Goal: Information Seeking & Learning: Learn about a topic

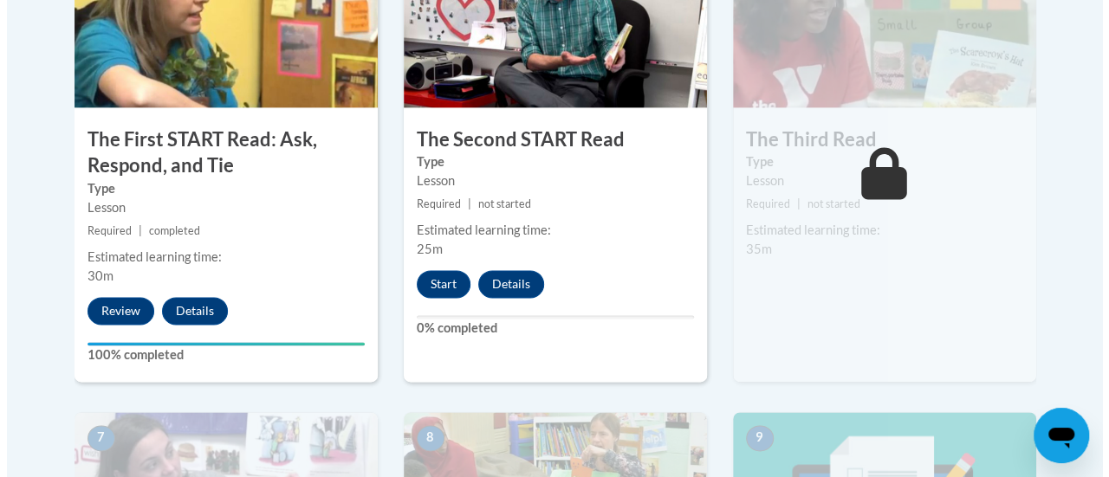
scroll to position [1116, 0]
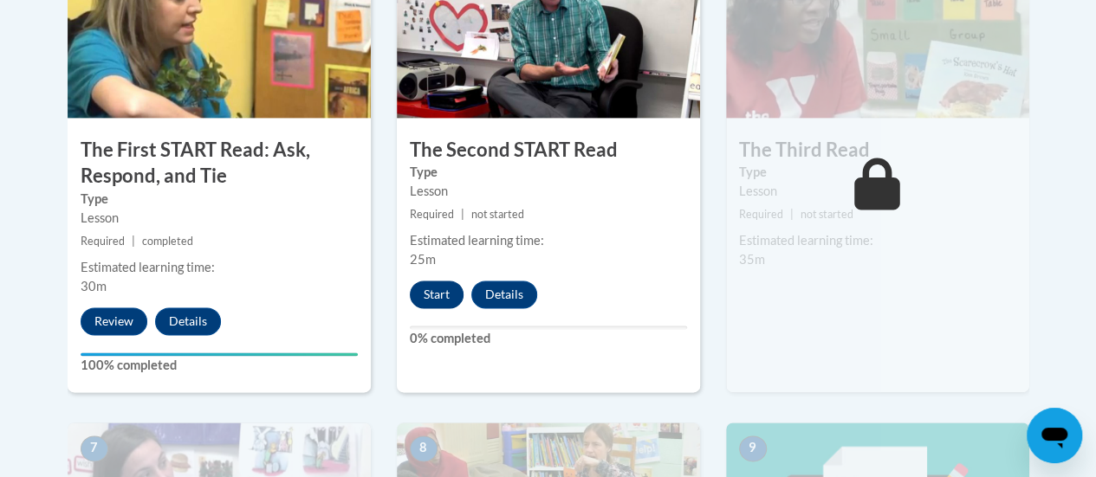
click at [437, 303] on button "Start" at bounding box center [437, 295] width 54 height 28
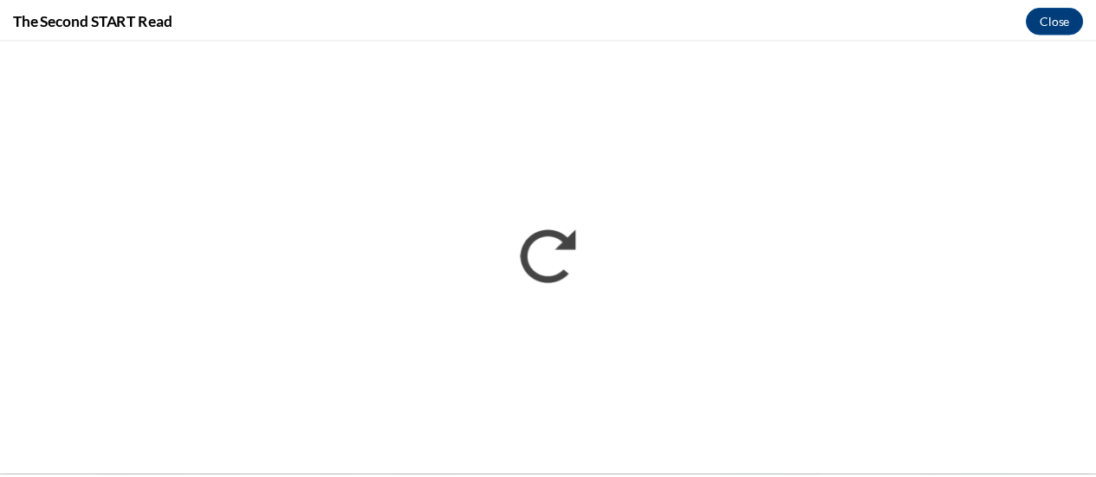
scroll to position [0, 0]
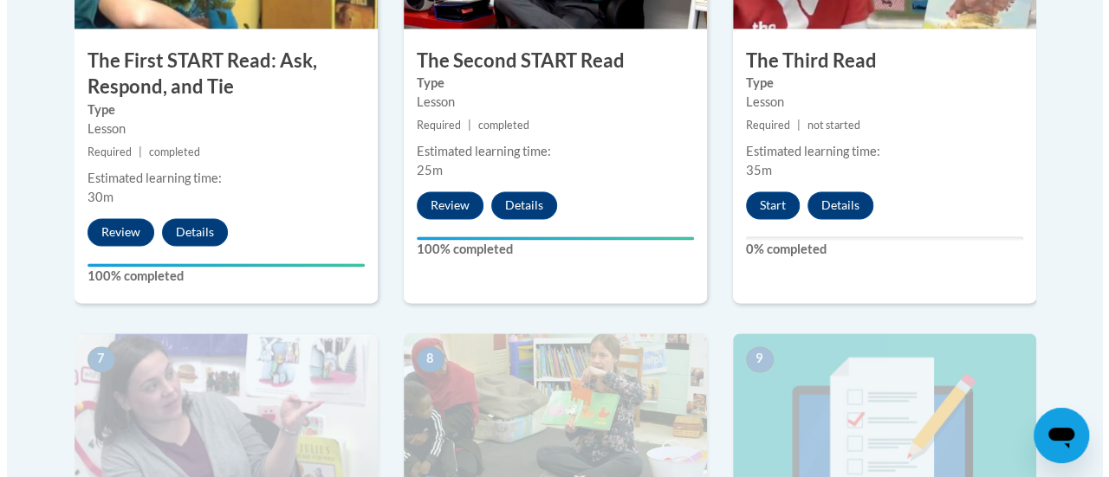
scroll to position [1126, 0]
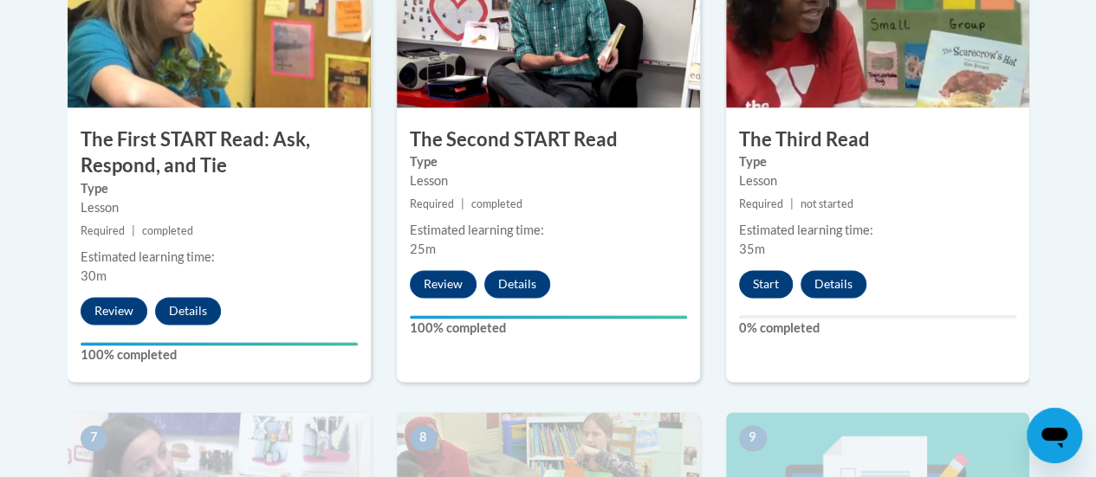
click at [771, 295] on button "Start" at bounding box center [766, 284] width 54 height 28
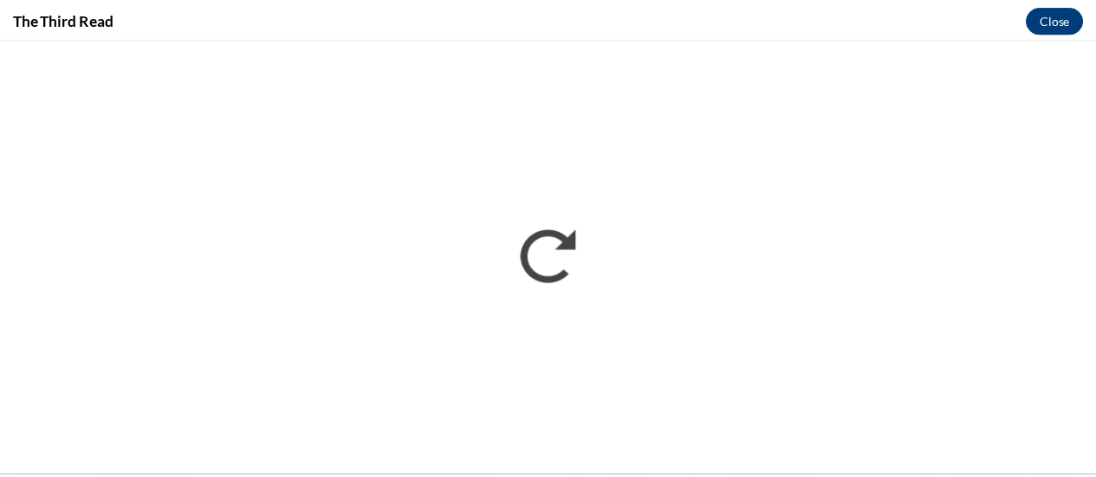
scroll to position [0, 0]
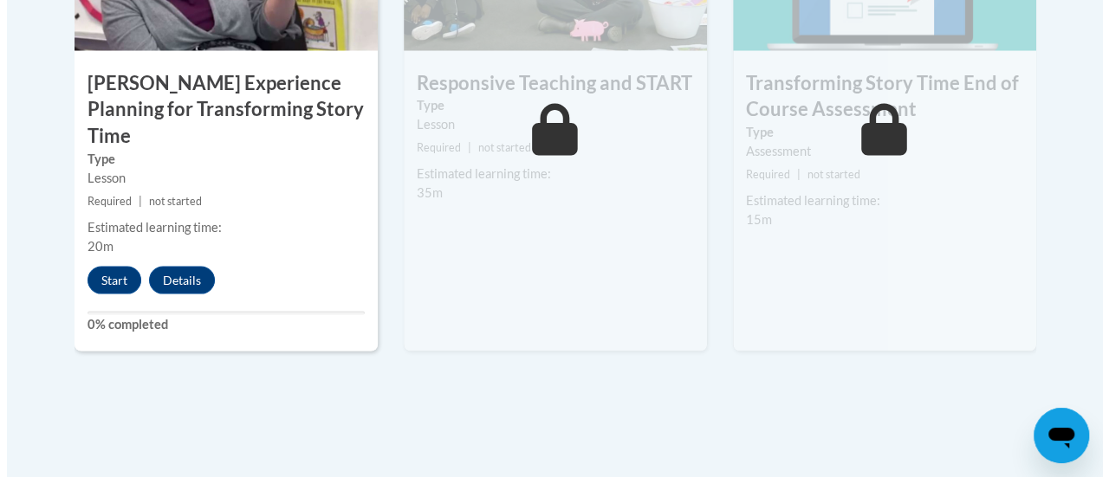
scroll to position [1642, 0]
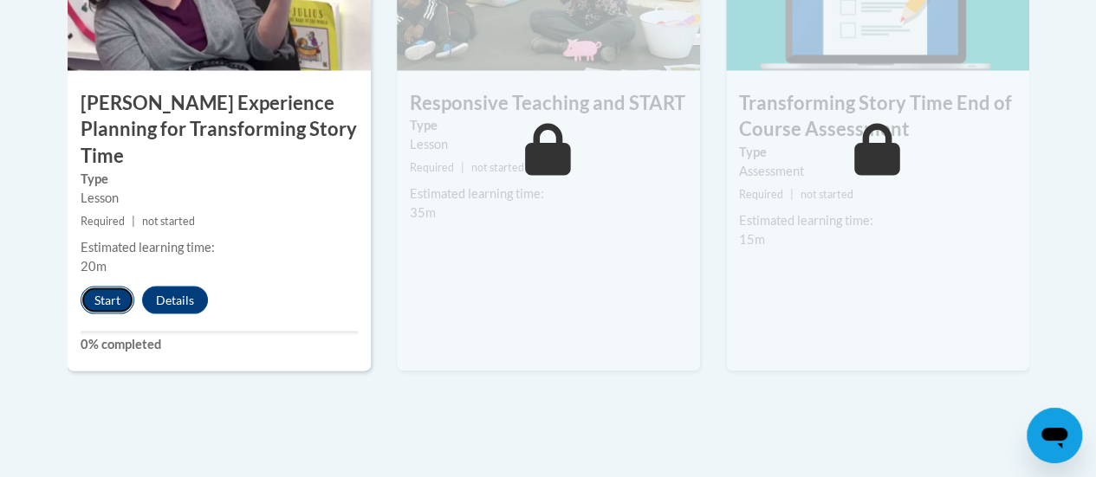
click at [90, 286] on button "Start" at bounding box center [108, 300] width 54 height 28
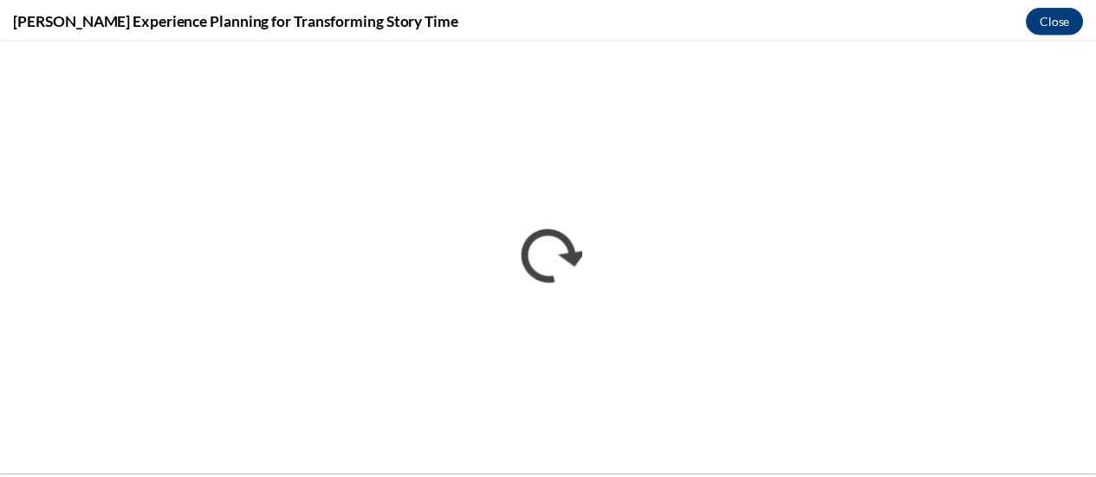
scroll to position [0, 0]
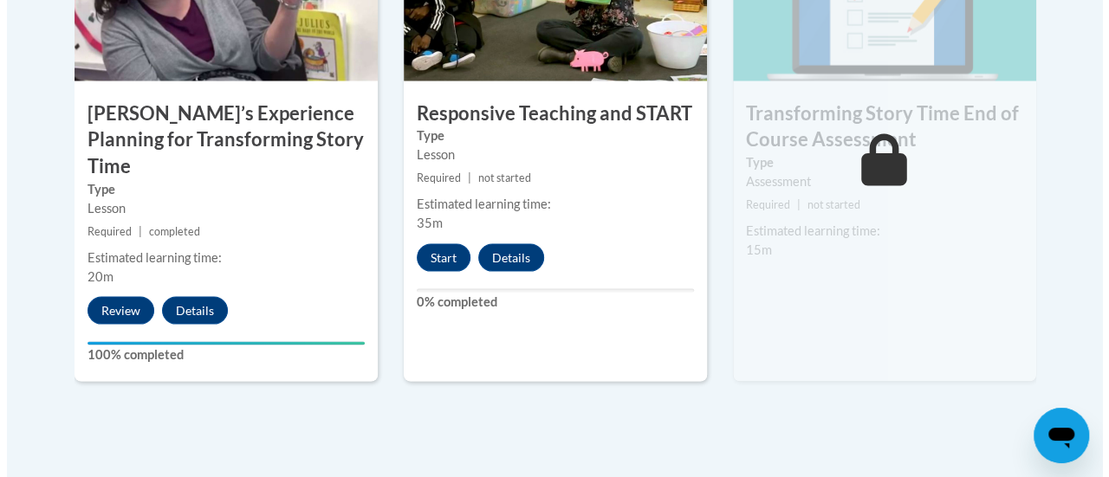
scroll to position [1632, 0]
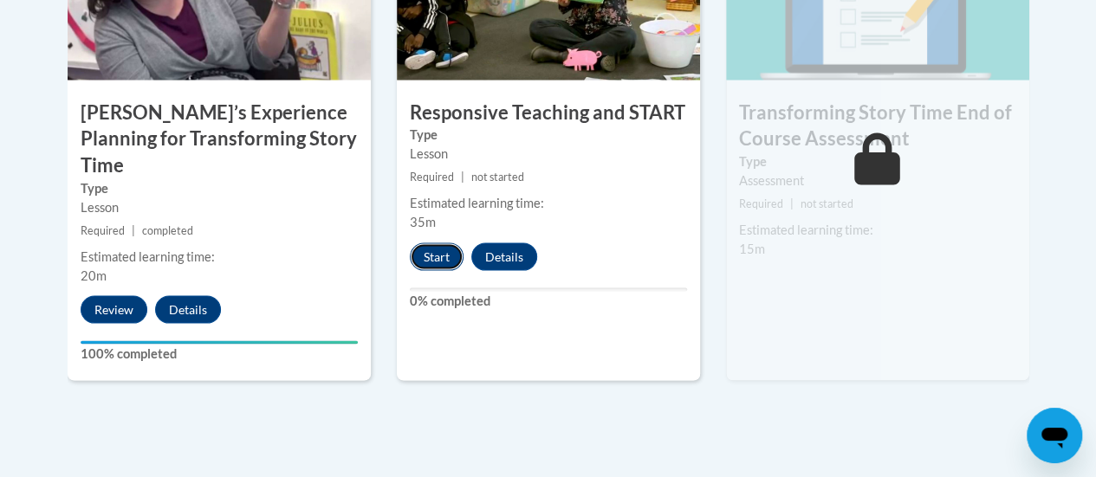
click at [441, 264] on button "Start" at bounding box center [437, 257] width 54 height 28
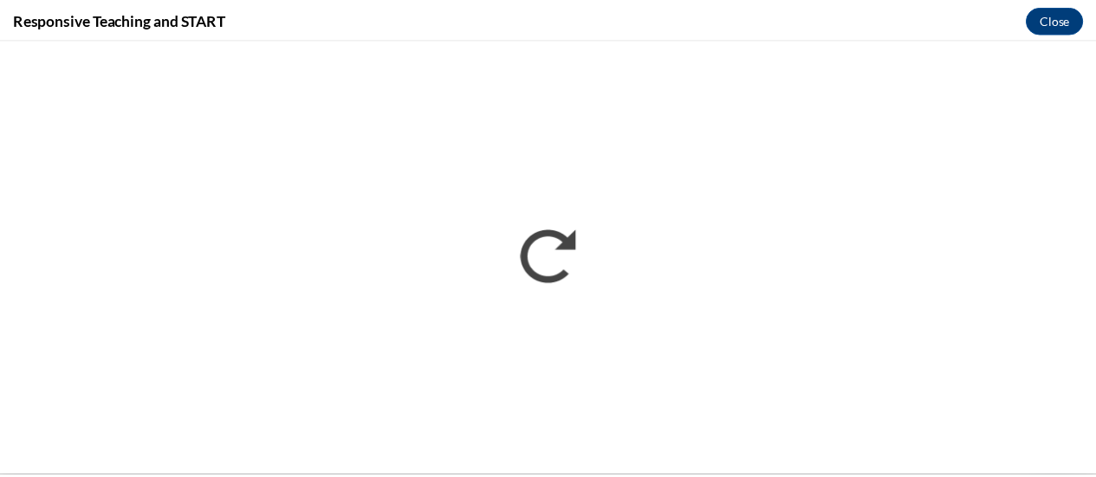
scroll to position [0, 0]
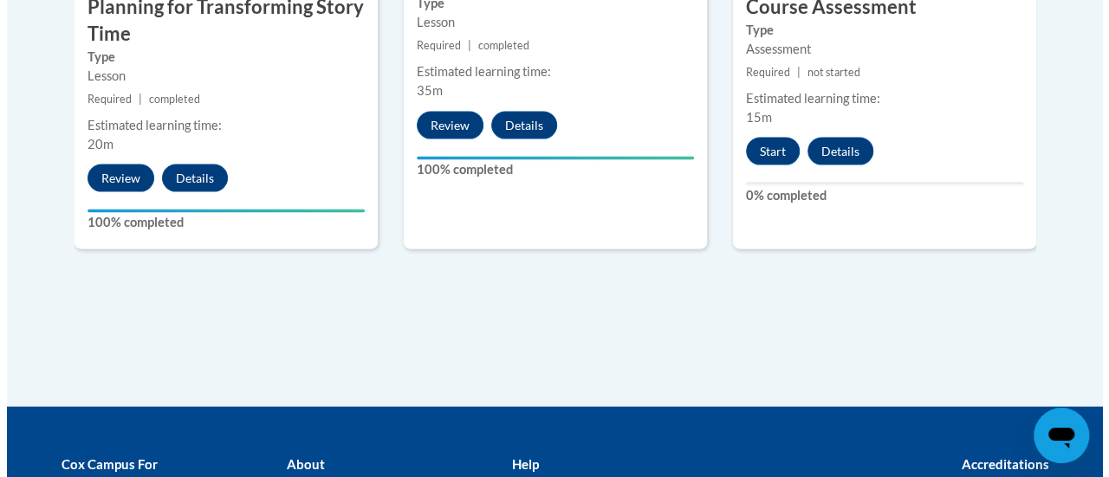
scroll to position [1760, 0]
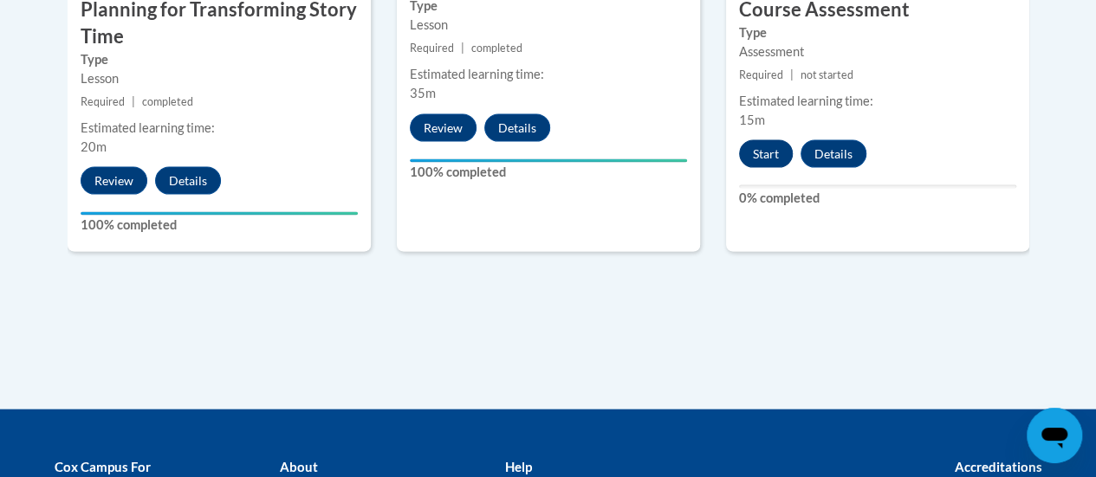
click at [776, 150] on button "Start" at bounding box center [766, 154] width 54 height 28
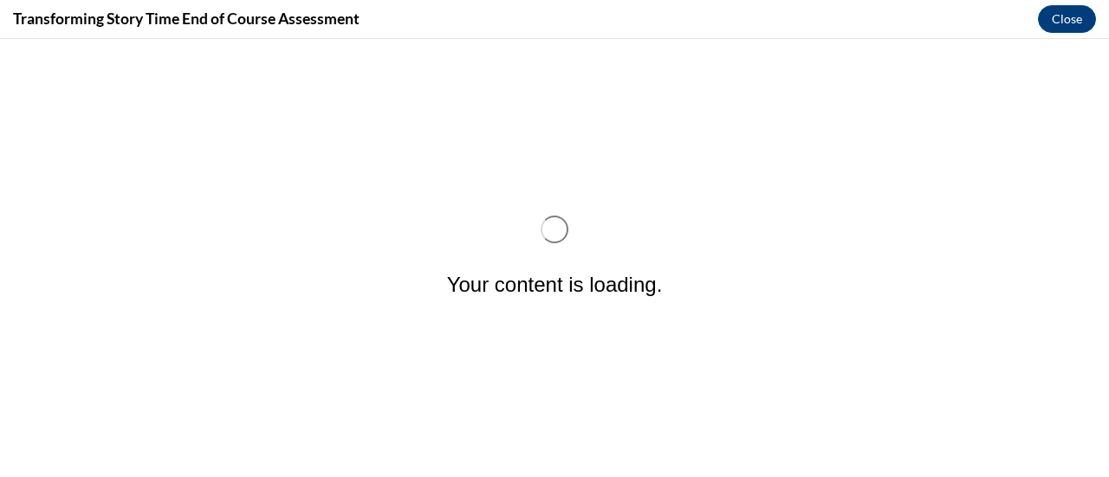
scroll to position [0, 0]
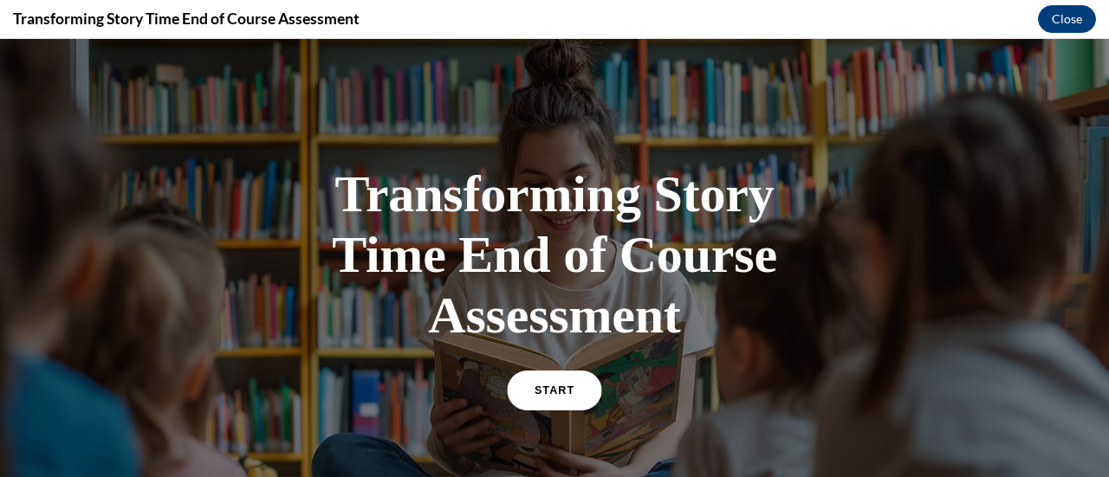
click at [585, 401] on link "START" at bounding box center [554, 391] width 94 height 40
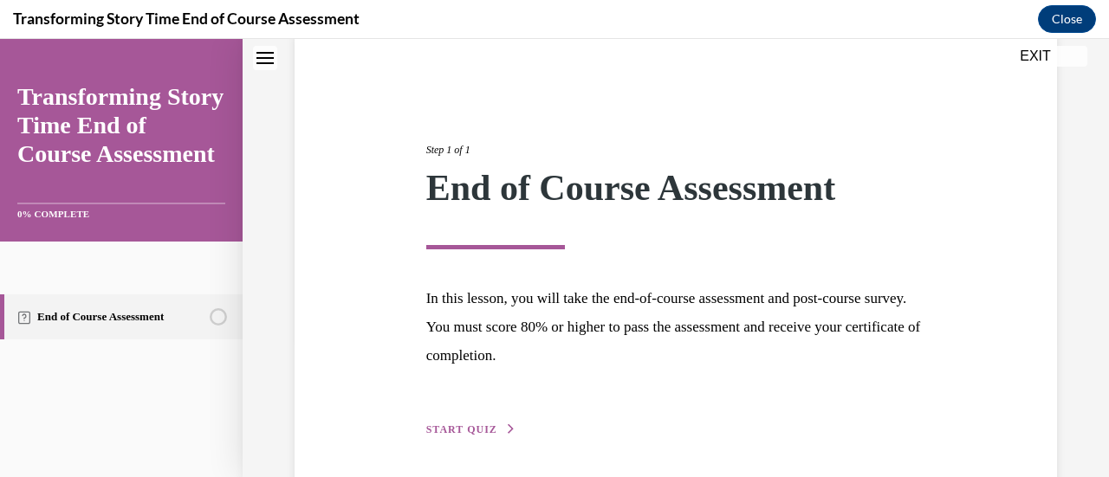
scroll to position [203, 0]
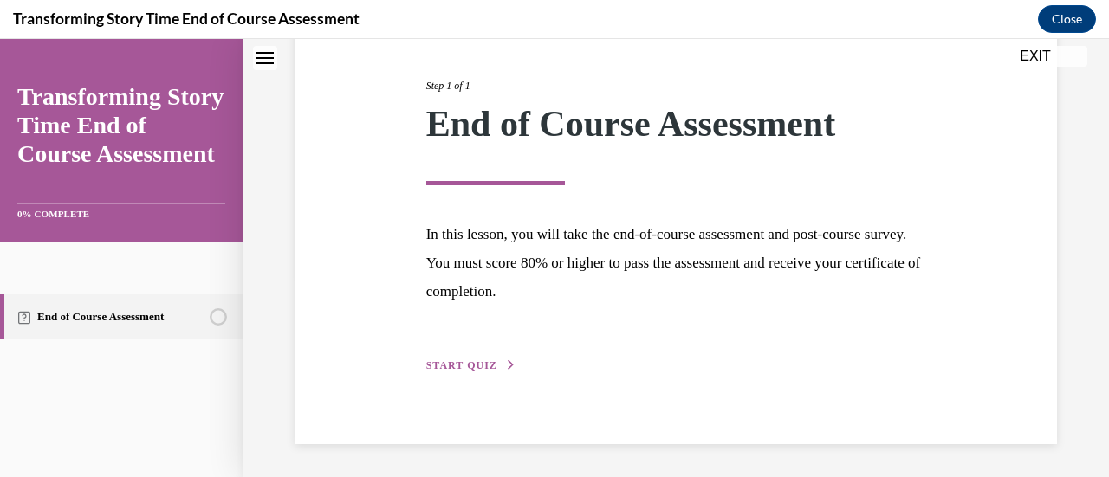
click at [485, 368] on span "START QUIZ" at bounding box center [461, 365] width 71 height 12
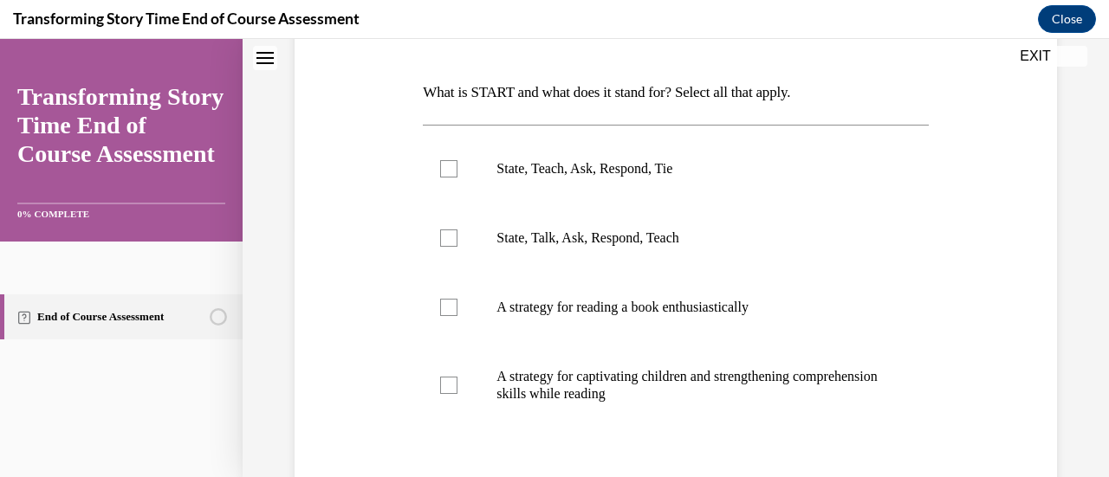
scroll to position [321, 0]
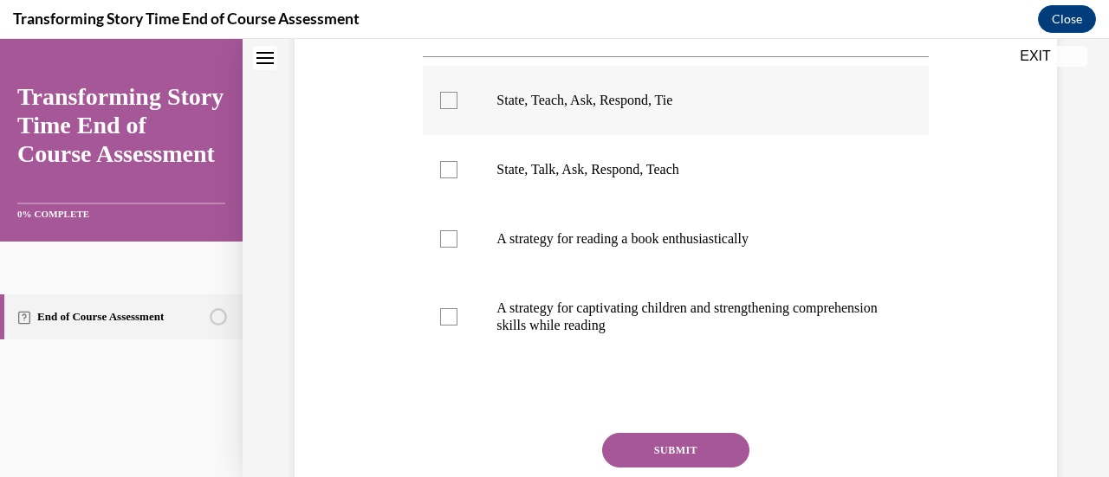
click at [671, 104] on p "State, Teach, Ask, Respond, Tie" at bounding box center [690, 100] width 388 height 17
click at [457, 104] on input "State, Teach, Ask, Respond, Tie" at bounding box center [448, 100] width 17 height 17
checkbox input "true"
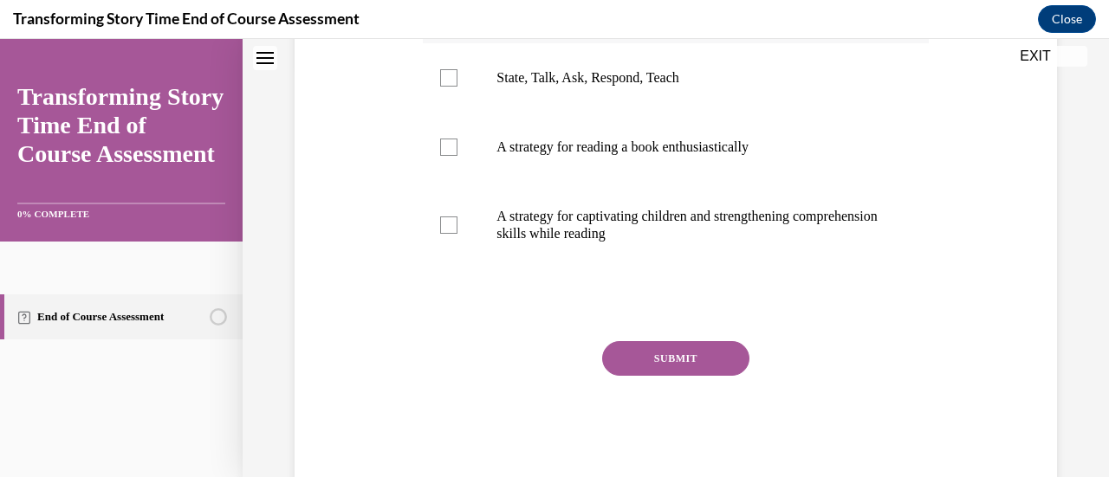
scroll to position [452, 0]
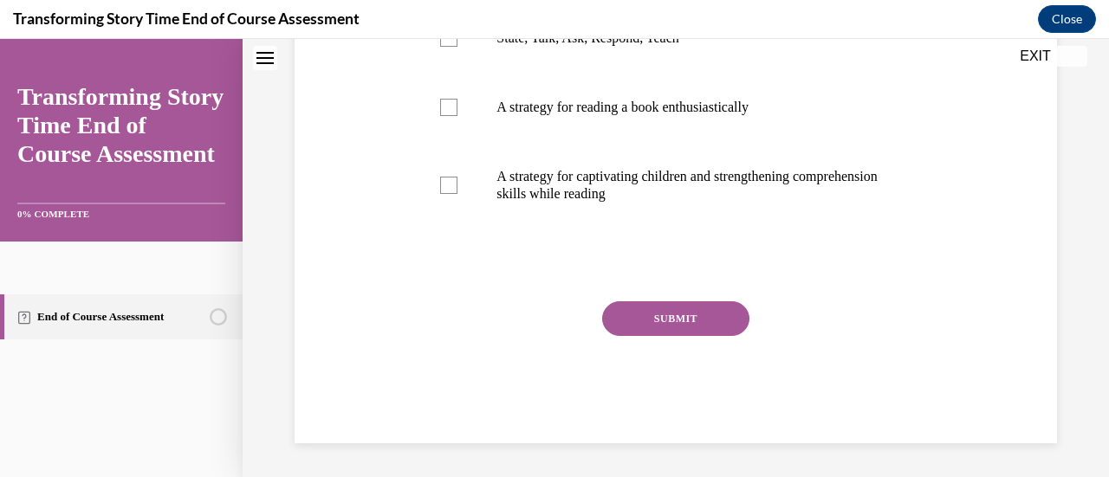
click at [696, 314] on button "SUBMIT" at bounding box center [675, 318] width 147 height 35
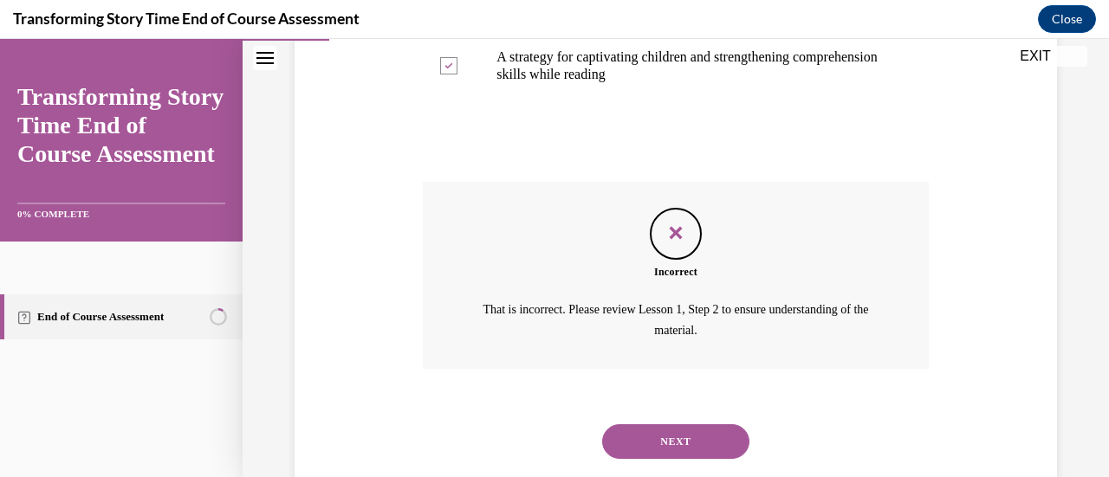
scroll to position [588, 0]
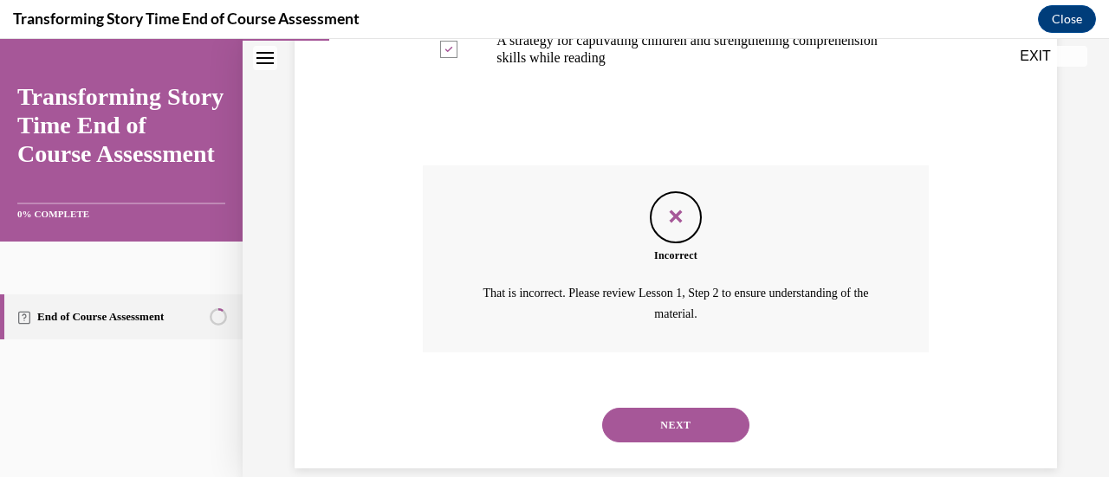
click at [711, 426] on button "NEXT" at bounding box center [675, 425] width 147 height 35
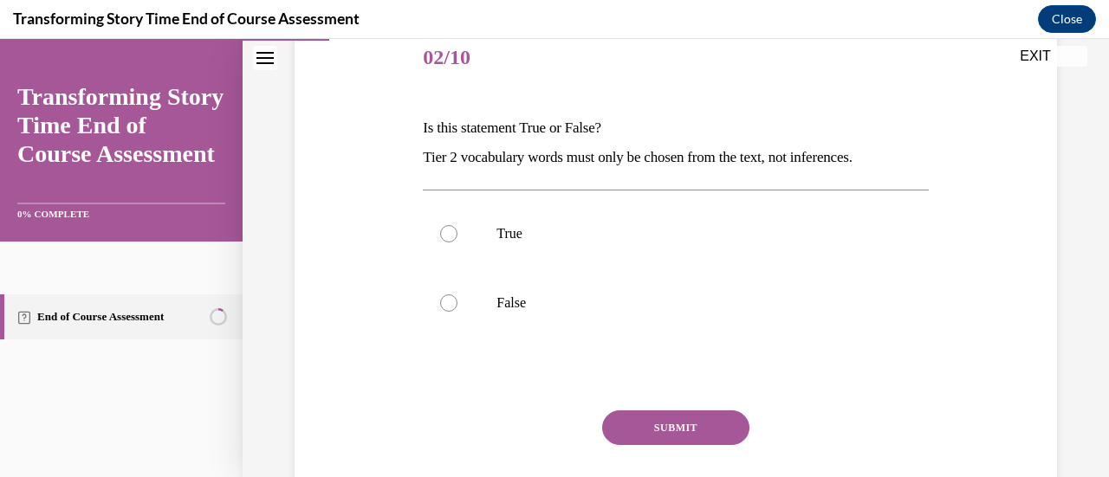
scroll to position [217, 0]
click at [684, 250] on label "True" at bounding box center [675, 233] width 505 height 69
click at [457, 243] on input "True" at bounding box center [448, 233] width 17 height 17
radio input "true"
click at [691, 431] on button "SUBMIT" at bounding box center [675, 428] width 147 height 35
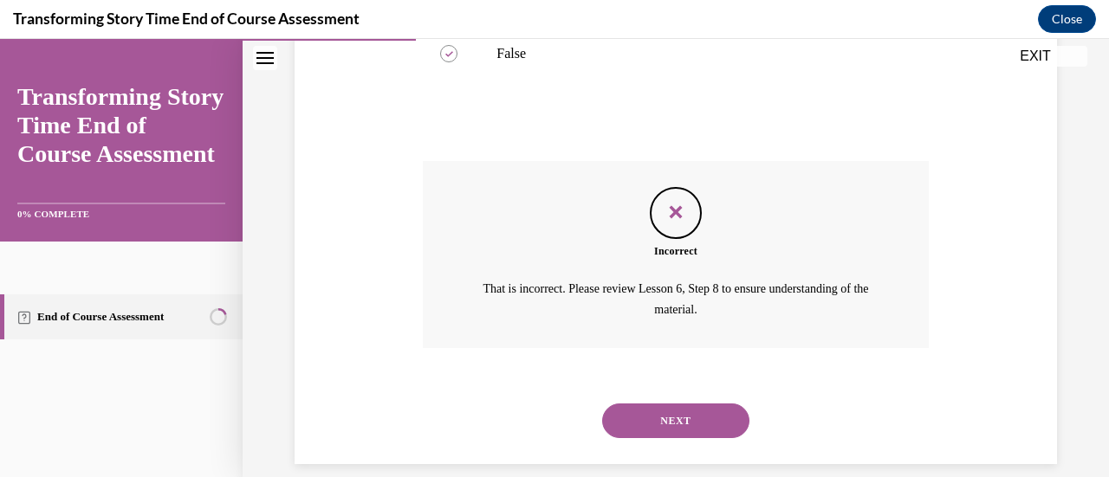
scroll to position [486, 0]
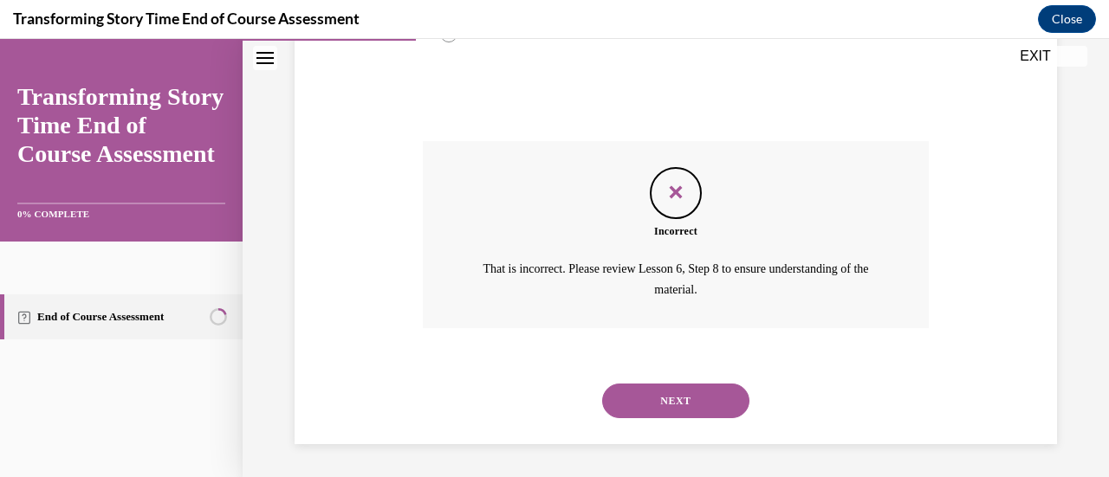
click at [700, 411] on button "NEXT" at bounding box center [675, 401] width 147 height 35
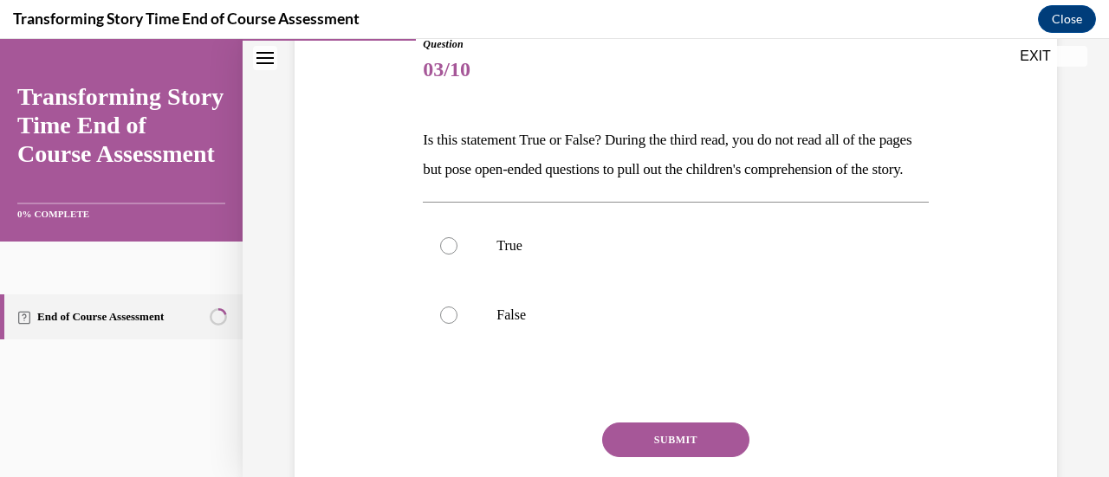
scroll to position [204, 0]
click at [670, 324] on p "False" at bounding box center [690, 315] width 388 height 17
click at [457, 324] on input "False" at bounding box center [448, 315] width 17 height 17
radio input "true"
click at [699, 438] on div "Question 03/10 Is this statement True or False? During the third read, you do n…" at bounding box center [675, 300] width 505 height 528
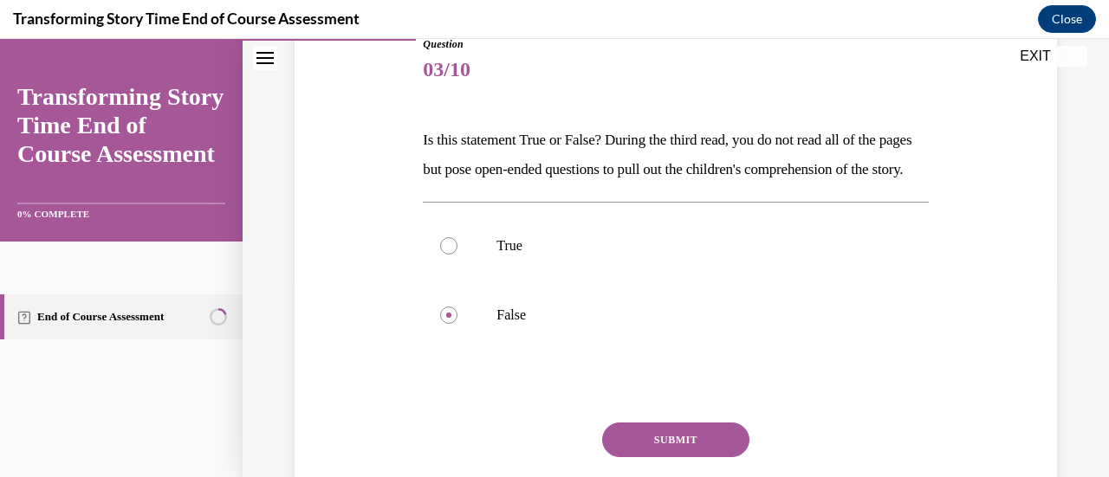
click at [703, 457] on button "SUBMIT" at bounding box center [675, 440] width 147 height 35
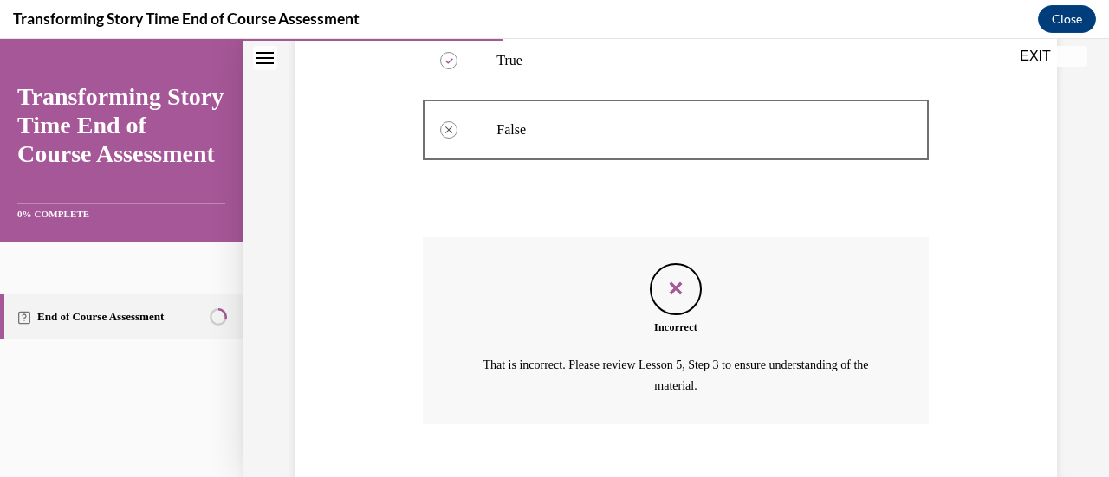
scroll to position [515, 0]
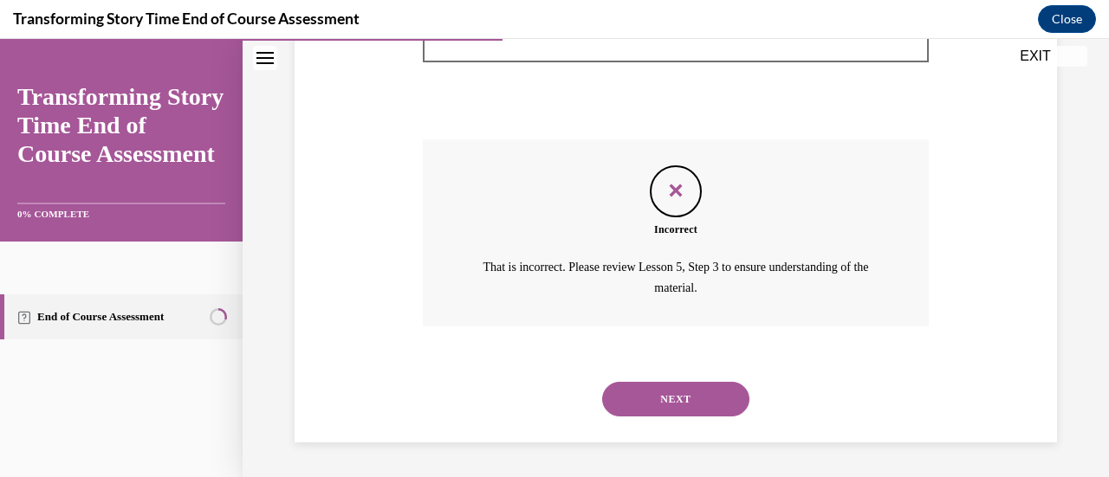
click at [717, 409] on button "NEXT" at bounding box center [675, 399] width 147 height 35
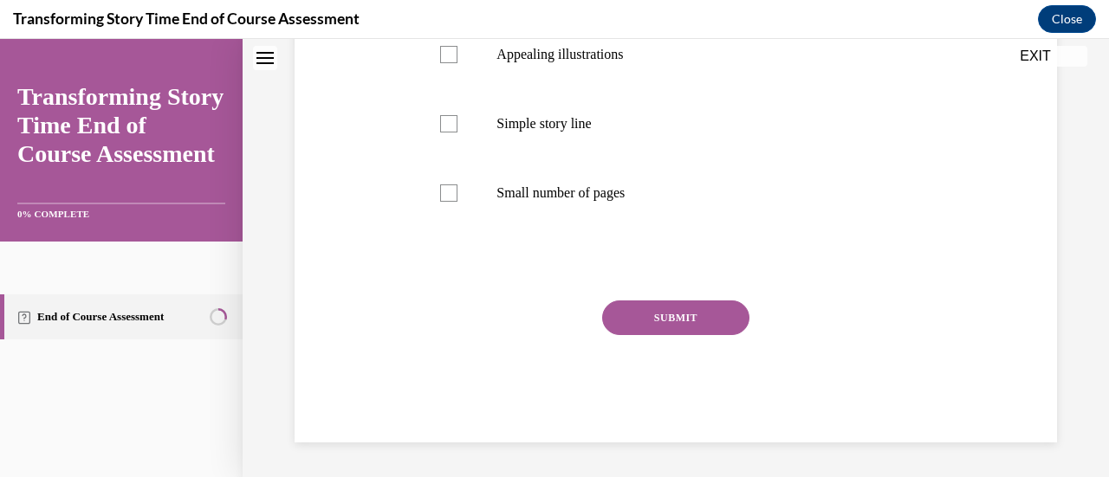
scroll to position [0, 0]
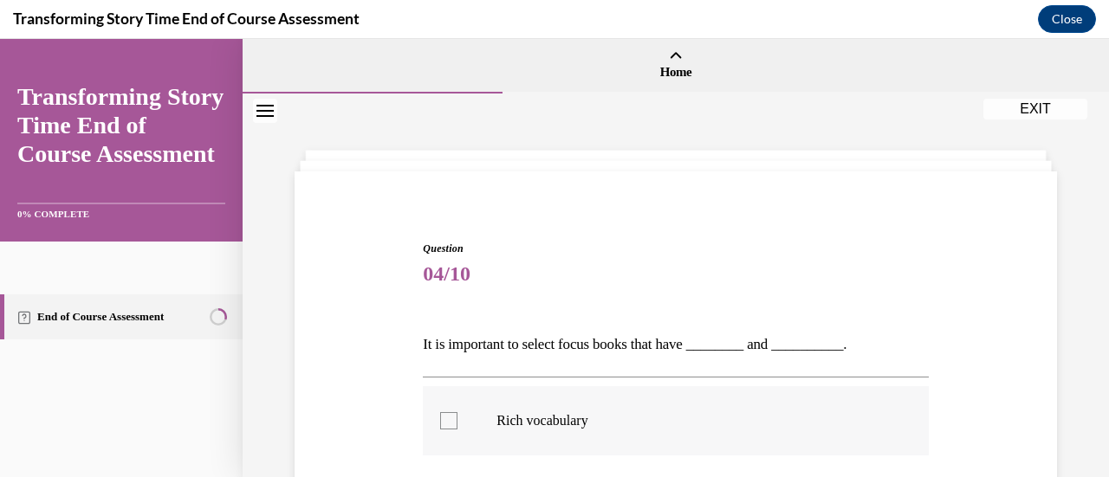
click at [698, 386] on label "Rich vocabulary" at bounding box center [675, 420] width 505 height 69
click at [457, 412] on input "Rich vocabulary" at bounding box center [448, 420] width 17 height 17
checkbox input "true"
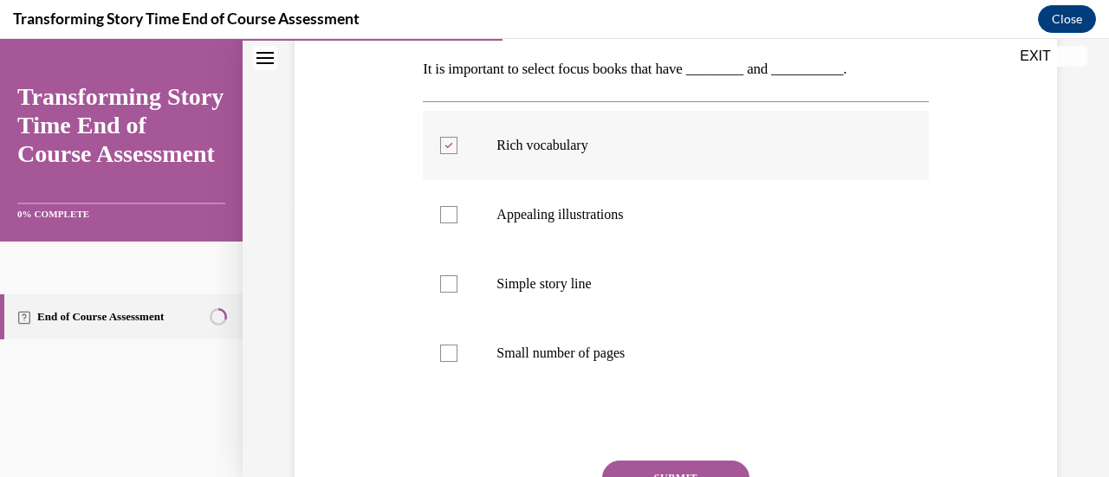
scroll to position [283, 0]
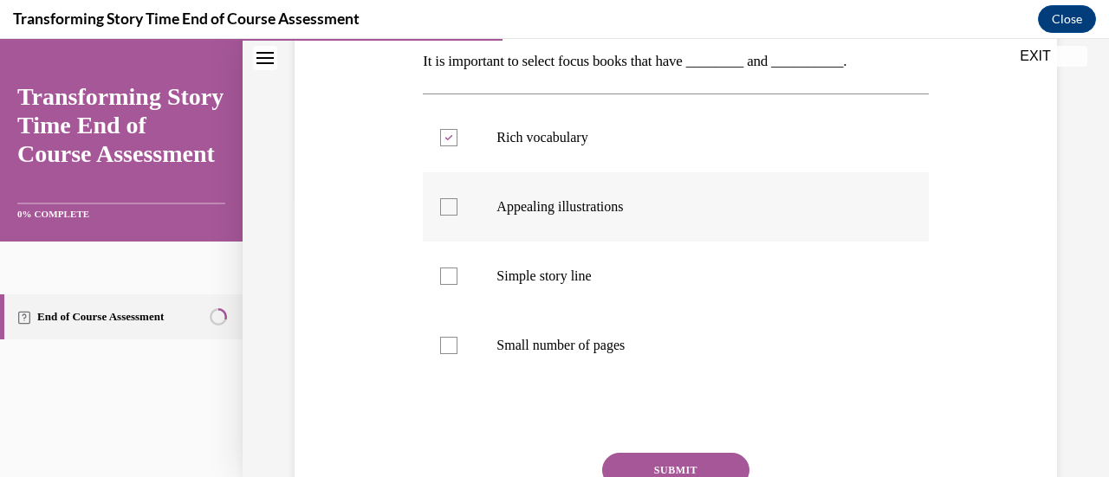
click at [707, 225] on label "Appealing illustrations" at bounding box center [675, 206] width 505 height 69
click at [457, 216] on input "Appealing illustrations" at bounding box center [448, 206] width 17 height 17
checkbox input "true"
click at [713, 468] on button "SUBMIT" at bounding box center [675, 470] width 147 height 35
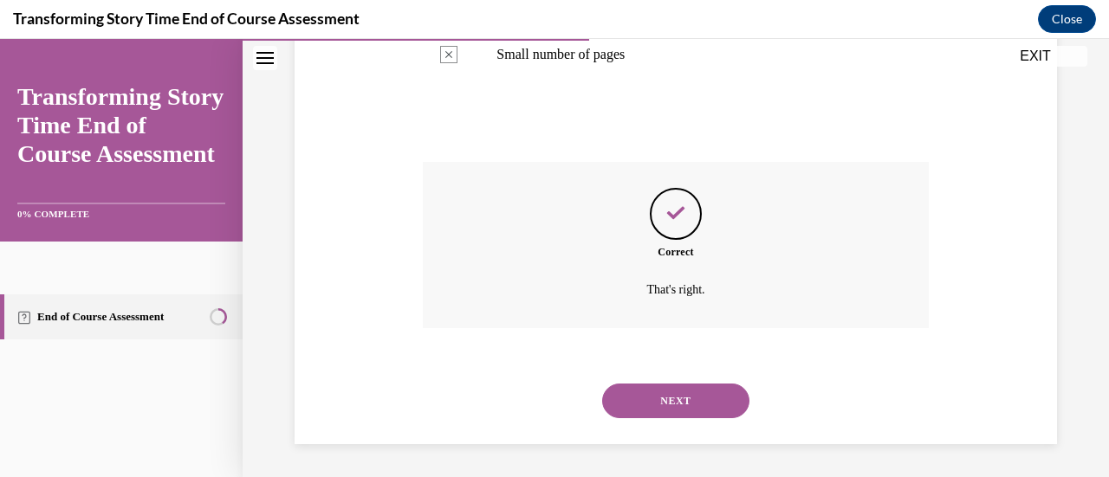
scroll to position [575, 0]
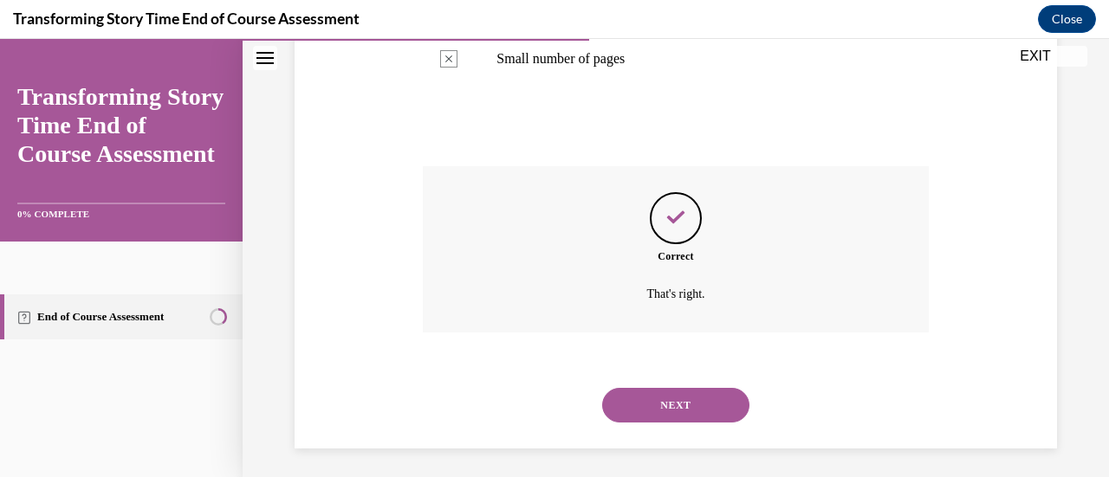
click at [705, 340] on div "Correct That's right." at bounding box center [675, 262] width 505 height 192
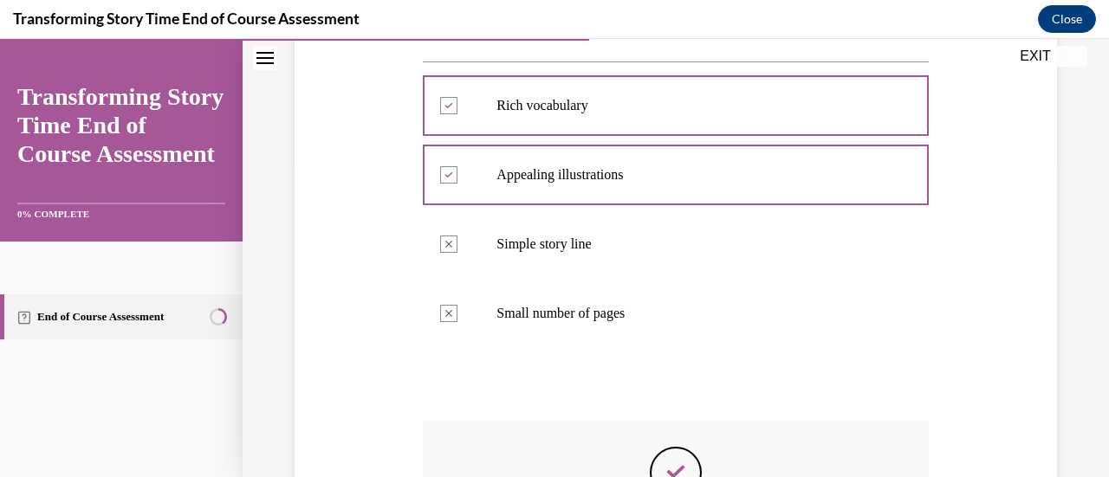
scroll to position [305, 0]
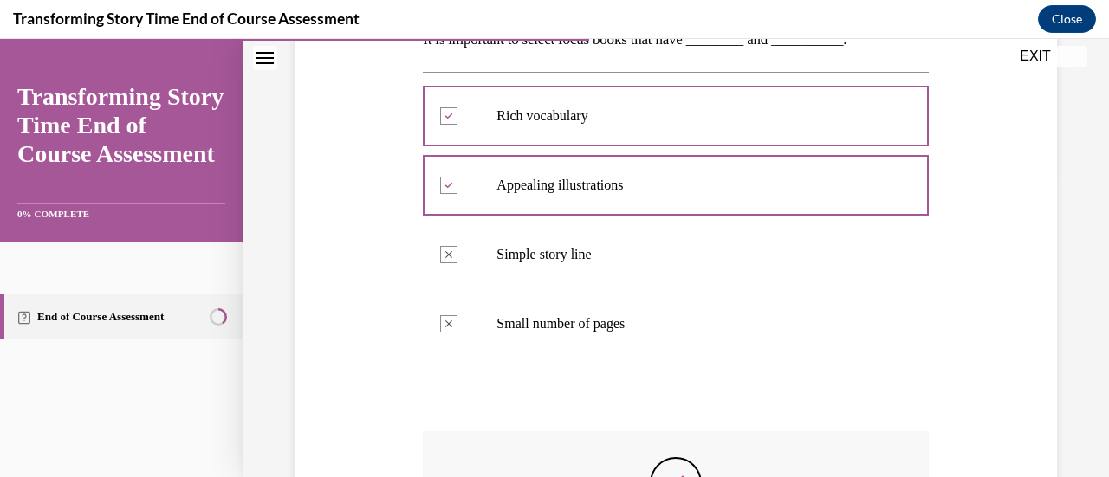
click at [741, 353] on label "Small number of pages" at bounding box center [675, 323] width 505 height 69
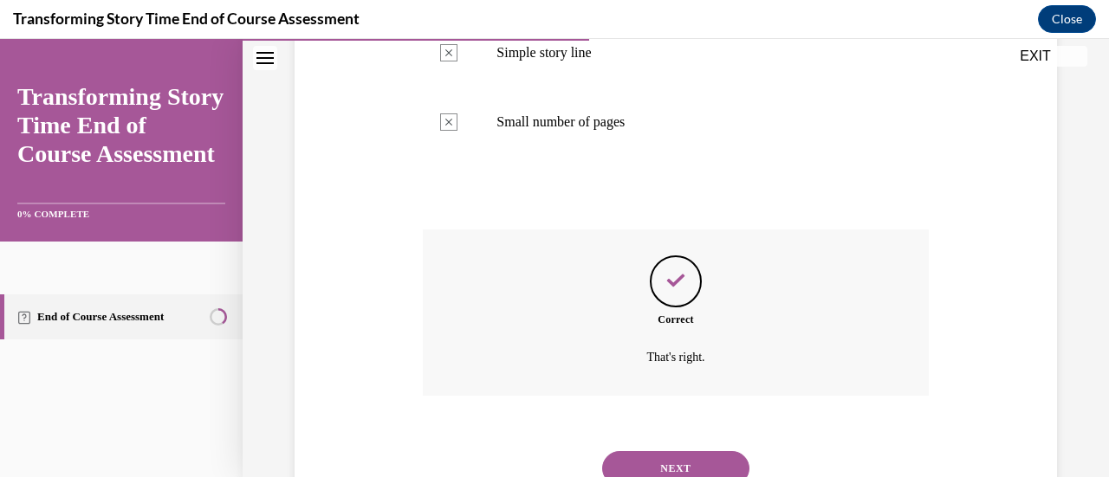
scroll to position [575, 0]
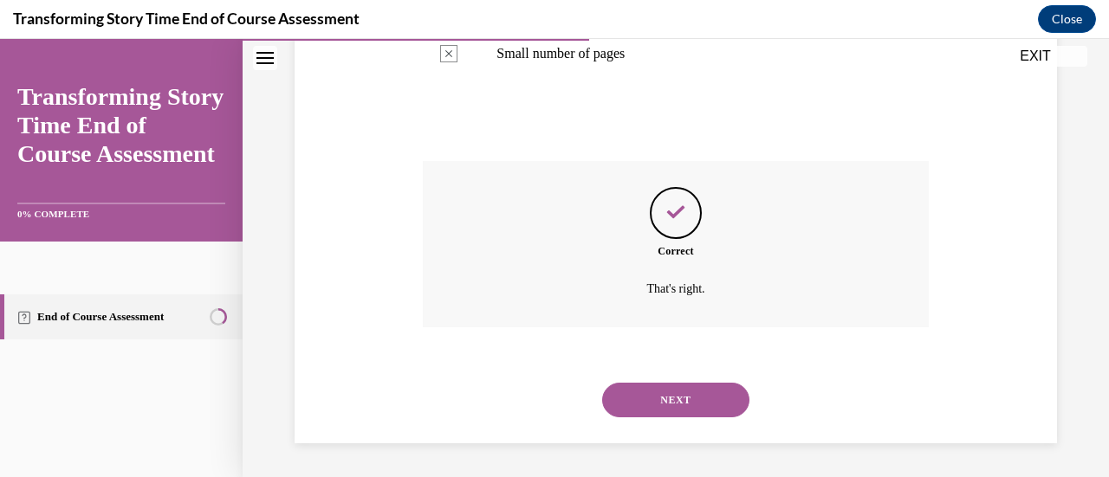
click at [724, 412] on button "NEXT" at bounding box center [675, 400] width 147 height 35
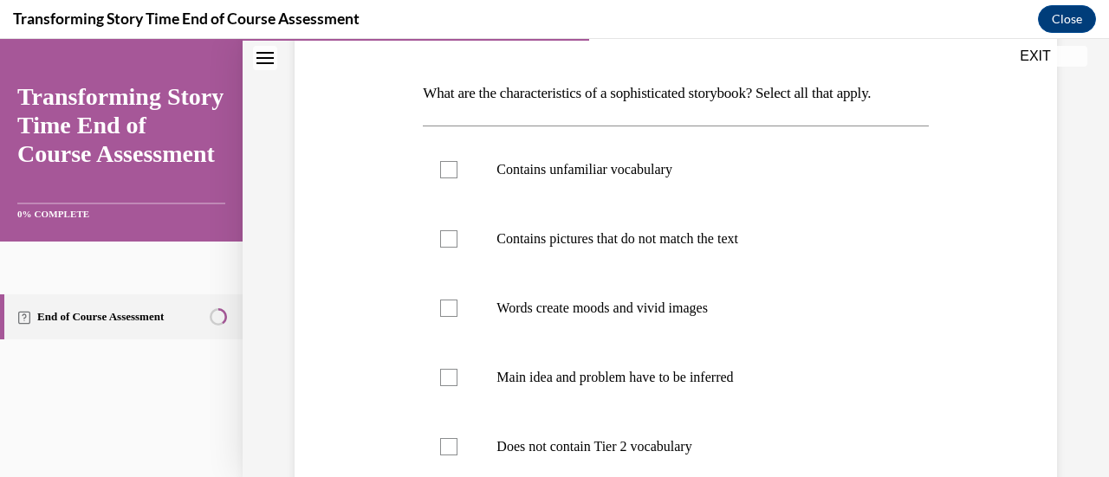
scroll to position [185, 0]
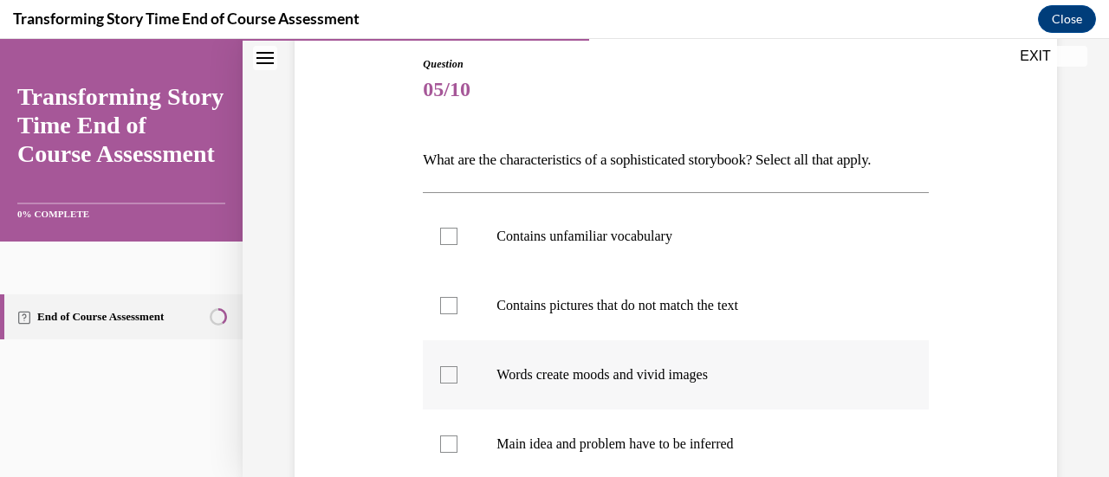
click at [682, 351] on label "Words create moods and vivid images" at bounding box center [675, 374] width 505 height 69
click at [457, 366] on input "Words create moods and vivid images" at bounding box center [448, 374] width 17 height 17
checkbox input "true"
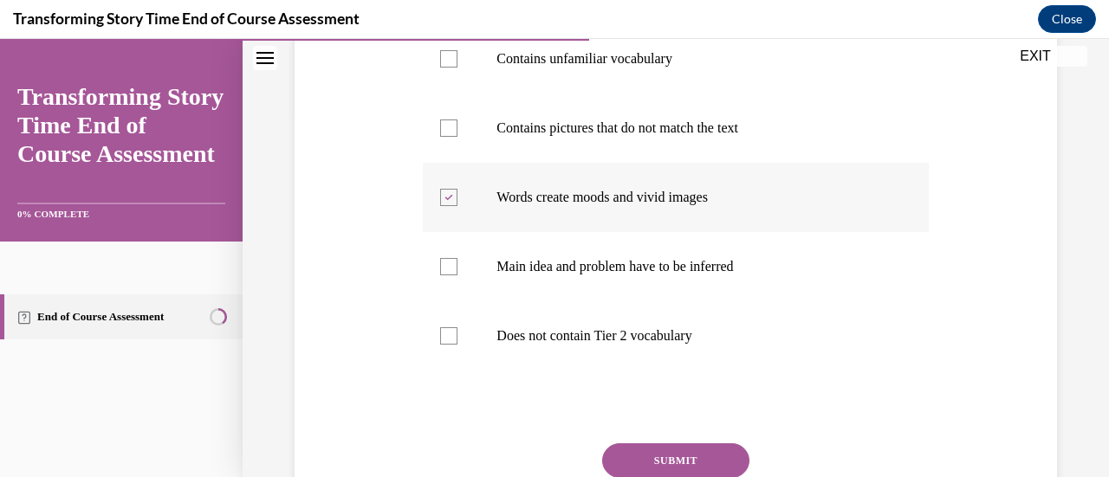
scroll to position [362, 0]
click at [690, 454] on button "SUBMIT" at bounding box center [675, 461] width 147 height 35
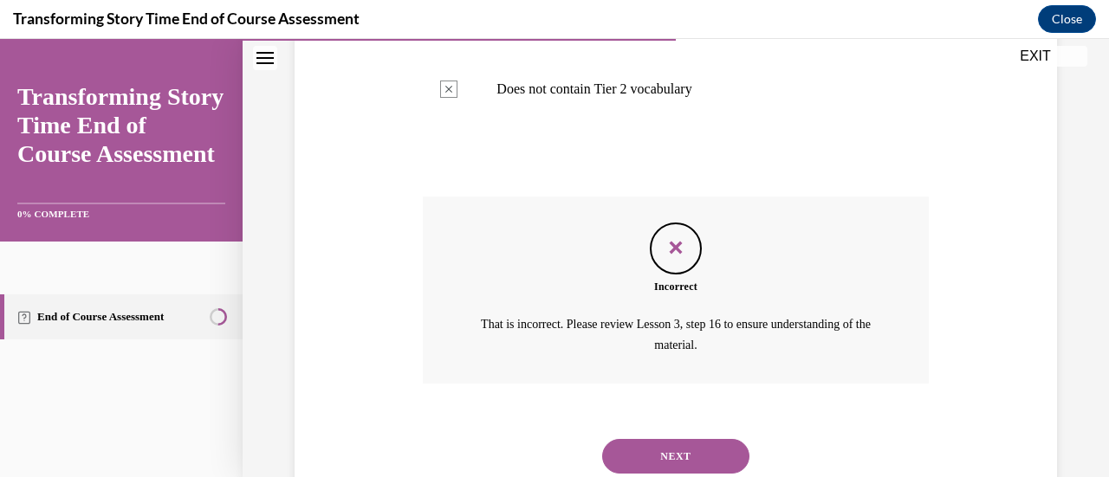
scroll to position [664, 0]
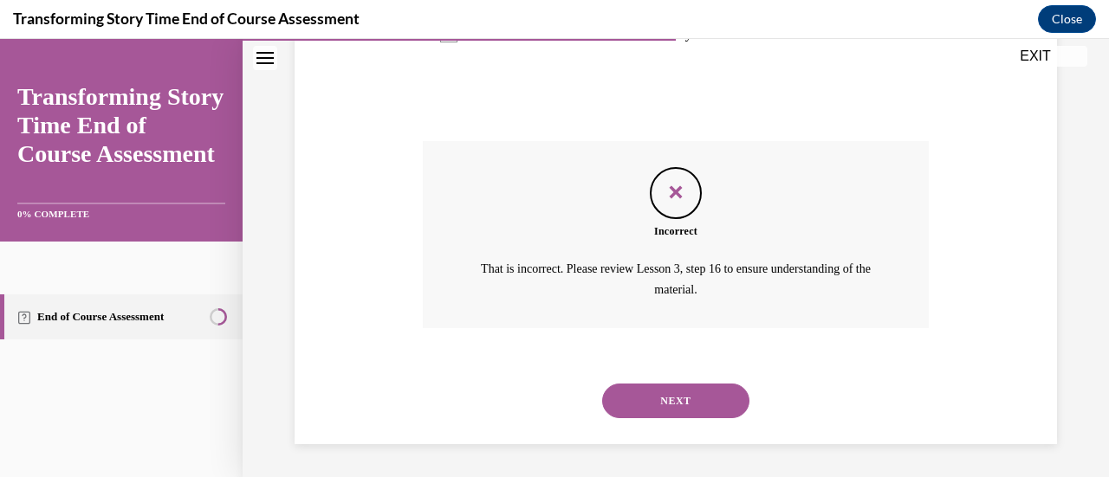
click at [695, 403] on button "NEXT" at bounding box center [675, 401] width 147 height 35
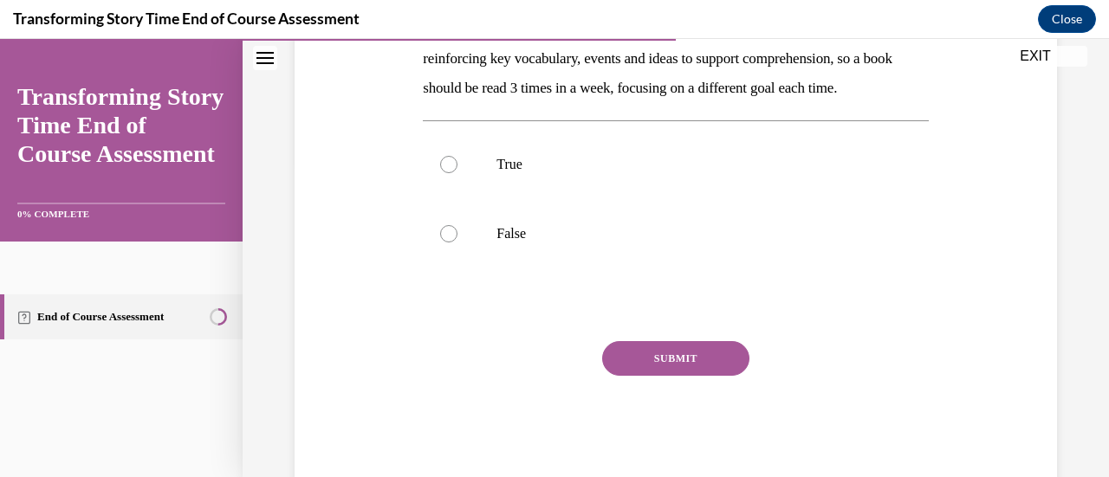
scroll to position [321, 0]
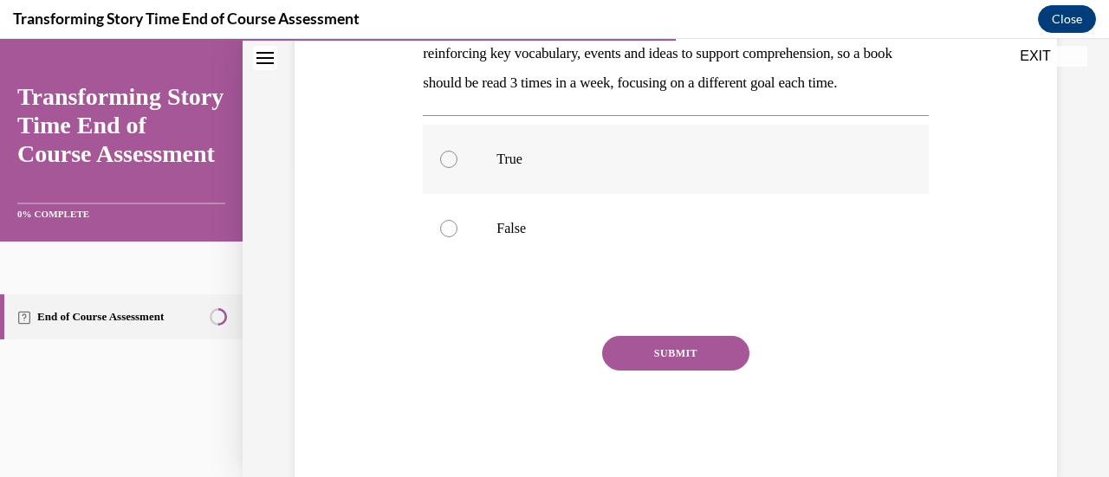
click at [695, 194] on label "True" at bounding box center [675, 159] width 505 height 69
click at [457, 168] on input "True" at bounding box center [448, 159] width 17 height 17
radio input "true"
click at [714, 414] on div "SUBMIT" at bounding box center [675, 379] width 505 height 87
click at [710, 371] on button "SUBMIT" at bounding box center [675, 353] width 147 height 35
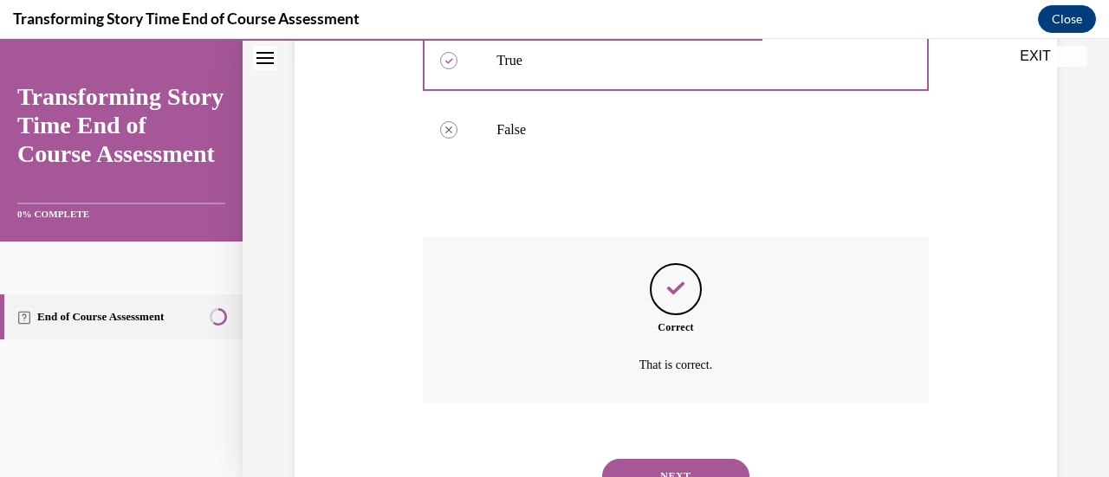
click at [722, 341] on div "Correct That is correct." at bounding box center [675, 320] width 505 height 166
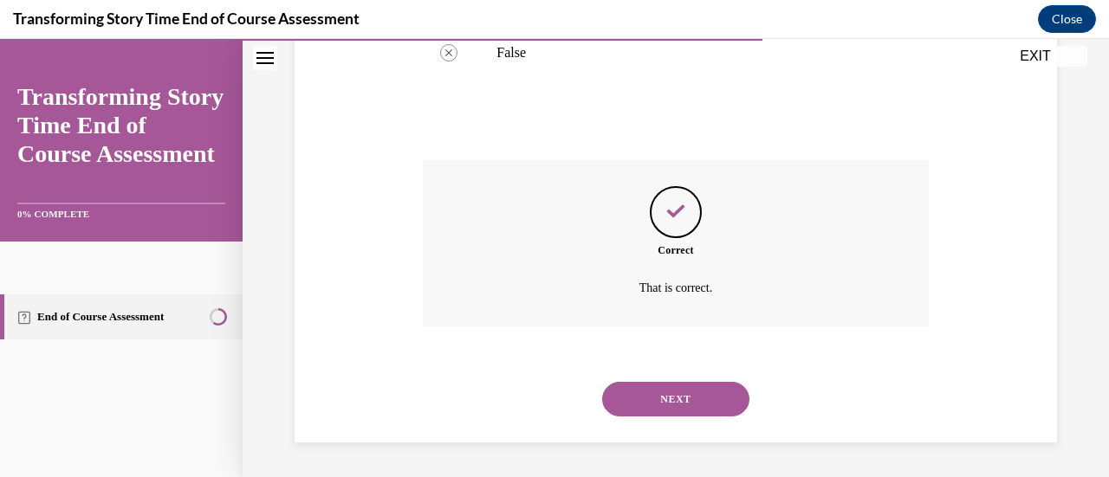
click at [710, 412] on button "NEXT" at bounding box center [675, 399] width 147 height 35
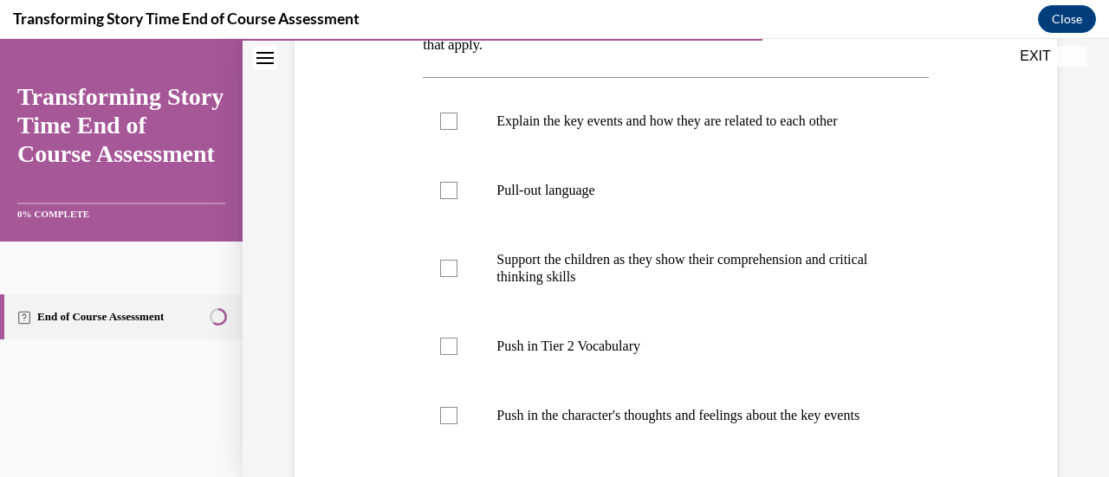
scroll to position [340, 0]
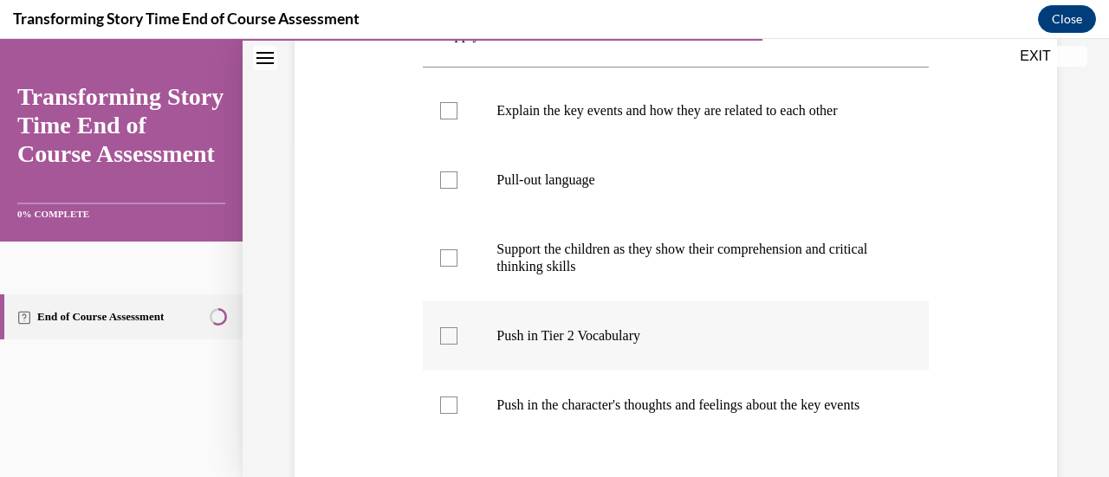
click at [455, 336] on div at bounding box center [448, 335] width 17 height 17
click at [455, 336] on input "Push in Tier 2 Vocabulary" at bounding box center [448, 335] width 17 height 17
checkbox input "true"
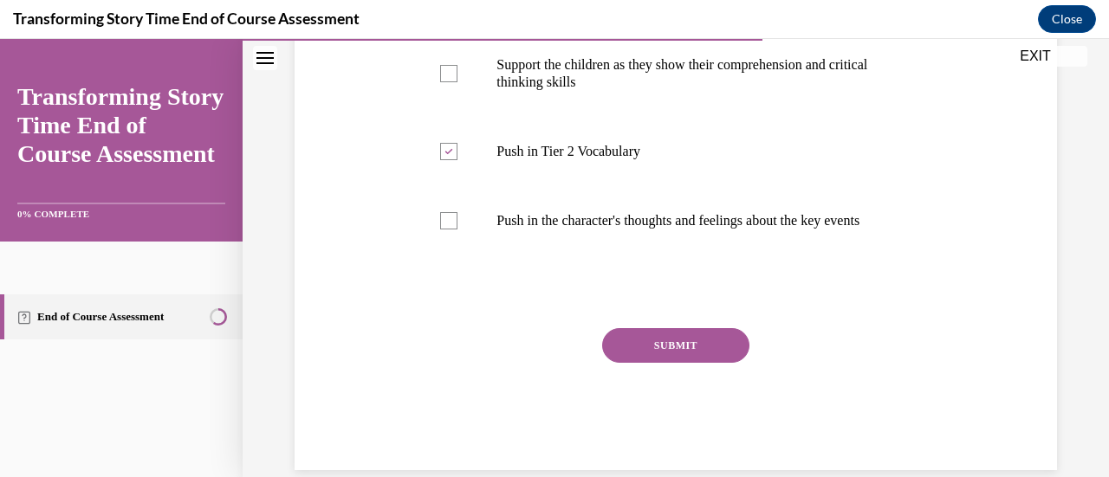
click at [624, 363] on button "SUBMIT" at bounding box center [675, 345] width 147 height 35
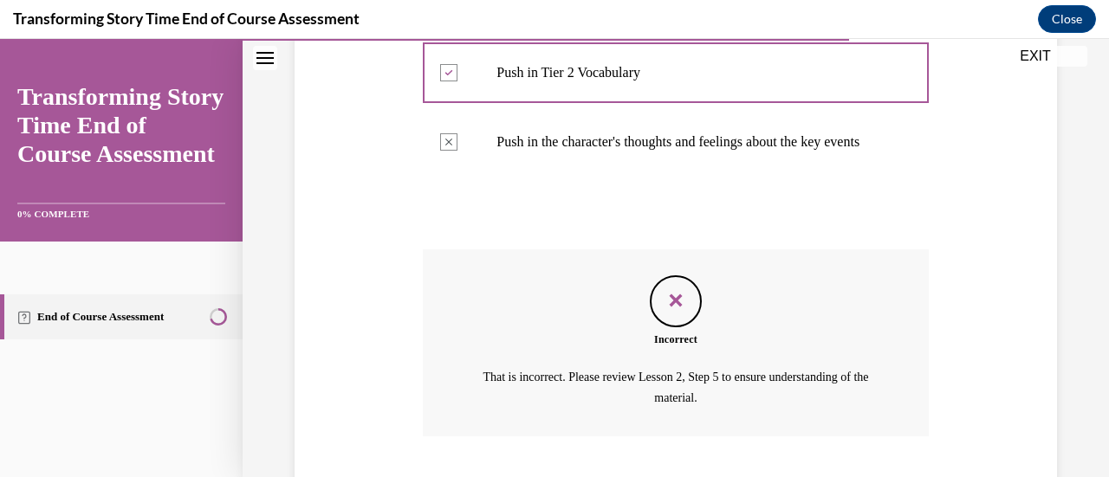
scroll to position [729, 0]
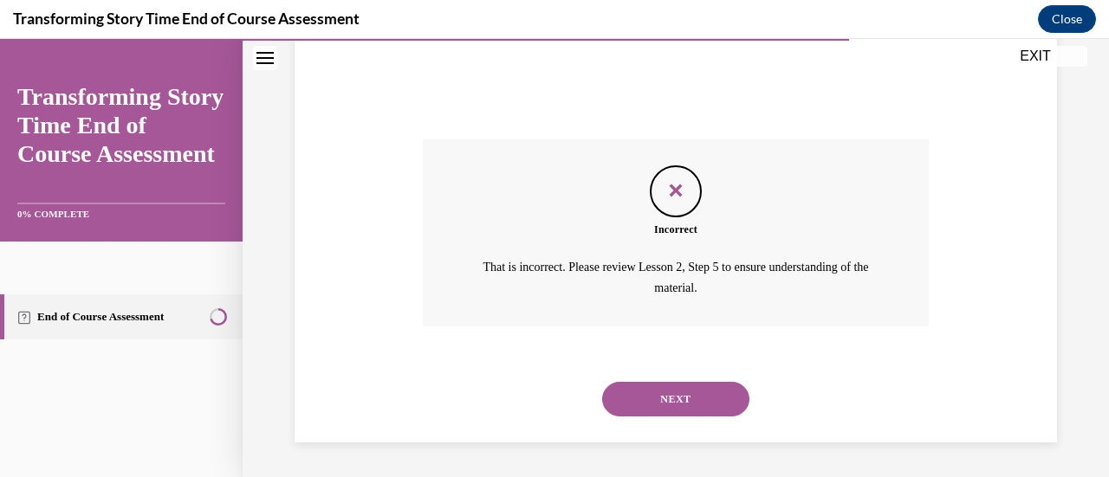
click at [613, 402] on button "NEXT" at bounding box center [675, 399] width 147 height 35
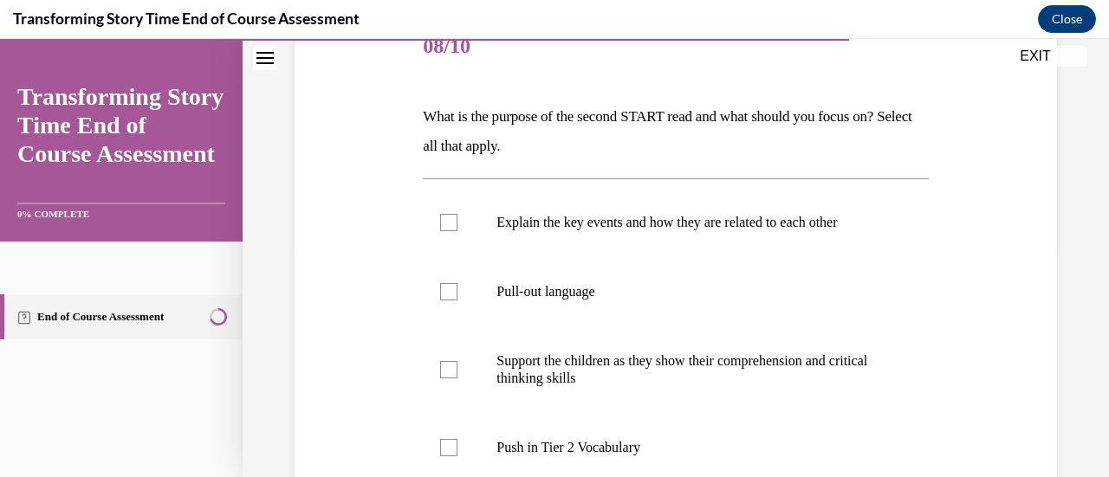
scroll to position [233, 0]
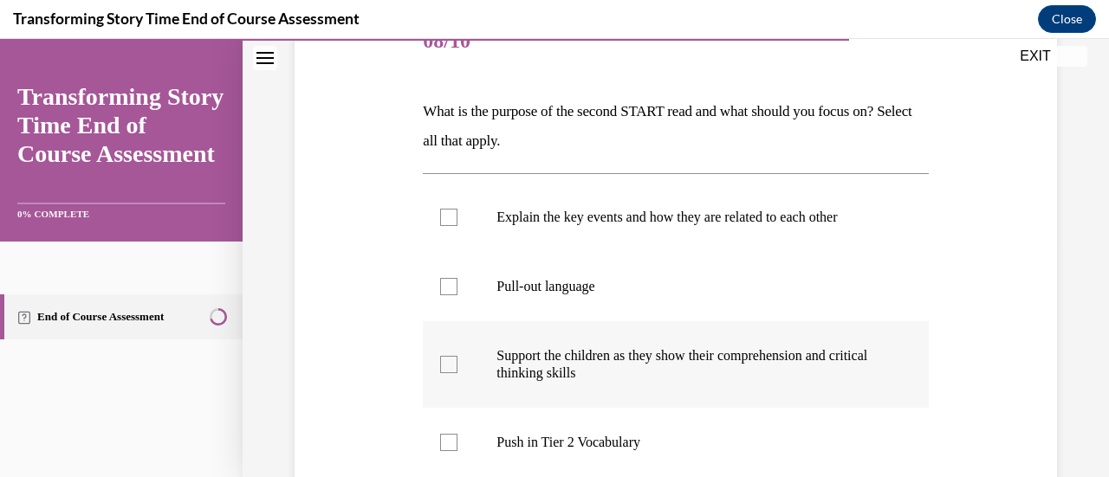
click at [470, 372] on label "Support the children as they show their comprehension and critical thinking ski…" at bounding box center [675, 364] width 505 height 87
click at [457, 372] on input "Support the children as they show their comprehension and critical thinking ski…" at bounding box center [448, 364] width 17 height 17
checkbox input "true"
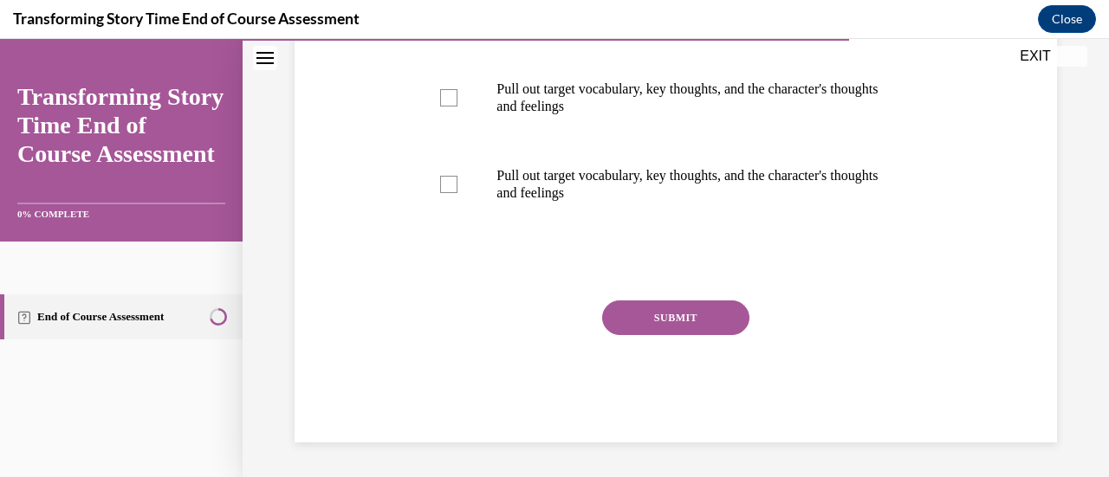
click at [635, 327] on button "SUBMIT" at bounding box center [675, 318] width 147 height 35
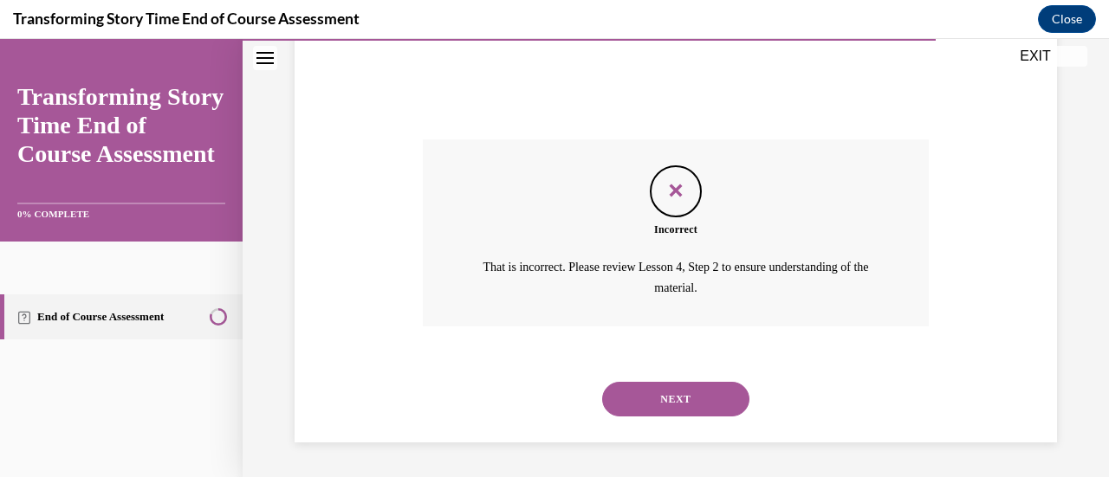
scroll to position [902, 0]
click at [613, 407] on button "NEXT" at bounding box center [675, 399] width 147 height 35
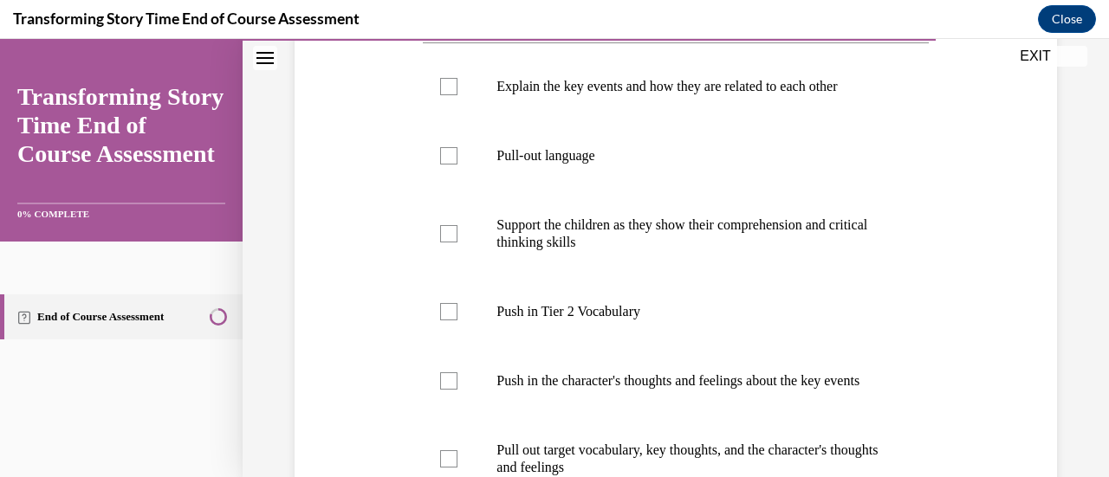
scroll to position [421, 0]
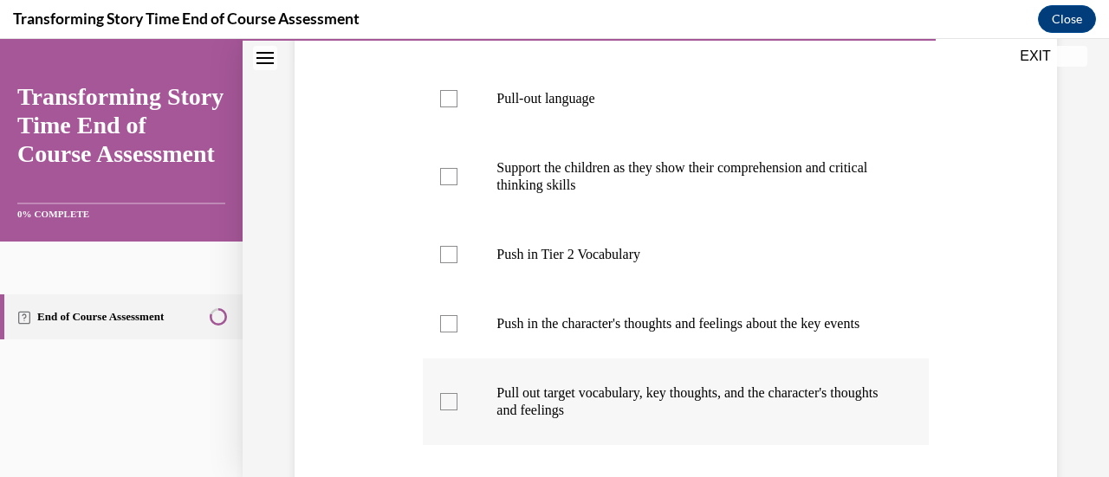
click at [489, 421] on label "Pull out target vocabulary, key thoughts, and the character's thoughts and feel…" at bounding box center [675, 402] width 505 height 87
click at [457, 411] on input "Pull out target vocabulary, key thoughts, and the character's thoughts and feel…" at bounding box center [448, 401] width 17 height 17
checkbox input "true"
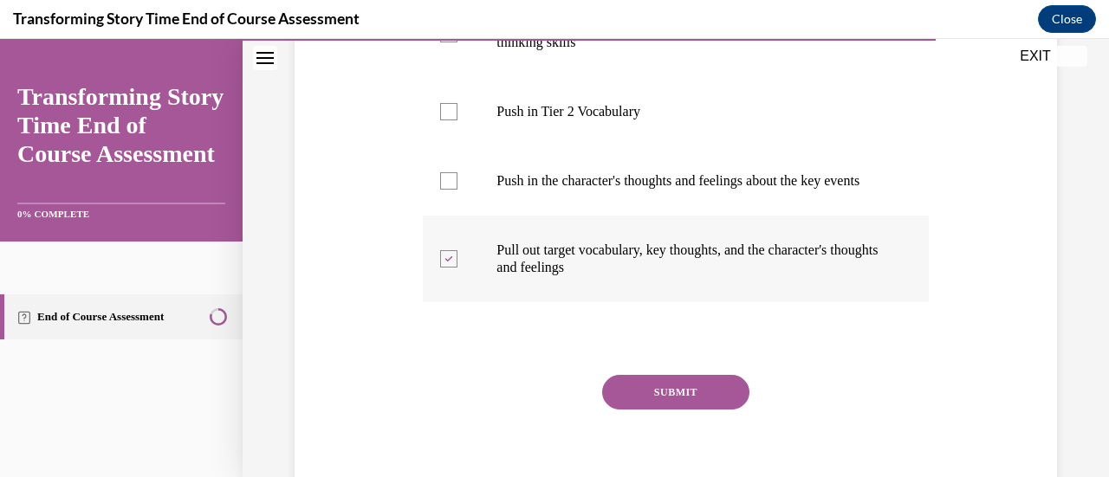
scroll to position [655, 0]
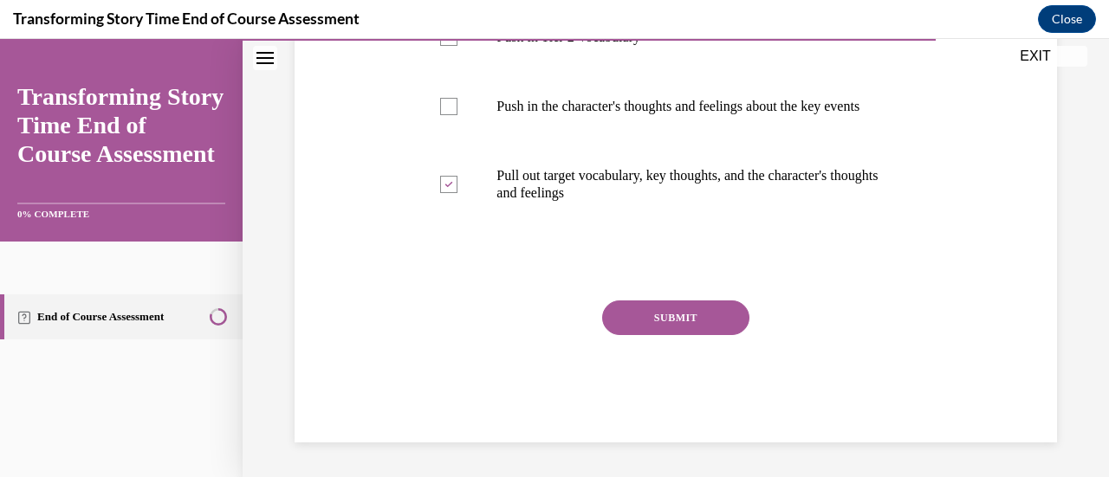
click at [631, 315] on button "SUBMIT" at bounding box center [675, 318] width 147 height 35
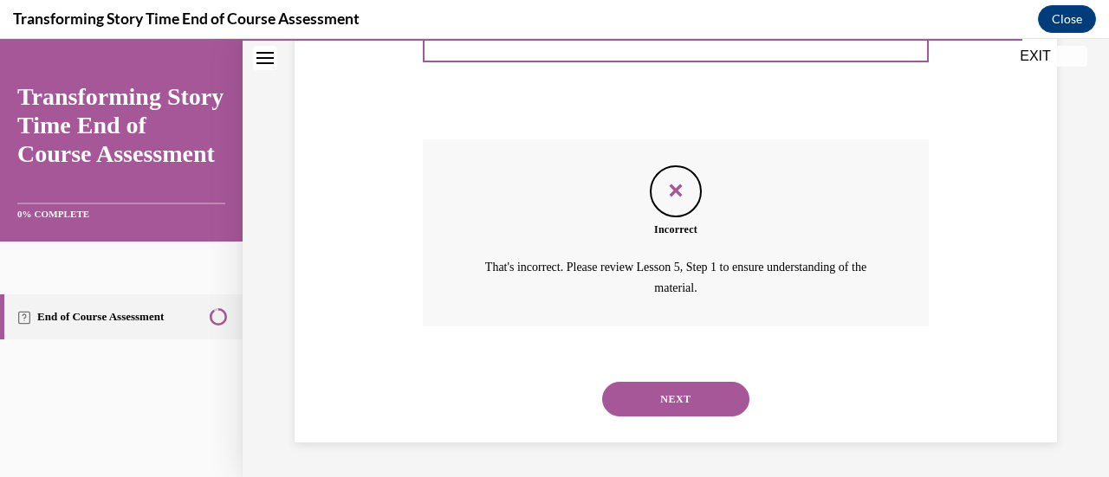
scroll to position [815, 0]
click at [617, 397] on button "NEXT" at bounding box center [675, 399] width 147 height 35
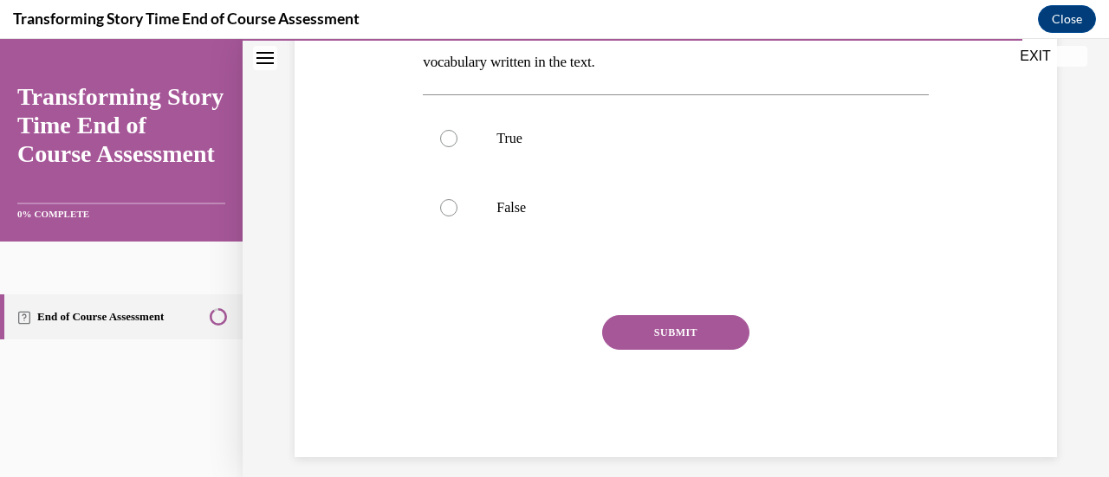
scroll to position [326, 0]
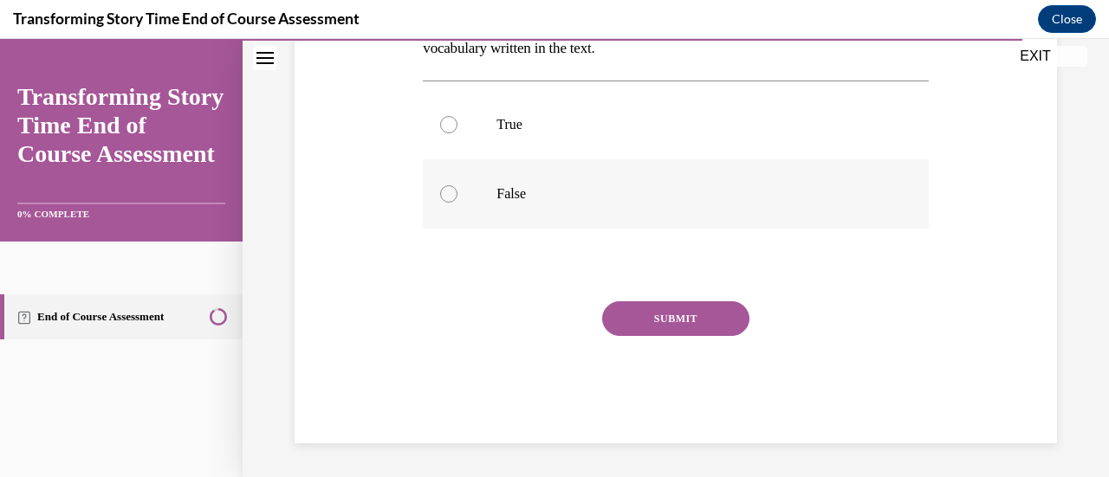
click at [423, 198] on label "False" at bounding box center [675, 193] width 505 height 69
click at [440, 198] on input "False" at bounding box center [448, 193] width 17 height 17
radio input "true"
click at [617, 318] on button "SUBMIT" at bounding box center [675, 318] width 147 height 35
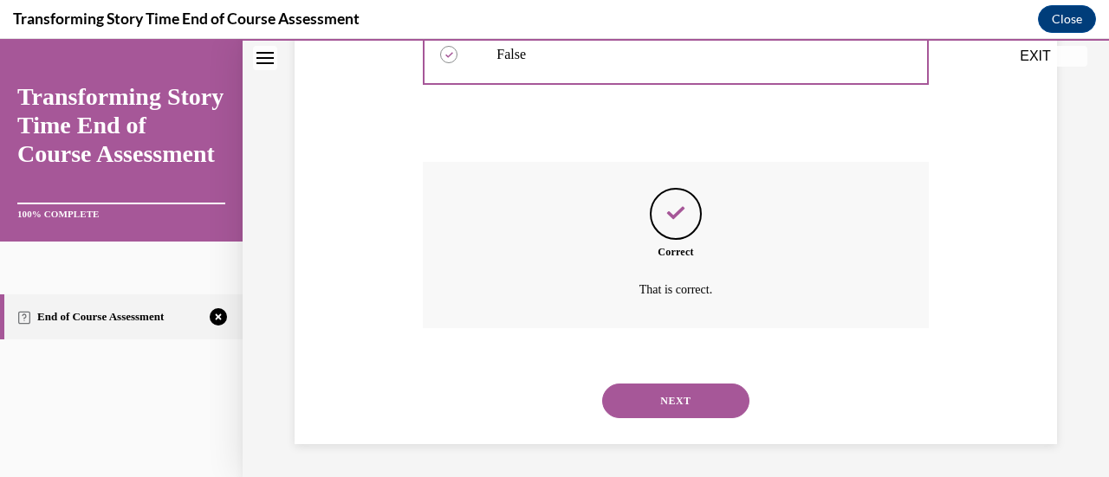
scroll to position [466, 0]
click at [625, 398] on button "NEXT" at bounding box center [675, 400] width 147 height 35
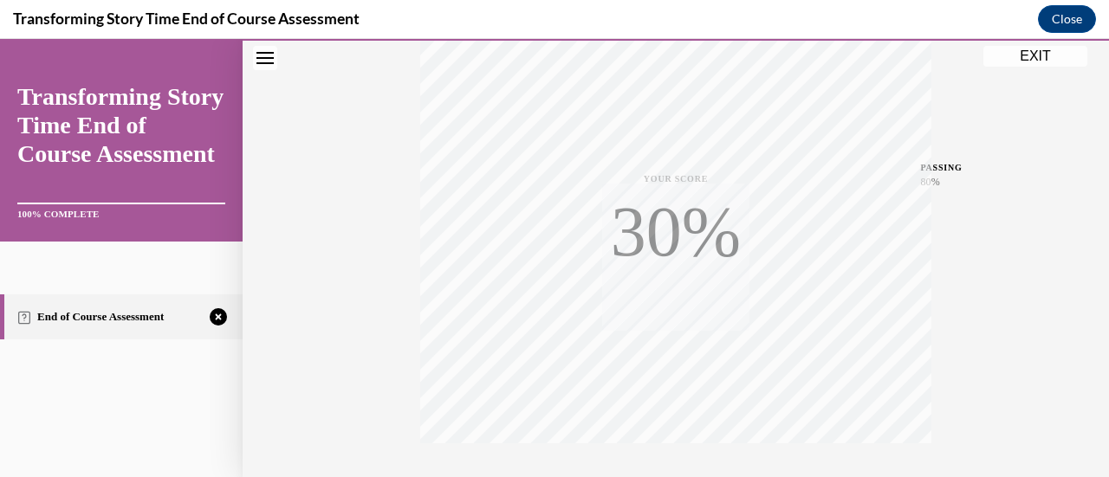
scroll to position [449, 0]
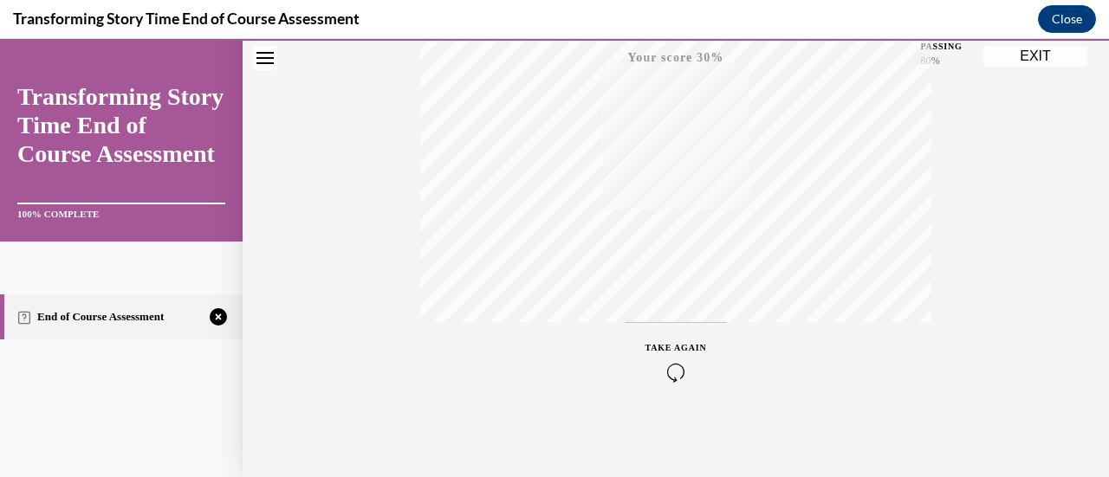
click at [658, 363] on icon "button" at bounding box center [676, 372] width 62 height 19
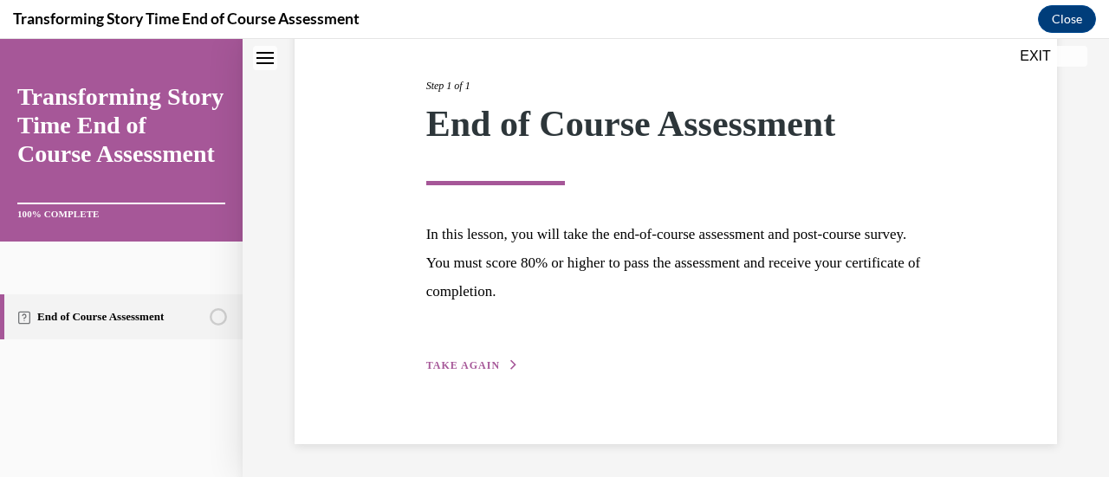
click at [480, 364] on span "TAKE AGAIN" at bounding box center [463, 365] width 74 height 12
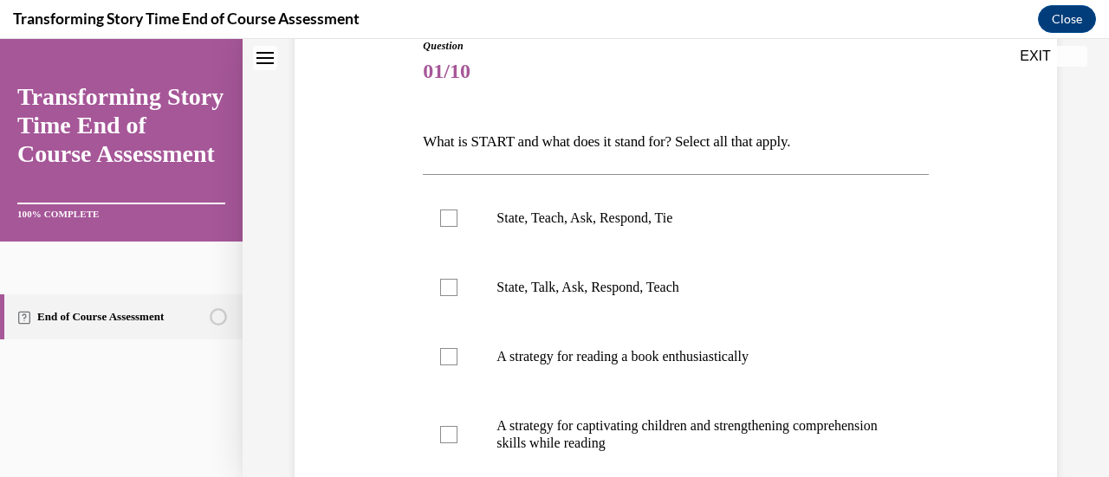
scroll to position [192, 0]
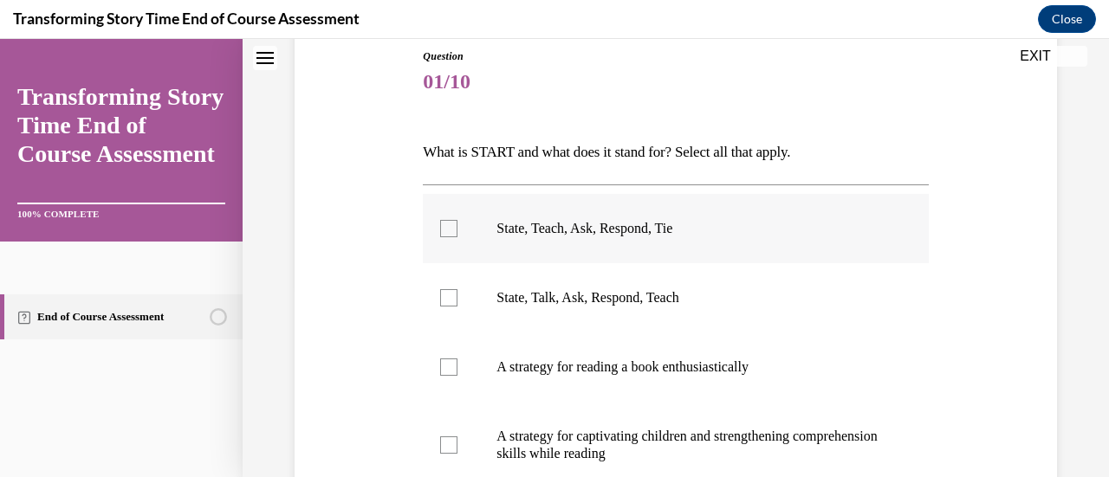
click at [468, 231] on label "State, Teach, Ask, Respond, Tie" at bounding box center [675, 228] width 505 height 69
click at [457, 231] on input "State, Teach, Ask, Respond, Tie" at bounding box center [448, 228] width 17 height 17
checkbox input "true"
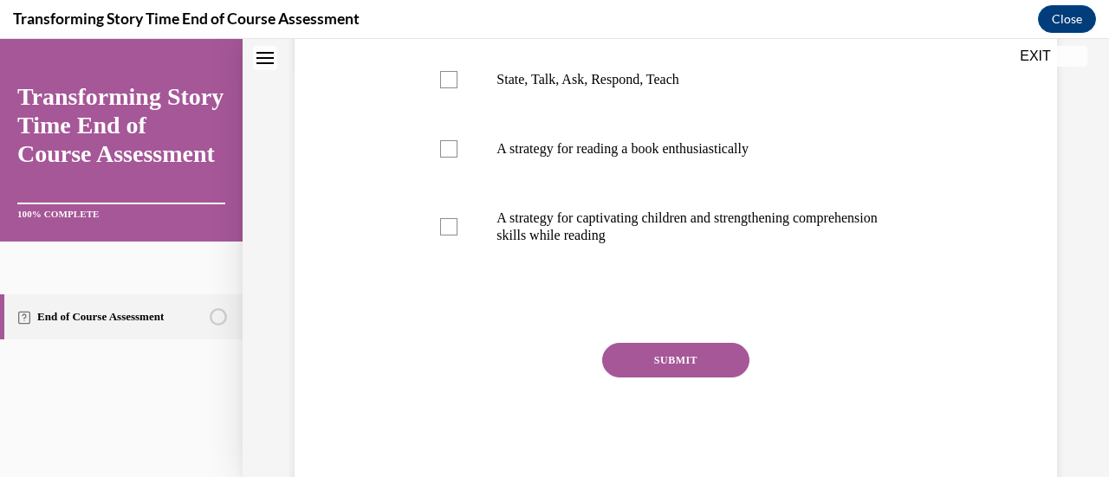
click at [639, 371] on button "SUBMIT" at bounding box center [675, 360] width 147 height 35
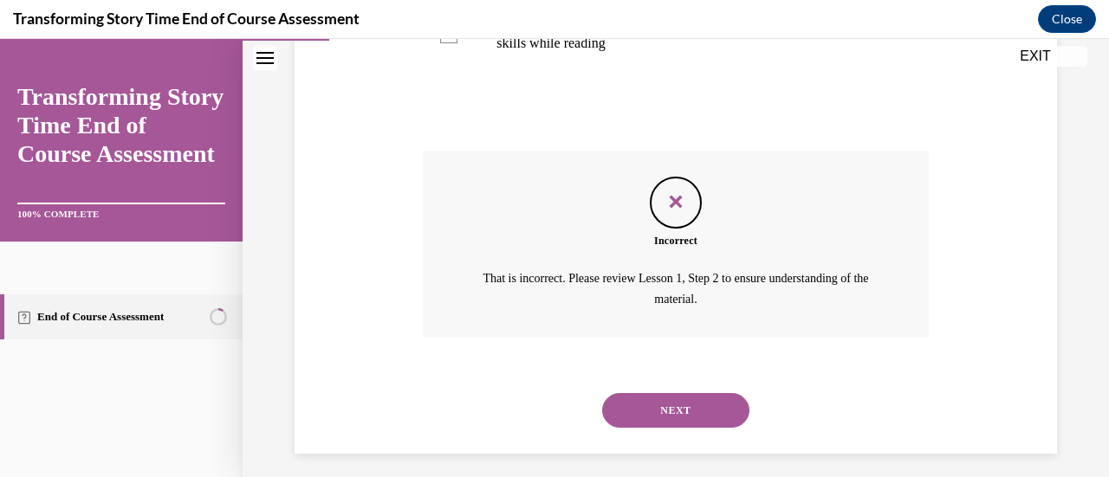
scroll to position [612, 0]
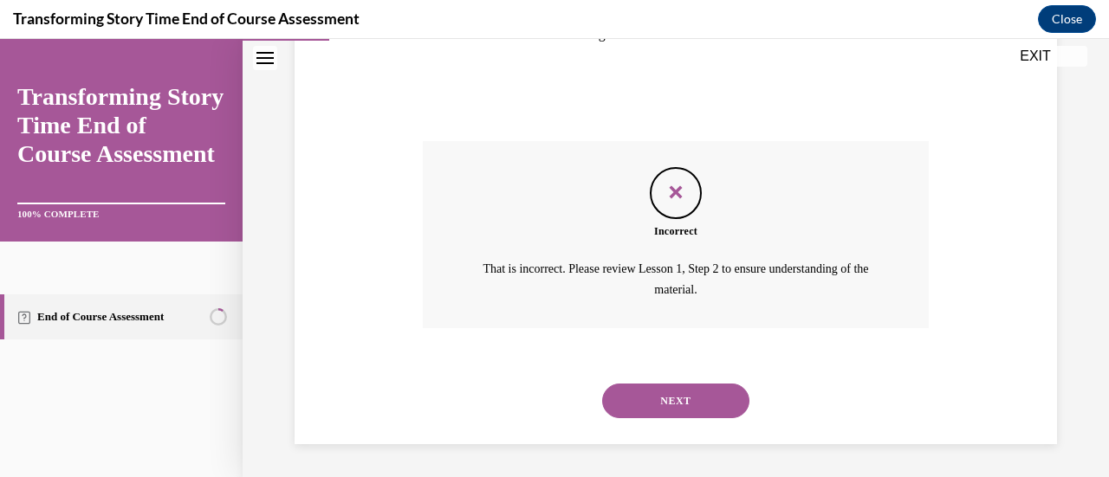
click at [618, 398] on button "NEXT" at bounding box center [675, 401] width 147 height 35
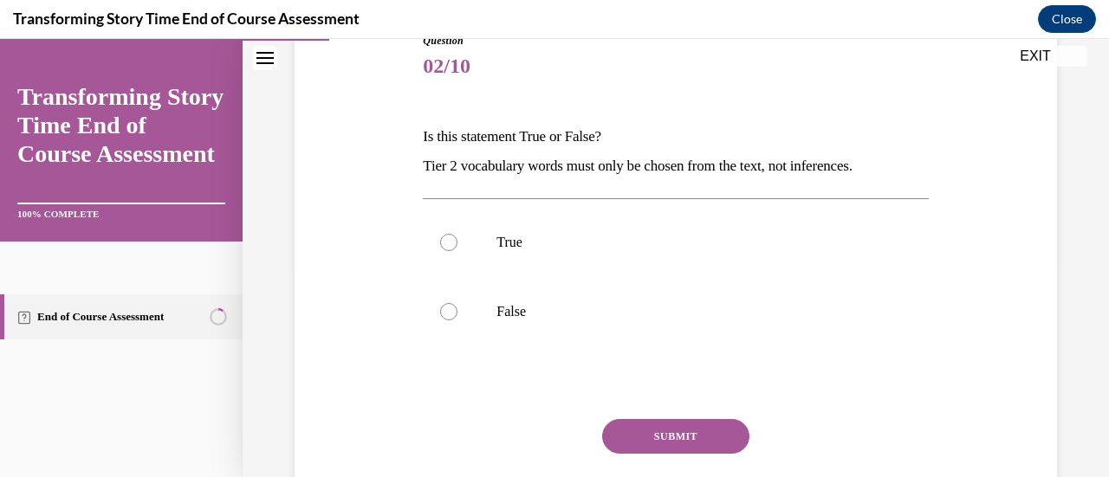
scroll to position [212, 0]
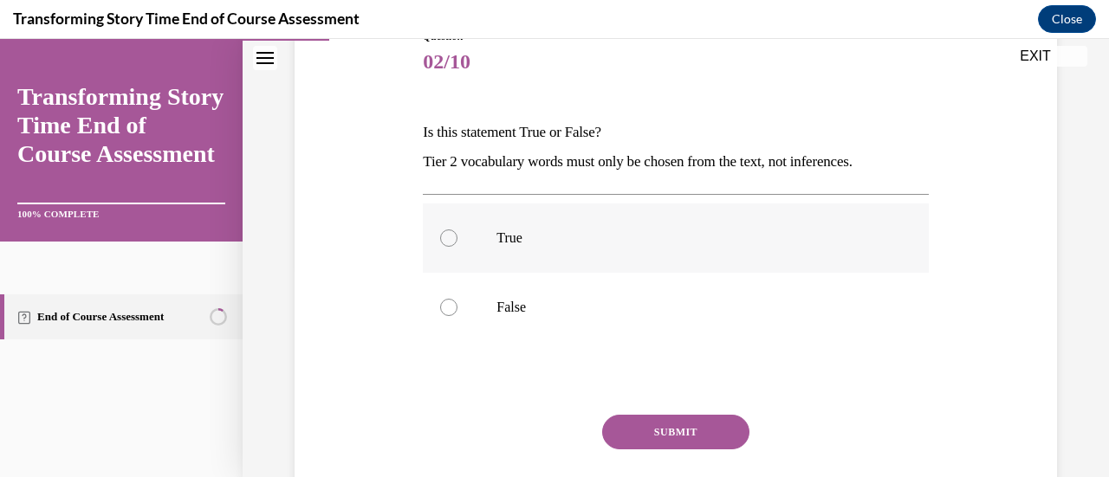
click at [442, 239] on div at bounding box center [448, 238] width 17 height 17
click at [442, 239] on input "True" at bounding box center [448, 238] width 17 height 17
radio input "true"
click at [628, 435] on button "SUBMIT" at bounding box center [675, 432] width 147 height 35
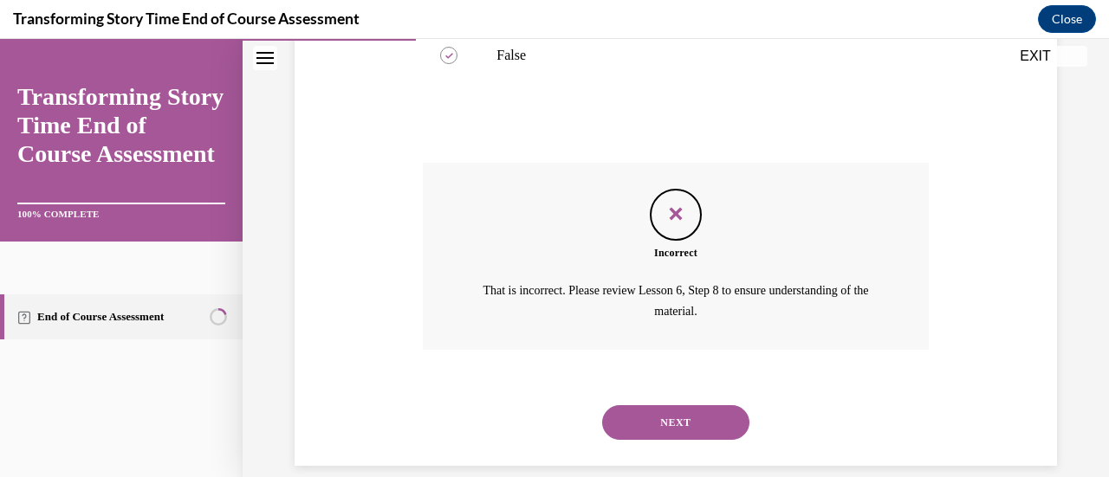
scroll to position [486, 0]
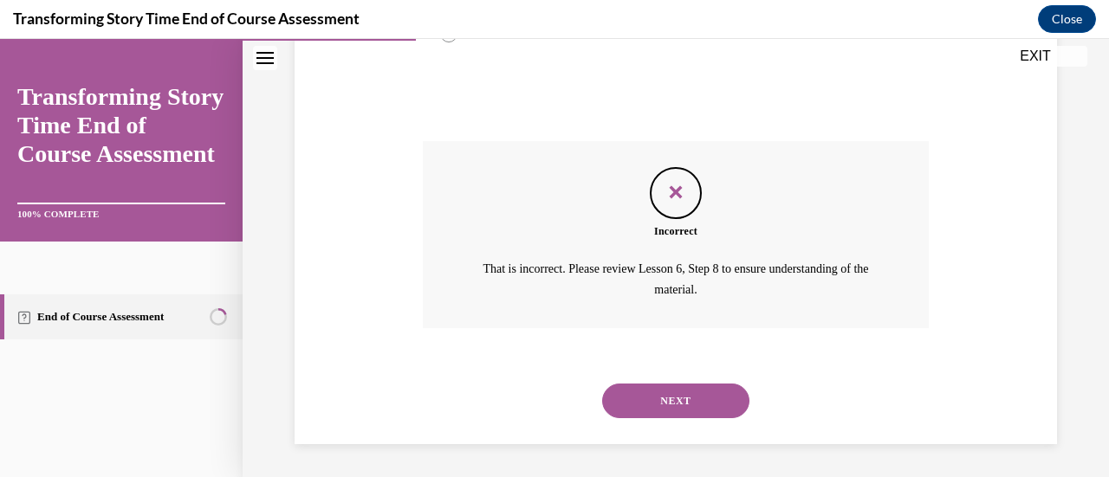
click at [618, 405] on button "NEXT" at bounding box center [675, 401] width 147 height 35
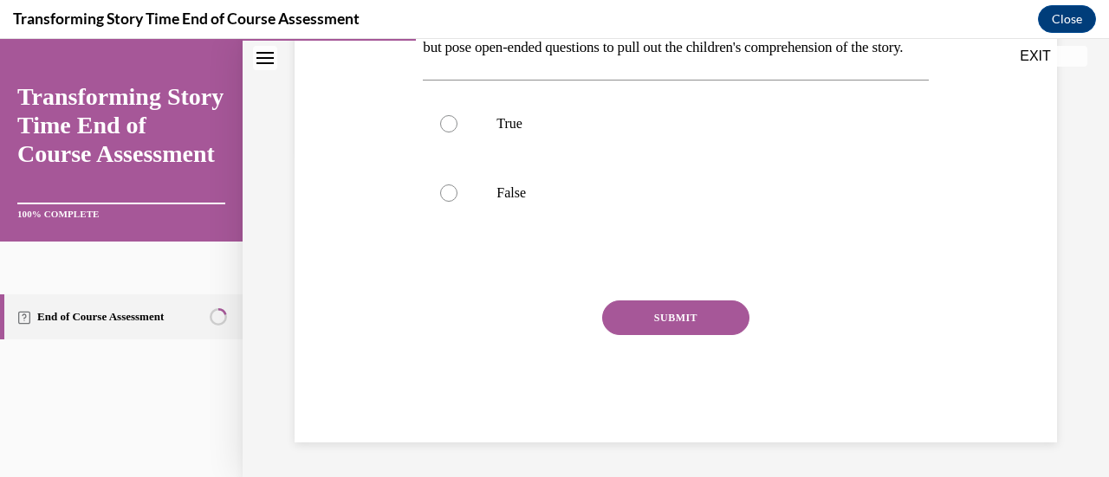
scroll to position [345, 0]
click at [440, 211] on label "False" at bounding box center [675, 193] width 505 height 69
click at [440, 202] on input "False" at bounding box center [448, 193] width 17 height 17
radio input "true"
click at [630, 333] on button "SUBMIT" at bounding box center [675, 318] width 147 height 35
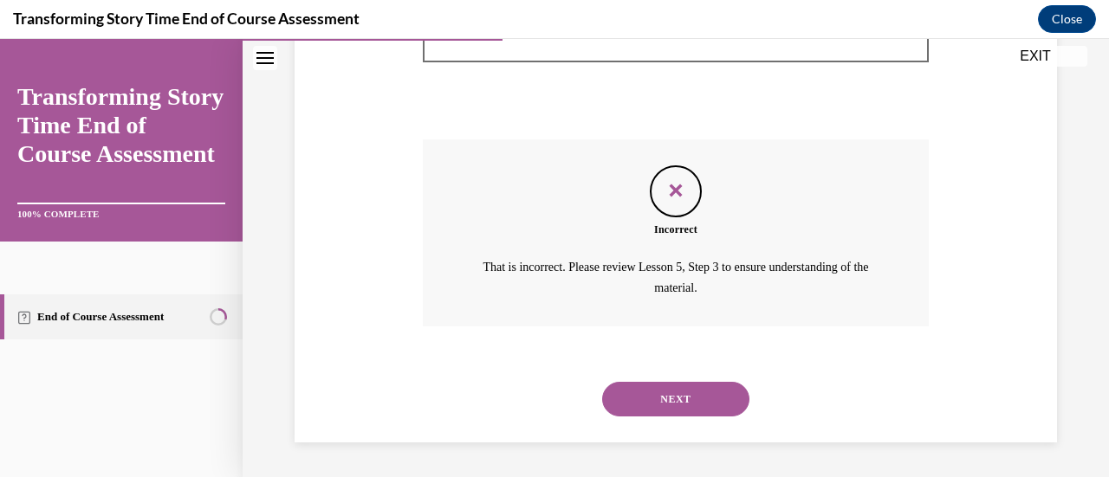
scroll to position [515, 0]
click at [639, 393] on button "NEXT" at bounding box center [675, 399] width 147 height 35
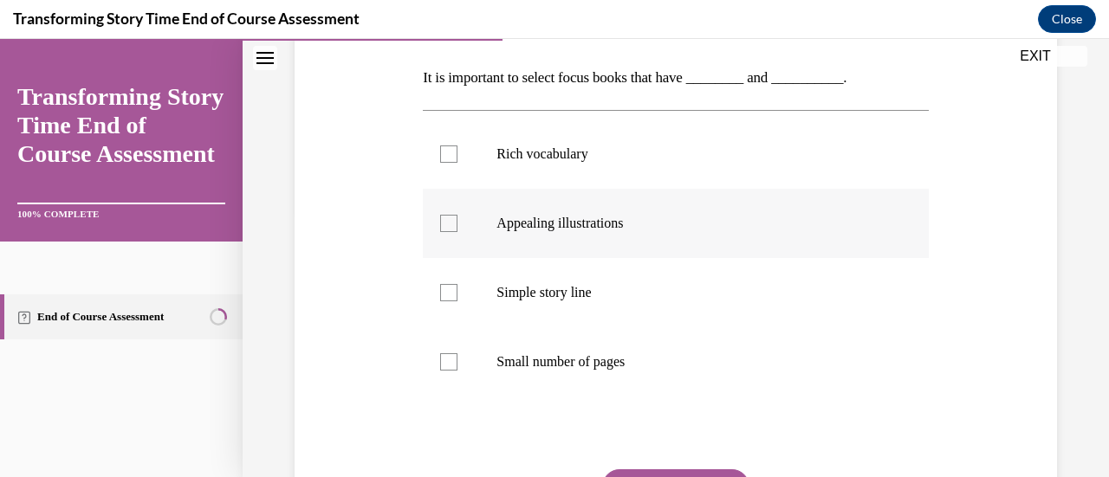
click at [471, 235] on label "Appealing illustrations" at bounding box center [675, 223] width 505 height 69
click at [457, 232] on input "Appealing illustrations" at bounding box center [448, 223] width 17 height 17
checkbox input "true"
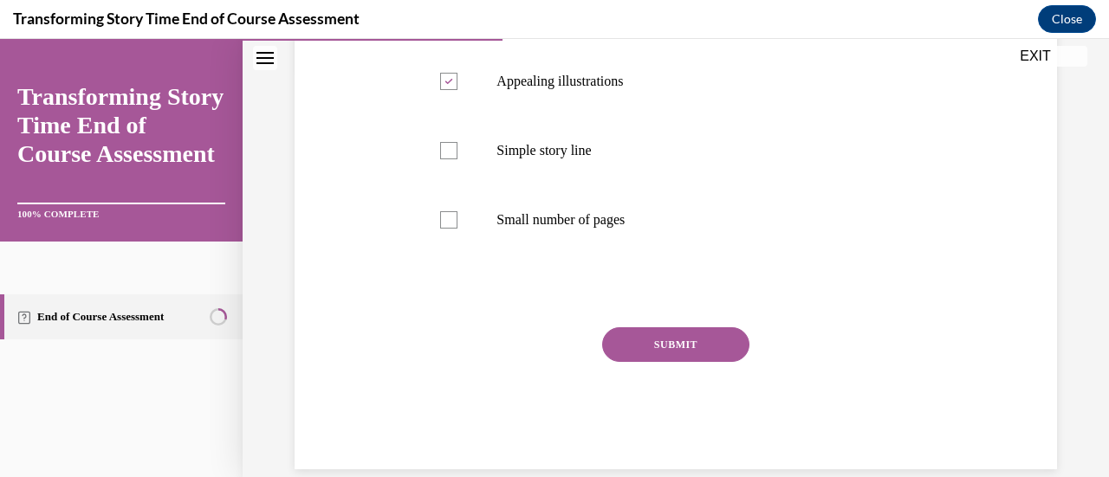
click at [625, 353] on button "SUBMIT" at bounding box center [675, 344] width 147 height 35
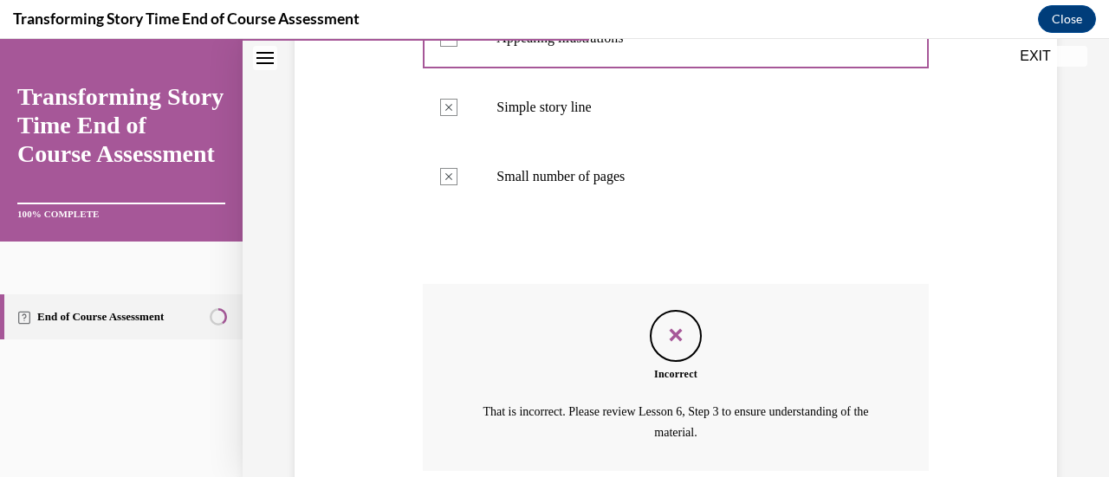
scroll to position [532, 0]
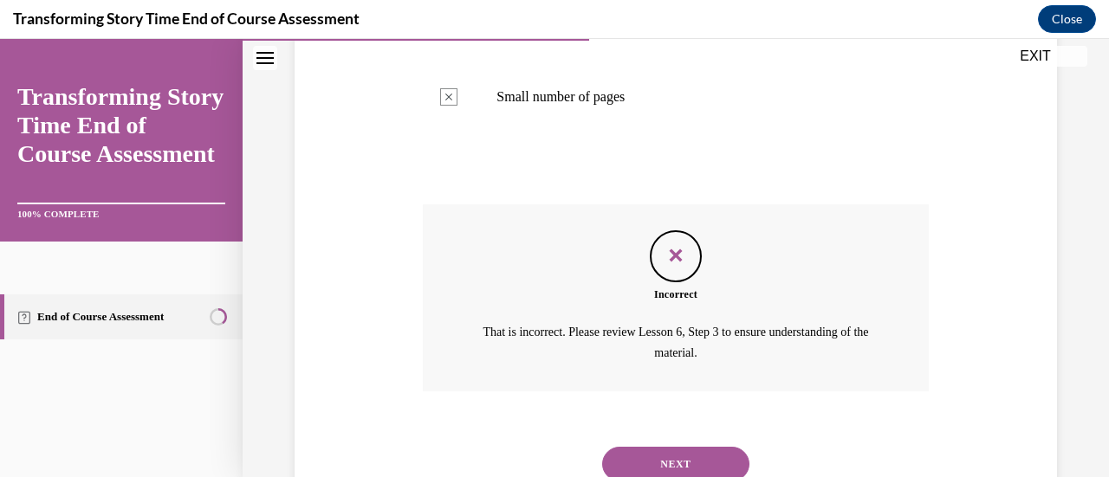
click at [627, 464] on button "NEXT" at bounding box center [675, 464] width 147 height 35
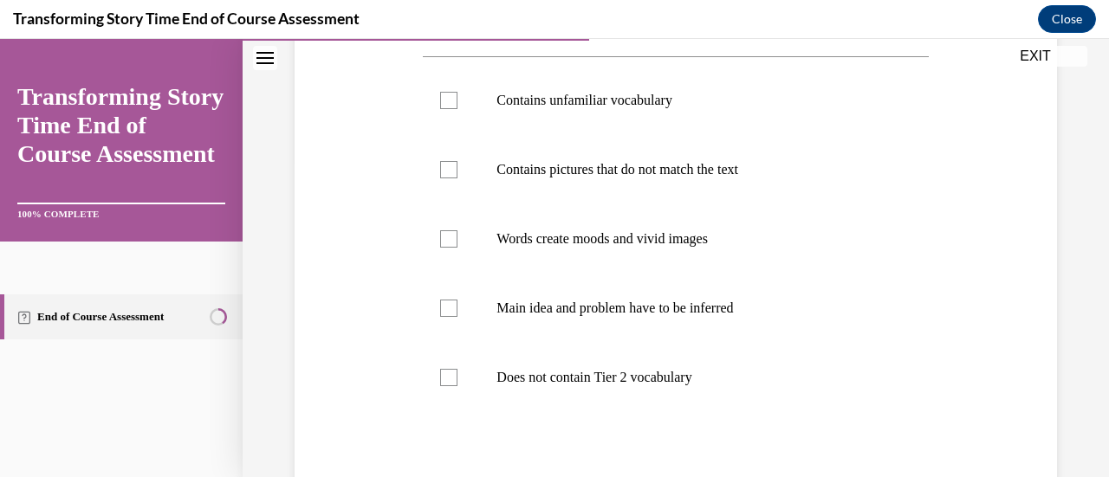
scroll to position [333, 0]
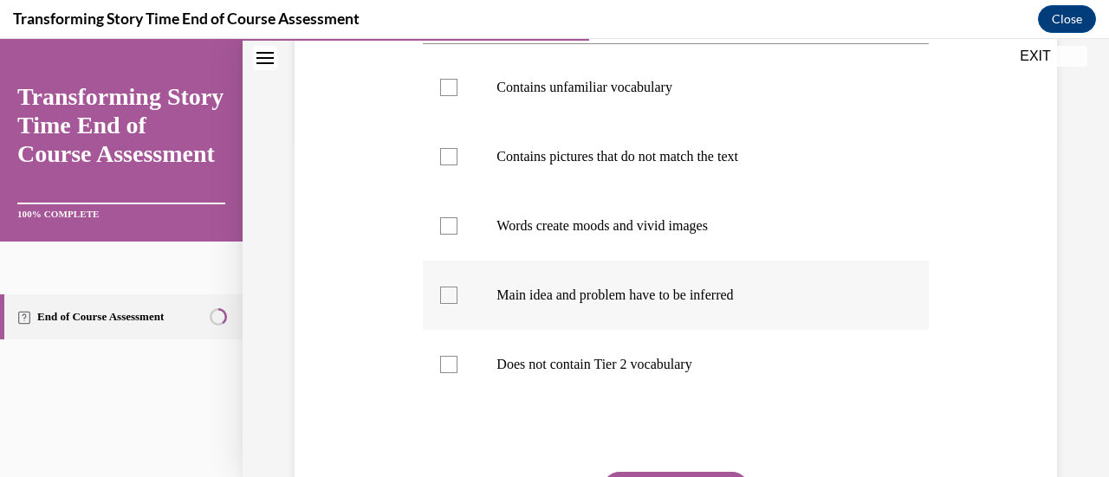
click at [455, 322] on label "Main idea and problem have to be inferred" at bounding box center [675, 295] width 505 height 69
click at [455, 304] on input "Main idea and problem have to be inferred" at bounding box center [448, 295] width 17 height 17
checkbox input "true"
click at [433, 236] on label "Words create moods and vivid images" at bounding box center [675, 225] width 505 height 69
click at [440, 235] on input "Words create moods and vivid images" at bounding box center [448, 225] width 17 height 17
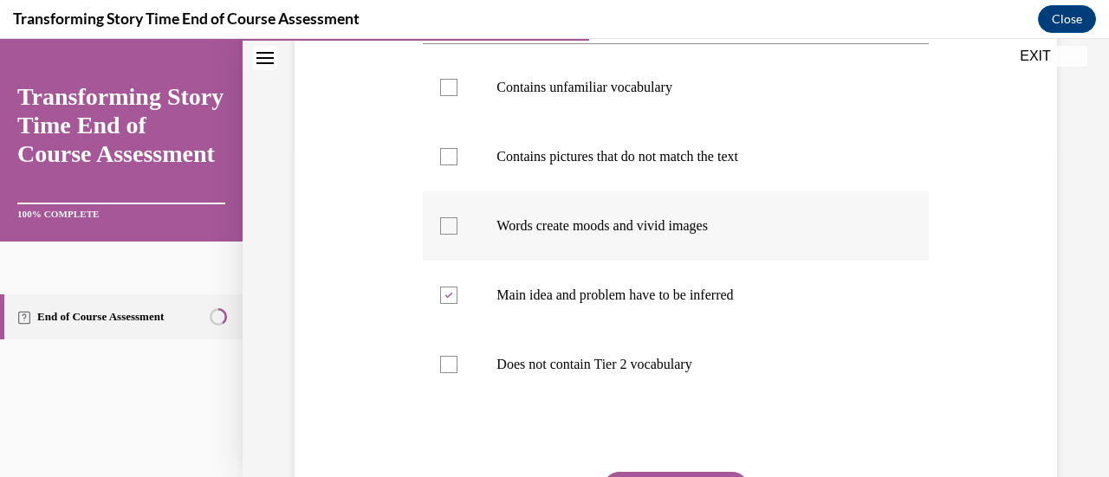
checkbox input "true"
click at [438, 175] on label "Contains pictures that do not match the text" at bounding box center [675, 156] width 505 height 69
click at [440, 165] on input "Contains pictures that do not match the text" at bounding box center [448, 156] width 17 height 17
checkbox input "true"
click at [431, 102] on label "Contains unfamiliar vocabulary" at bounding box center [675, 87] width 505 height 69
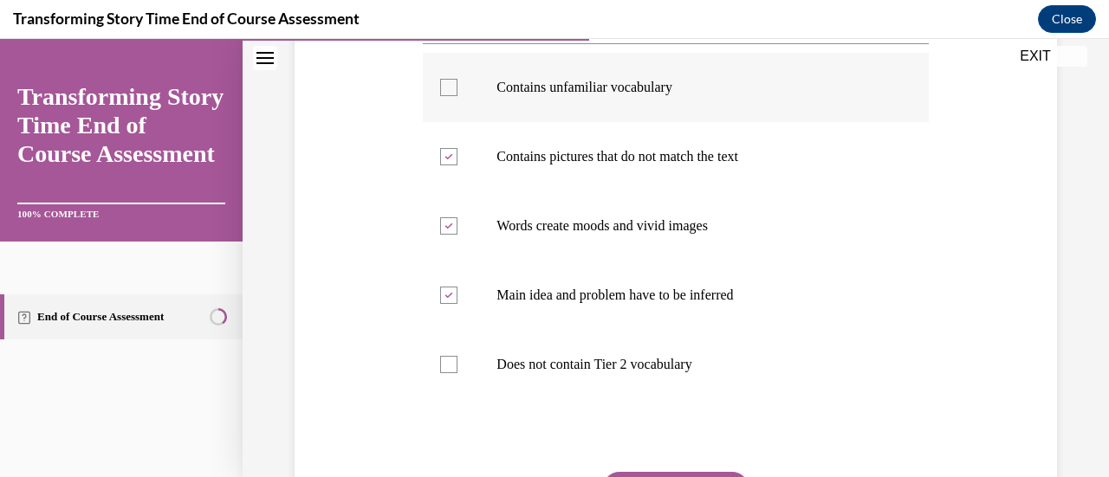
click at [440, 96] on input "Contains unfamiliar vocabulary" at bounding box center [448, 87] width 17 height 17
checkbox input "true"
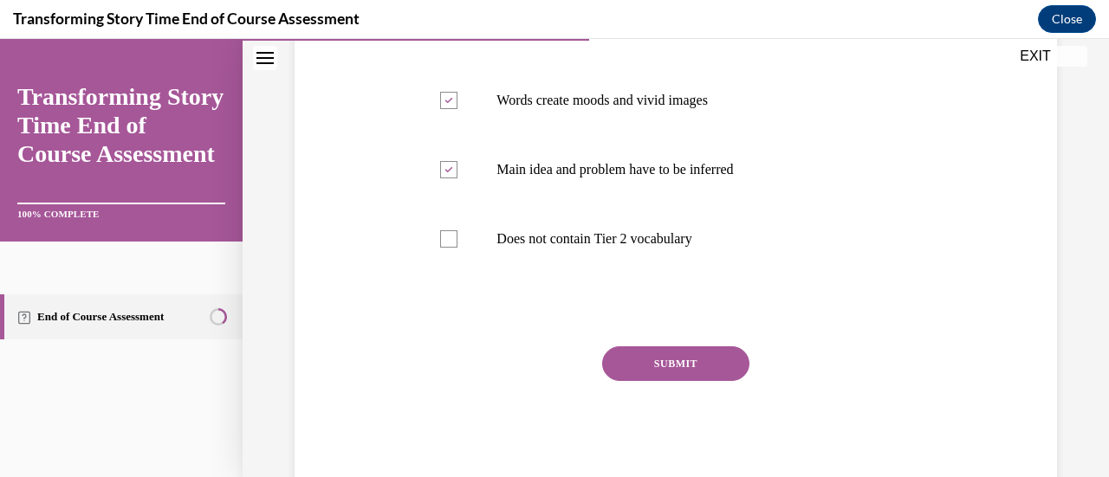
click at [627, 357] on button "SUBMIT" at bounding box center [675, 363] width 147 height 35
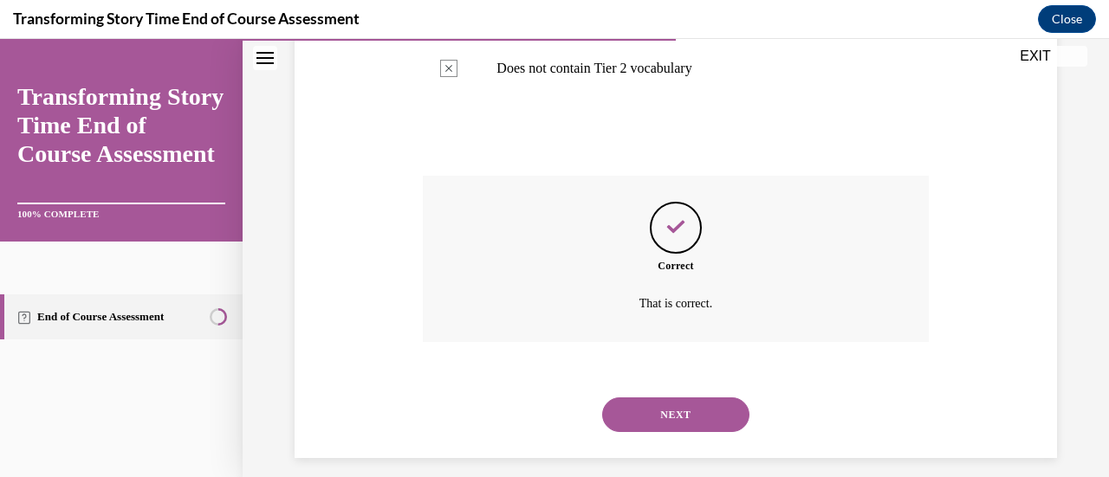
scroll to position [644, 0]
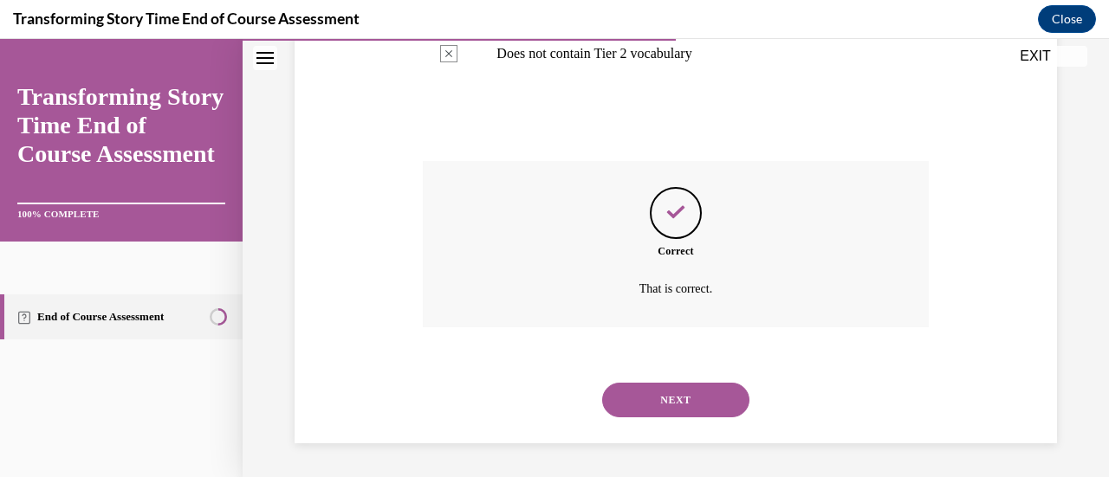
click at [632, 402] on button "NEXT" at bounding box center [675, 400] width 147 height 35
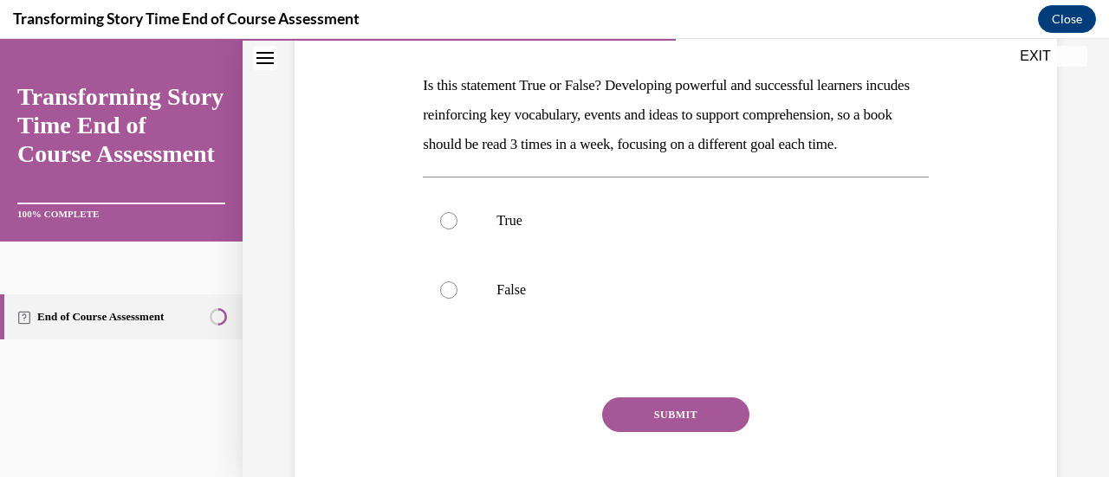
scroll to position [260, 0]
click at [456, 255] on label "True" at bounding box center [675, 219] width 505 height 69
click at [456, 229] on input "True" at bounding box center [448, 219] width 17 height 17
radio input "true"
click at [662, 431] on button "SUBMIT" at bounding box center [675, 414] width 147 height 35
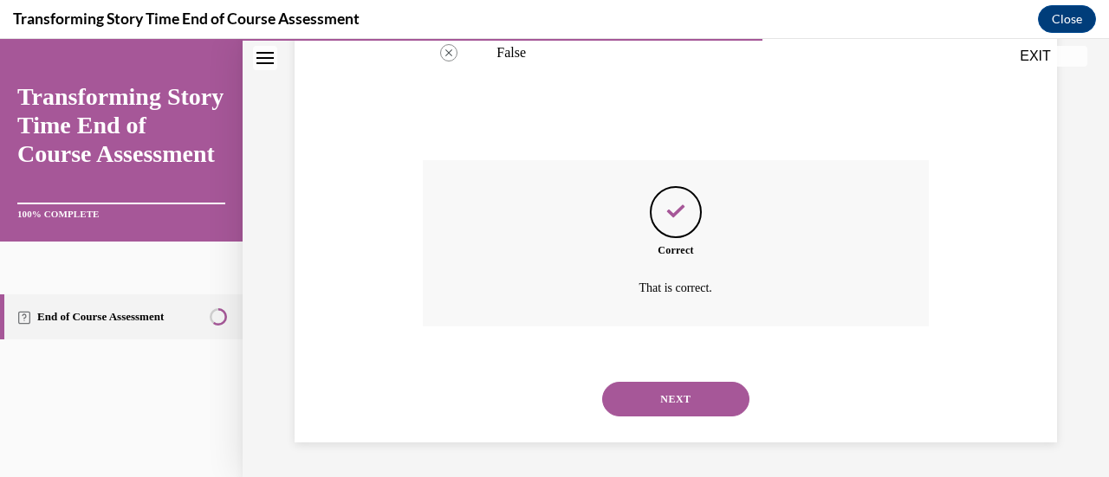
scroll to position [525, 0]
click at [641, 398] on button "NEXT" at bounding box center [675, 399] width 147 height 35
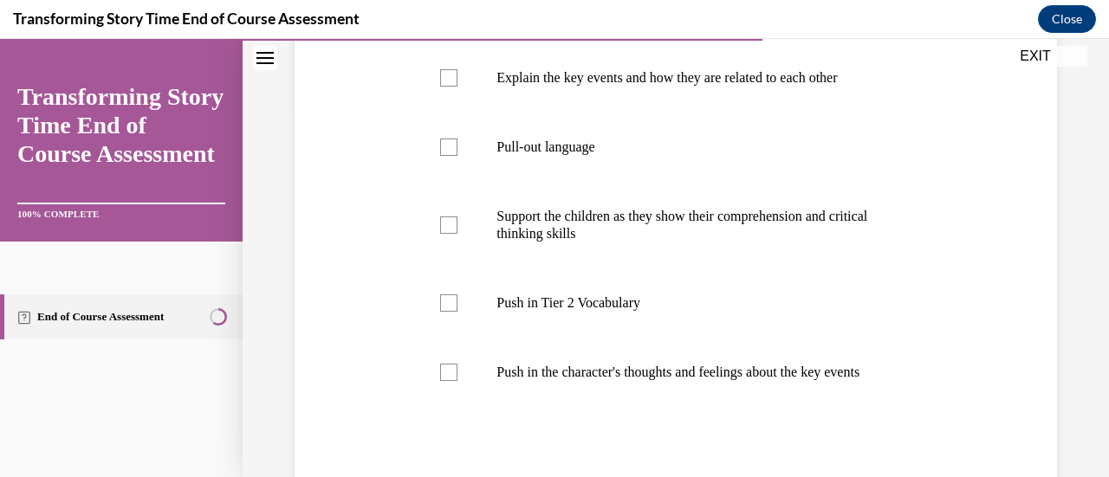
scroll to position [374, 0]
click at [482, 389] on label "Push in the character's thoughts and feelings about the key events" at bounding box center [675, 370] width 505 height 69
click at [457, 379] on input "Push in the character's thoughts and feelings about the key events" at bounding box center [448, 370] width 17 height 17
checkbox input "true"
click at [450, 157] on label "Pull-out language" at bounding box center [675, 145] width 505 height 69
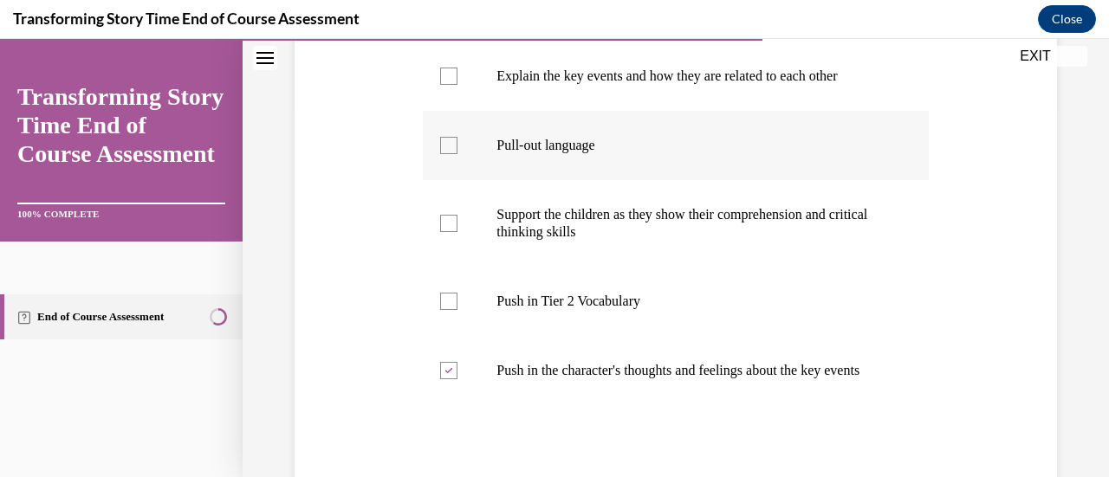
click at [450, 154] on input "Pull-out language" at bounding box center [448, 145] width 17 height 17
checkbox input "true"
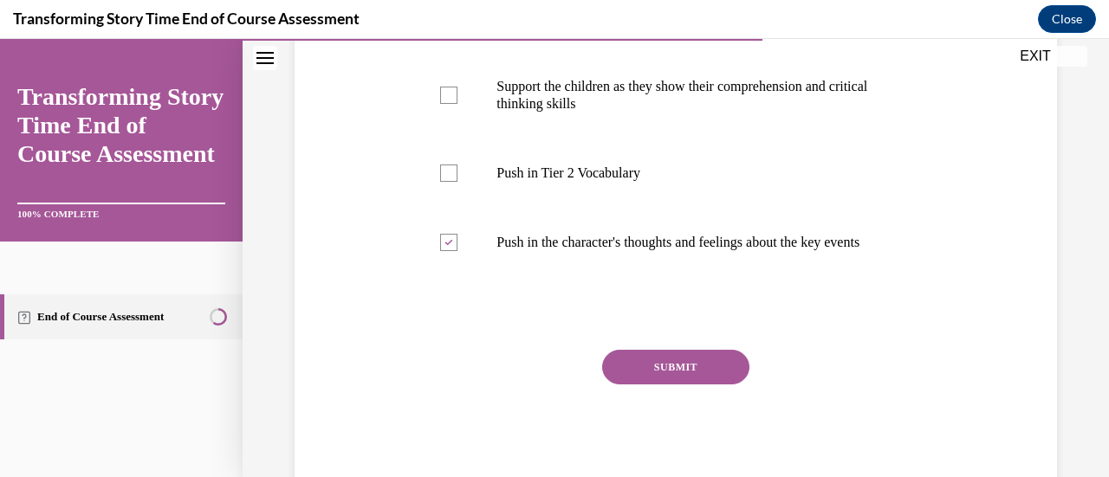
click at [603, 385] on button "SUBMIT" at bounding box center [675, 367] width 147 height 35
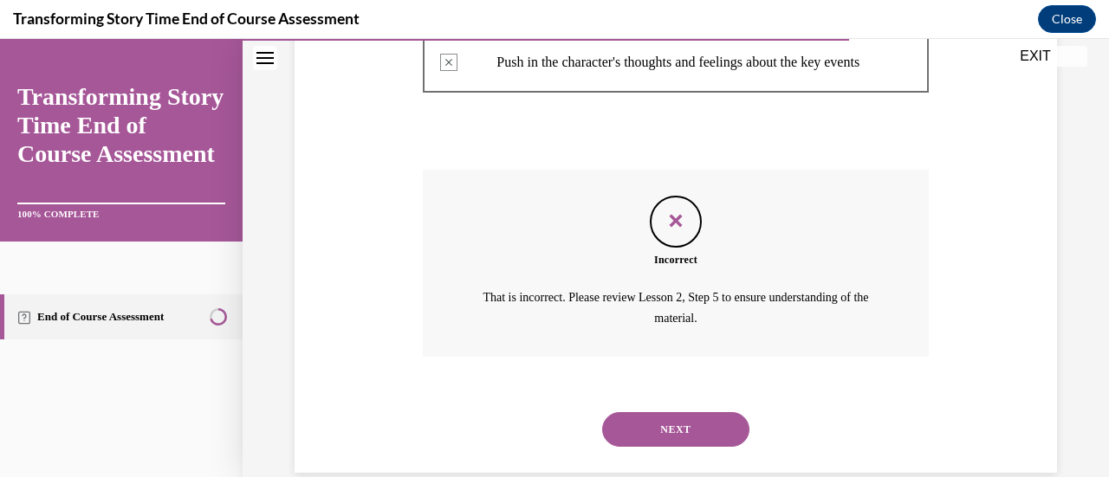
scroll to position [729, 0]
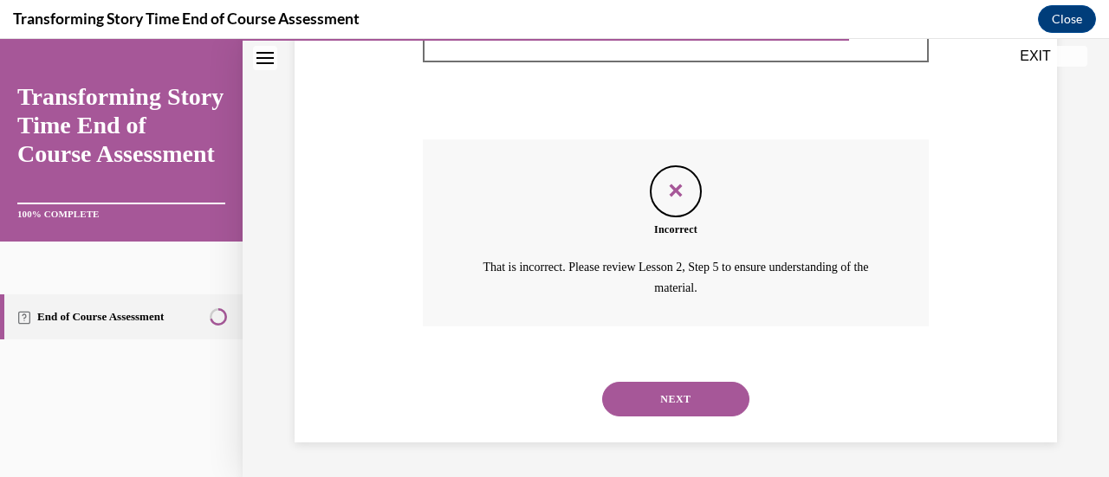
click at [632, 403] on button "NEXT" at bounding box center [675, 399] width 147 height 35
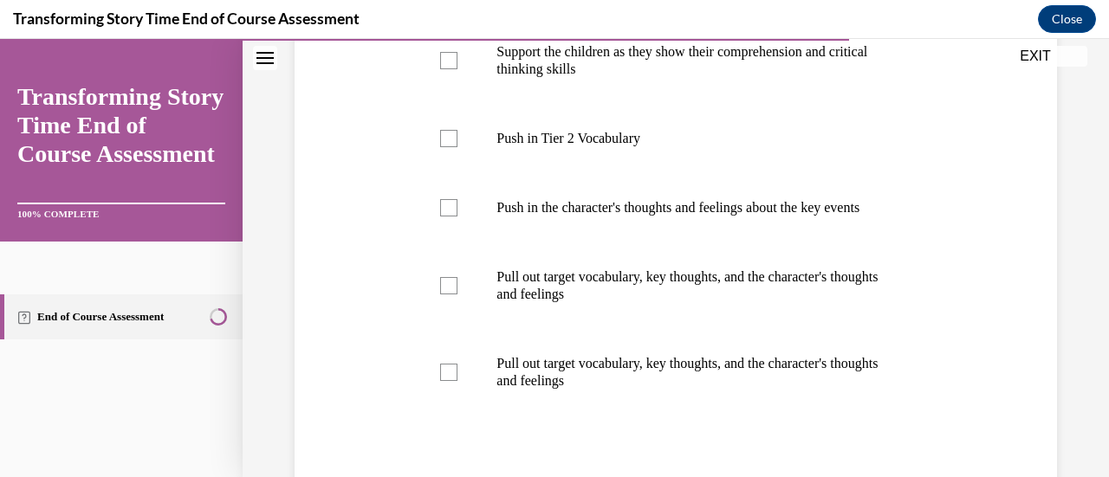
scroll to position [603, 0]
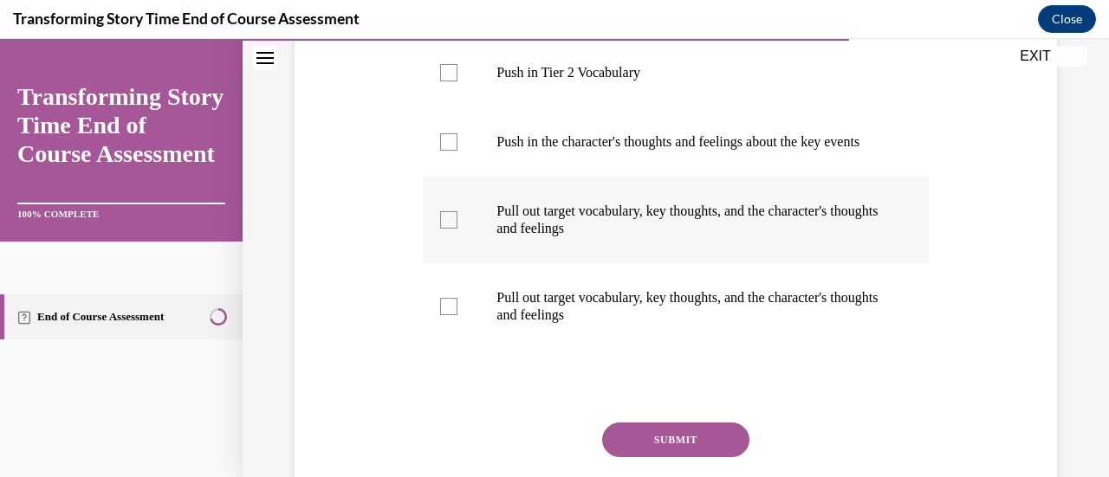
click at [449, 263] on label "Pull out target vocabulary, key thoughts, and the character's thoughts and feel…" at bounding box center [675, 220] width 505 height 87
click at [449, 229] on input "Pull out target vocabulary, key thoughts, and the character's thoughts and feel…" at bounding box center [448, 219] width 17 height 17
checkbox input "true"
click at [629, 457] on button "SUBMIT" at bounding box center [675, 440] width 147 height 35
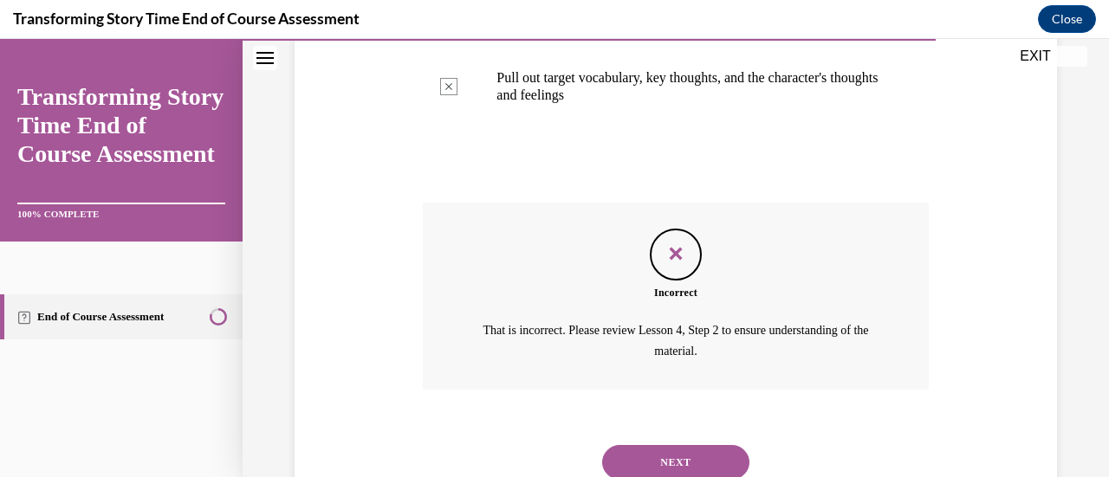
scroll to position [902, 0]
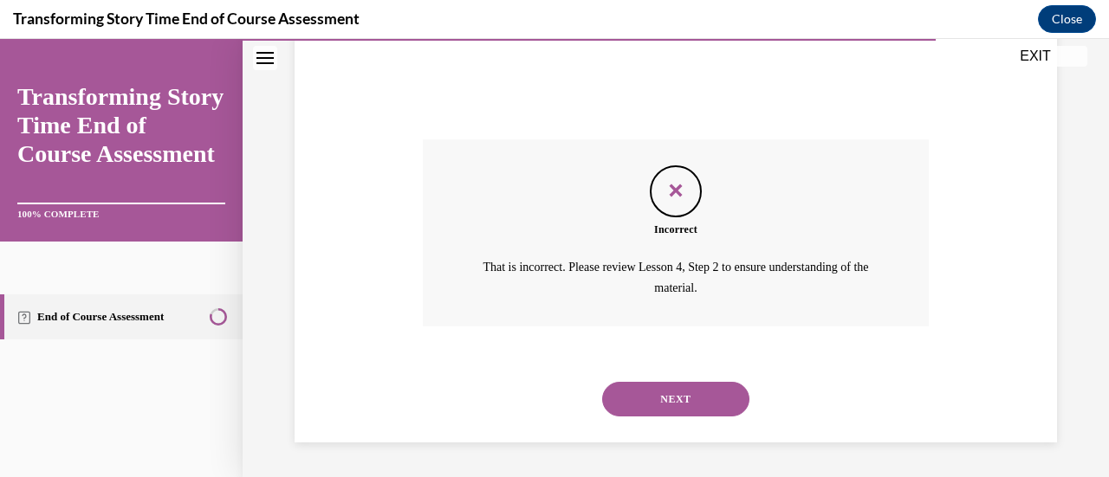
click at [631, 409] on button "NEXT" at bounding box center [675, 399] width 147 height 35
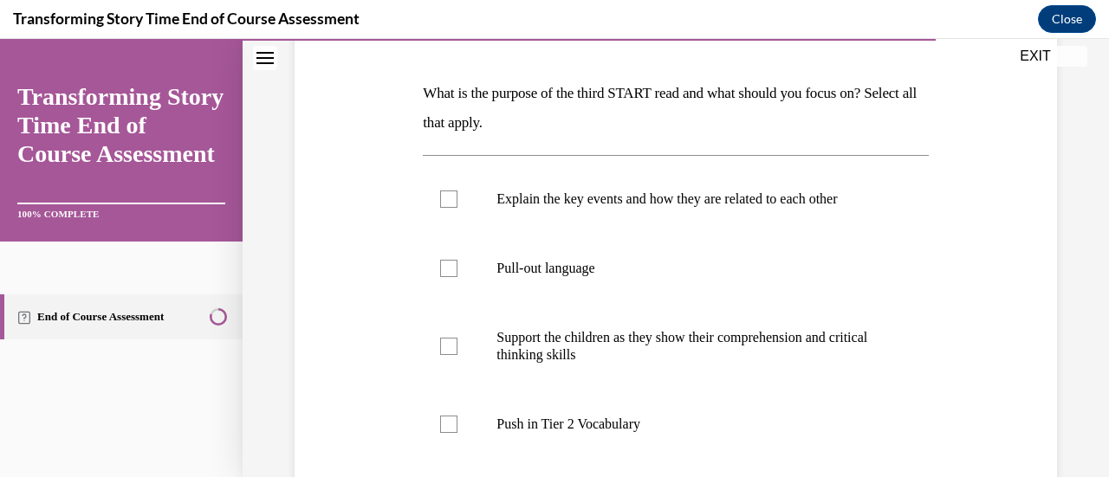
scroll to position [248, 0]
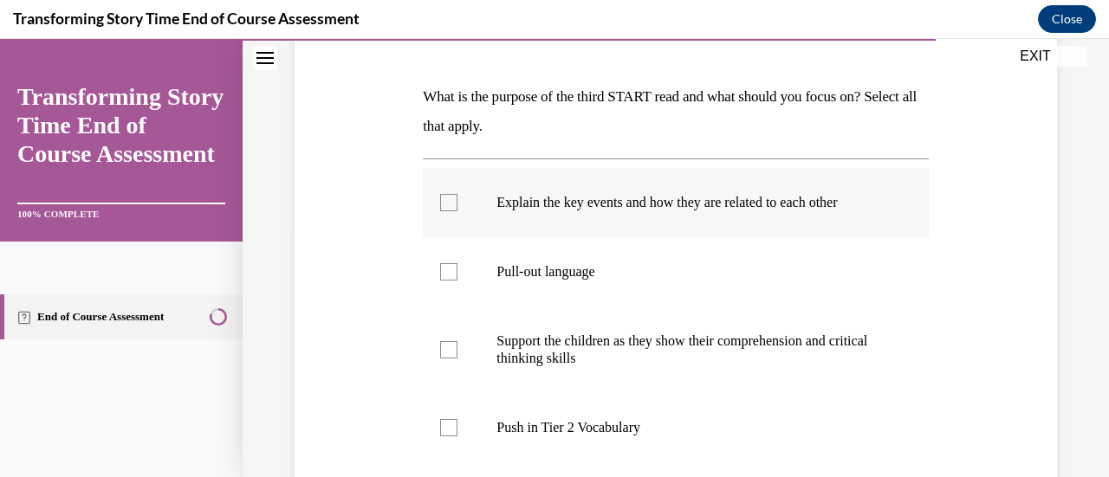
click at [463, 220] on label "Explain the key events and how they are related to each other" at bounding box center [675, 202] width 505 height 69
click at [457, 211] on input "Explain the key events and how they are related to each other" at bounding box center [448, 202] width 17 height 17
checkbox input "true"
click at [466, 289] on label "Pull-out language" at bounding box center [675, 271] width 505 height 69
click at [457, 281] on input "Pull-out language" at bounding box center [448, 271] width 17 height 17
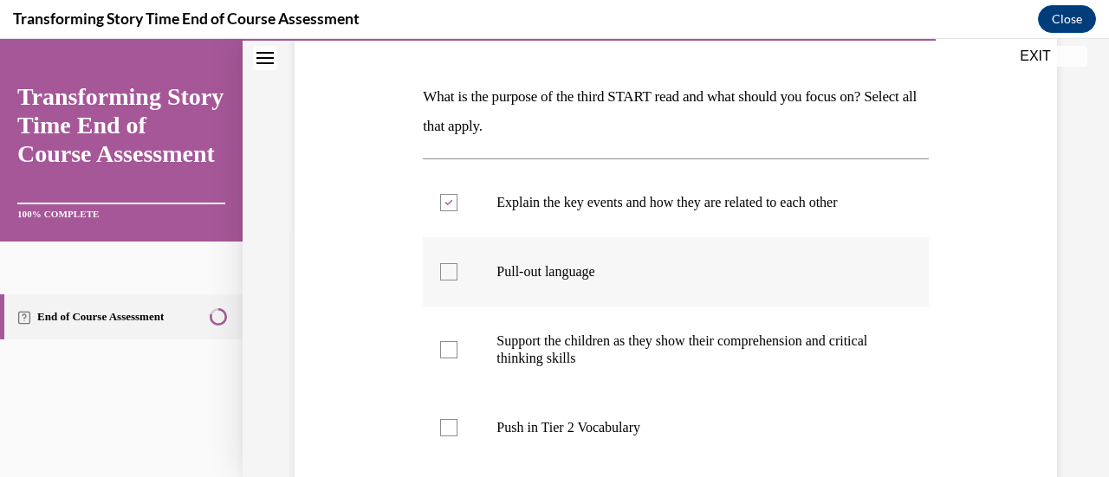
checkbox input "true"
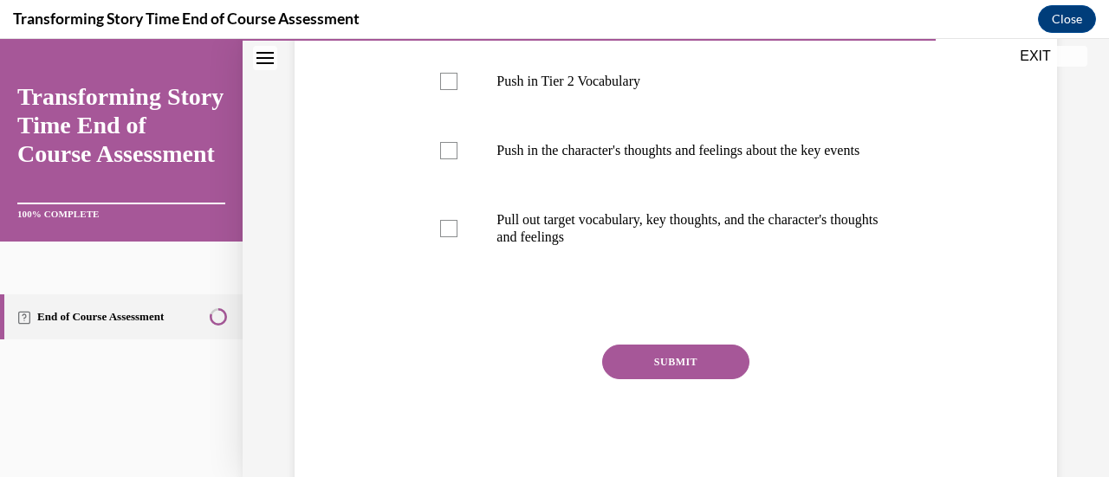
click at [628, 372] on button "SUBMIT" at bounding box center [675, 362] width 147 height 35
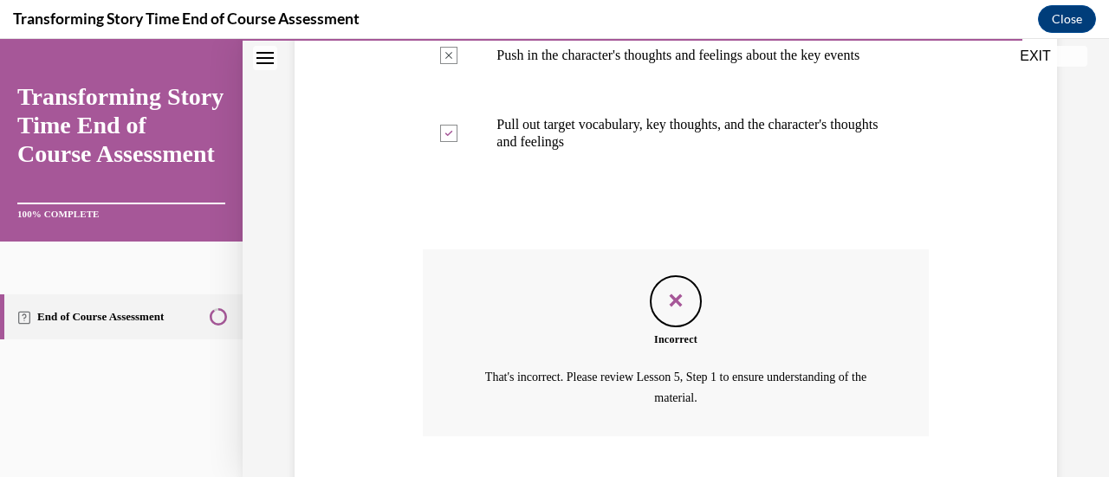
scroll to position [815, 0]
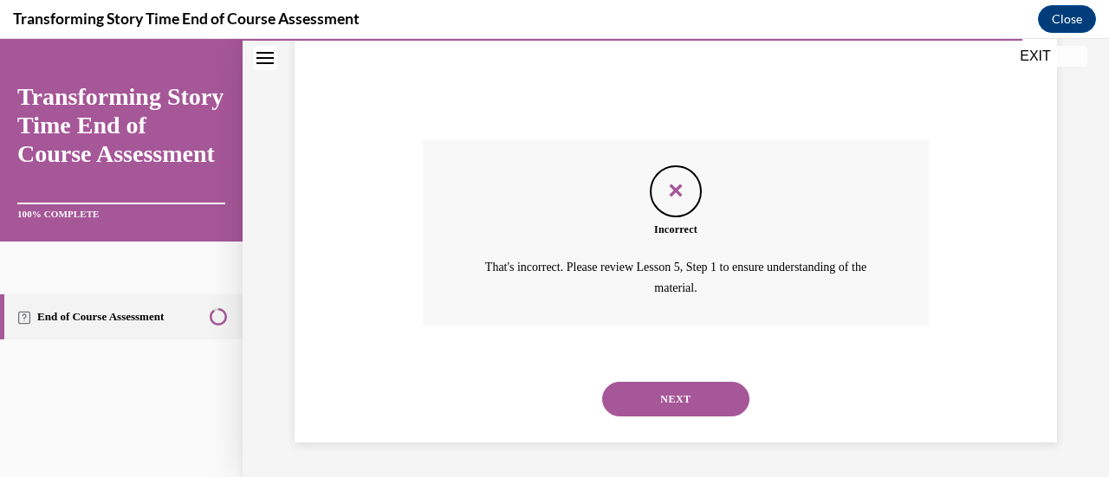
click at [638, 407] on button "NEXT" at bounding box center [675, 399] width 147 height 35
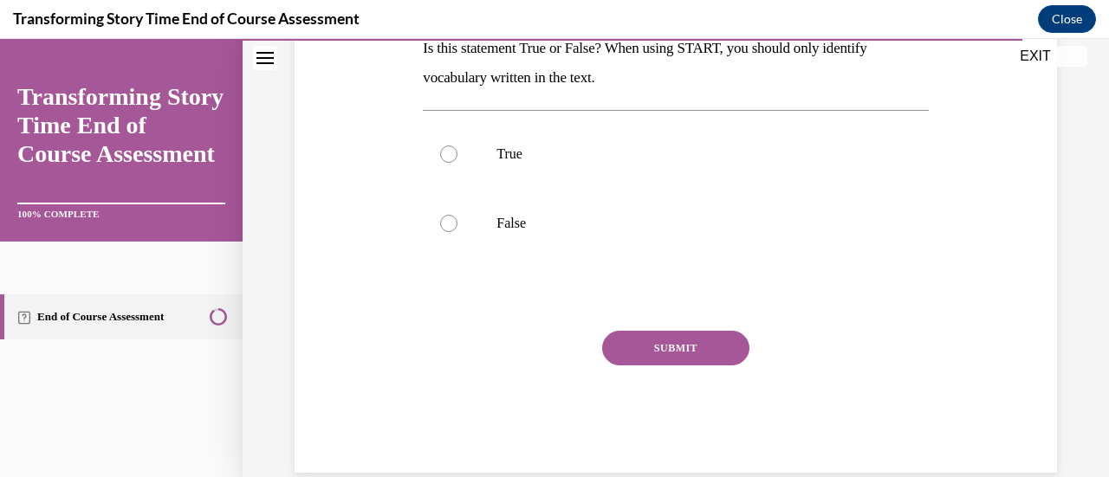
scroll to position [326, 0]
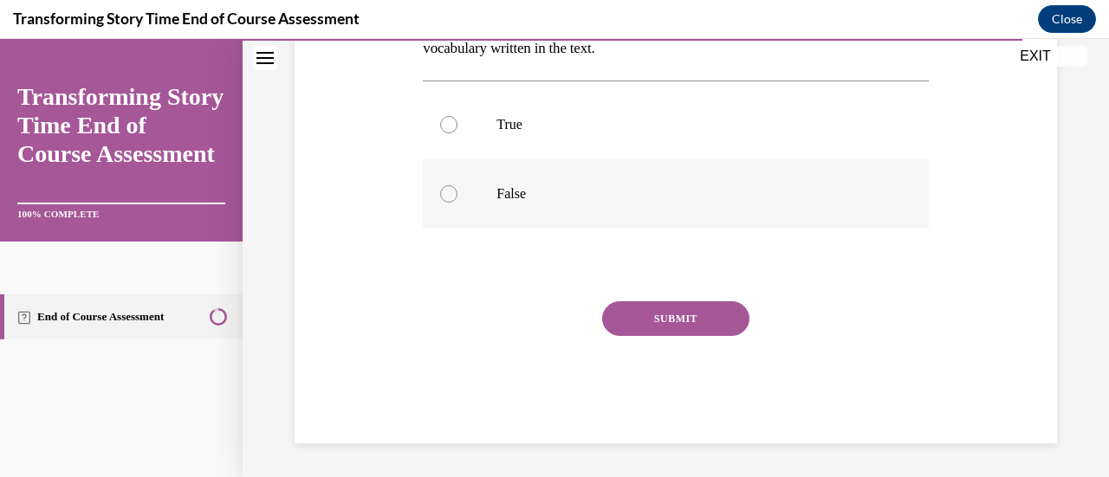
click at [463, 201] on label "False" at bounding box center [675, 193] width 505 height 69
click at [457, 201] on input "False" at bounding box center [448, 193] width 17 height 17
radio input "true"
click at [660, 348] on div "SUBMIT" at bounding box center [675, 344] width 505 height 87
click at [618, 305] on button "SUBMIT" at bounding box center [675, 318] width 147 height 35
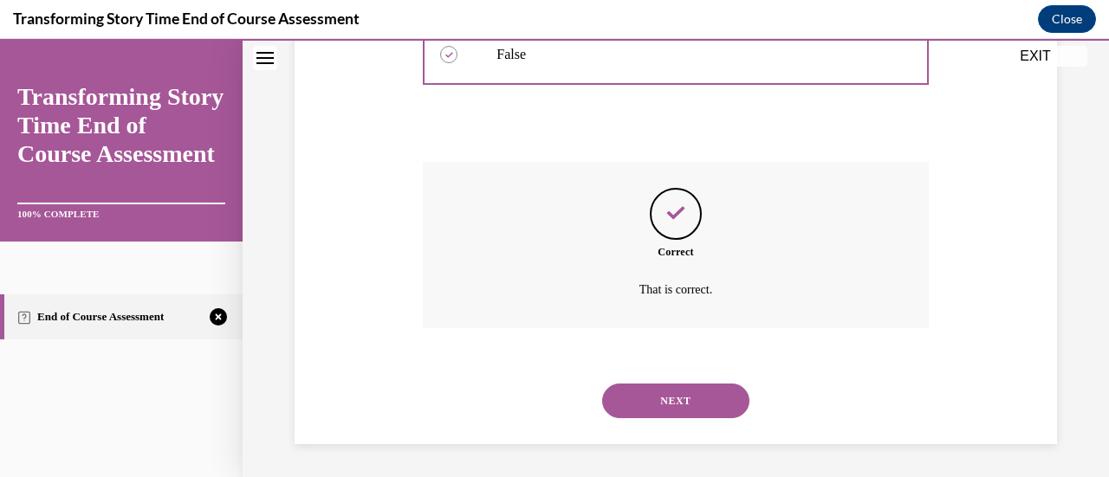
scroll to position [466, 0]
click at [639, 405] on button "NEXT" at bounding box center [675, 400] width 147 height 35
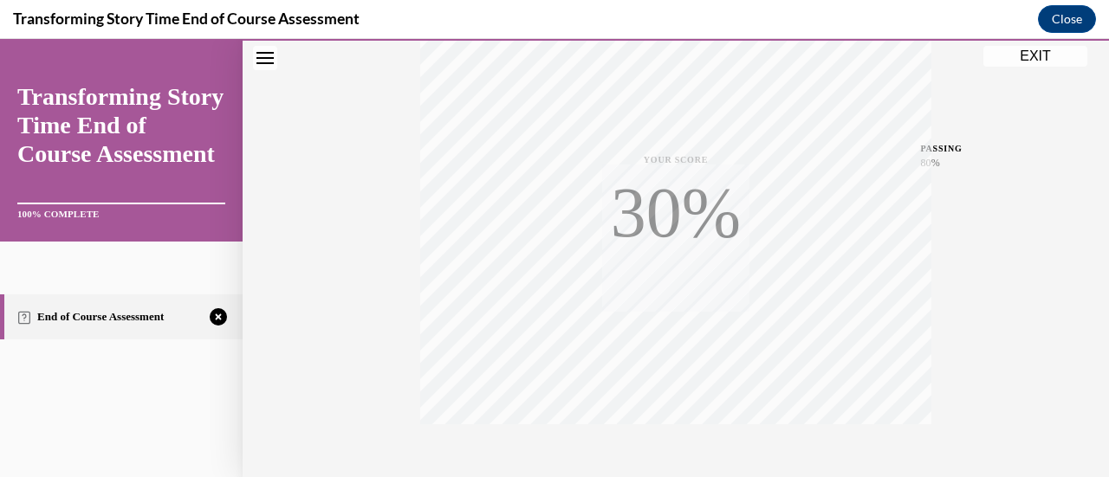
scroll to position [449, 0]
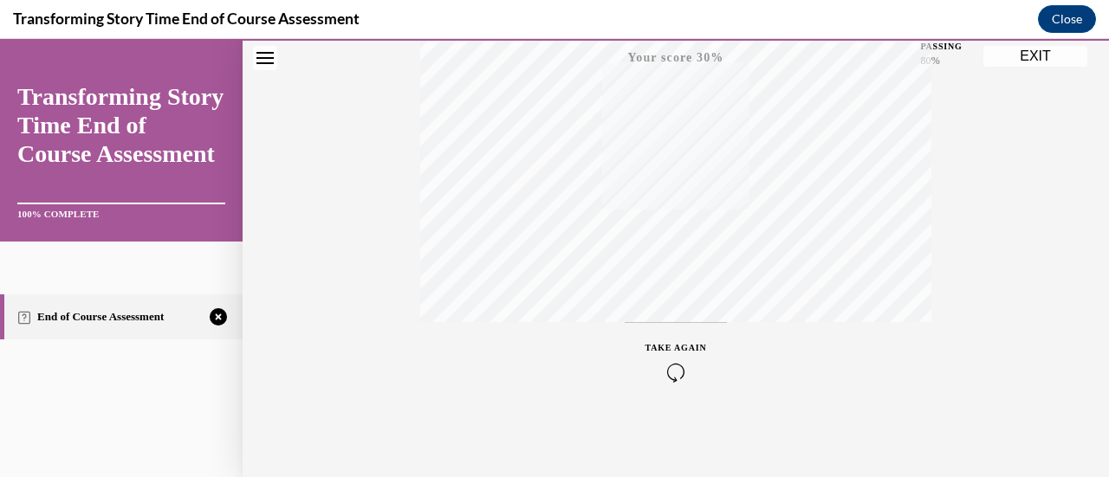
click at [480, 343] on div "TAKE AGAIN" at bounding box center [675, 361] width 511 height 78
click at [650, 353] on div "TAKE AGAIN" at bounding box center [676, 361] width 62 height 41
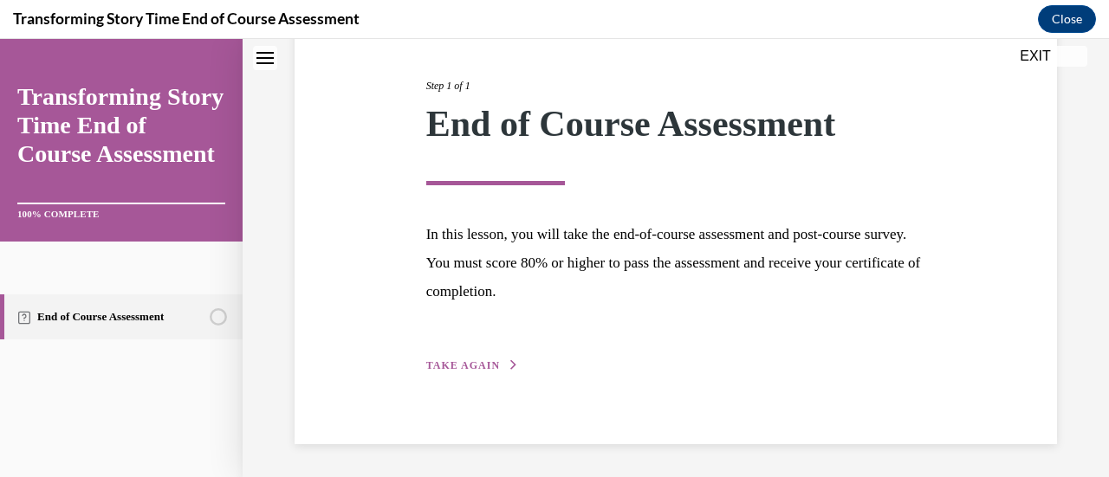
click at [492, 360] on span "TAKE AGAIN" at bounding box center [463, 365] width 74 height 12
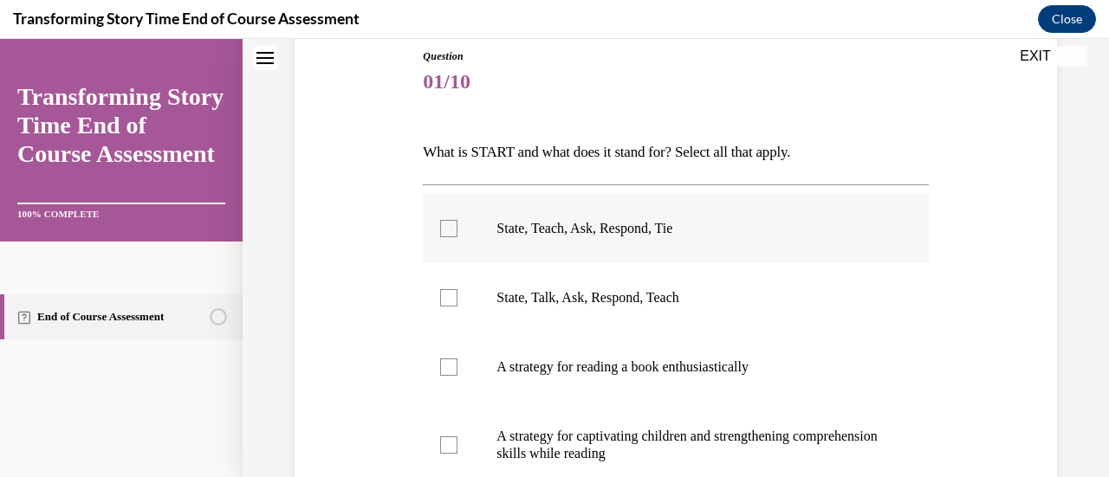
click at [492, 237] on label "State, Teach, Ask, Respond, Tie" at bounding box center [675, 228] width 505 height 69
click at [457, 237] on input "State, Teach, Ask, Respond, Tie" at bounding box center [448, 228] width 17 height 17
checkbox input "true"
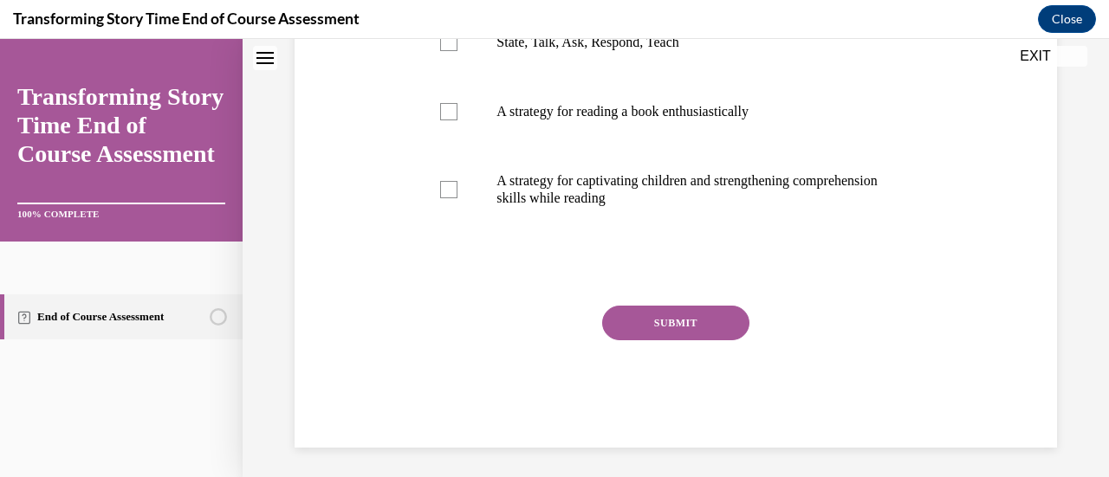
click at [644, 314] on button "SUBMIT" at bounding box center [675, 323] width 147 height 35
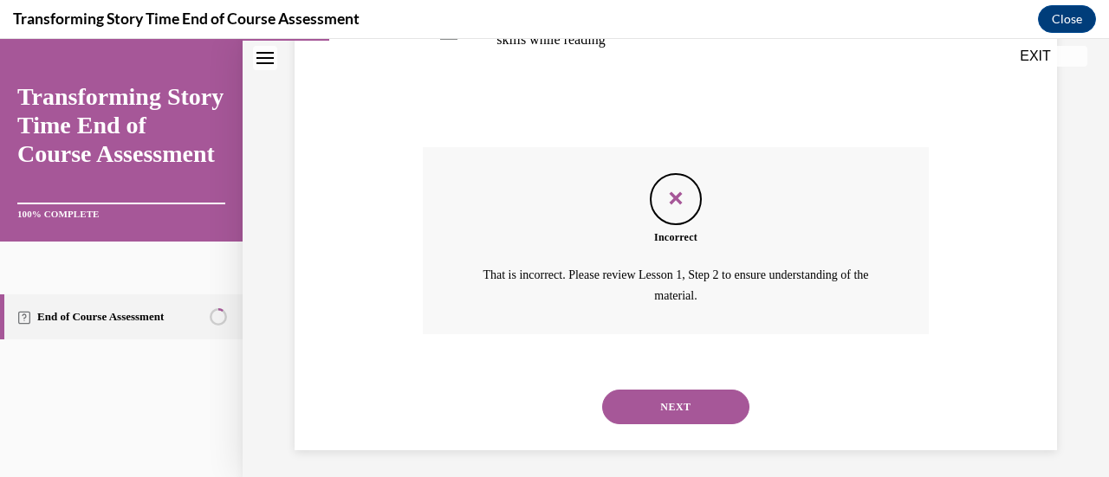
scroll to position [612, 0]
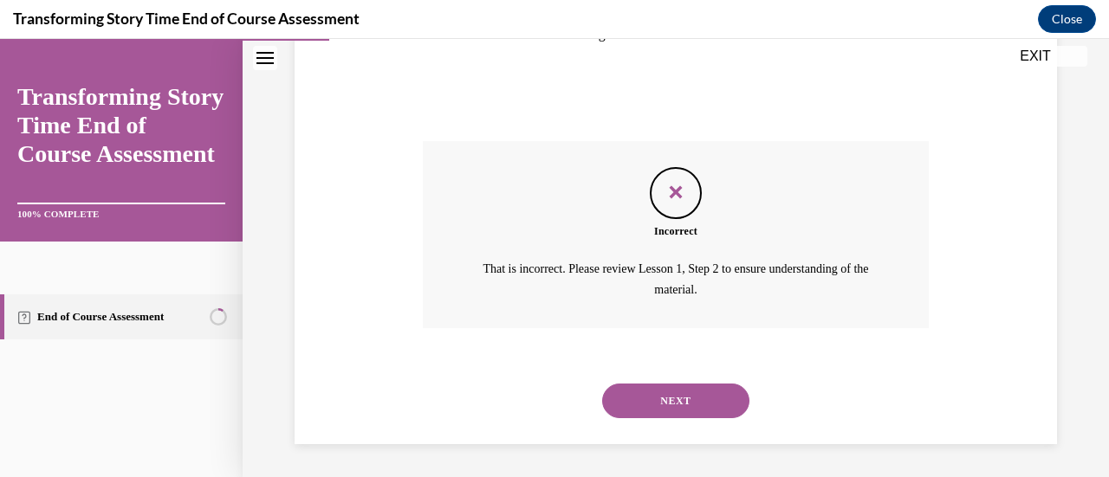
click at [640, 385] on button "NEXT" at bounding box center [675, 401] width 147 height 35
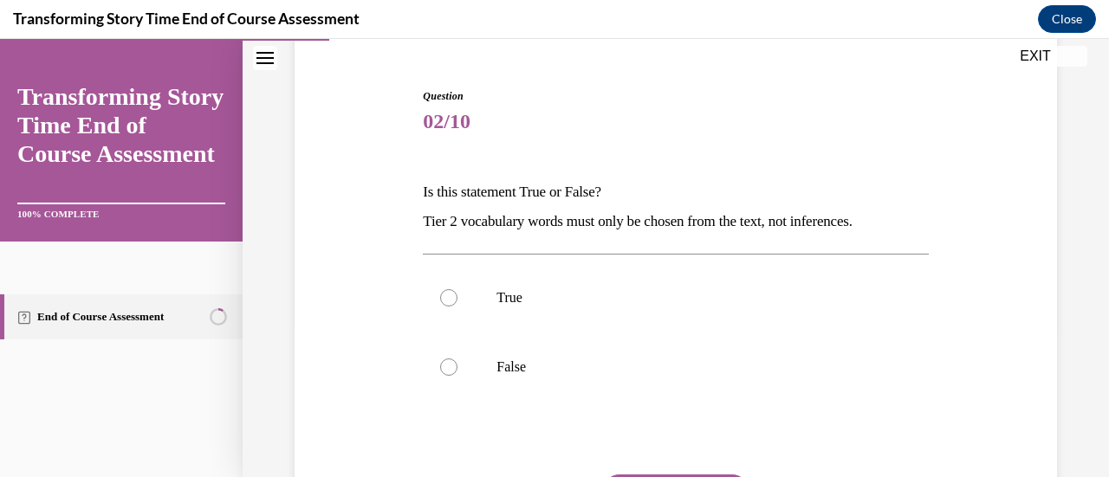
scroll to position [157, 0]
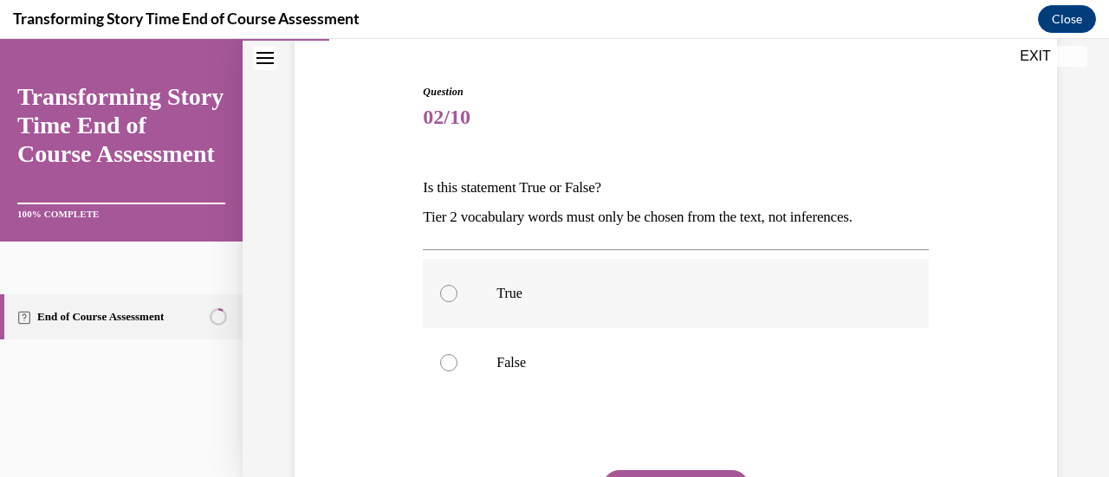
click at [449, 290] on div at bounding box center [448, 293] width 17 height 17
click at [449, 290] on input "True" at bounding box center [448, 293] width 17 height 17
radio input "true"
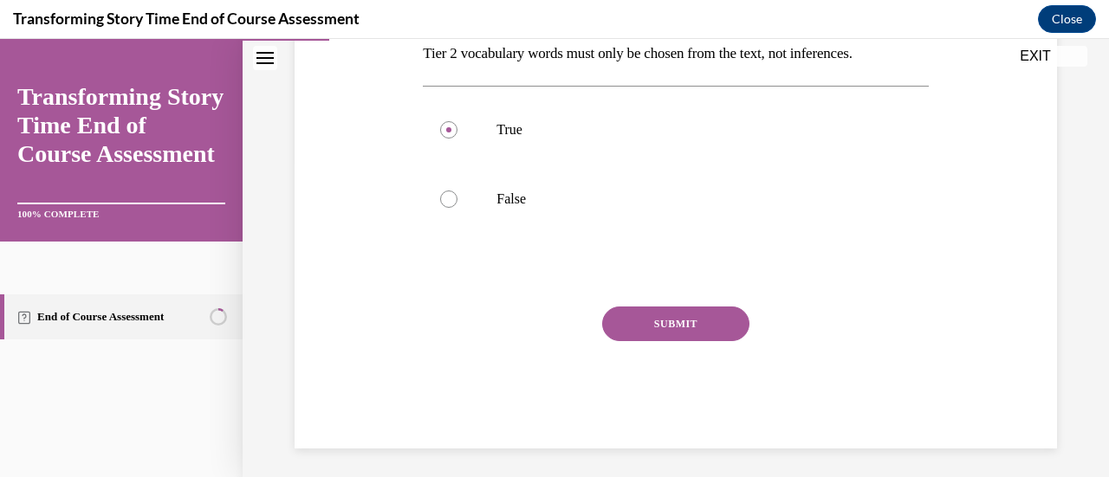
click at [643, 329] on button "SUBMIT" at bounding box center [675, 324] width 147 height 35
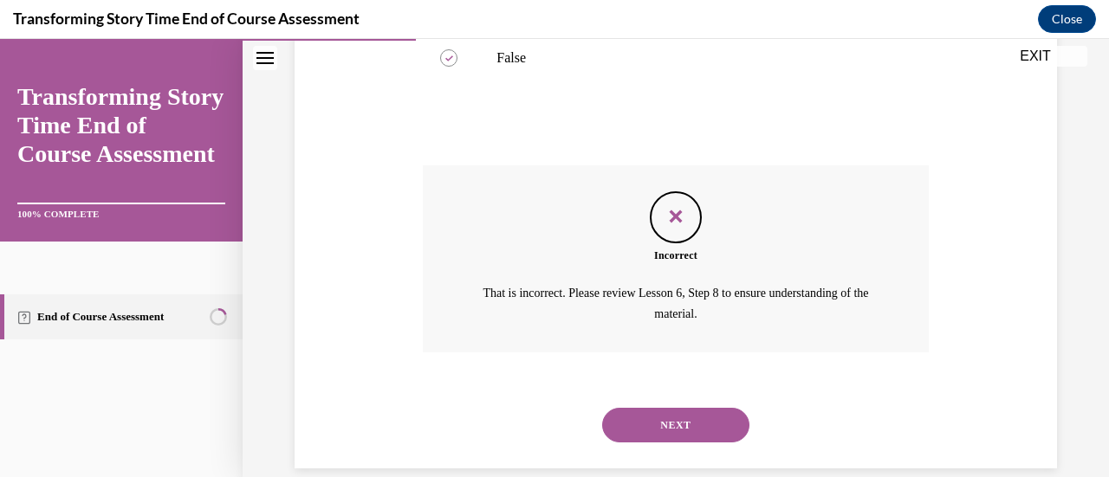
scroll to position [486, 0]
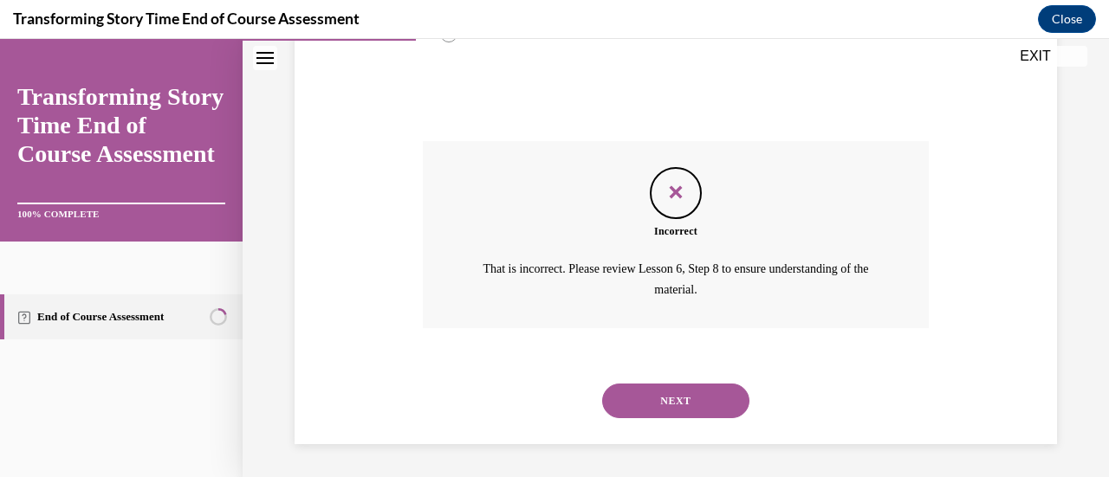
click at [638, 396] on button "NEXT" at bounding box center [675, 401] width 147 height 35
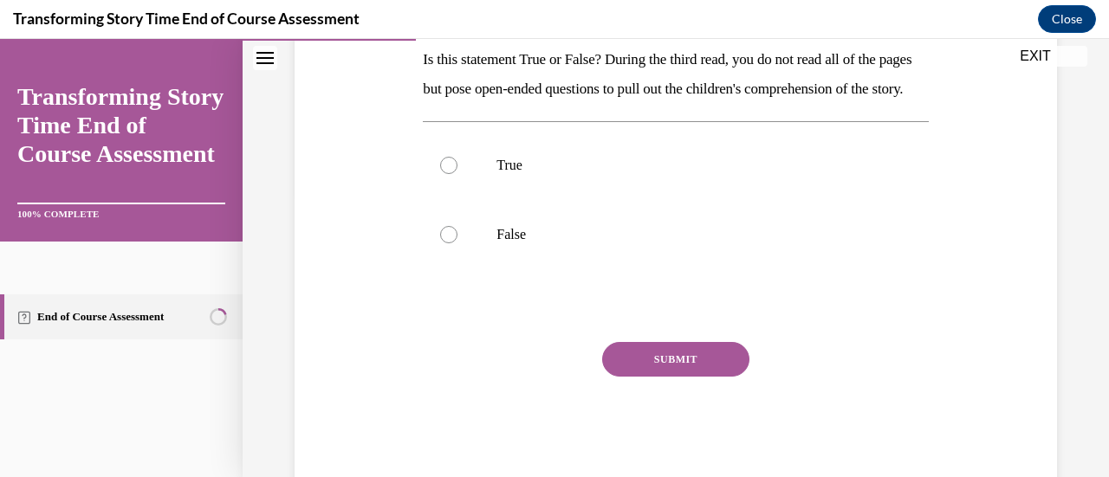
scroll to position [294, 0]
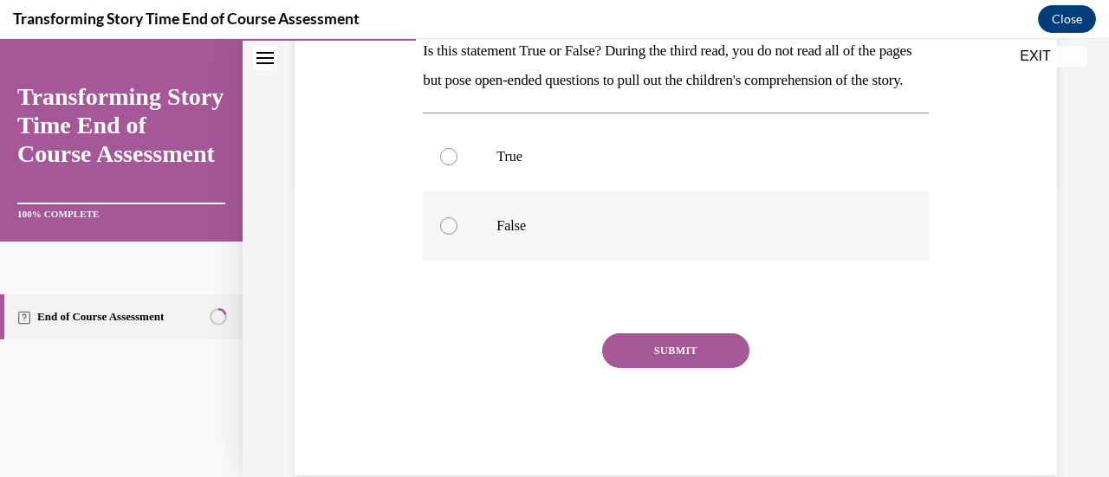
click at [452, 261] on label "False" at bounding box center [675, 225] width 505 height 69
click at [452, 235] on input "False" at bounding box center [448, 225] width 17 height 17
radio input "true"
click at [655, 368] on button "SUBMIT" at bounding box center [675, 350] width 147 height 35
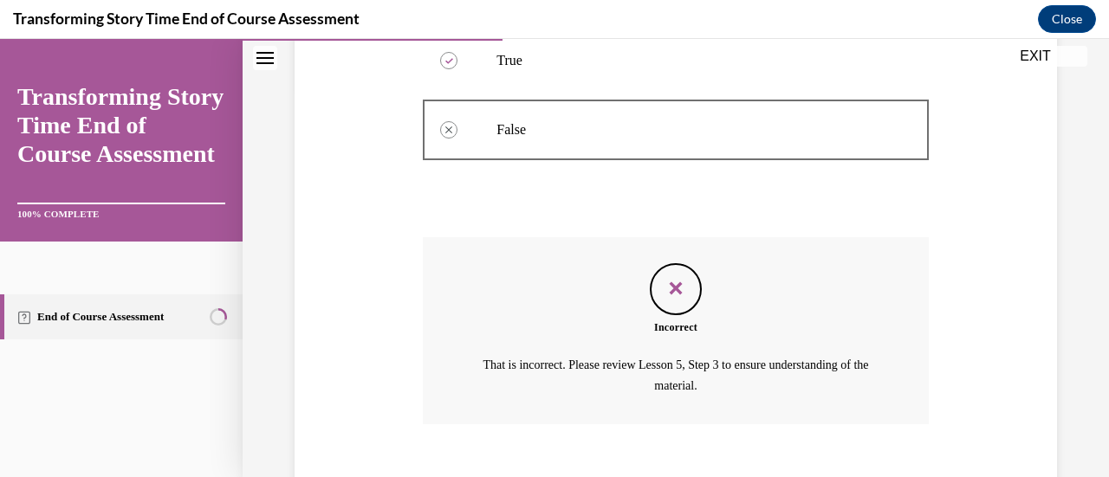
scroll to position [515, 0]
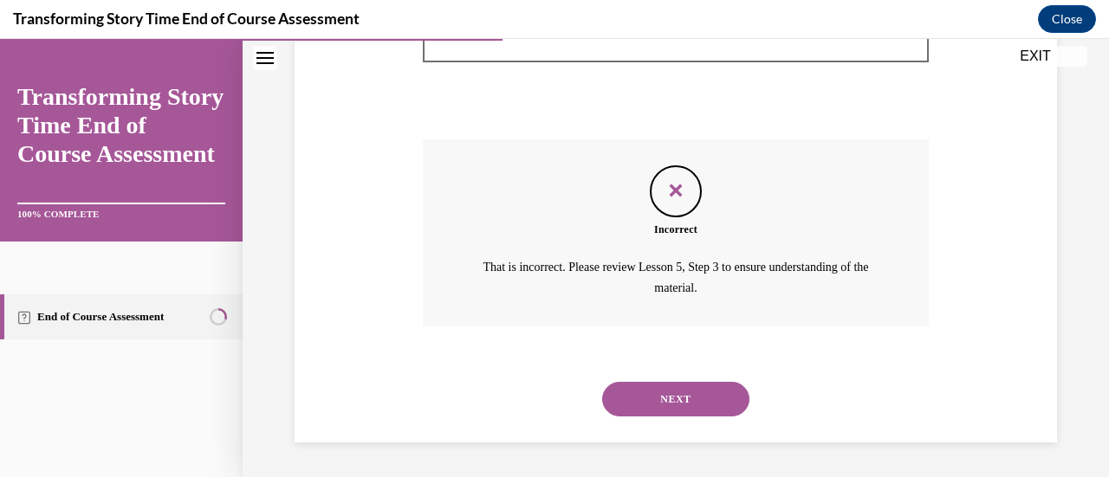
click at [643, 398] on button "NEXT" at bounding box center [675, 399] width 147 height 35
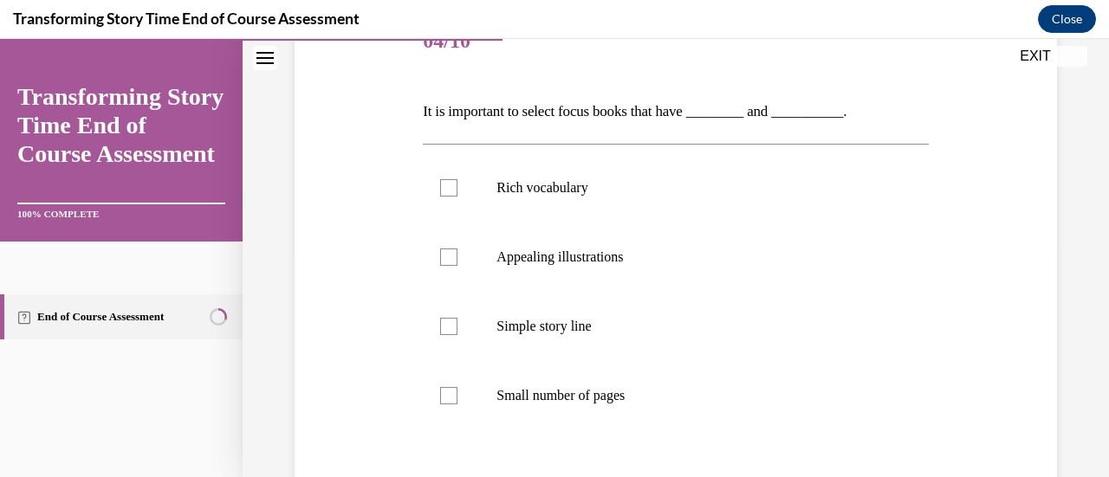
scroll to position [234, 0]
click at [470, 262] on label "Appealing illustrations" at bounding box center [675, 256] width 505 height 69
click at [457, 262] on input "Appealing illustrations" at bounding box center [448, 256] width 17 height 17
checkbox input "true"
click at [436, 191] on label "Rich vocabulary" at bounding box center [675, 186] width 505 height 69
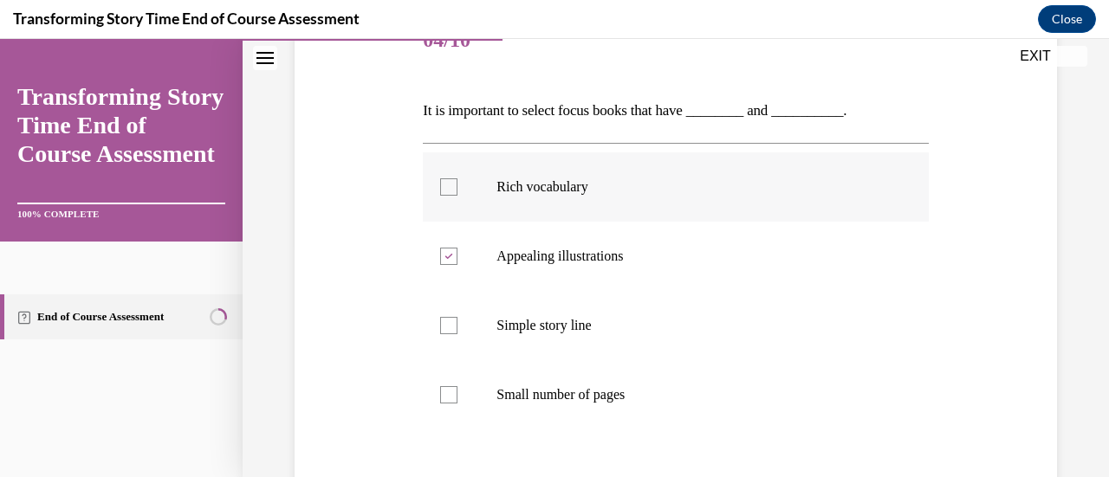
click at [440, 191] on input "Rich vocabulary" at bounding box center [448, 186] width 17 height 17
checkbox input "true"
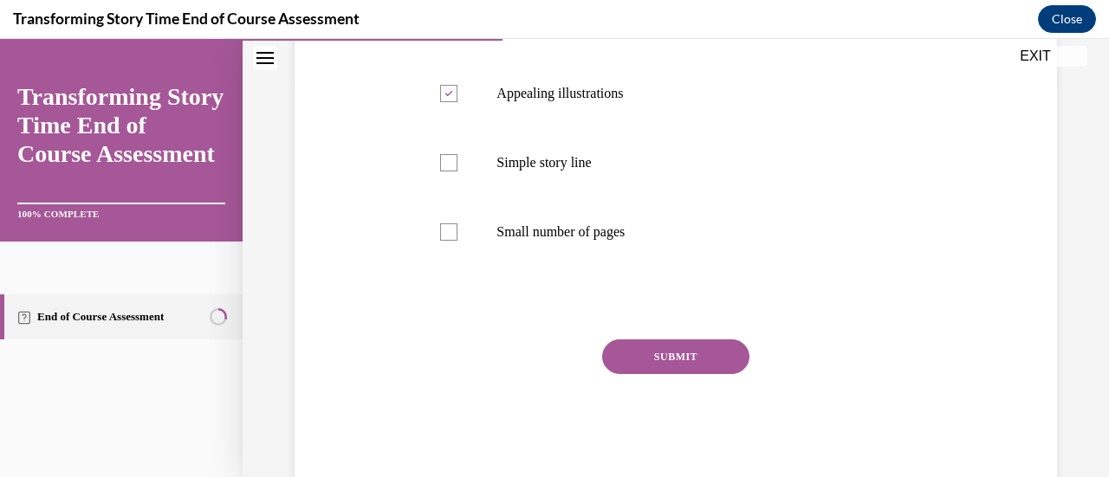
click at [635, 362] on button "SUBMIT" at bounding box center [675, 357] width 147 height 35
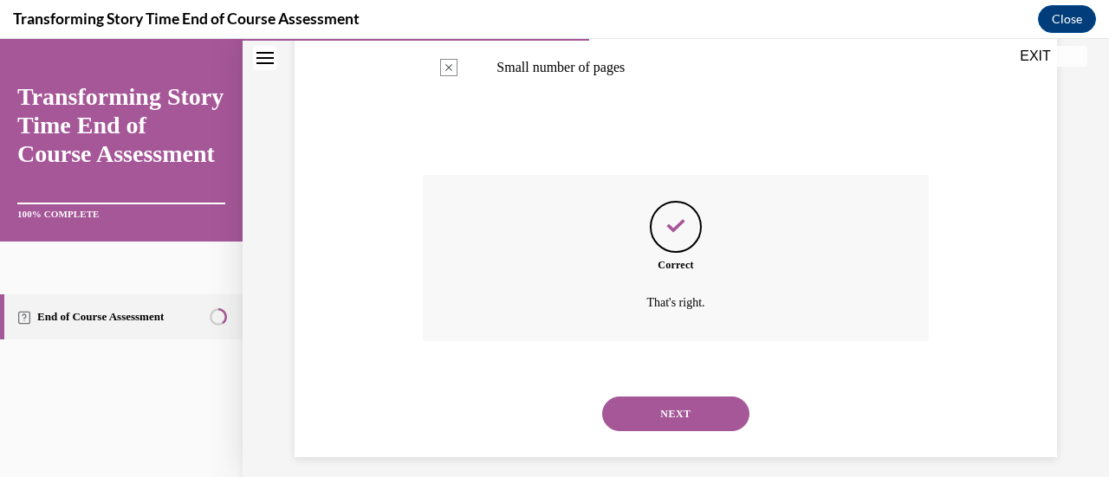
scroll to position [575, 0]
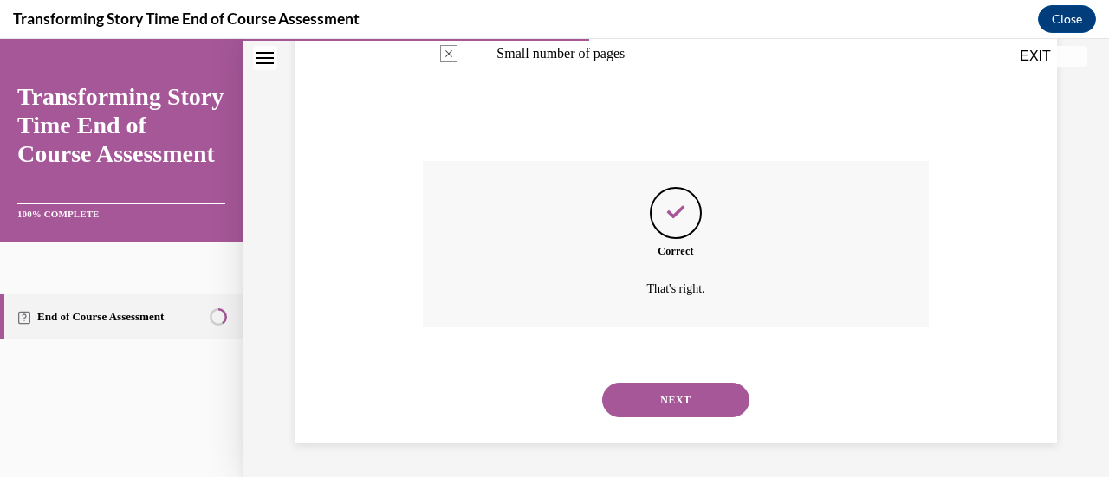
click at [628, 402] on button "NEXT" at bounding box center [675, 400] width 147 height 35
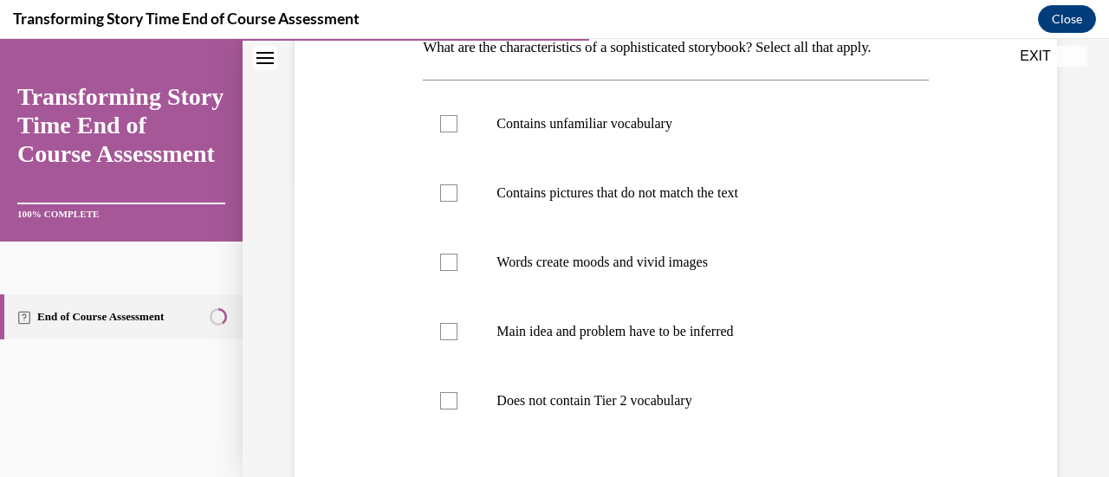
scroll to position [291, 0]
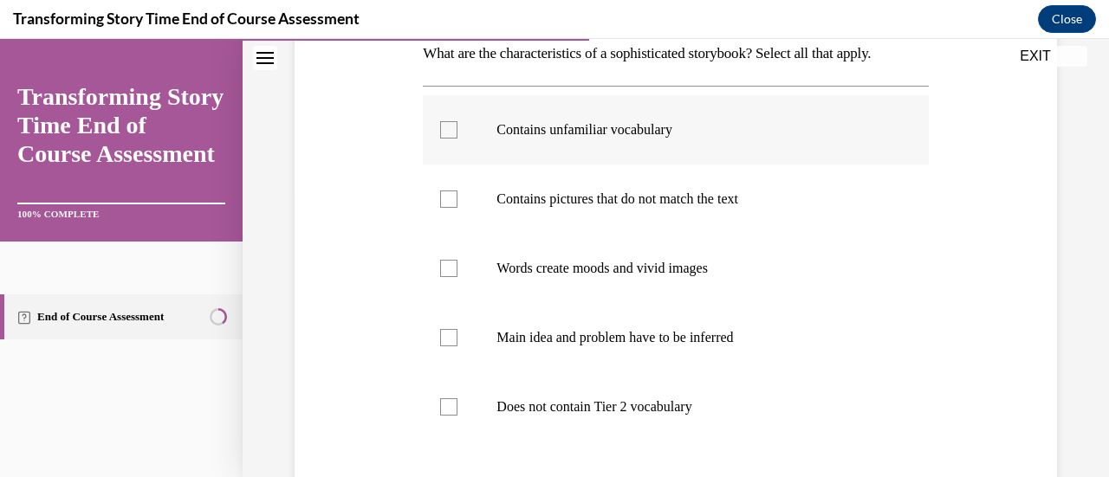
click at [440, 126] on div at bounding box center [448, 129] width 17 height 17
click at [440, 126] on input "Contains unfamiliar vocabulary" at bounding box center [448, 129] width 17 height 17
checkbox input "true"
click at [455, 201] on div at bounding box center [448, 199] width 17 height 17
click at [455, 201] on input "Contains pictures that do not match the text" at bounding box center [448, 199] width 17 height 17
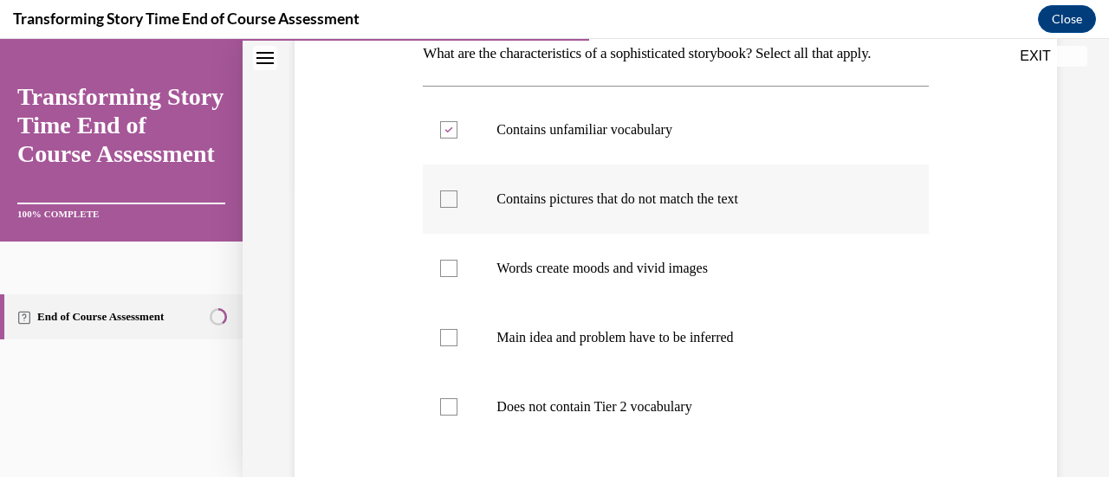
checkbox input "true"
click at [457, 285] on label "Words create moods and vivid images" at bounding box center [675, 268] width 505 height 69
click at [457, 277] on input "Words create moods and vivid images" at bounding box center [448, 268] width 17 height 17
checkbox input "true"
click at [450, 341] on div at bounding box center [448, 337] width 17 height 17
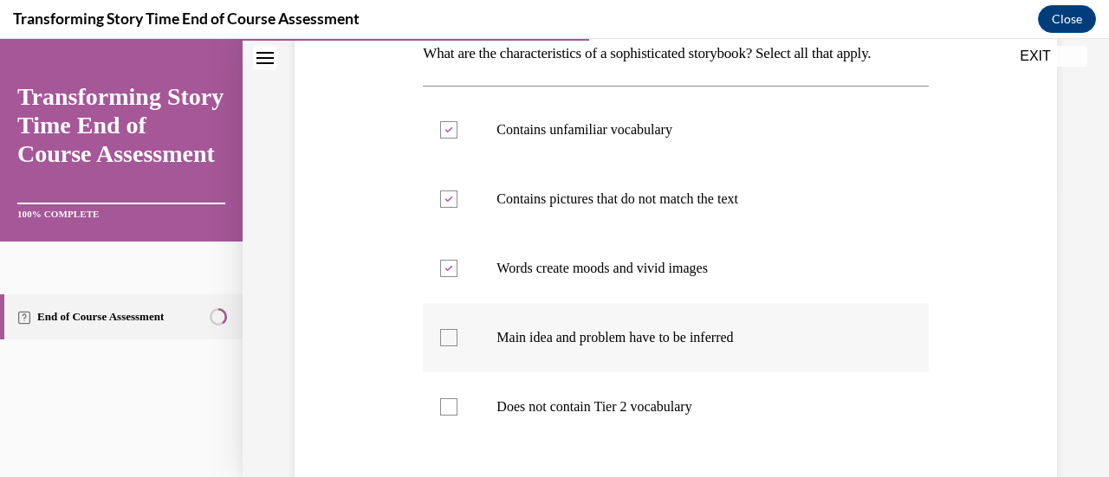
click at [450, 341] on input "Main idea and problem have to be inferred" at bounding box center [448, 337] width 17 height 17
checkbox input "true"
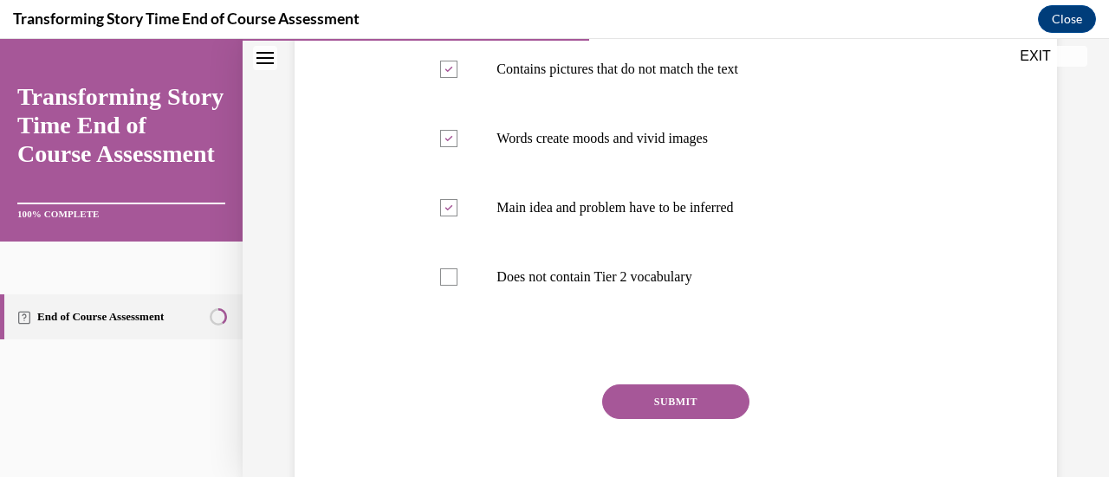
click at [636, 402] on button "SUBMIT" at bounding box center [675, 402] width 147 height 35
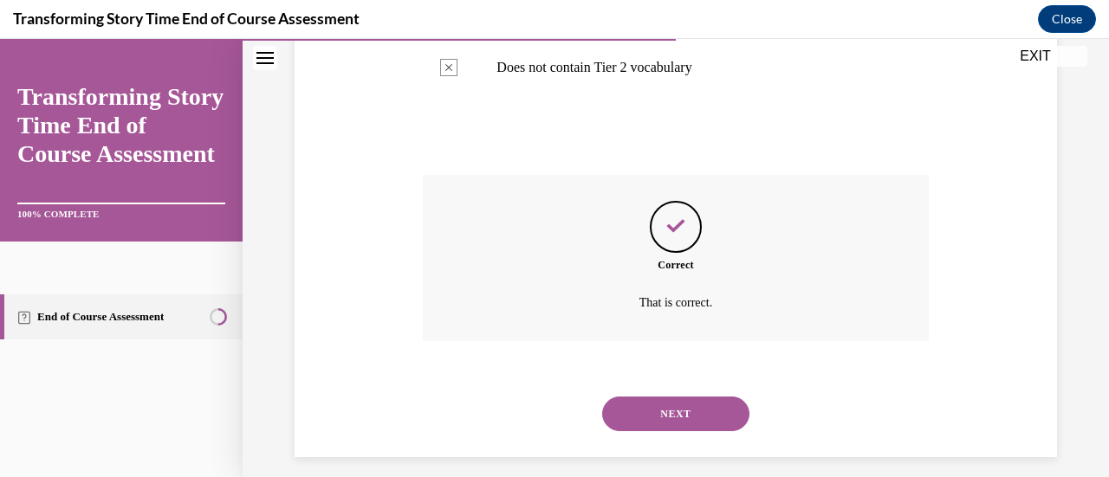
scroll to position [644, 0]
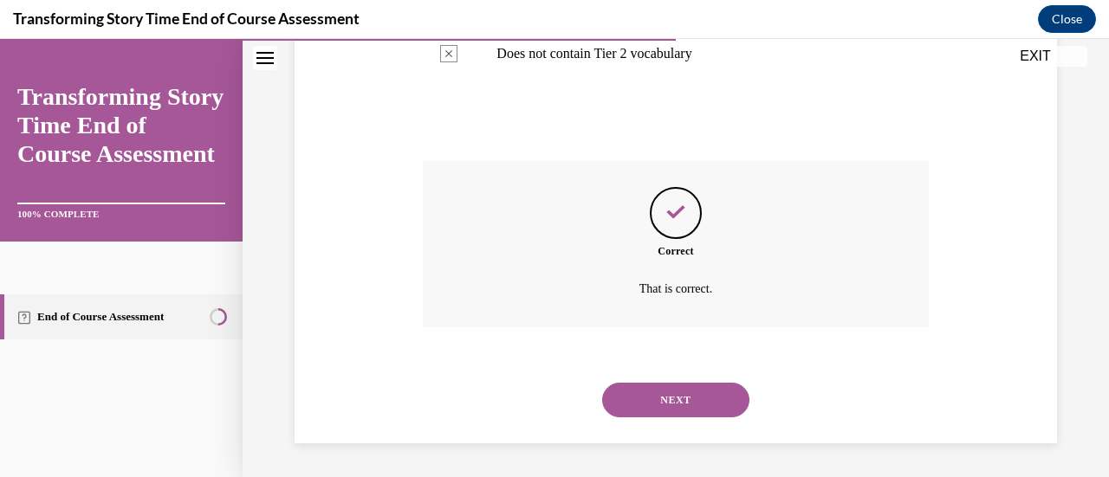
click at [656, 413] on button "NEXT" at bounding box center [675, 400] width 147 height 35
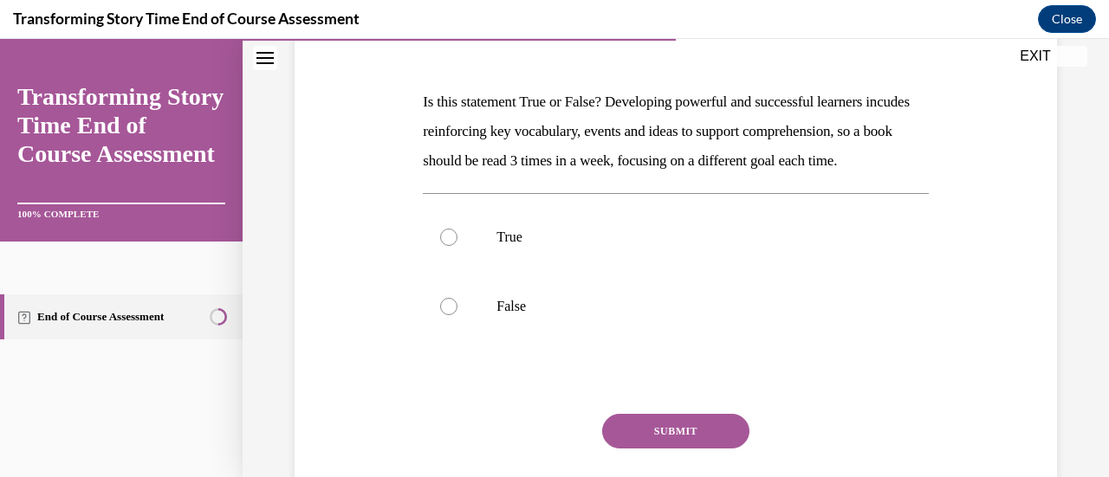
scroll to position [270, 0]
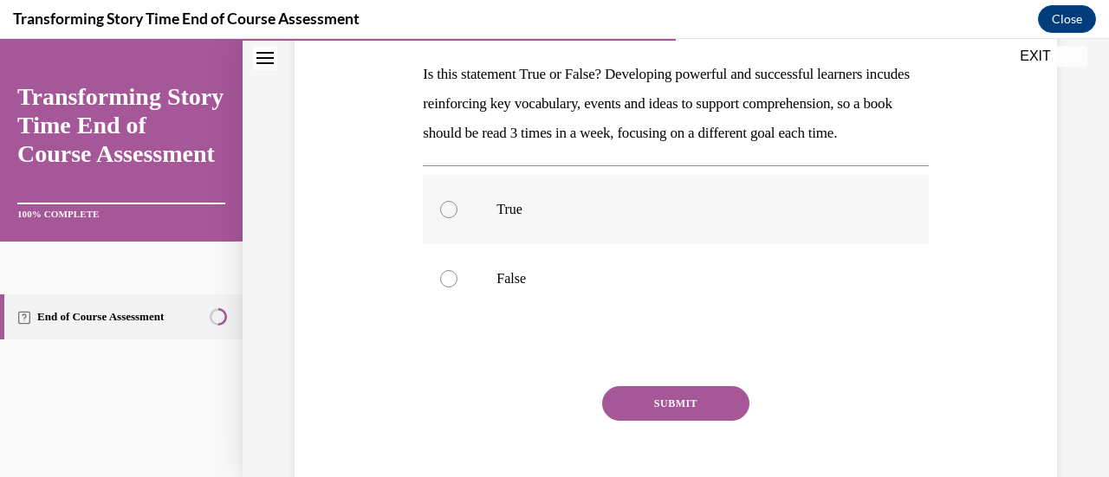
click at [442, 244] on label "True" at bounding box center [675, 209] width 505 height 69
click at [442, 218] on input "True" at bounding box center [448, 209] width 17 height 17
radio input "true"
click at [625, 421] on button "SUBMIT" at bounding box center [675, 403] width 147 height 35
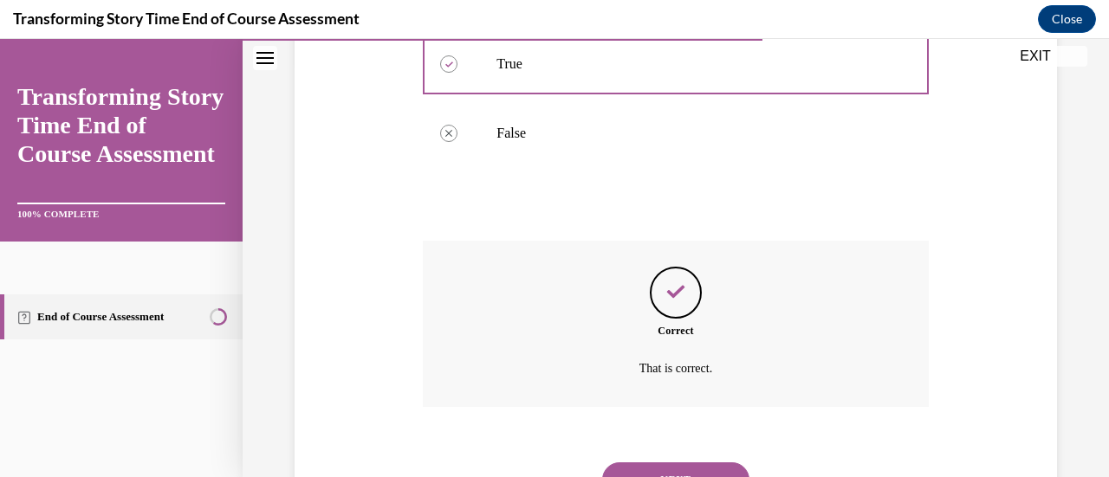
scroll to position [525, 0]
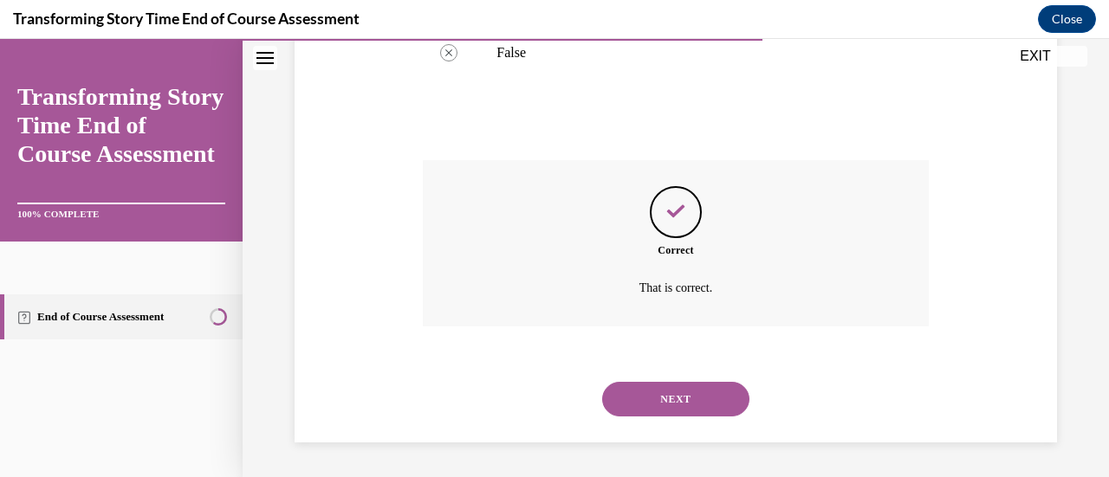
click at [644, 416] on button "NEXT" at bounding box center [675, 399] width 147 height 35
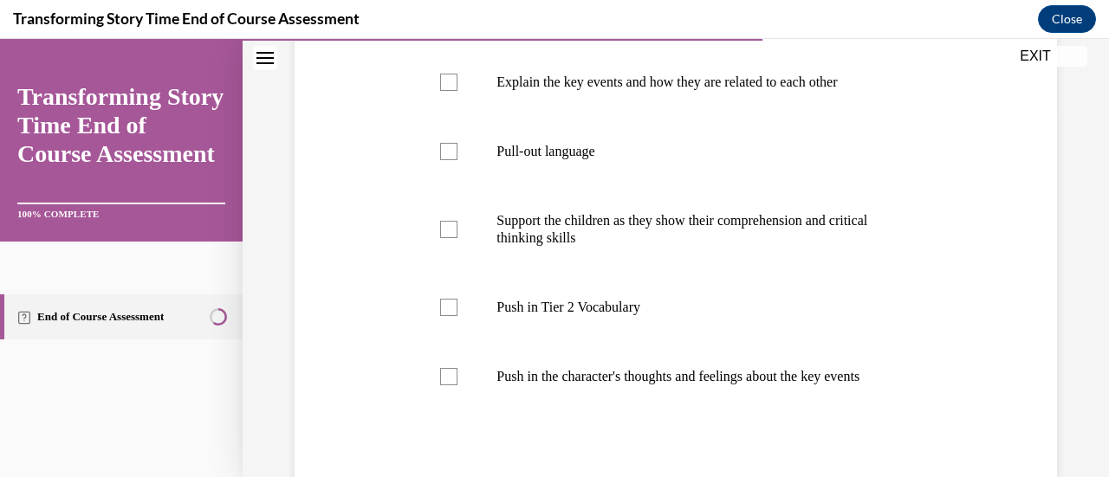
scroll to position [373, 0]
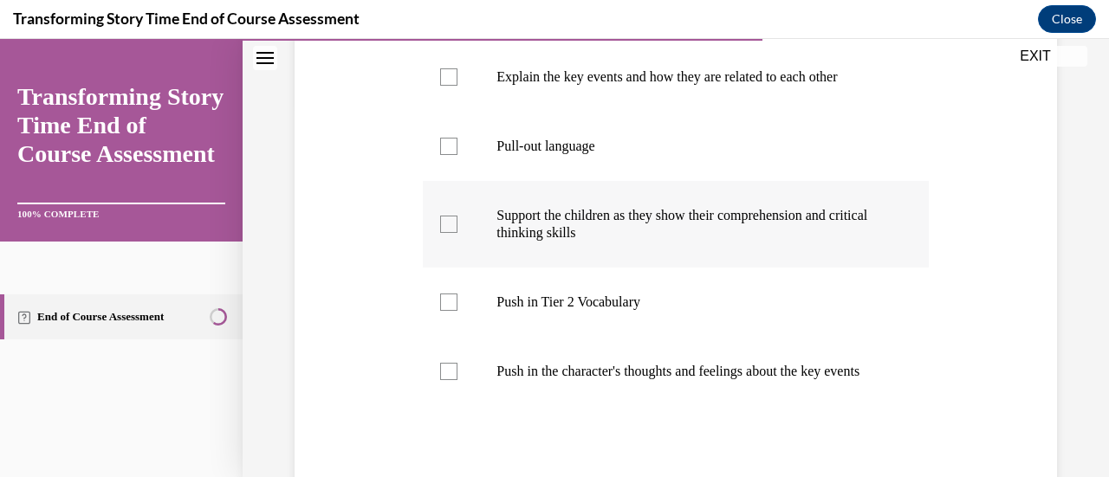
click at [462, 232] on label "Support the children as they show their comprehension and critical thinking ski…" at bounding box center [675, 224] width 505 height 87
click at [457, 232] on input "Support the children as they show their comprehension and critical thinking ski…" at bounding box center [448, 224] width 17 height 17
checkbox input "true"
click at [455, 312] on label "Push in Tier 2 Vocabulary" at bounding box center [675, 302] width 505 height 69
click at [455, 311] on input "Push in Tier 2 Vocabulary" at bounding box center [448, 302] width 17 height 17
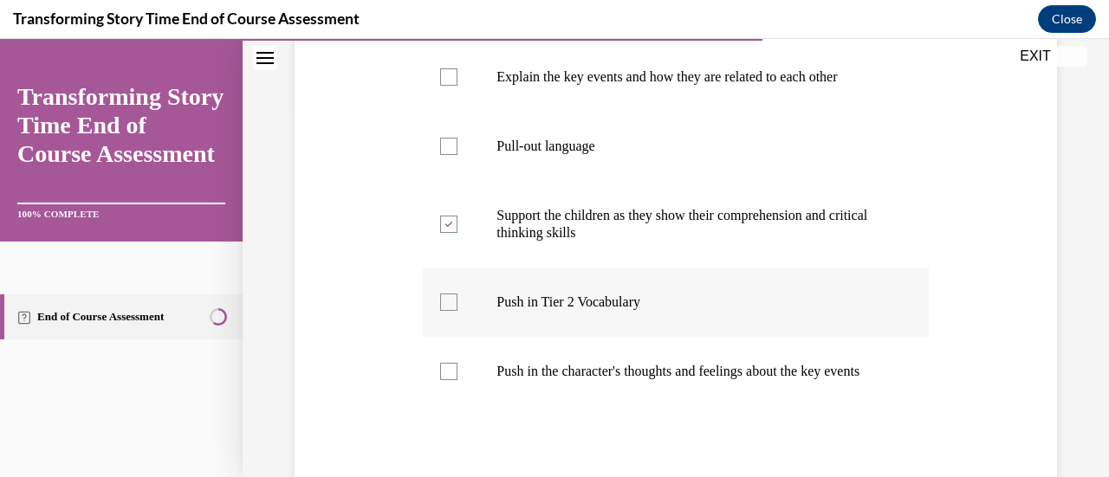
checkbox input "true"
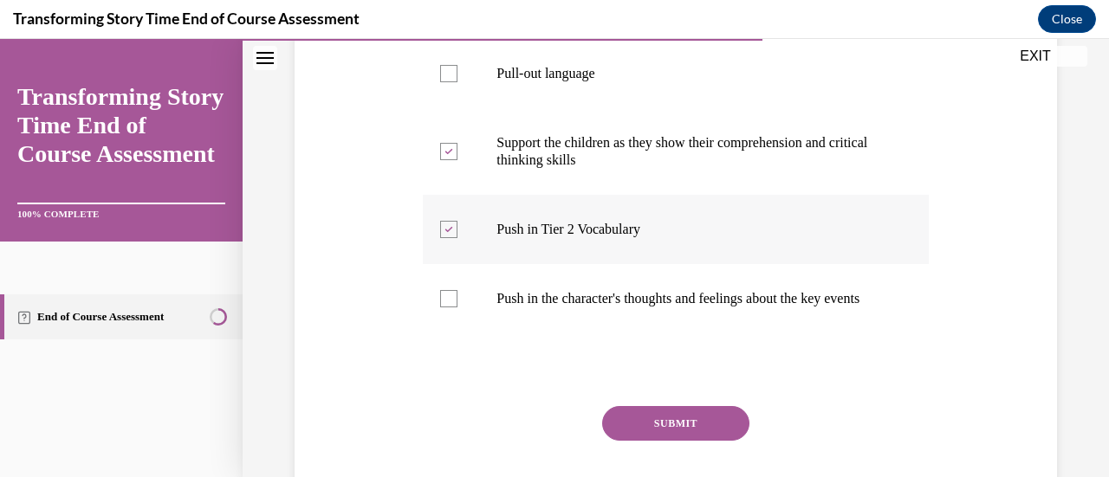
scroll to position [462, 0]
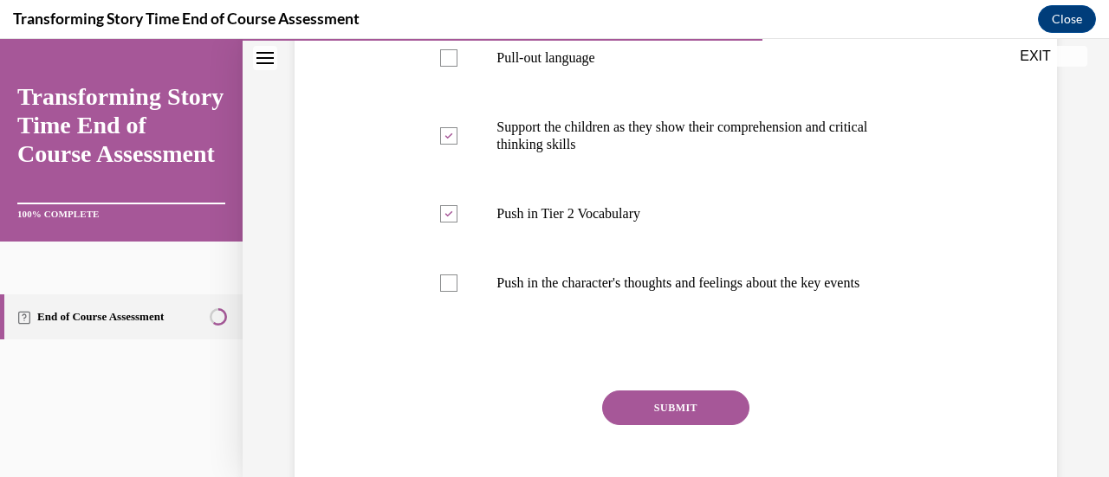
click at [618, 418] on button "SUBMIT" at bounding box center [675, 408] width 147 height 35
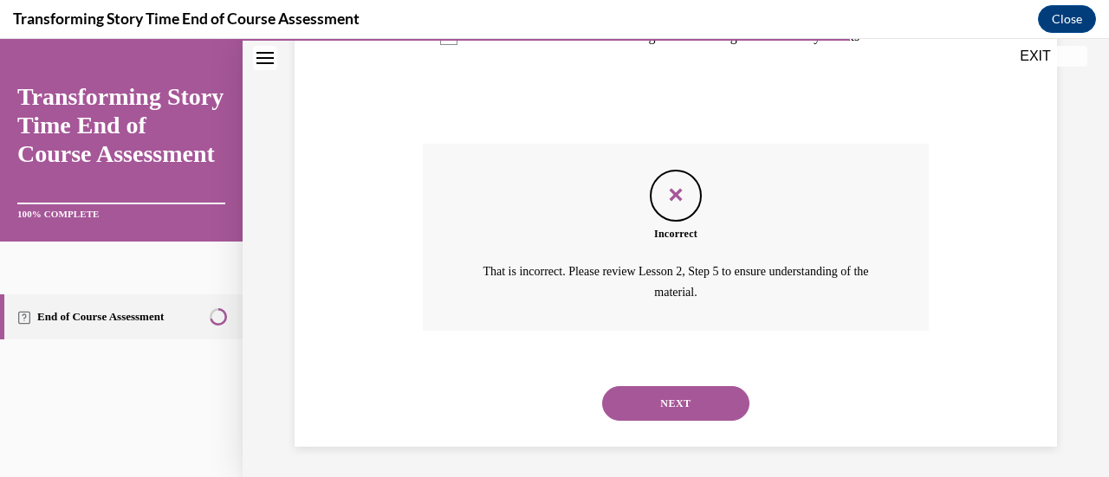
scroll to position [729, 0]
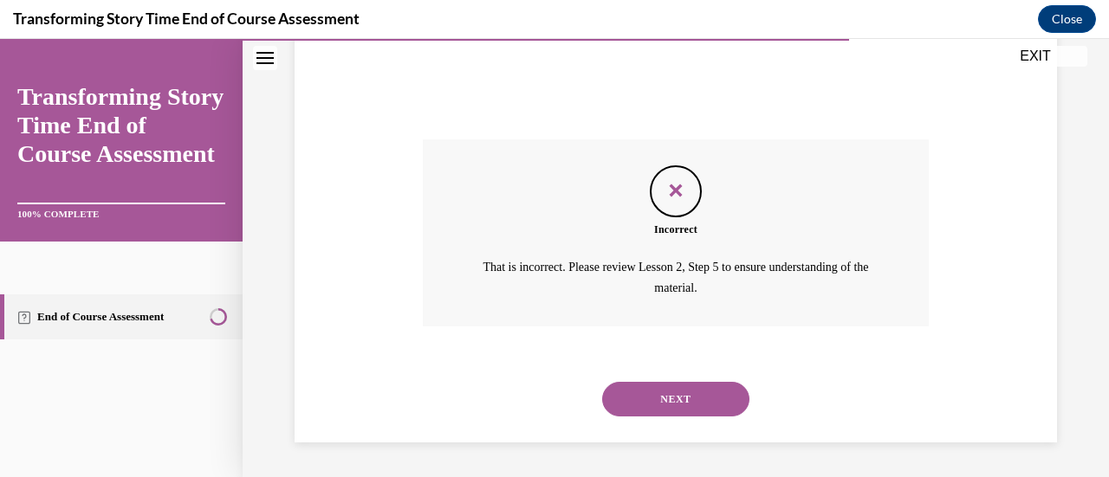
click at [637, 410] on button "NEXT" at bounding box center [675, 399] width 147 height 35
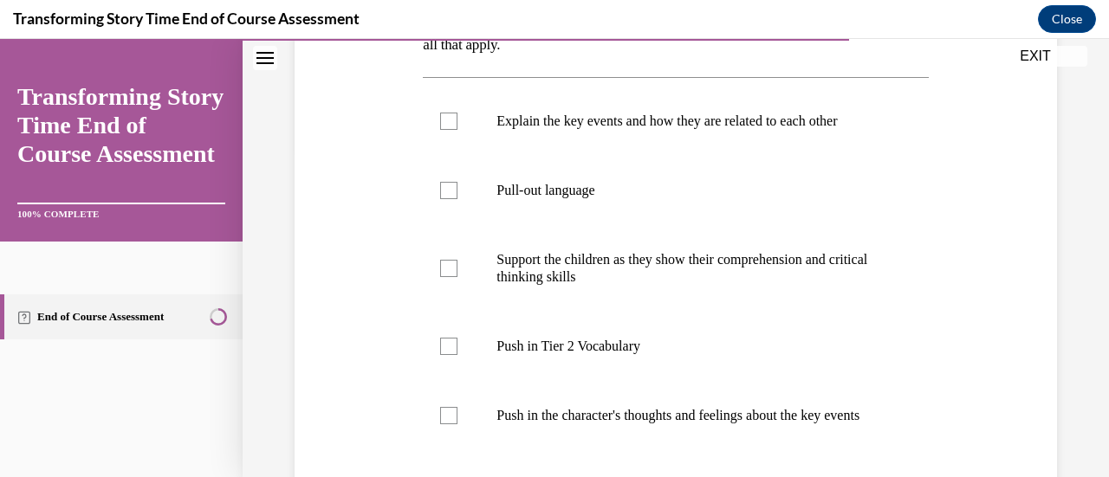
scroll to position [331, 0]
click at [450, 289] on label "Support the children as they show their comprehension and critical thinking ski…" at bounding box center [675, 266] width 505 height 87
click at [450, 275] on input "Support the children as they show their comprehension and critical thinking ski…" at bounding box center [448, 266] width 17 height 17
checkbox input "true"
click at [454, 355] on label "Push in Tier 2 Vocabulary" at bounding box center [675, 344] width 505 height 69
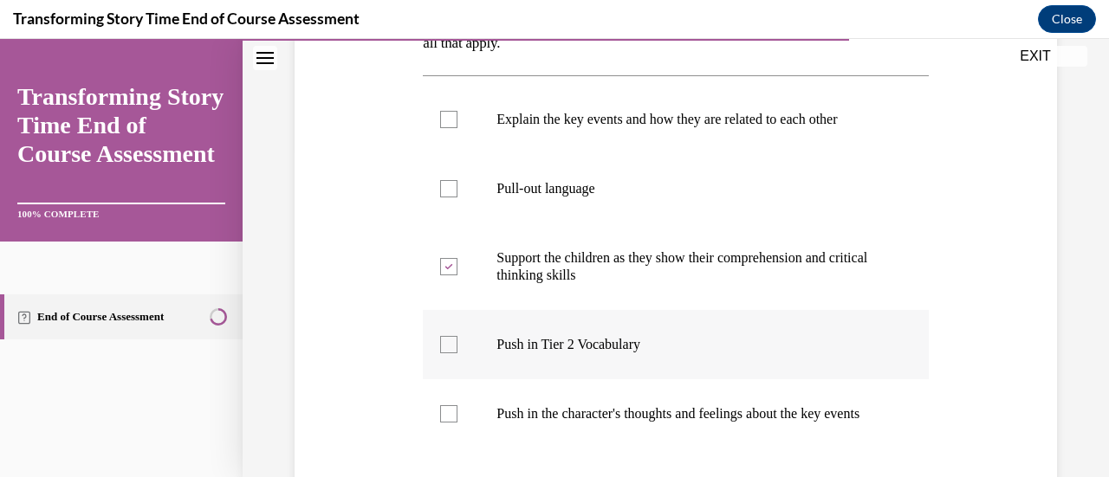
click at [454, 353] on input "Push in Tier 2 Vocabulary" at bounding box center [448, 344] width 17 height 17
checkbox input "true"
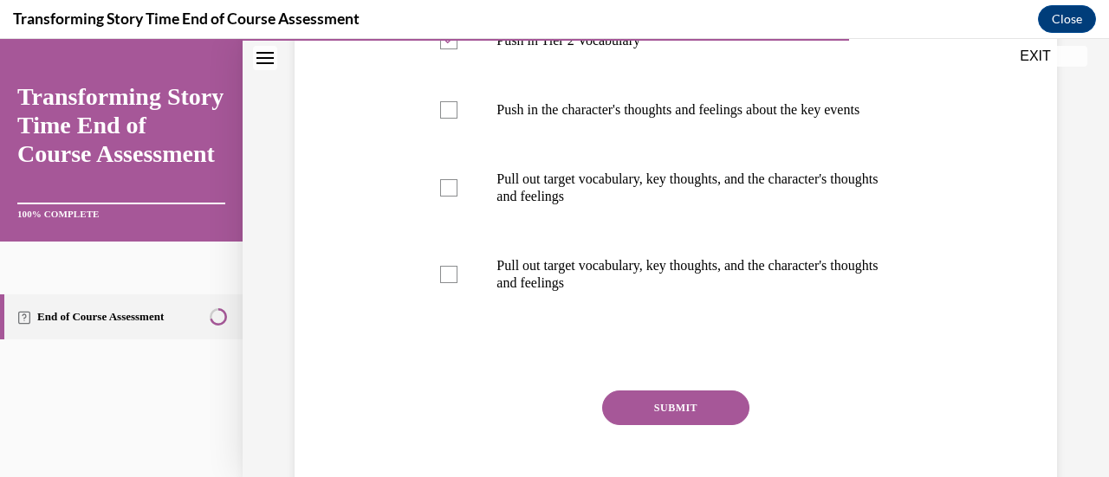
click at [634, 425] on button "SUBMIT" at bounding box center [675, 408] width 147 height 35
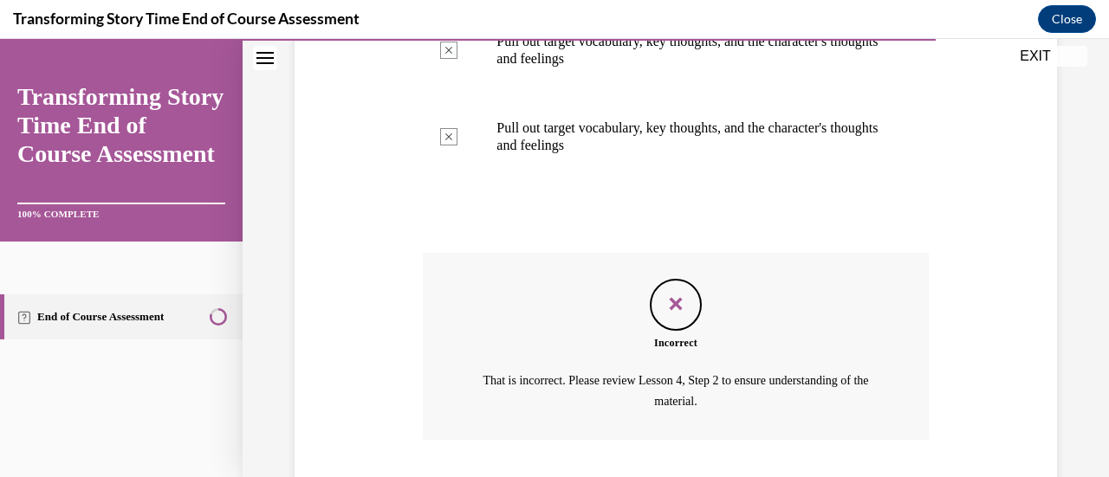
scroll to position [902, 0]
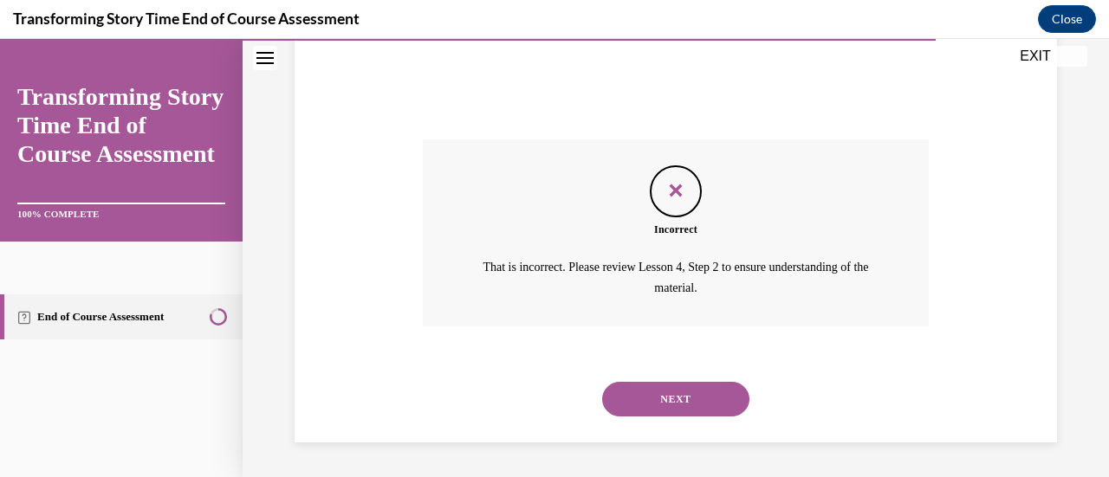
click at [641, 402] on button "NEXT" at bounding box center [675, 399] width 147 height 35
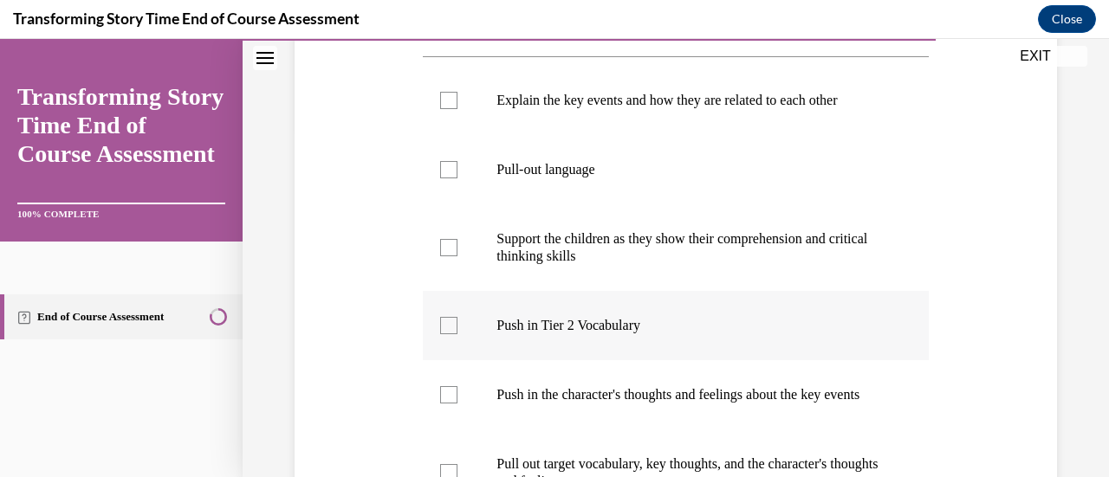
click at [518, 314] on label "Push in Tier 2 Vocabulary" at bounding box center [675, 325] width 505 height 69
click at [457, 317] on input "Push in Tier 2 Vocabulary" at bounding box center [448, 325] width 17 height 17
checkbox input "true"
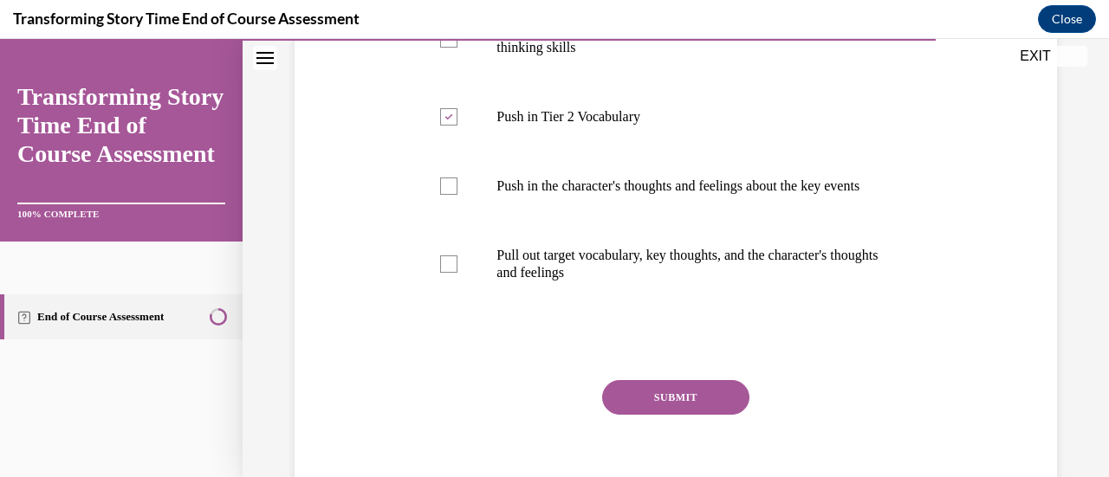
click at [623, 413] on button "SUBMIT" at bounding box center [675, 397] width 147 height 35
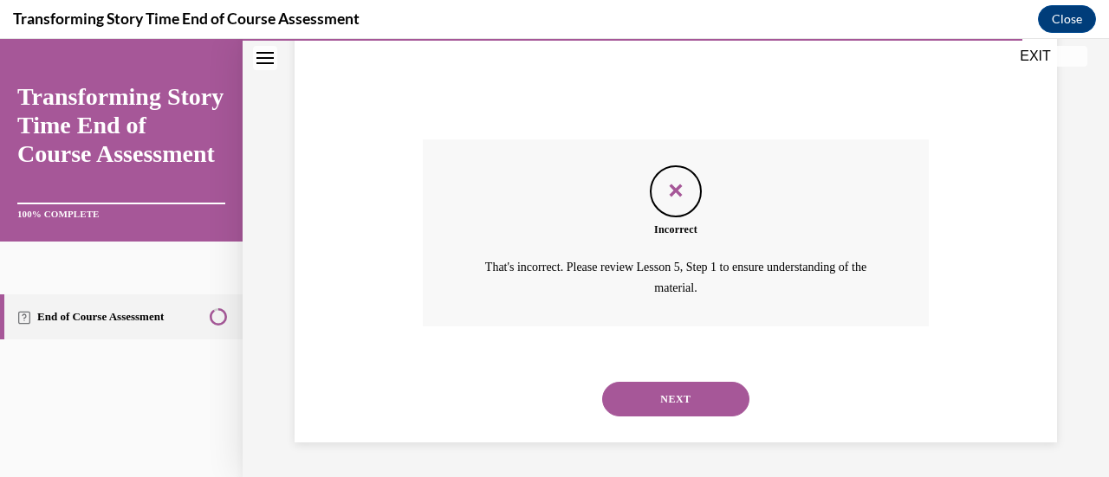
scroll to position [815, 0]
click at [659, 406] on button "NEXT" at bounding box center [675, 399] width 147 height 35
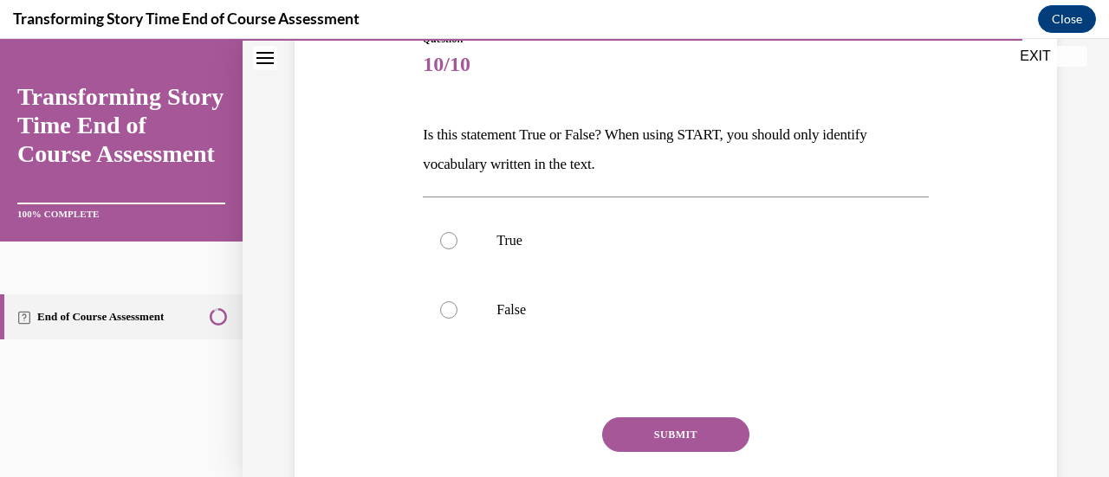
scroll to position [215, 0]
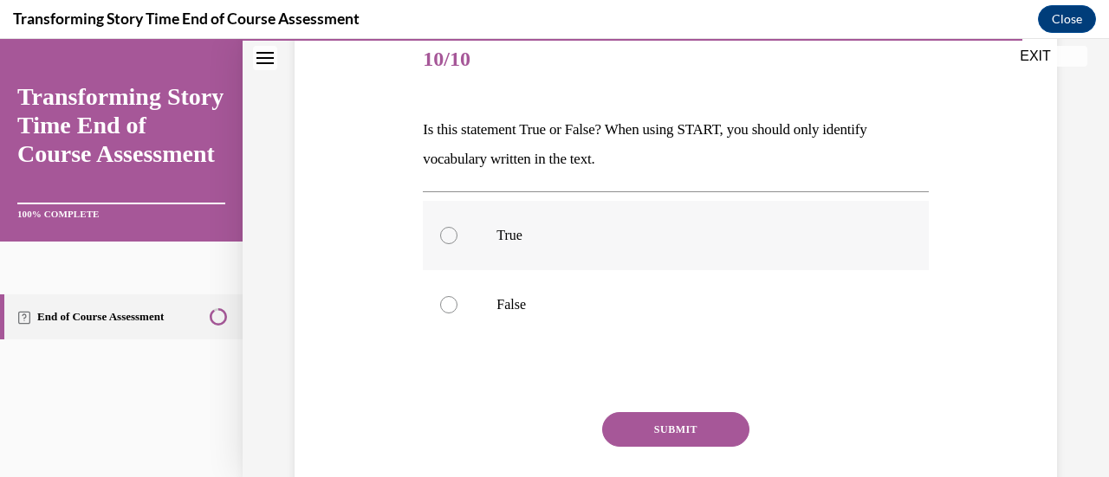
click at [459, 246] on label "True" at bounding box center [675, 235] width 505 height 69
click at [457, 244] on input "True" at bounding box center [448, 235] width 17 height 17
radio input "true"
click at [653, 436] on button "SUBMIT" at bounding box center [675, 429] width 147 height 35
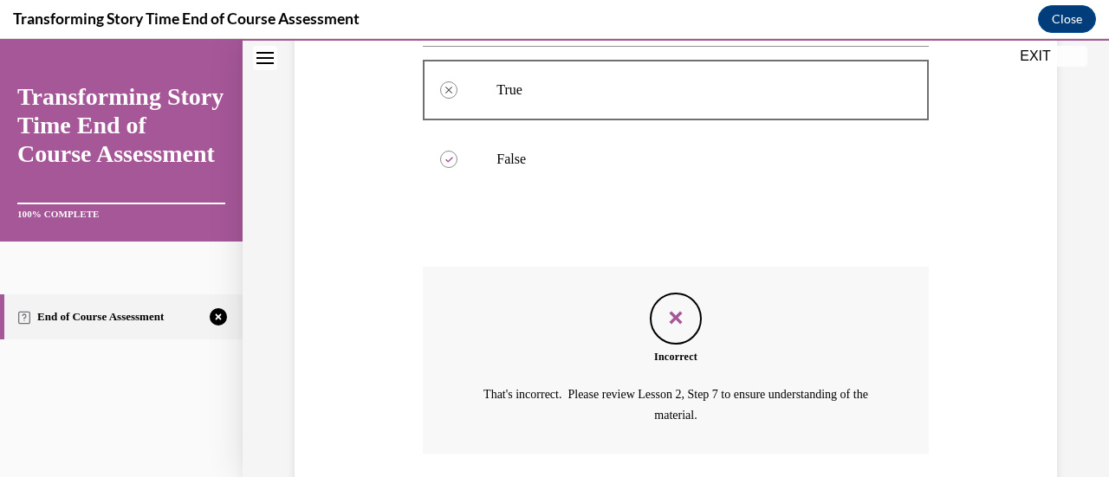
scroll to position [486, 0]
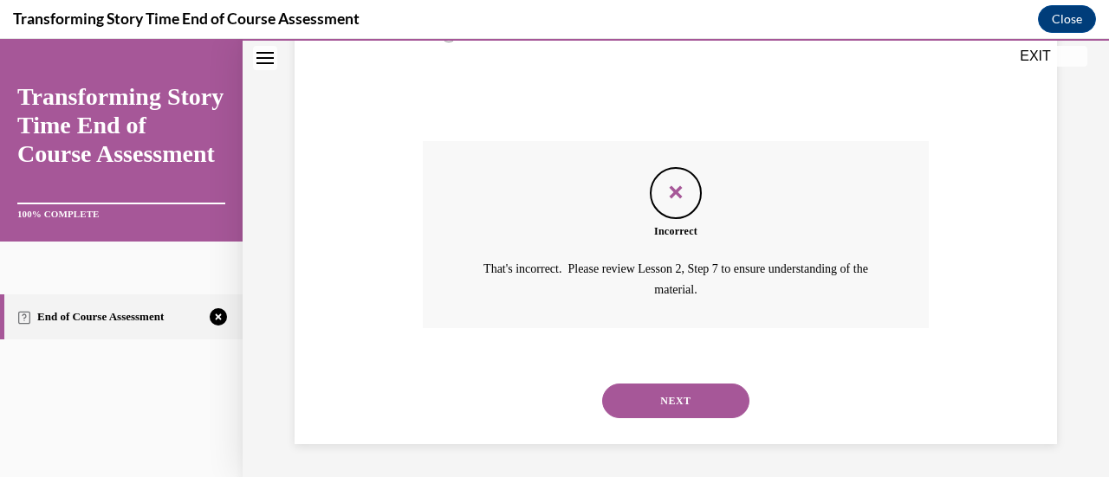
click at [622, 400] on button "NEXT" at bounding box center [675, 401] width 147 height 35
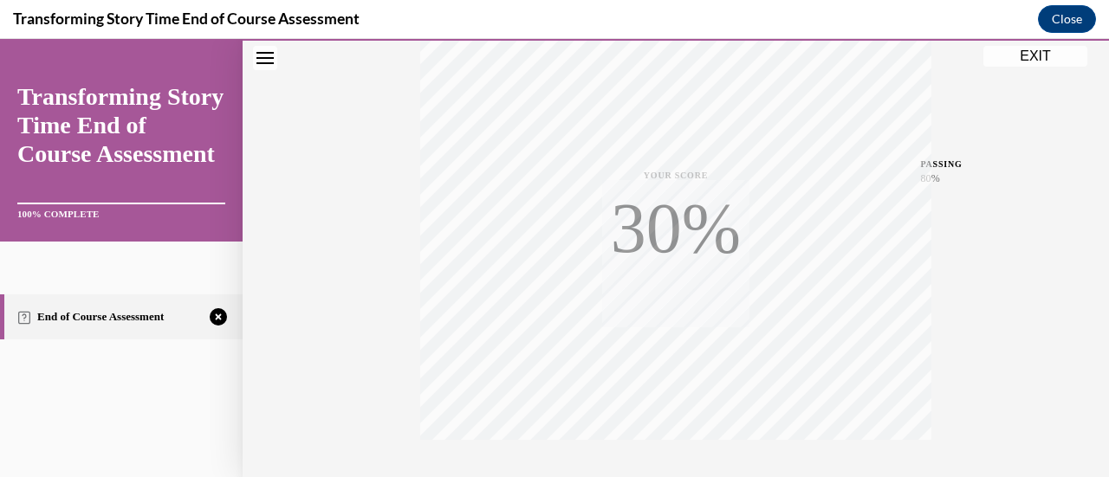
scroll to position [449, 0]
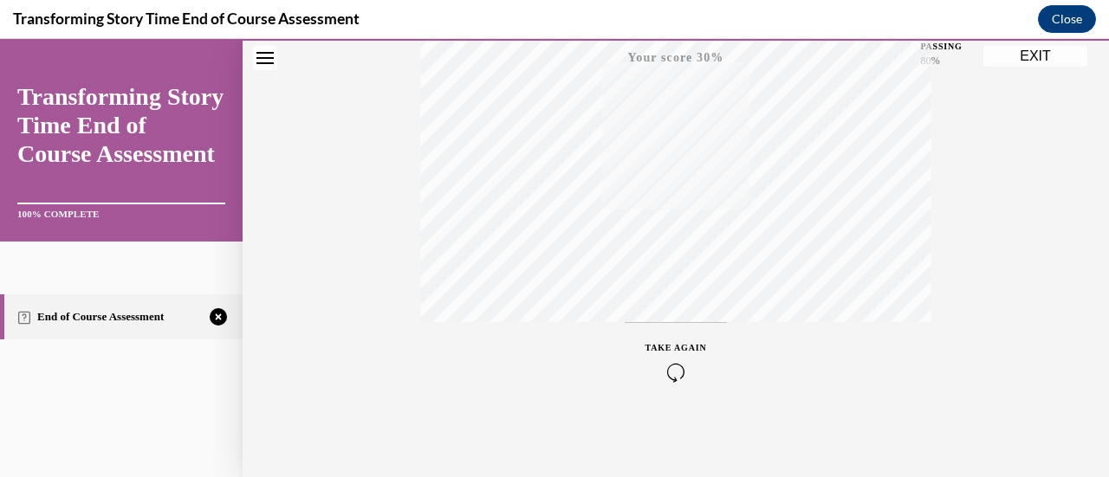
click at [657, 352] on div "TAKE AGAIN" at bounding box center [676, 361] width 62 height 41
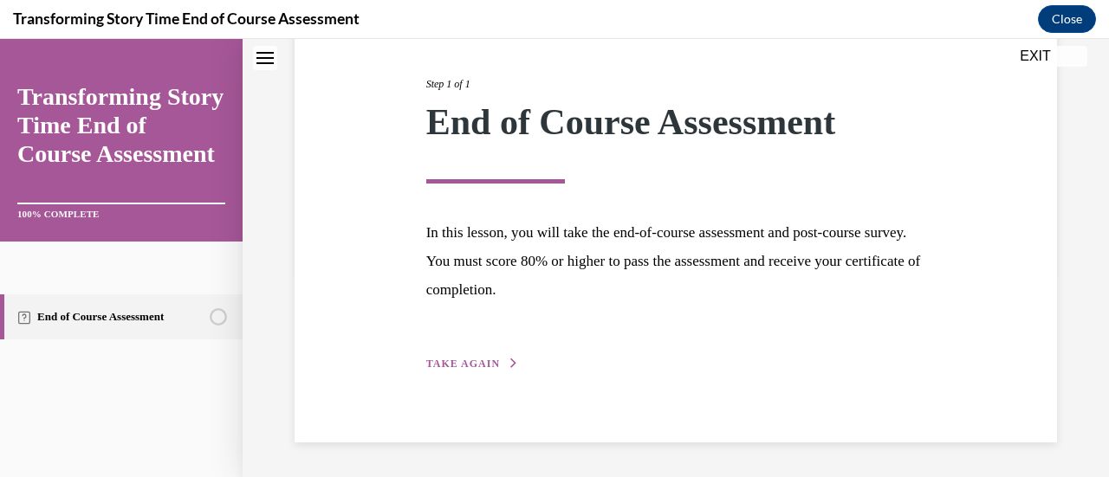
scroll to position [203, 0]
click at [468, 361] on span "TAKE AGAIN" at bounding box center [463, 365] width 74 height 12
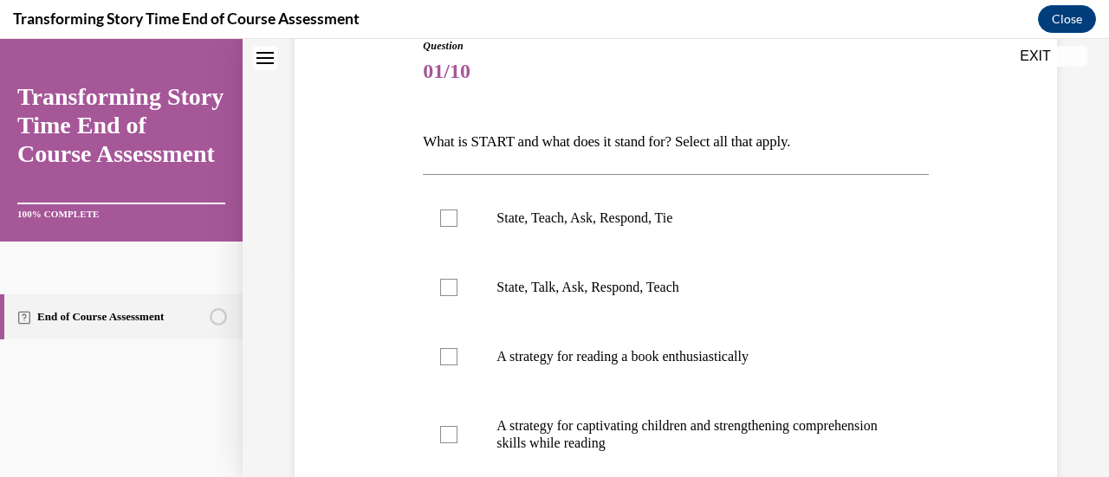
scroll to position [192, 0]
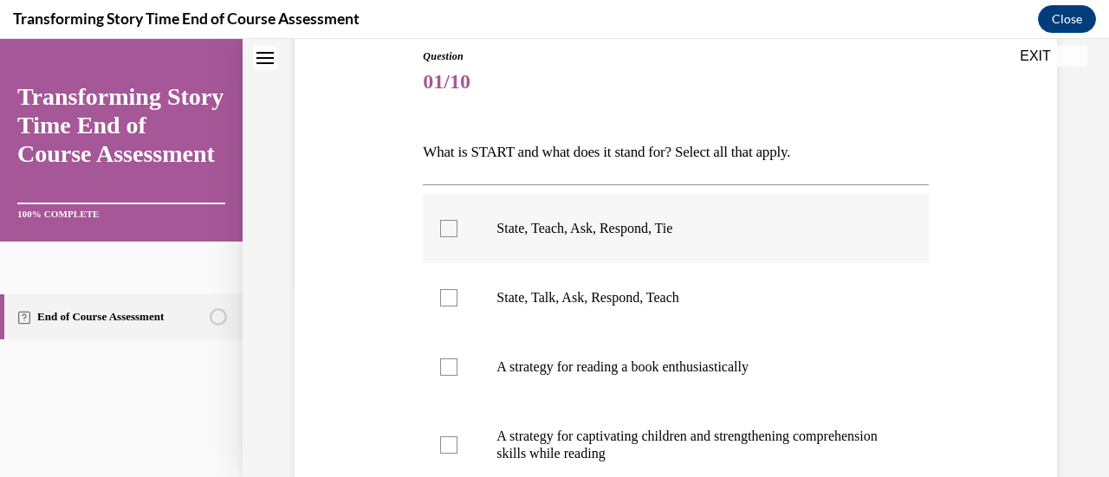
click at [476, 231] on label "State, Teach, Ask, Respond, Tie" at bounding box center [675, 228] width 505 height 69
click at [457, 231] on input "State, Teach, Ask, Respond, Tie" at bounding box center [448, 228] width 17 height 17
checkbox input "true"
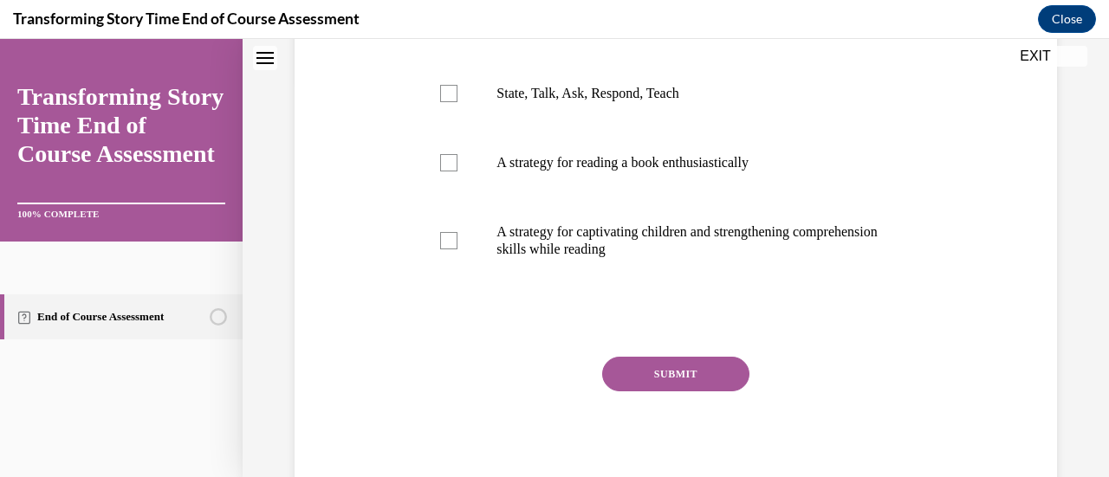
click at [634, 379] on button "SUBMIT" at bounding box center [675, 374] width 147 height 35
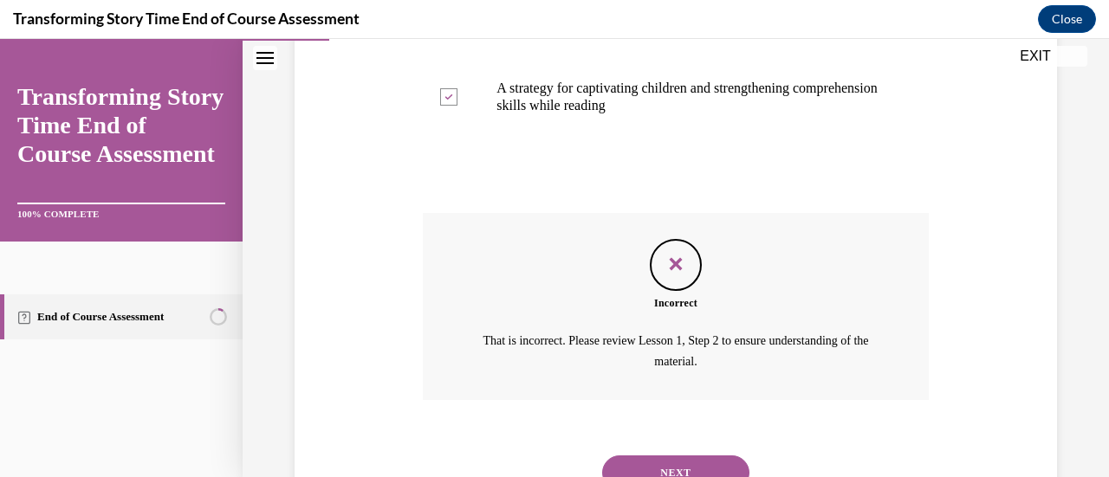
scroll to position [612, 0]
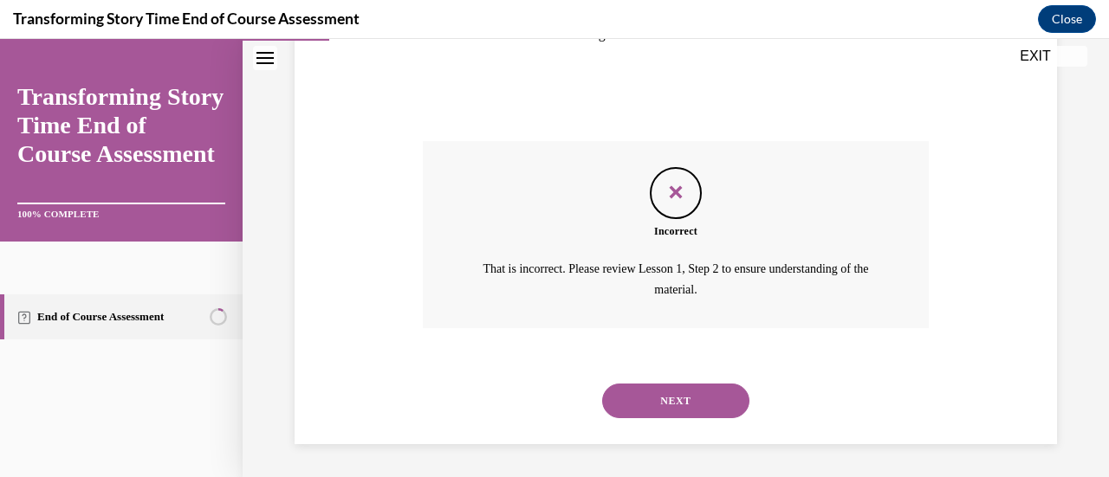
click at [700, 397] on button "NEXT" at bounding box center [675, 401] width 147 height 35
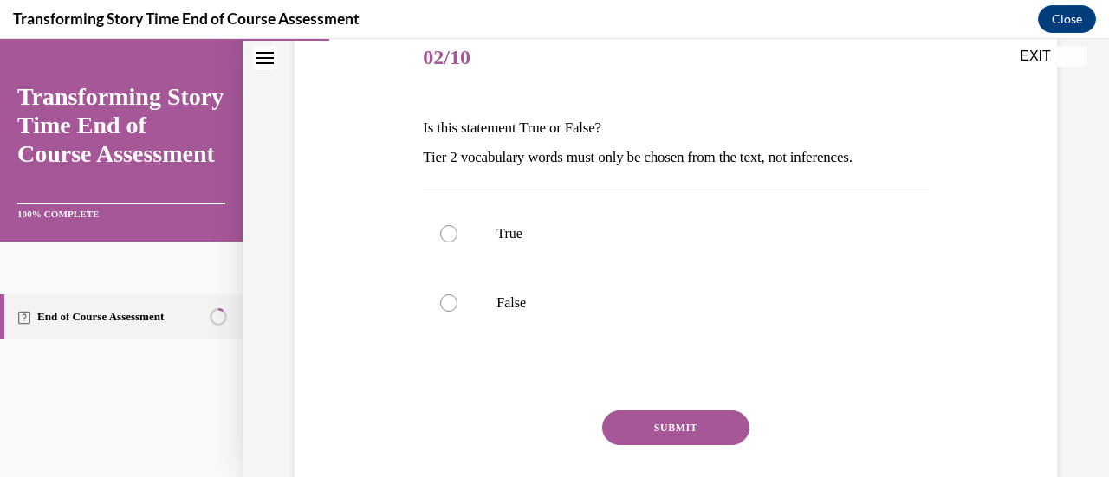
scroll to position [218, 0]
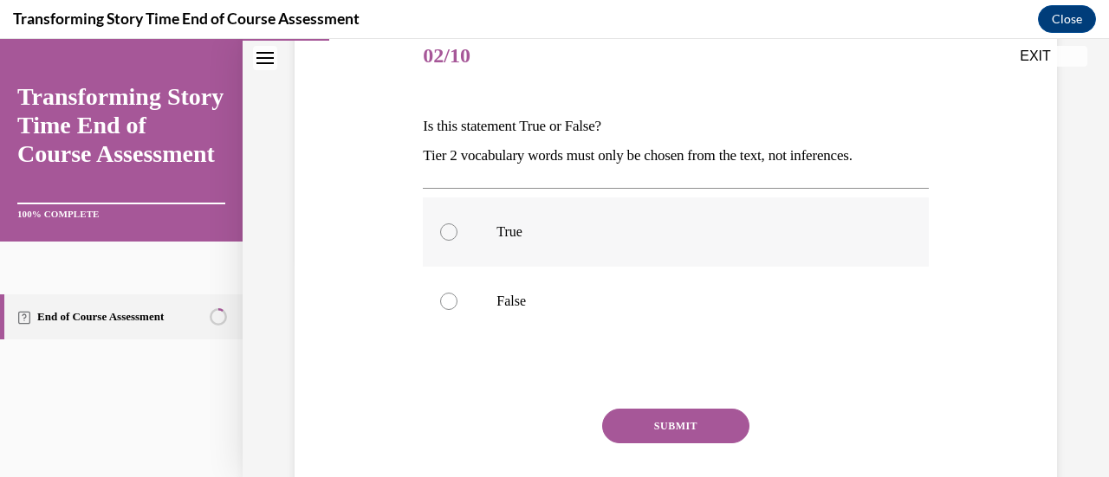
click at [605, 230] on p "True" at bounding box center [690, 231] width 388 height 17
click at [457, 230] on input "True" at bounding box center [448, 231] width 17 height 17
radio input "true"
click at [728, 435] on button "SUBMIT" at bounding box center [675, 426] width 147 height 35
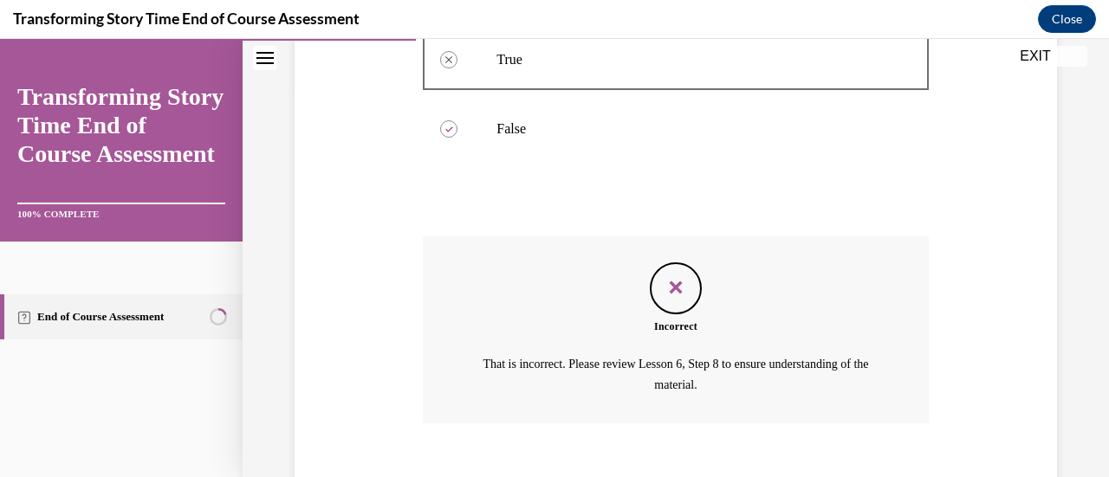
scroll to position [486, 0]
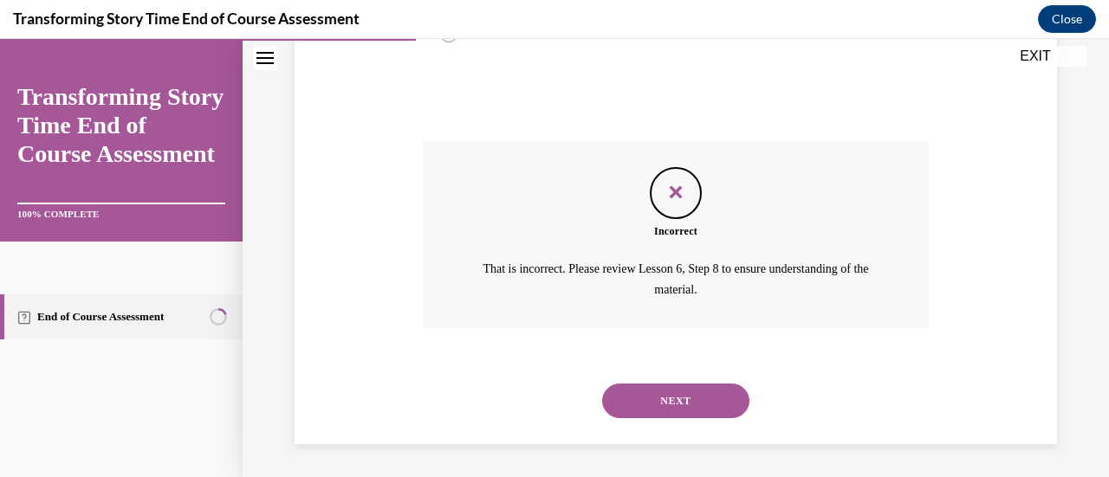
click at [728, 392] on button "NEXT" at bounding box center [675, 401] width 147 height 35
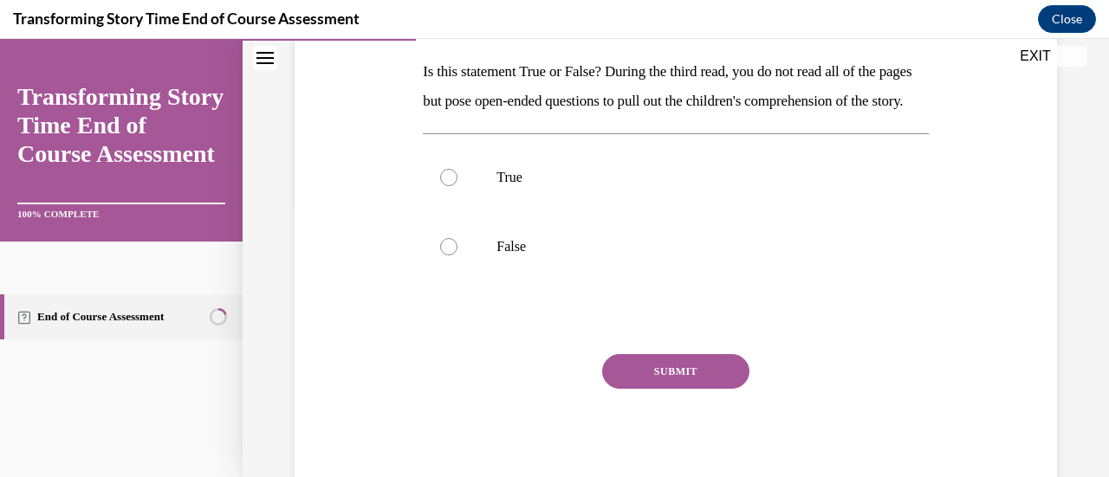
scroll to position [355, 0]
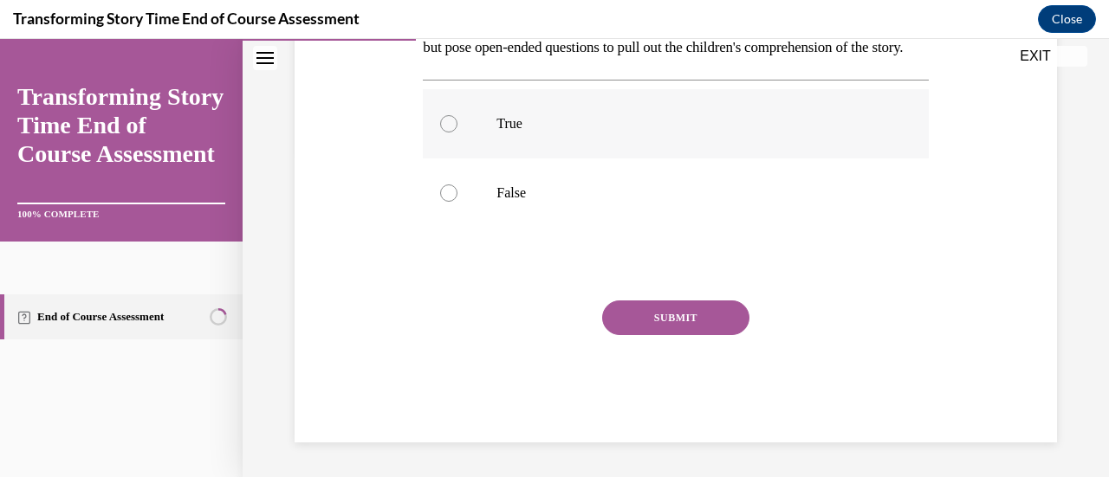
click at [743, 139] on label "True" at bounding box center [675, 123] width 505 height 69
click at [457, 133] on input "True" at bounding box center [448, 123] width 17 height 17
radio input "true"
click at [705, 308] on button "SUBMIT" at bounding box center [675, 318] width 147 height 35
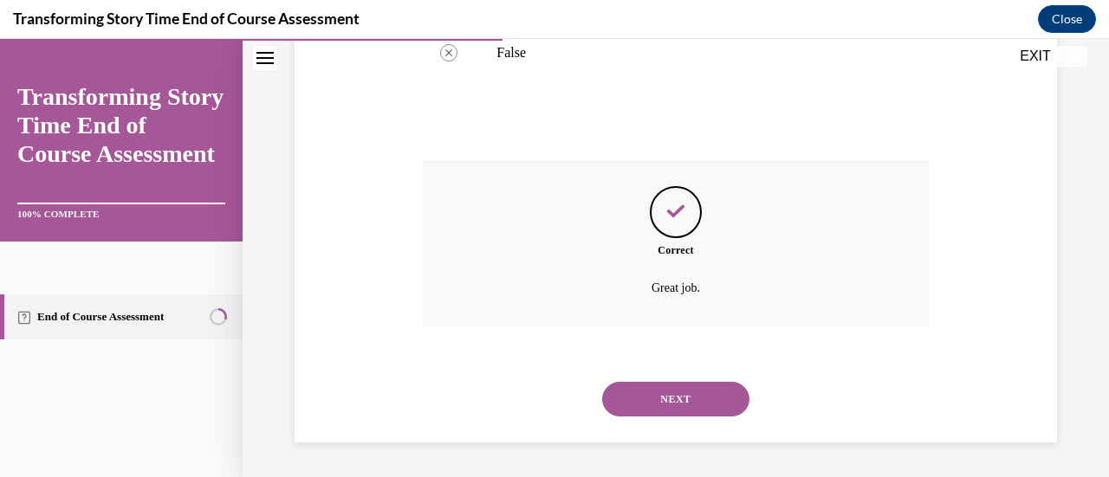
scroll to position [495, 0]
click at [712, 398] on button "NEXT" at bounding box center [675, 399] width 147 height 35
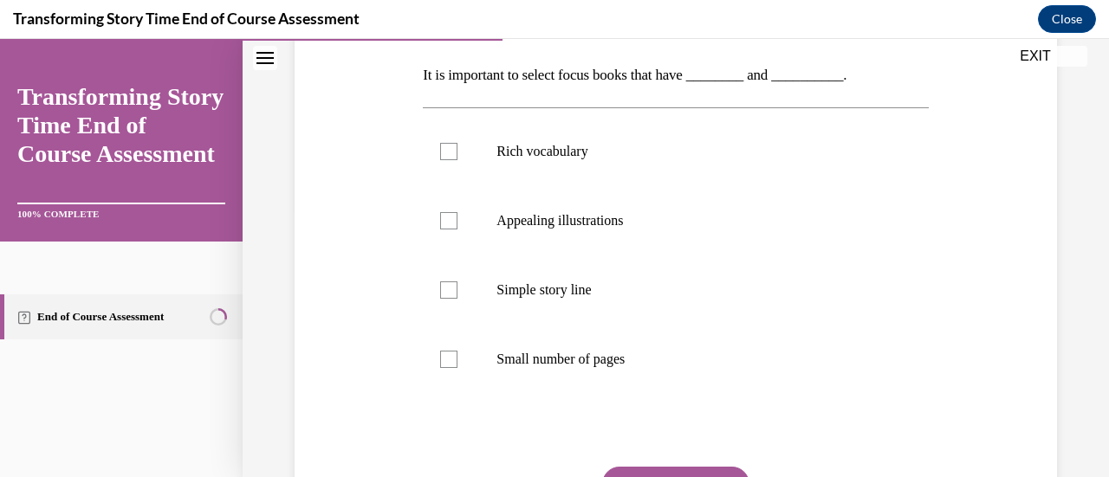
scroll to position [270, 0]
click at [691, 168] on label "Rich vocabulary" at bounding box center [675, 150] width 505 height 69
click at [457, 159] on input "Rich vocabulary" at bounding box center [448, 150] width 17 height 17
checkbox input "true"
click at [693, 211] on p "Appealing illustrations" at bounding box center [690, 219] width 388 height 17
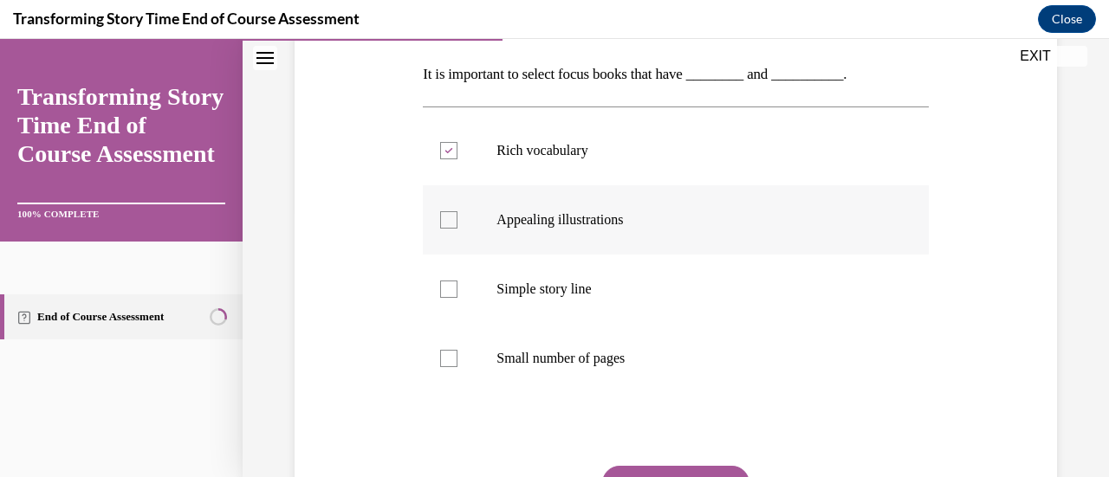
click at [457, 211] on input "Appealing illustrations" at bounding box center [448, 219] width 17 height 17
checkbox input "true"
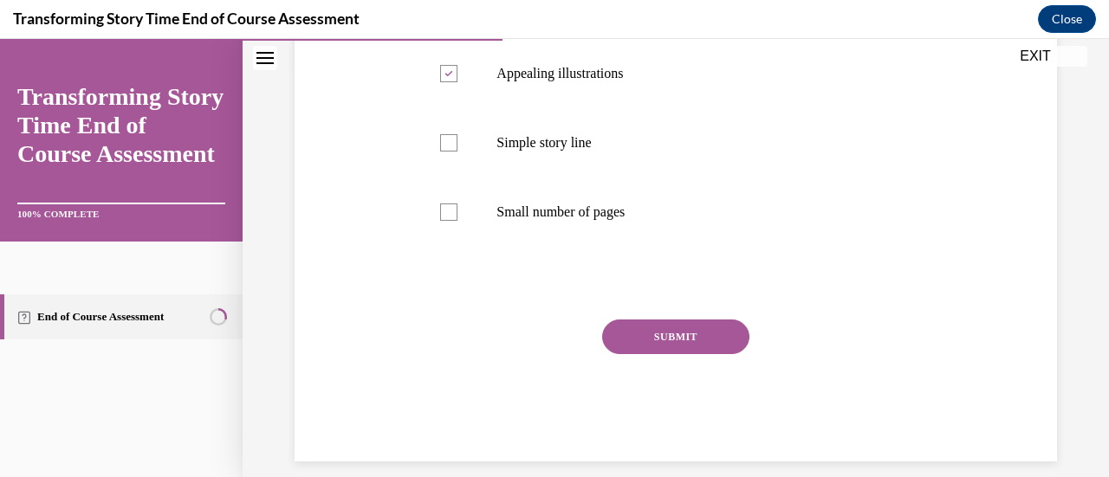
click at [709, 336] on button "SUBMIT" at bounding box center [675, 337] width 147 height 35
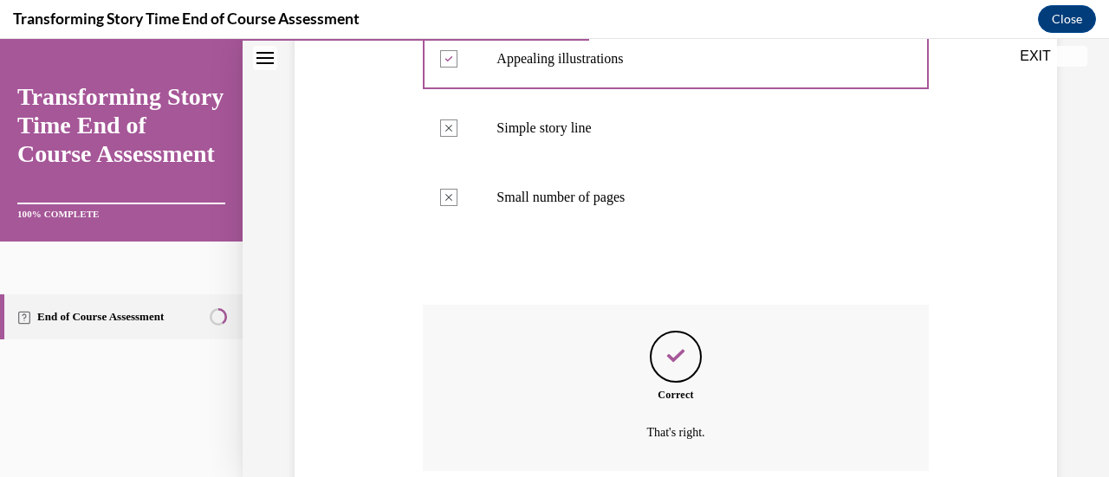
scroll to position [575, 0]
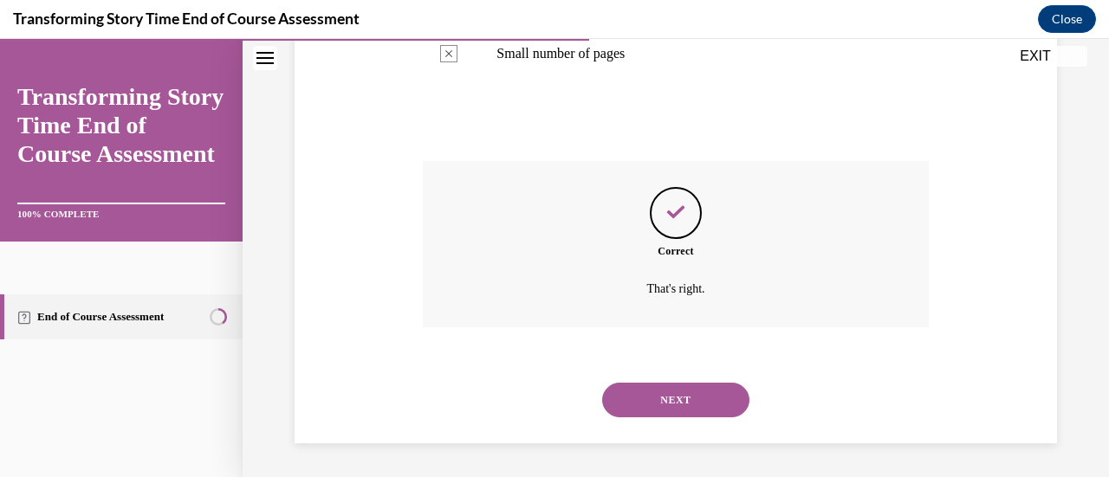
click at [710, 393] on button "NEXT" at bounding box center [675, 400] width 147 height 35
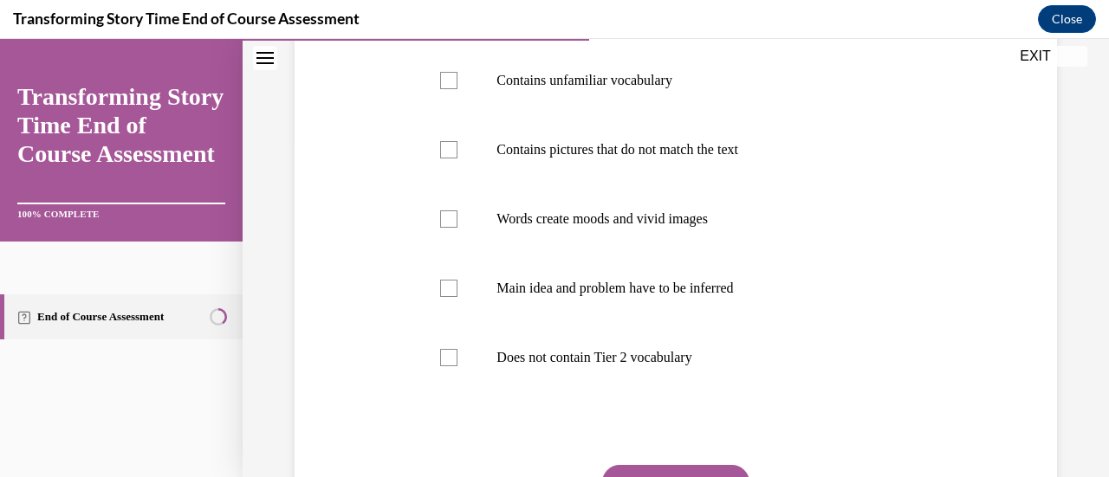
scroll to position [345, 0]
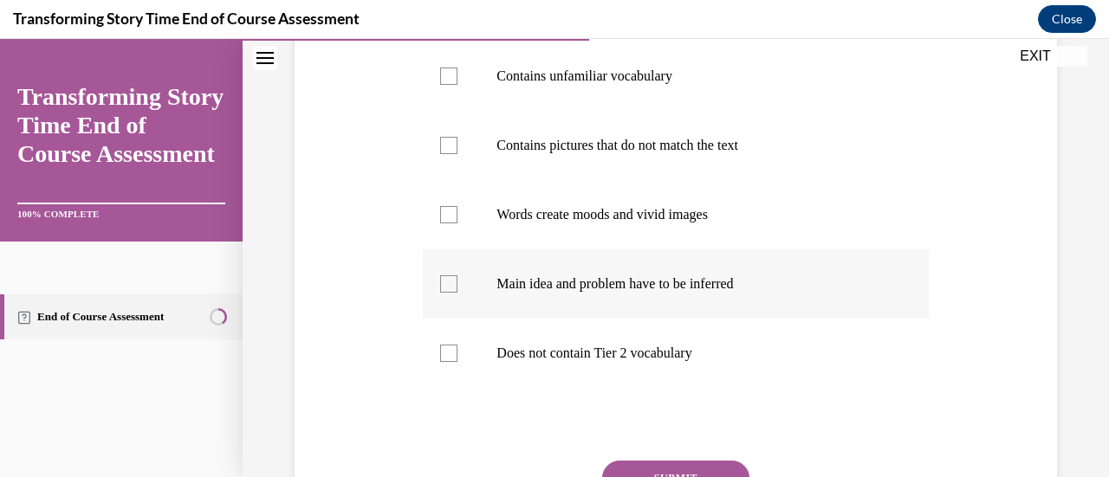
click at [736, 284] on p "Main idea and problem have to be inferred" at bounding box center [690, 283] width 388 height 17
click at [457, 284] on input "Main idea and problem have to be inferred" at bounding box center [448, 283] width 17 height 17
checkbox input "true"
click at [729, 225] on label "Words create moods and vivid images" at bounding box center [675, 214] width 505 height 69
click at [457, 223] on input "Words create moods and vivid images" at bounding box center [448, 214] width 17 height 17
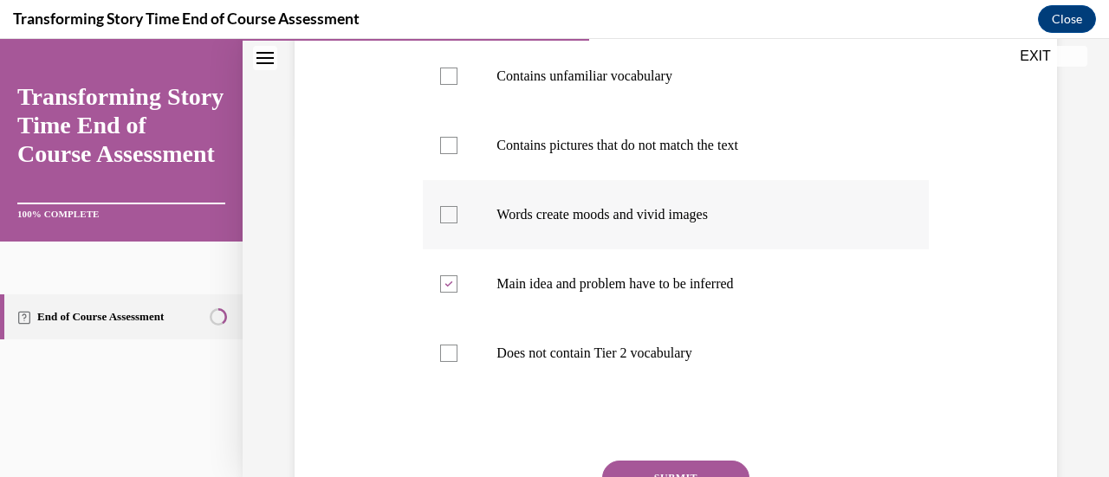
checkbox input "true"
click at [745, 160] on label "Contains pictures that do not match the text" at bounding box center [675, 145] width 505 height 69
click at [457, 154] on input "Contains pictures that do not match the text" at bounding box center [448, 145] width 17 height 17
checkbox input "true"
click at [744, 78] on p "Contains unfamiliar vocabulary" at bounding box center [690, 76] width 388 height 17
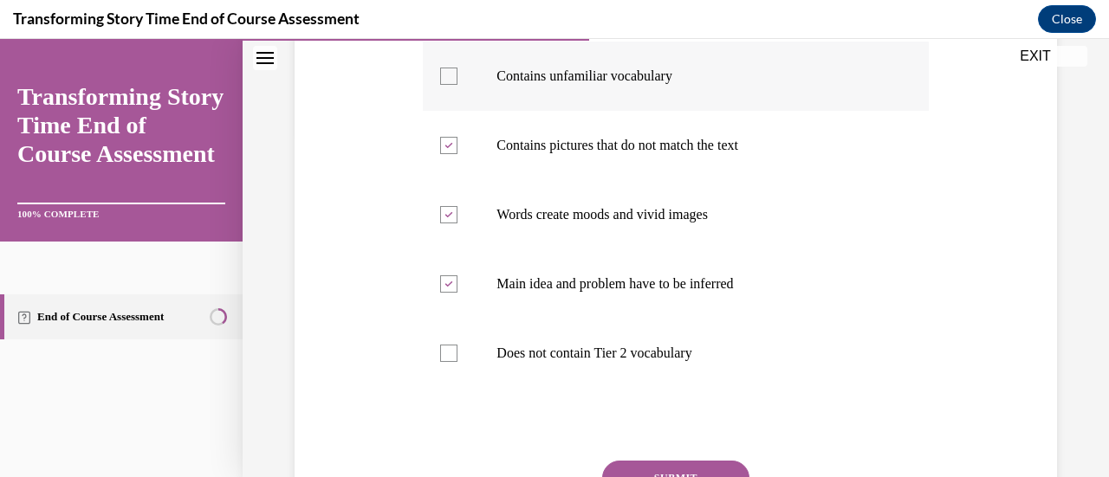
click at [457, 78] on input "Contains unfamiliar vocabulary" at bounding box center [448, 76] width 17 height 17
checkbox input "true"
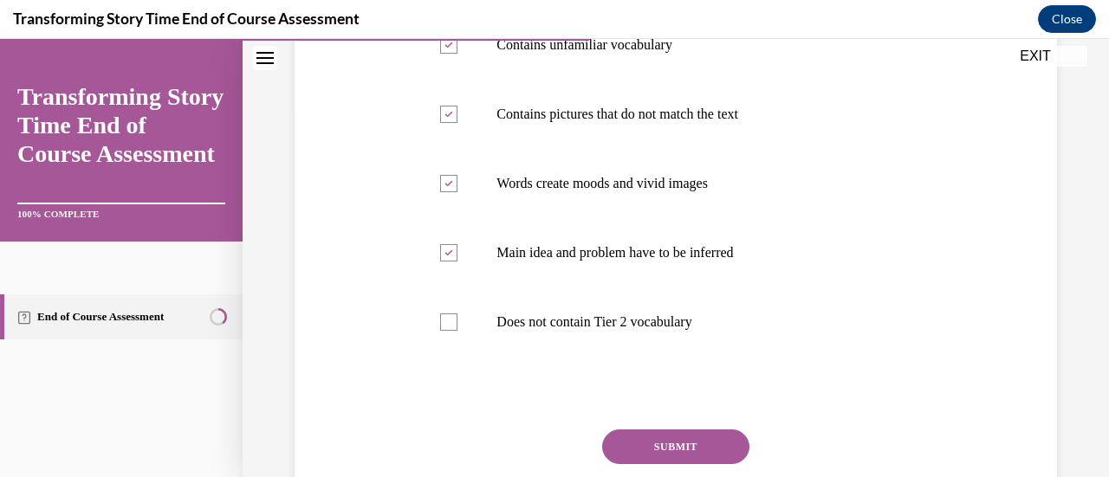
click at [718, 448] on button "SUBMIT" at bounding box center [675, 447] width 147 height 35
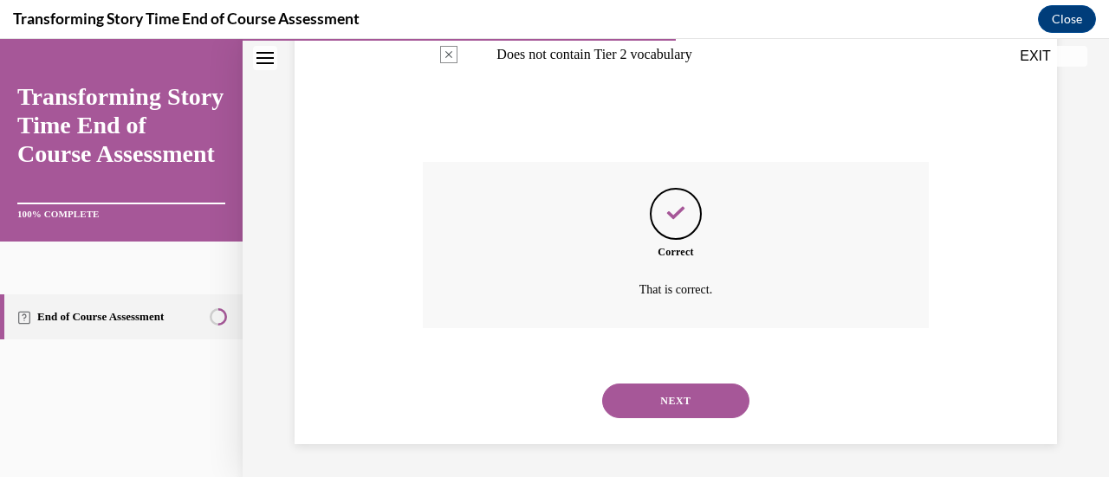
scroll to position [644, 0]
click at [713, 402] on button "NEXT" at bounding box center [675, 400] width 147 height 35
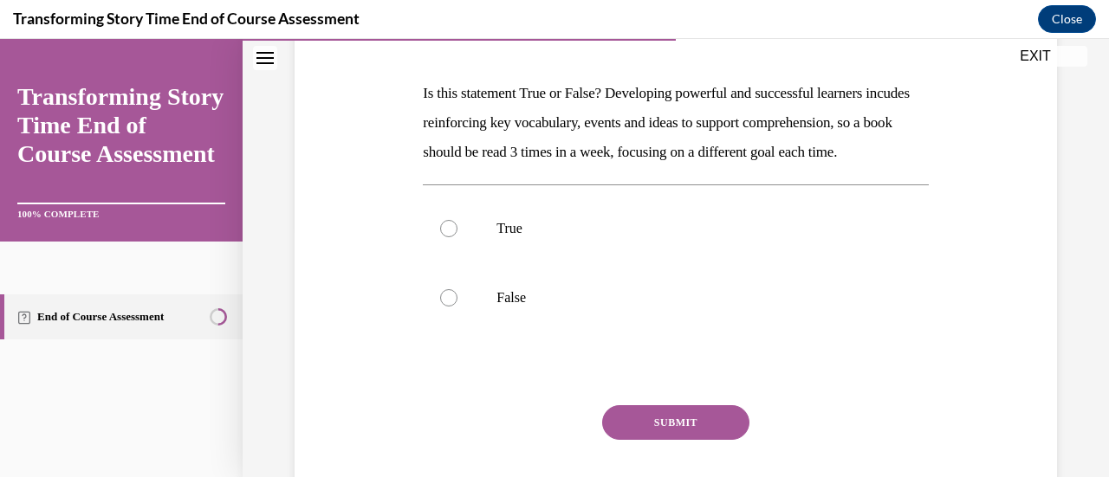
scroll to position [201, 0]
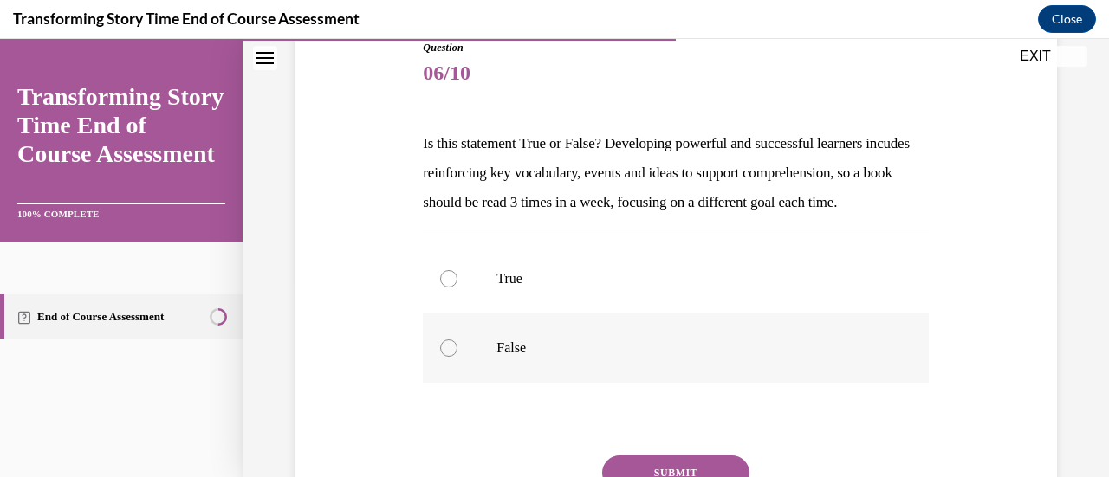
click at [735, 366] on label "False" at bounding box center [675, 348] width 505 height 69
click at [457, 357] on input "False" at bounding box center [448, 348] width 17 height 17
radio input "true"
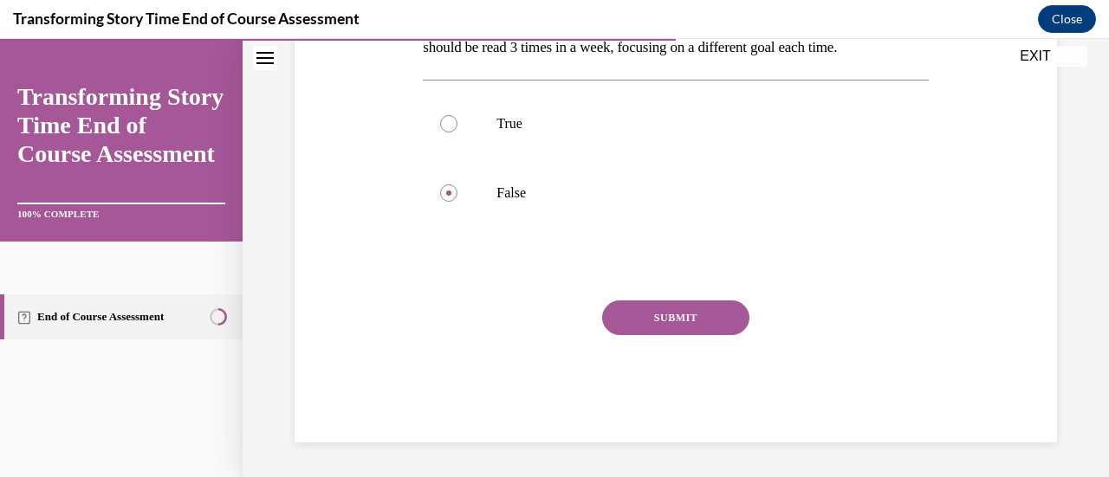
click at [722, 335] on button "SUBMIT" at bounding box center [675, 318] width 147 height 35
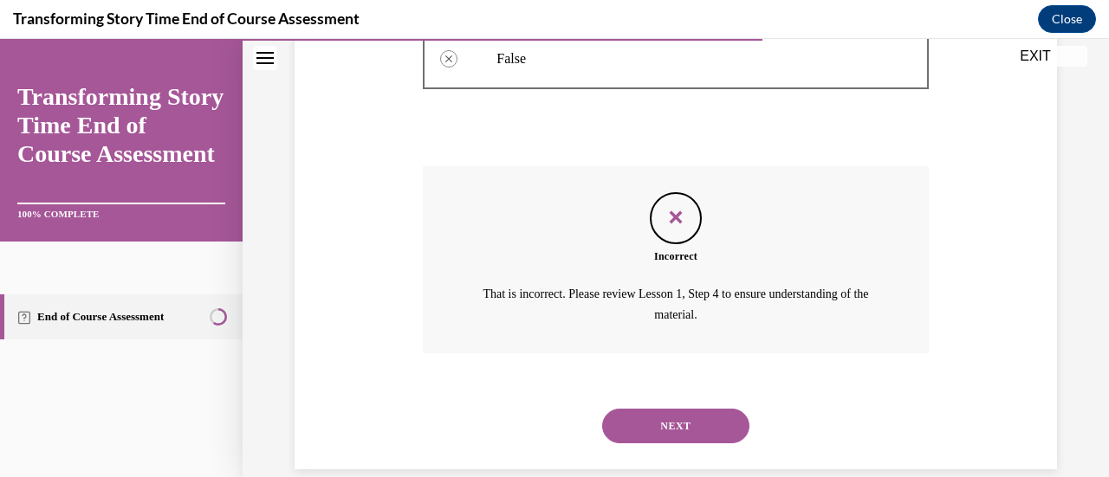
scroll to position [500, 0]
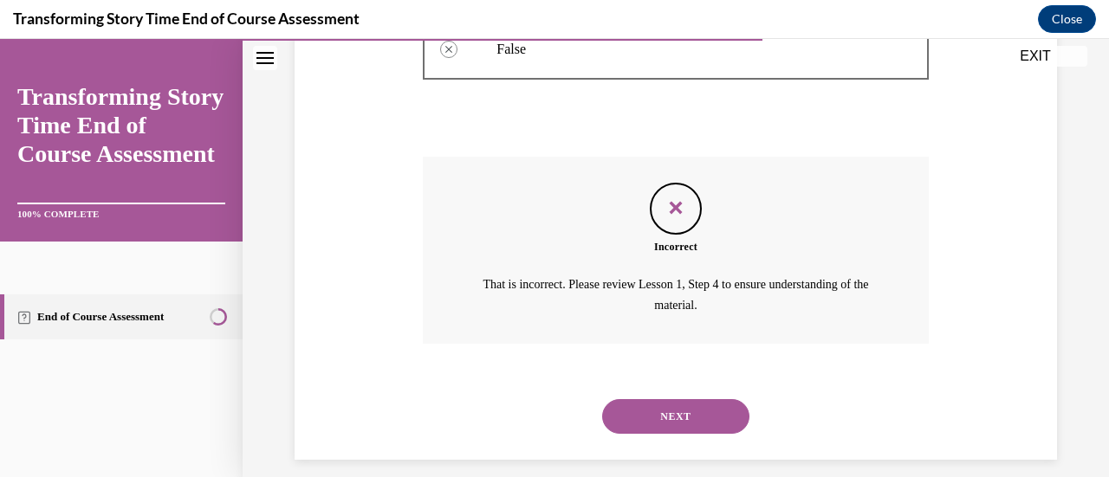
click at [714, 434] on button "NEXT" at bounding box center [675, 416] width 147 height 35
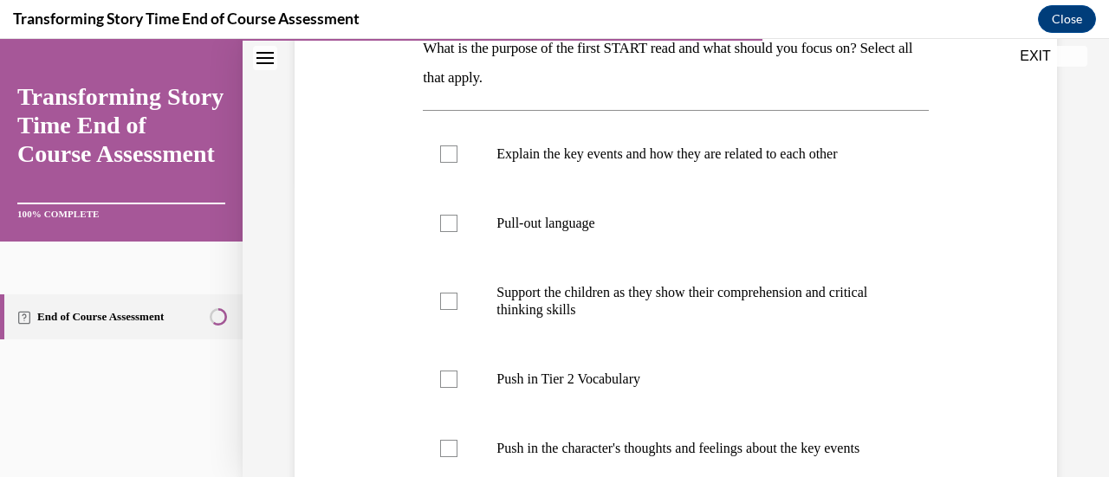
scroll to position [284, 0]
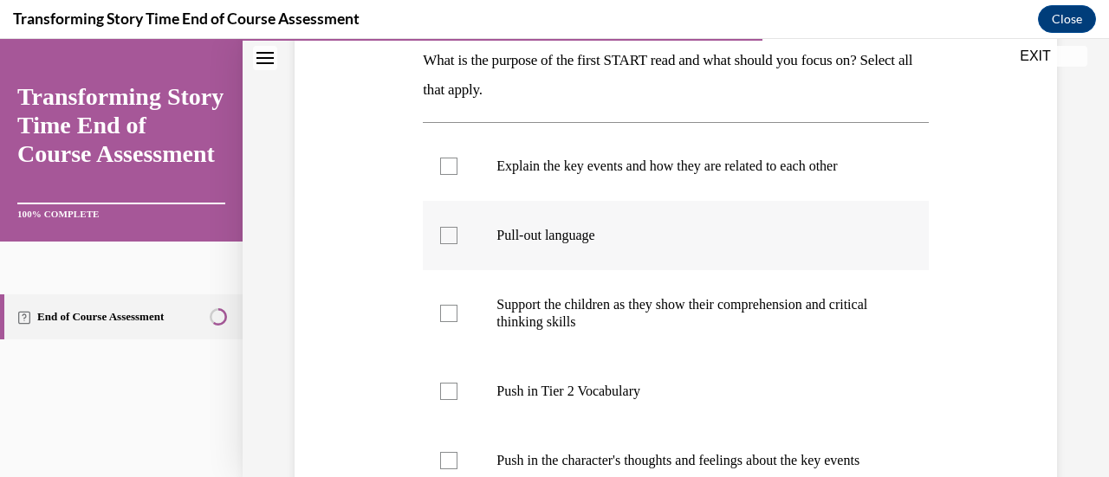
click at [747, 236] on p "Pull-out language" at bounding box center [690, 235] width 388 height 17
click at [457, 236] on input "Pull-out language" at bounding box center [448, 235] width 17 height 17
checkbox input "true"
click at [750, 296] on p "Support the children as they show their comprehension and critical thinking ski…" at bounding box center [690, 313] width 388 height 35
click at [457, 305] on input "Support the children as they show their comprehension and critical thinking ski…" at bounding box center [448, 313] width 17 height 17
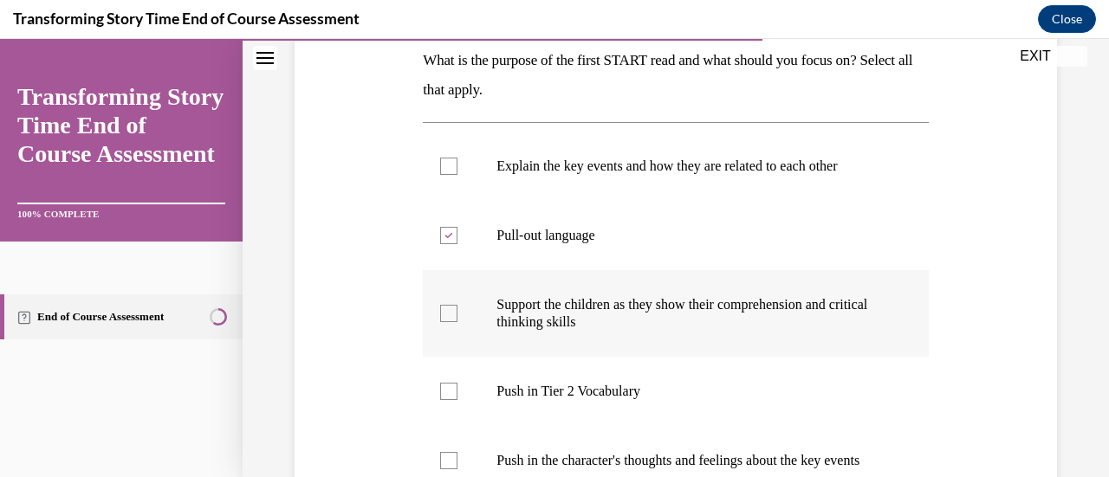
checkbox input "true"
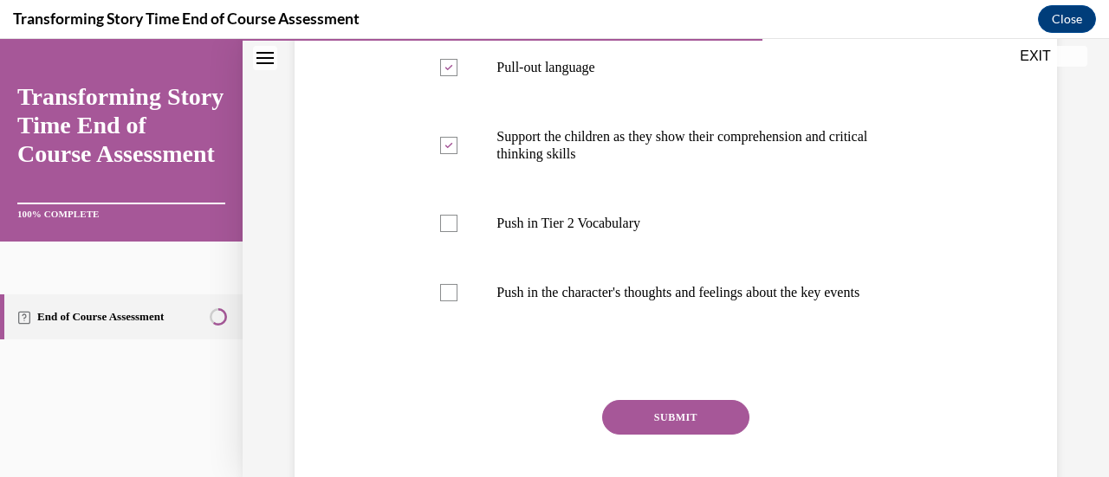
click at [722, 427] on button "SUBMIT" at bounding box center [675, 417] width 147 height 35
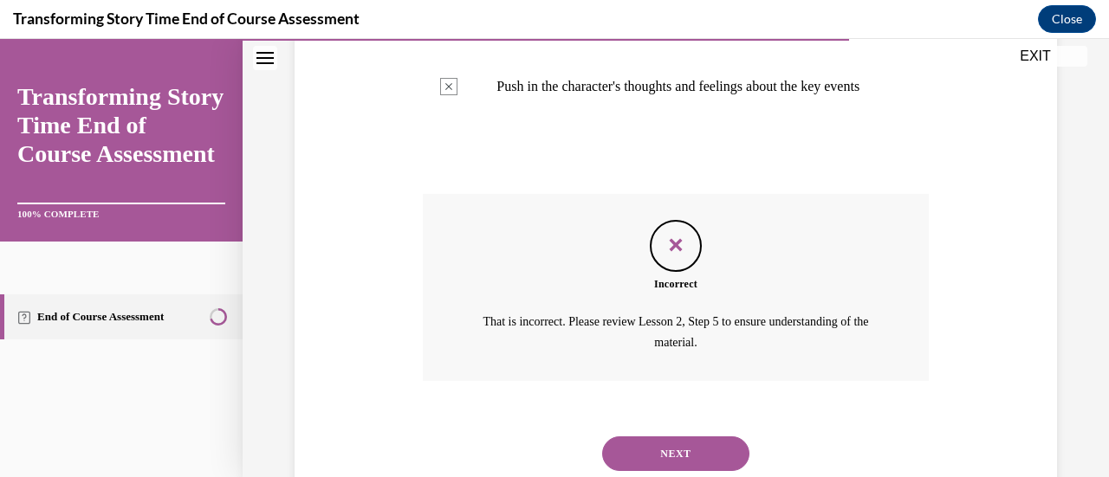
scroll to position [729, 0]
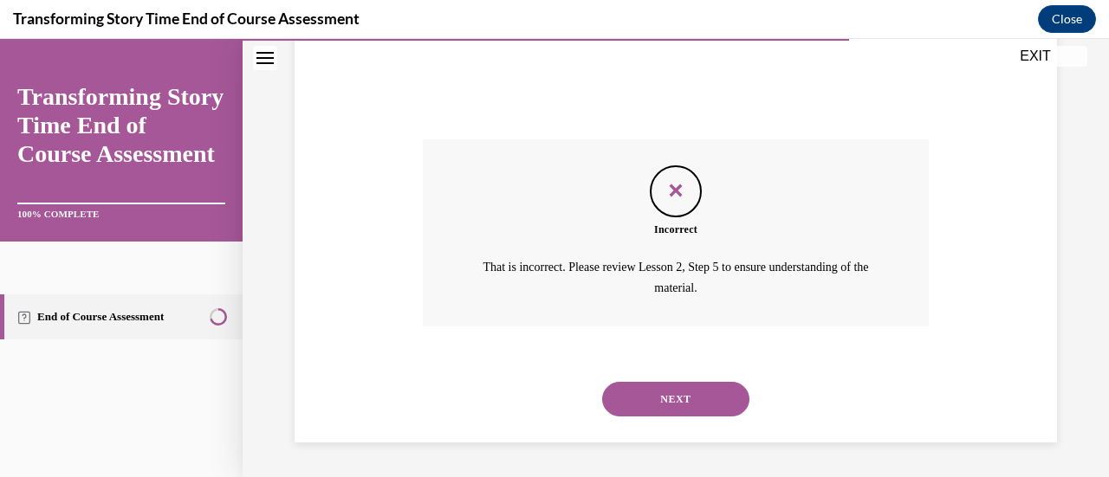
click at [709, 393] on button "NEXT" at bounding box center [675, 399] width 147 height 35
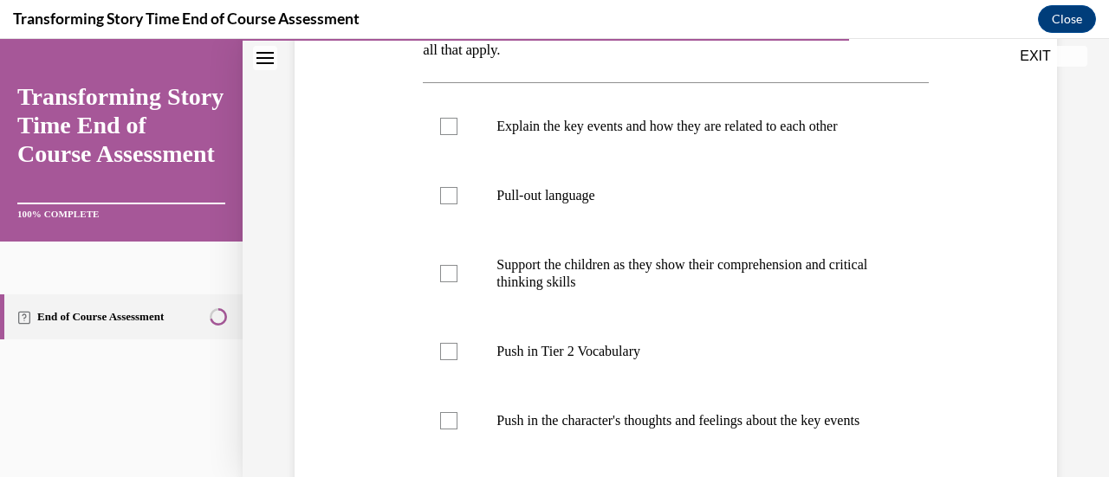
scroll to position [325, 0]
click at [775, 256] on p "Support the children as they show their comprehension and critical thinking ski…" at bounding box center [690, 273] width 388 height 35
click at [457, 264] on input "Support the children as they show their comprehension and critical thinking ski…" at bounding box center [448, 272] width 17 height 17
checkbox input "true"
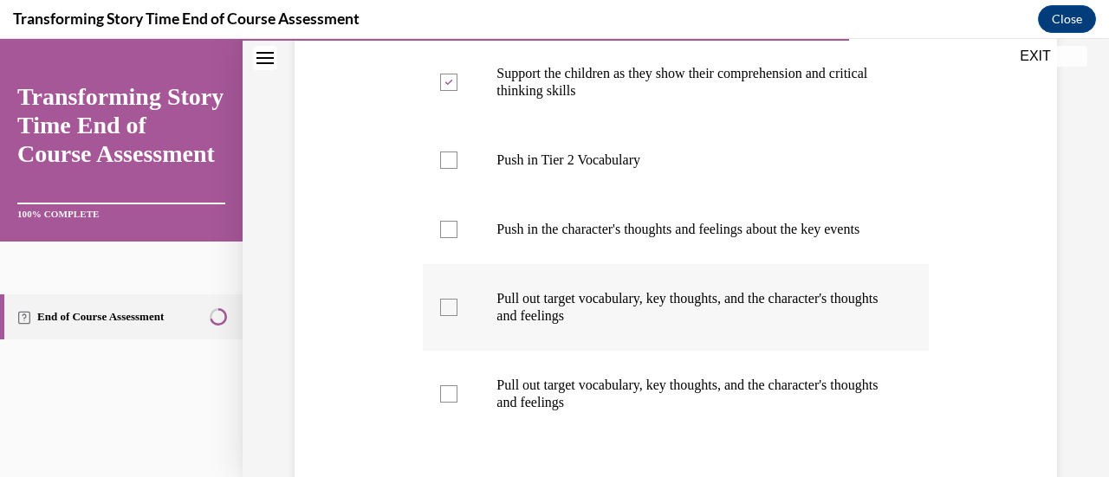
click at [778, 325] on p "Pull out target vocabulary, key thoughts, and the character's thoughts and feel…" at bounding box center [690, 307] width 388 height 35
click at [457, 316] on input "Pull out target vocabulary, key thoughts, and the character's thoughts and feel…" at bounding box center [448, 307] width 17 height 17
checkbox input "true"
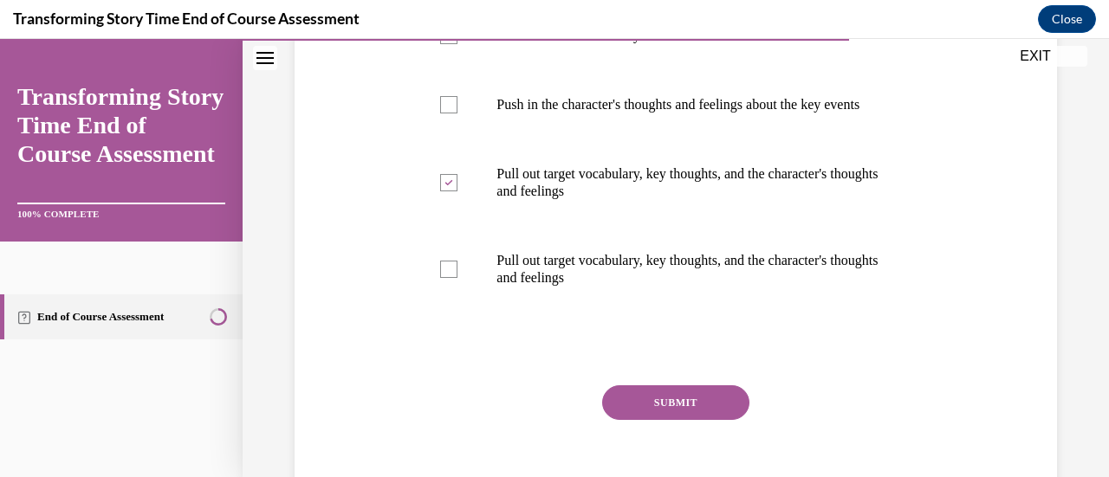
click at [714, 413] on button "SUBMIT" at bounding box center [675, 402] width 147 height 35
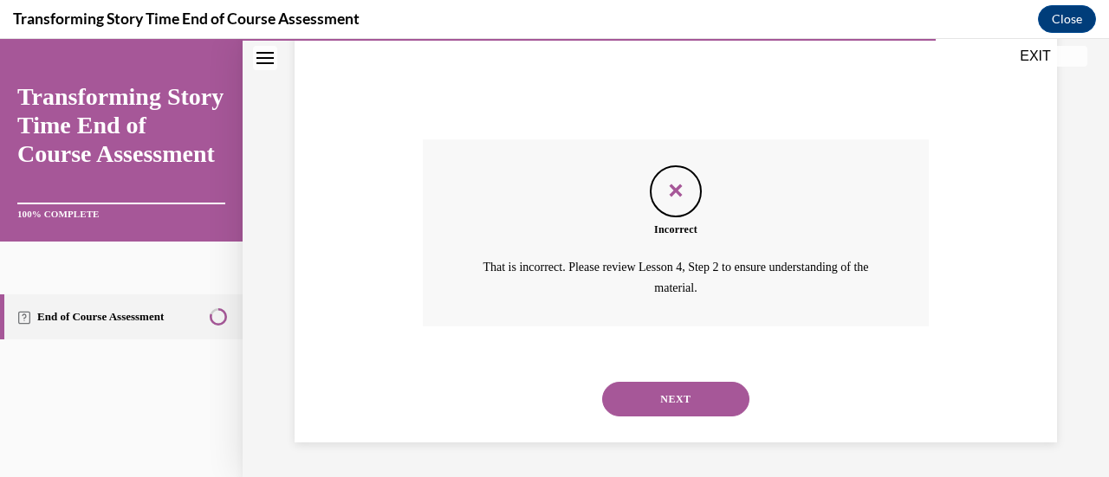
scroll to position [902, 0]
click at [709, 401] on button "NEXT" at bounding box center [675, 399] width 147 height 35
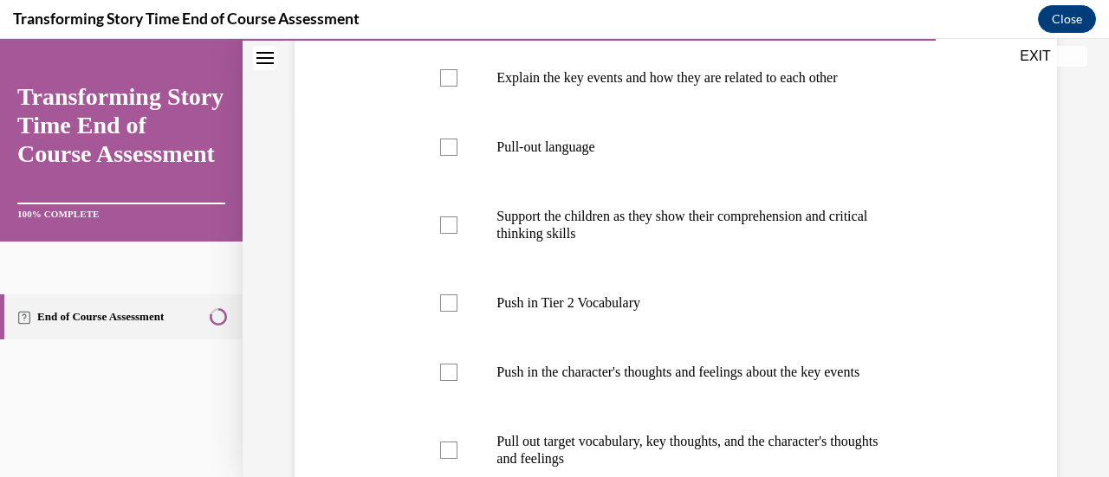
scroll to position [391, 0]
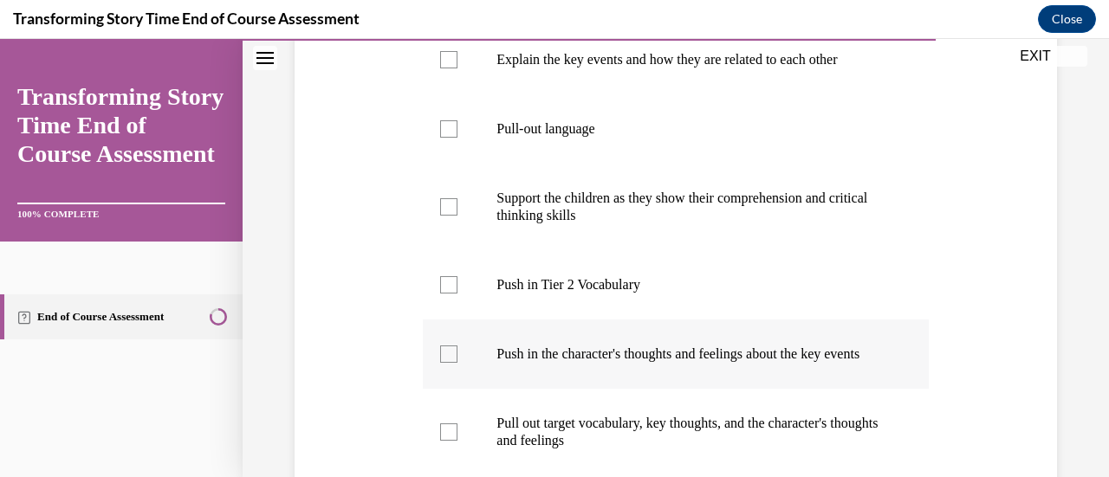
click at [780, 360] on p "Push in the character's thoughts and feelings about the key events" at bounding box center [690, 354] width 388 height 17
click at [457, 360] on input "Push in the character's thoughts and feelings about the key events" at bounding box center [448, 354] width 17 height 17
checkbox input "true"
click at [800, 444] on p "Pull out target vocabulary, key thoughts, and the character's thoughts and feel…" at bounding box center [690, 432] width 388 height 35
click at [457, 441] on input "Pull out target vocabulary, key thoughts, and the character's thoughts and feel…" at bounding box center [448, 432] width 17 height 17
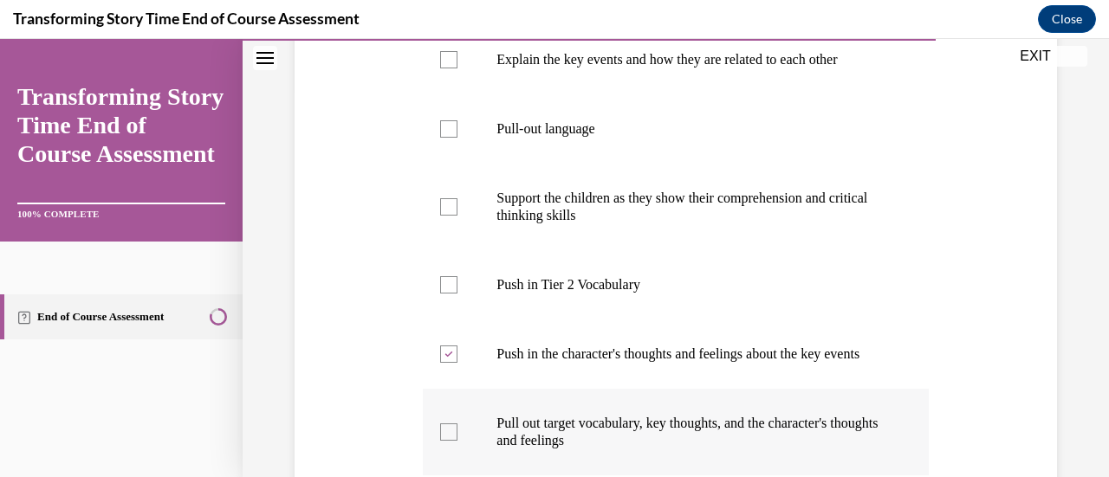
checkbox input "true"
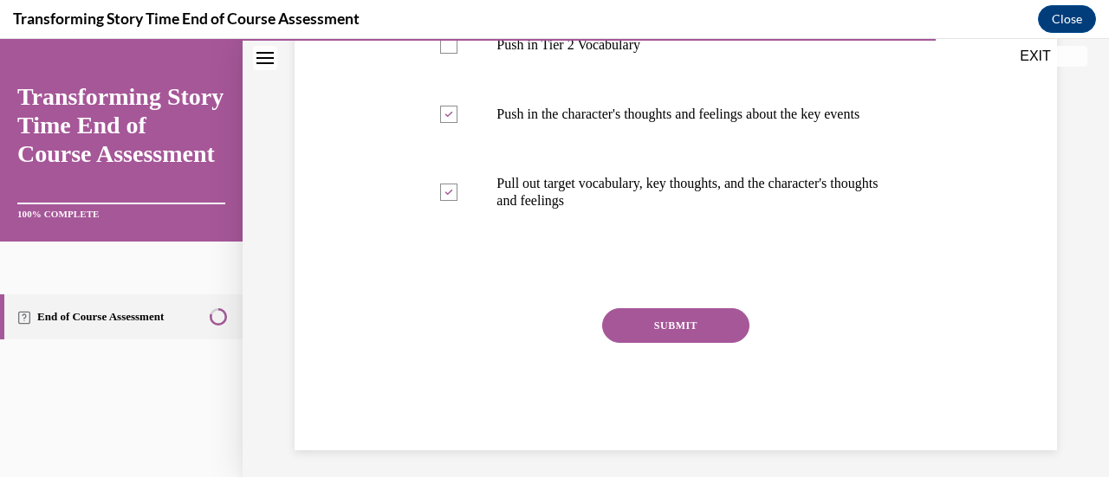
click at [714, 336] on button "SUBMIT" at bounding box center [675, 325] width 147 height 35
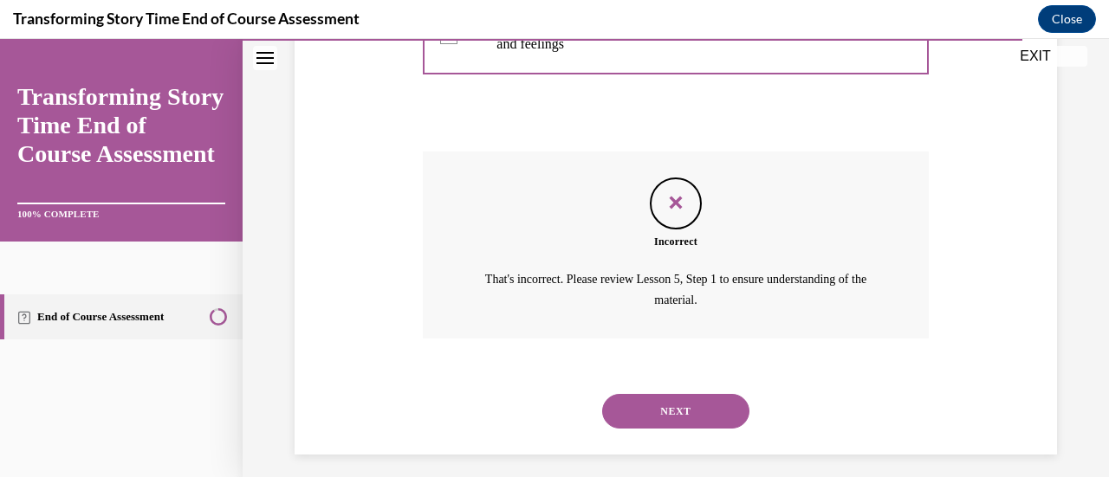
scroll to position [815, 0]
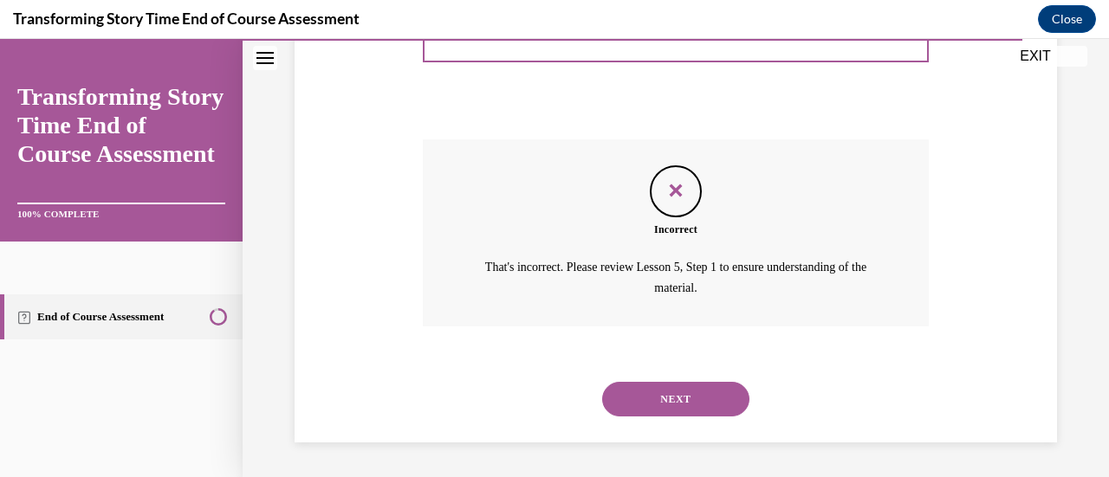
click at [714, 411] on button "NEXT" at bounding box center [675, 399] width 147 height 35
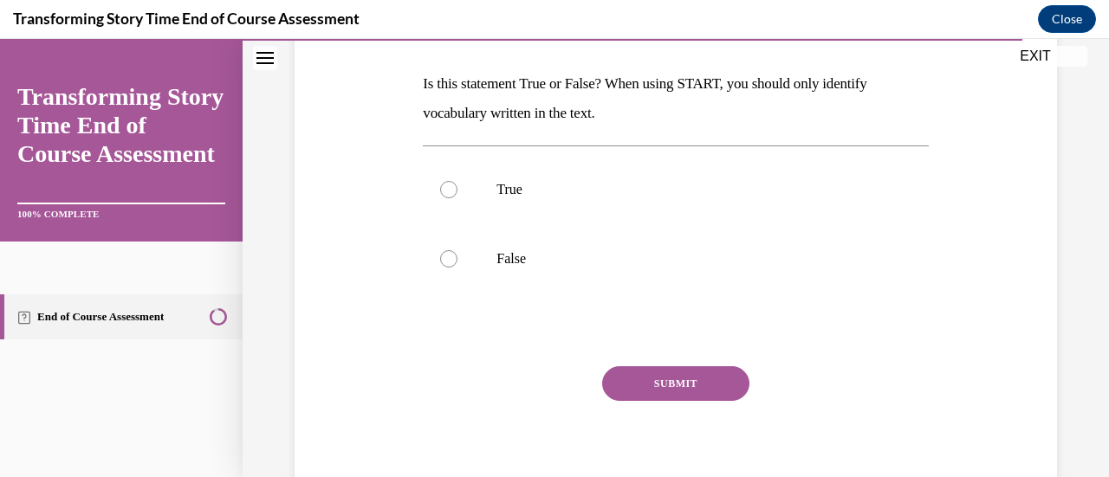
scroll to position [277, 0]
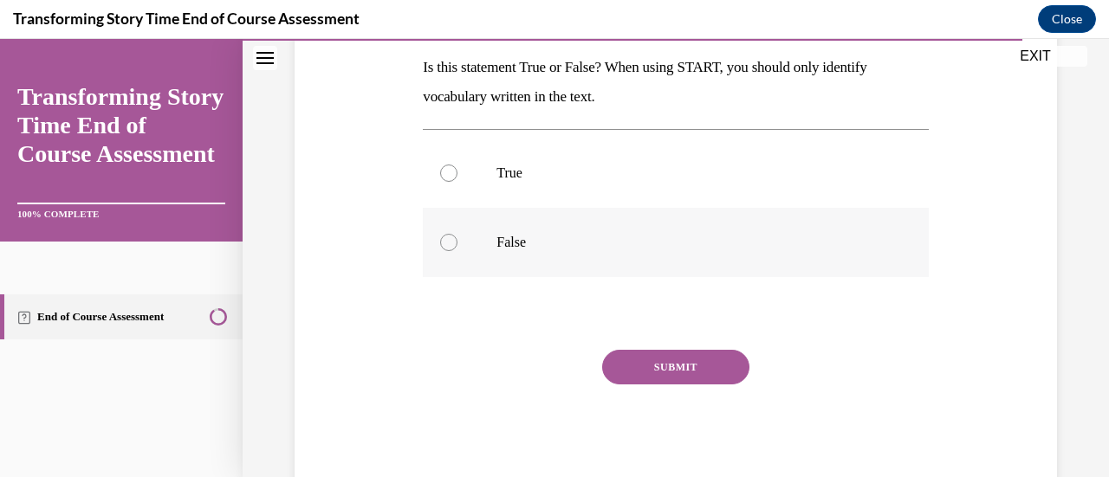
click at [750, 212] on label "False" at bounding box center [675, 242] width 505 height 69
click at [457, 234] on input "False" at bounding box center [448, 242] width 17 height 17
radio input "true"
click at [709, 374] on button "SUBMIT" at bounding box center [675, 367] width 147 height 35
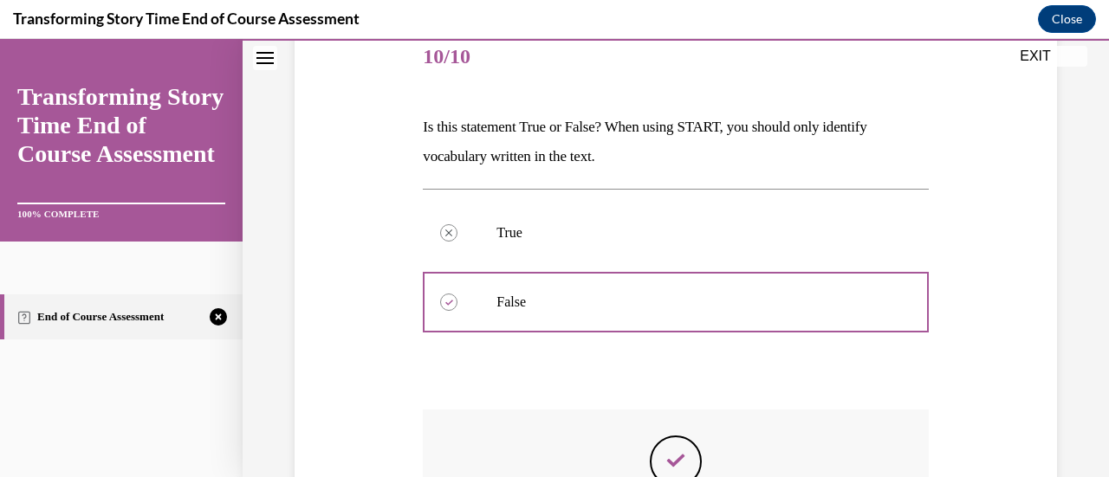
scroll to position [206, 0]
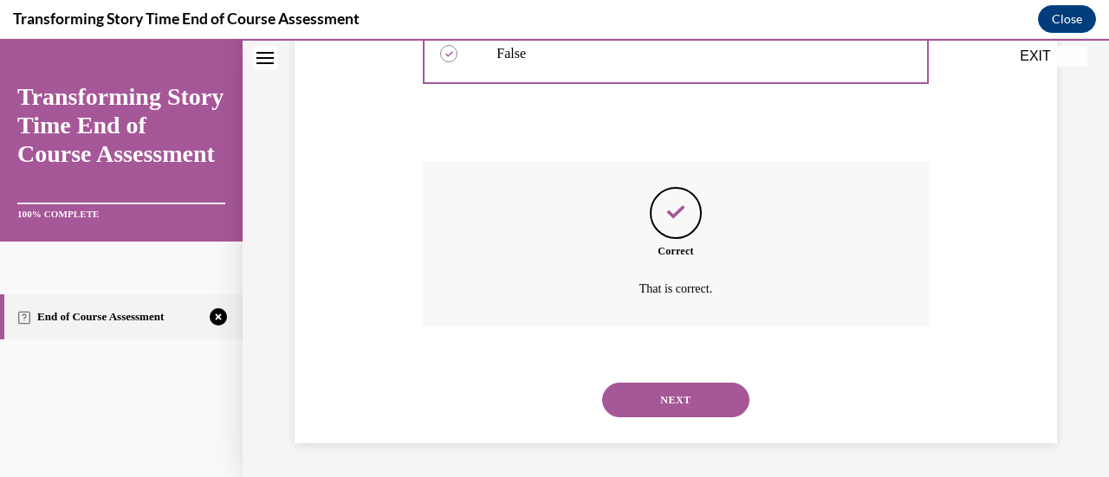
click at [711, 397] on button "NEXT" at bounding box center [675, 400] width 147 height 35
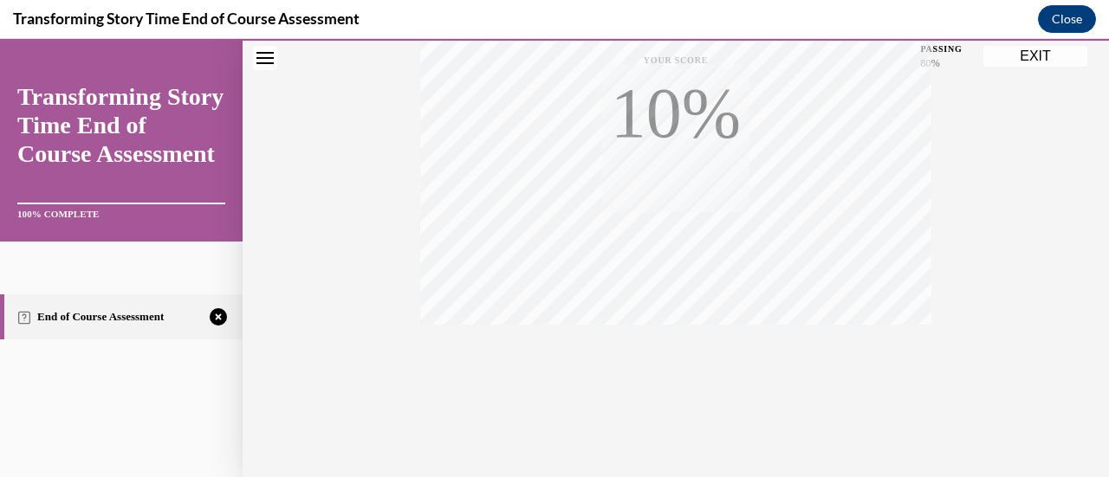
scroll to position [449, 0]
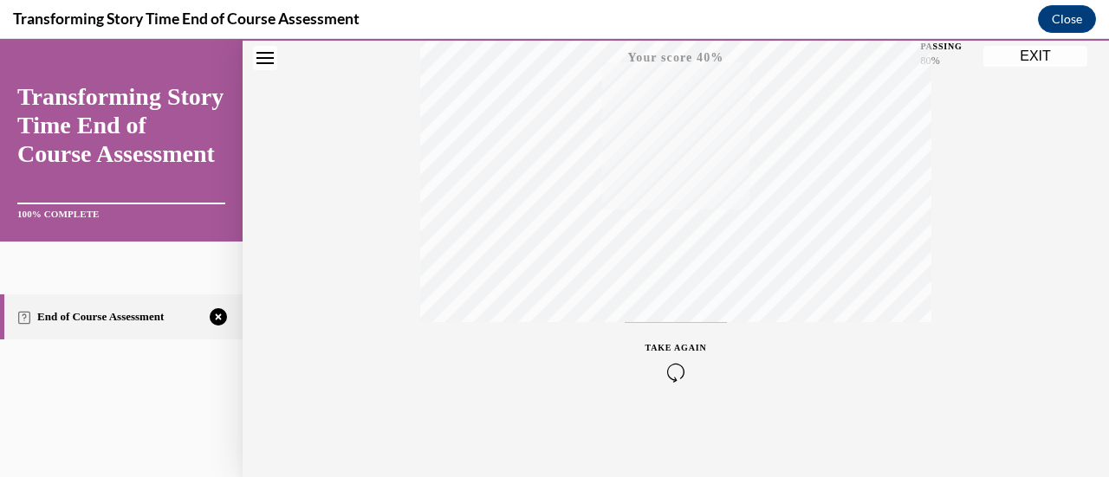
click at [677, 353] on div "TAKE AGAIN" at bounding box center [676, 361] width 62 height 41
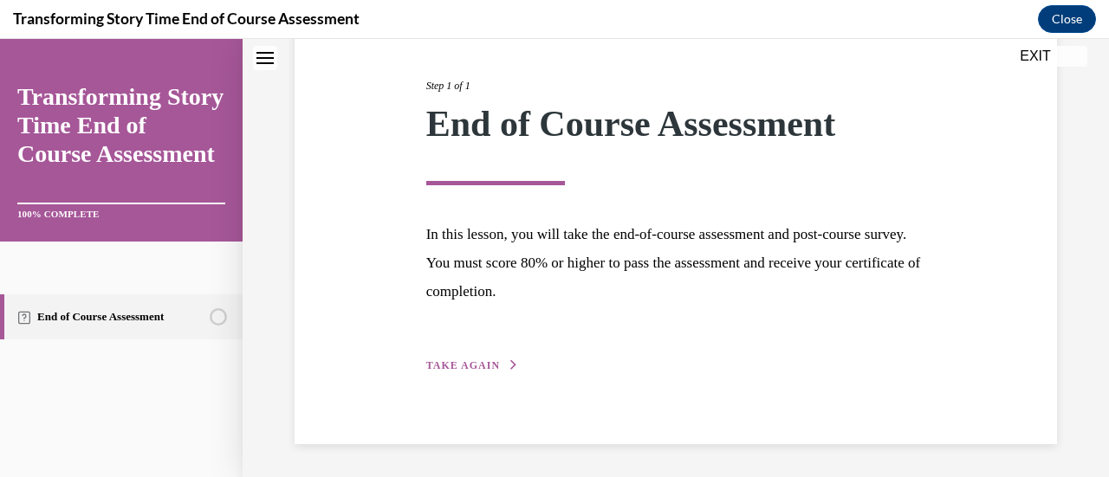
click at [495, 364] on button "TAKE AGAIN" at bounding box center [472, 366] width 93 height 16
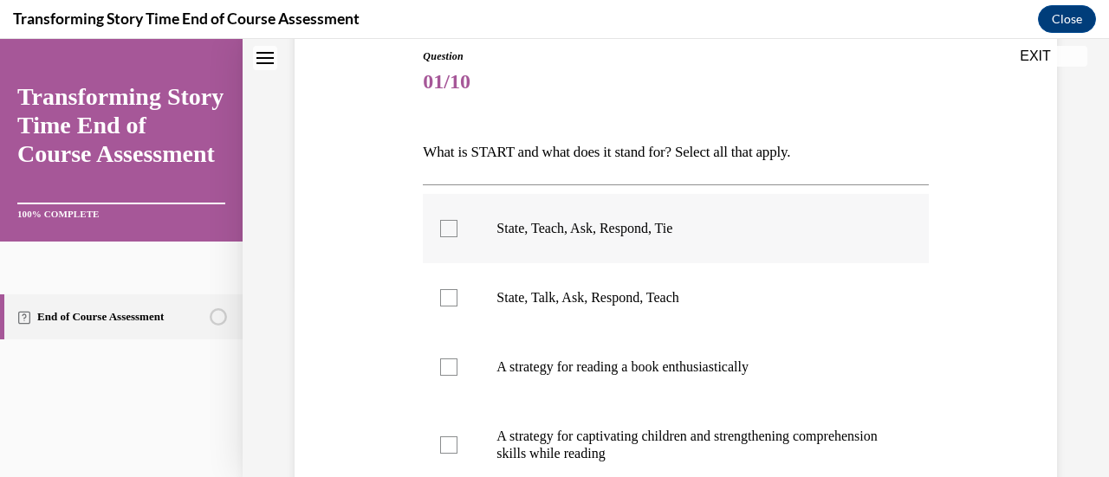
click at [705, 237] on label "State, Teach, Ask, Respond, Tie" at bounding box center [675, 228] width 505 height 69
click at [457, 237] on input "State, Teach, Ask, Respond, Tie" at bounding box center [448, 228] width 17 height 17
checkbox input "true"
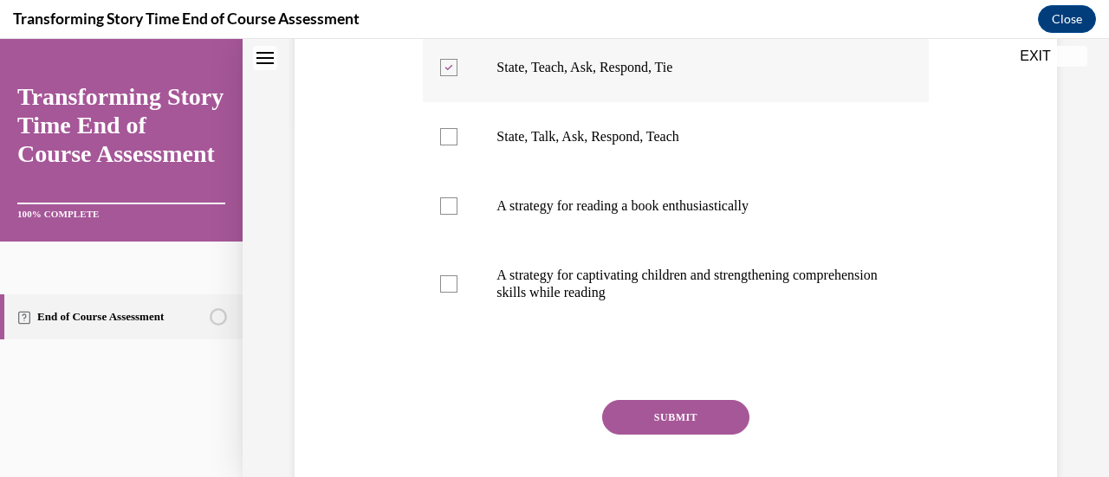
scroll to position [355, 0]
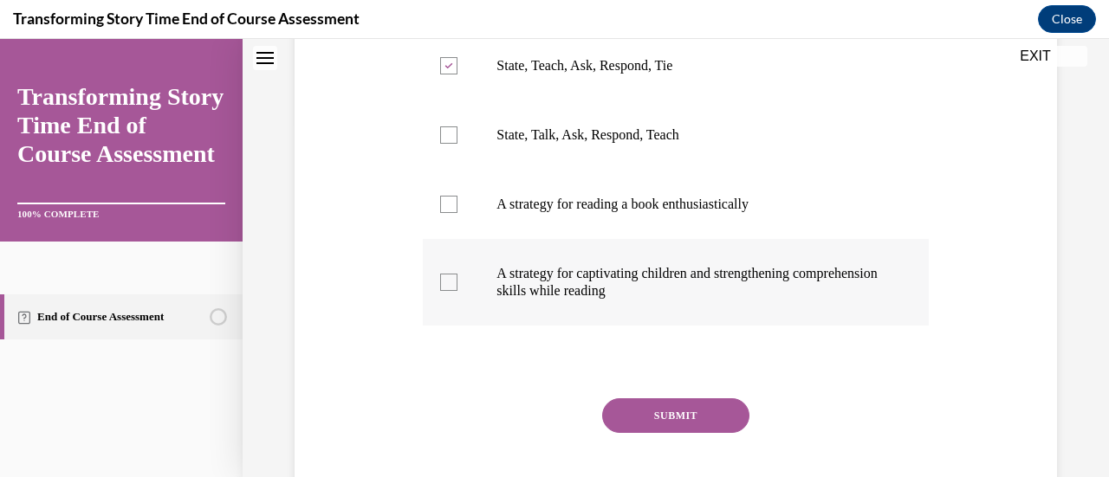
click at [722, 288] on p "A strategy for captivating children and strengthening comprehension skills whil…" at bounding box center [690, 282] width 388 height 35
click at [457, 288] on input "A strategy for captivating children and strengthening comprehension skills whil…" at bounding box center [448, 282] width 17 height 17
checkbox input "true"
click at [702, 418] on button "SUBMIT" at bounding box center [675, 415] width 147 height 35
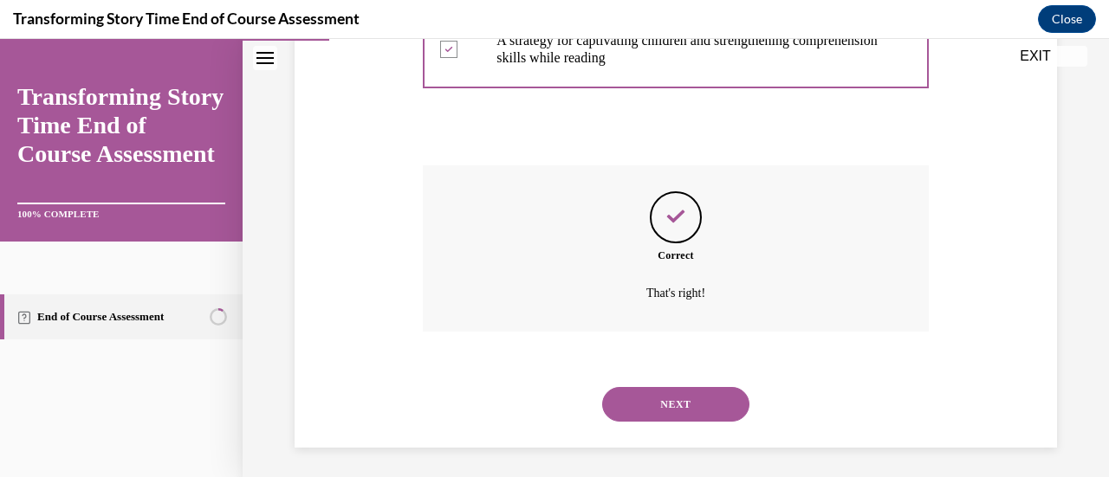
scroll to position [593, 0]
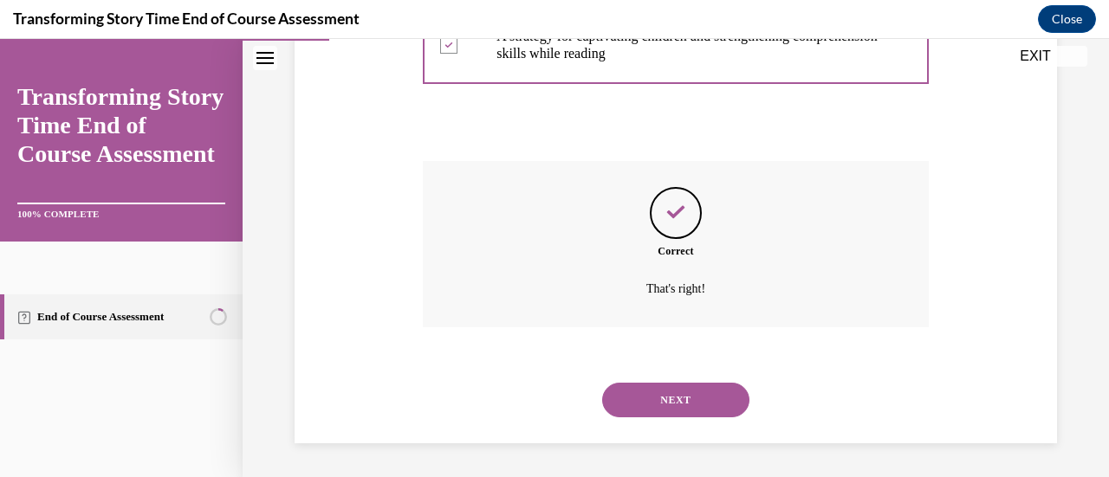
click at [709, 409] on button "NEXT" at bounding box center [675, 400] width 147 height 35
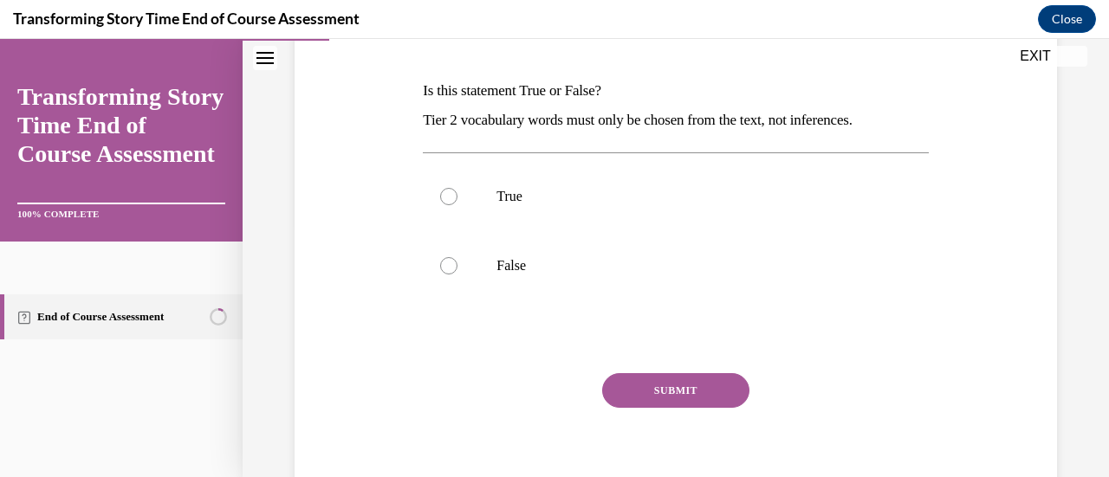
scroll to position [262, 0]
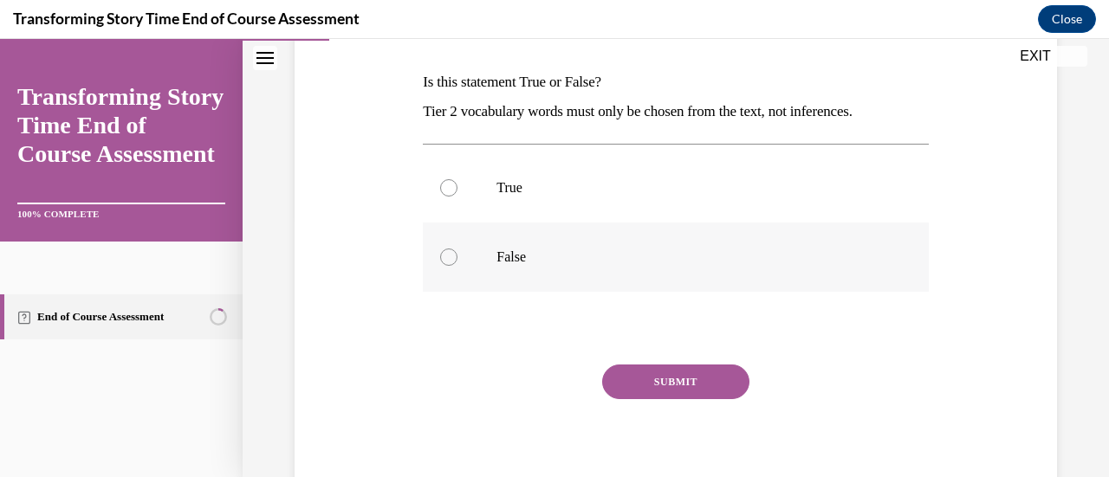
click at [719, 265] on label "False" at bounding box center [675, 257] width 505 height 69
click at [457, 265] on input "False" at bounding box center [448, 257] width 17 height 17
radio input "true"
click at [701, 383] on button "SUBMIT" at bounding box center [675, 382] width 147 height 35
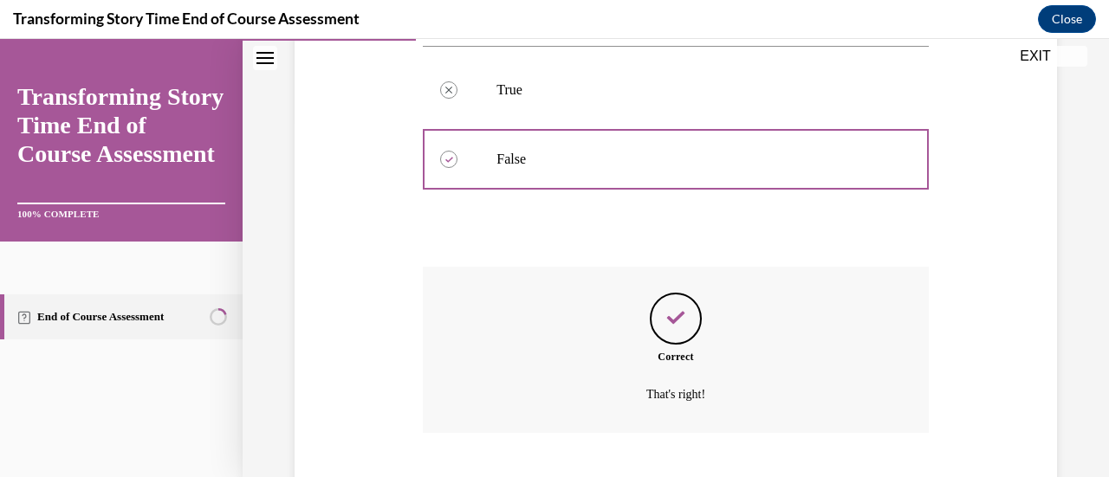
scroll to position [466, 0]
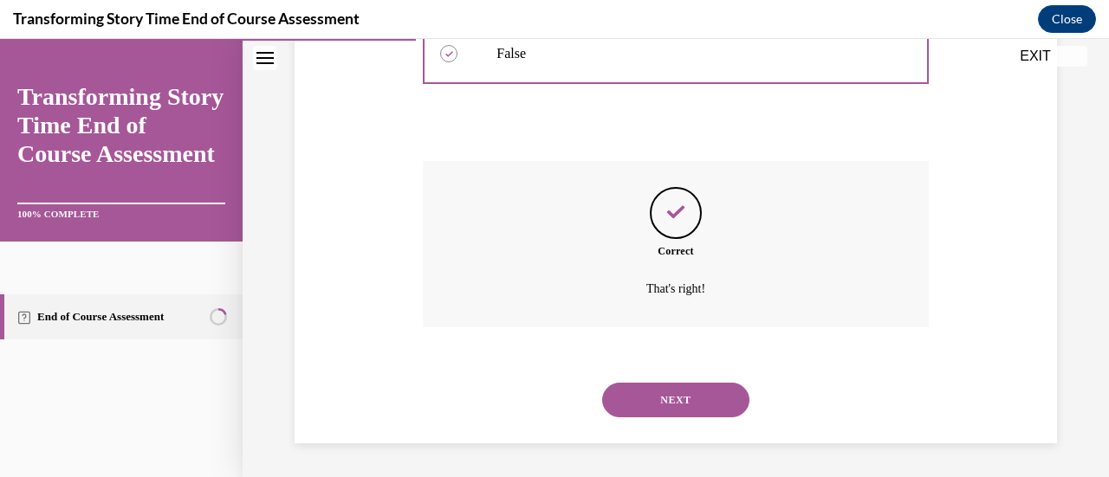
click at [714, 402] on button "NEXT" at bounding box center [675, 400] width 147 height 35
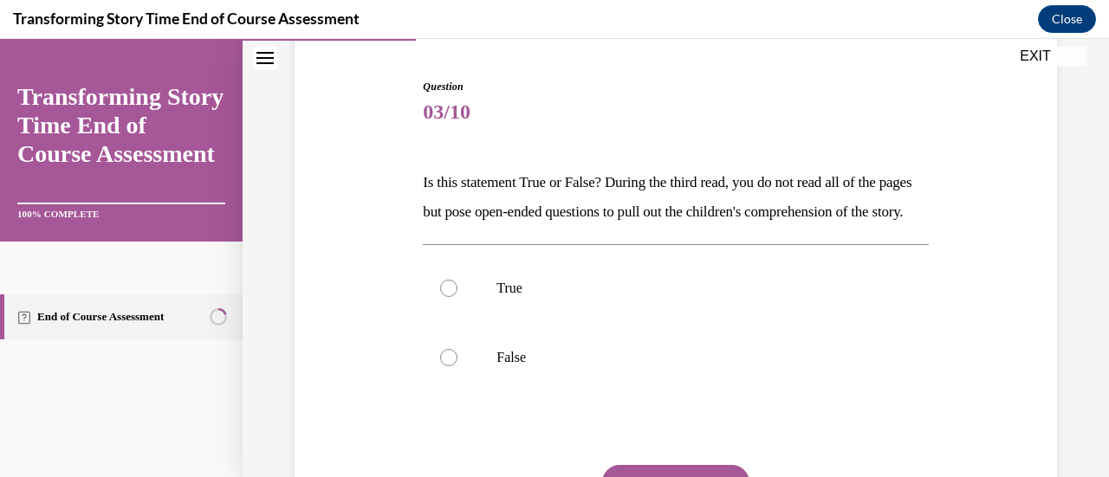
scroll to position [164, 0]
click at [736, 295] on p "True" at bounding box center [690, 286] width 388 height 17
click at [457, 295] on input "True" at bounding box center [448, 286] width 17 height 17
radio input "true"
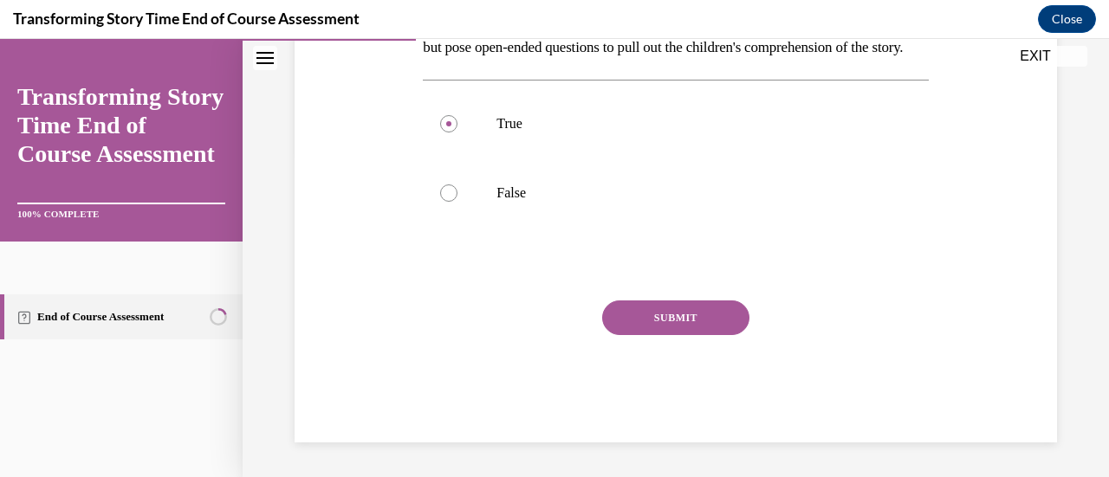
click at [727, 329] on button "SUBMIT" at bounding box center [675, 318] width 147 height 35
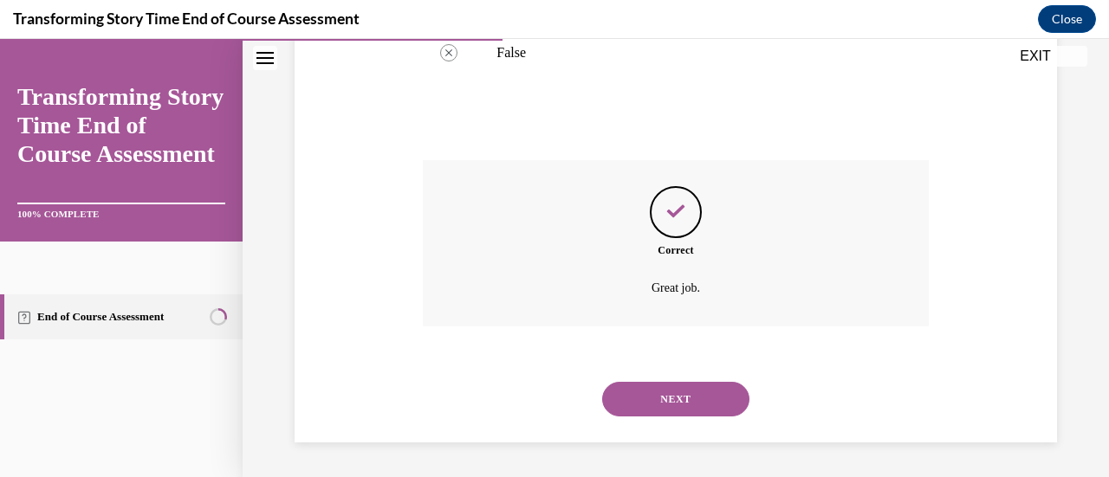
scroll to position [495, 0]
click at [704, 407] on button "NEXT" at bounding box center [675, 399] width 147 height 35
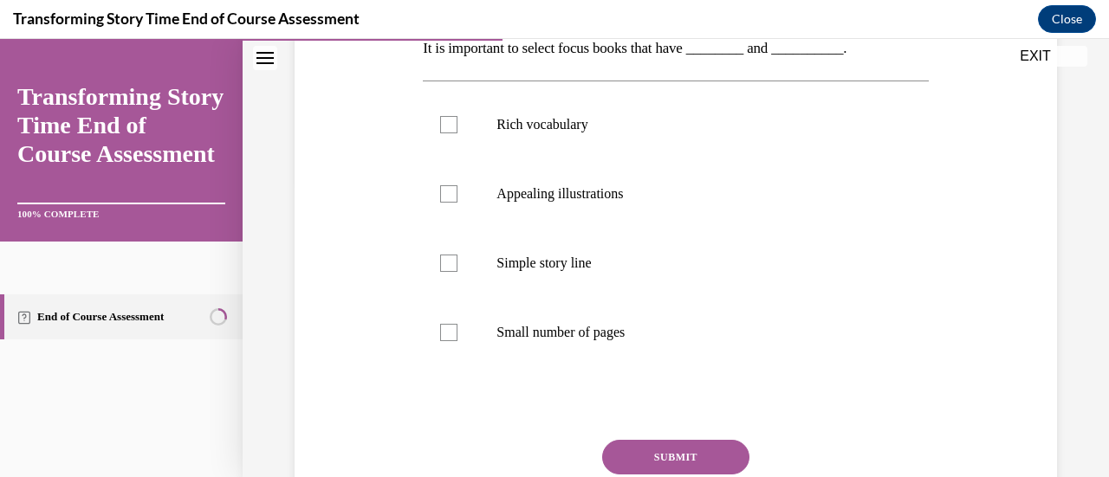
scroll to position [301, 0]
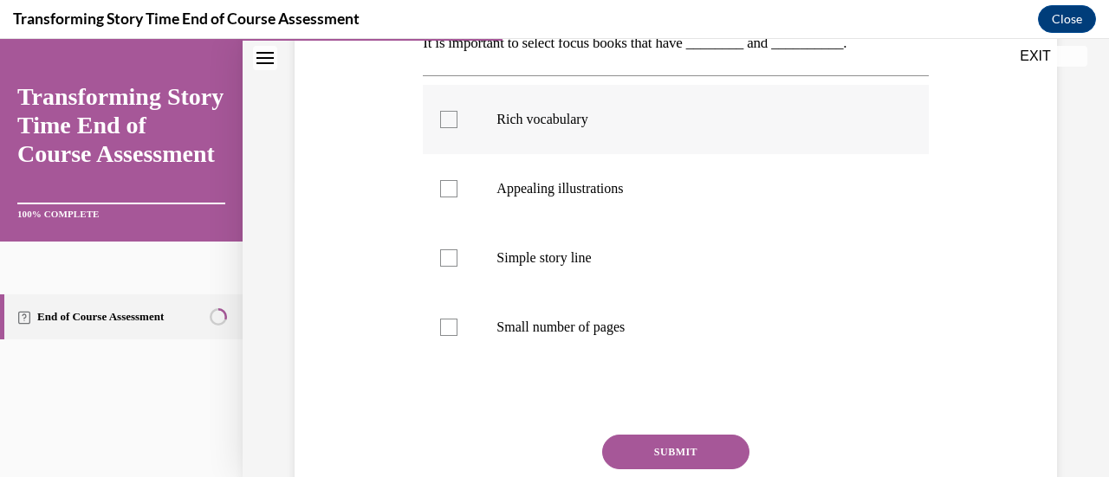
click at [727, 139] on label "Rich vocabulary" at bounding box center [675, 119] width 505 height 69
click at [457, 128] on input "Rich vocabulary" at bounding box center [448, 119] width 17 height 17
checkbox input "true"
click at [712, 205] on label "Appealing illustrations" at bounding box center [675, 188] width 505 height 69
click at [457, 198] on input "Appealing illustrations" at bounding box center [448, 188] width 17 height 17
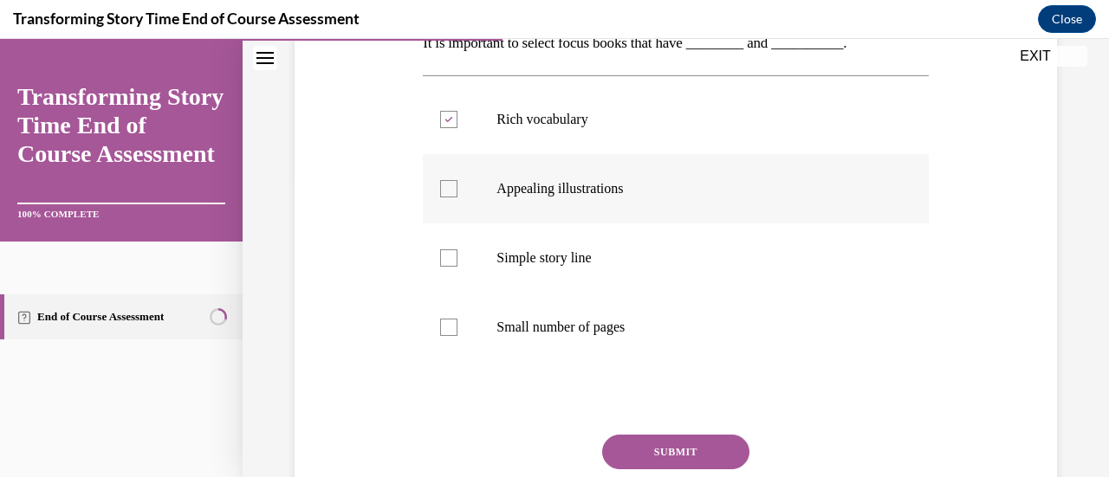
checkbox input "true"
click at [706, 453] on button "SUBMIT" at bounding box center [675, 452] width 147 height 35
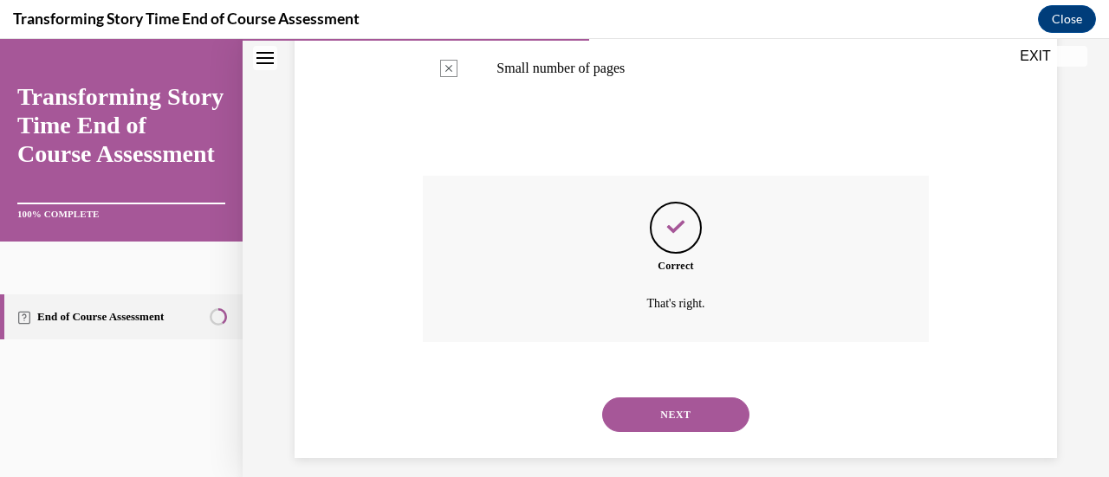
scroll to position [575, 0]
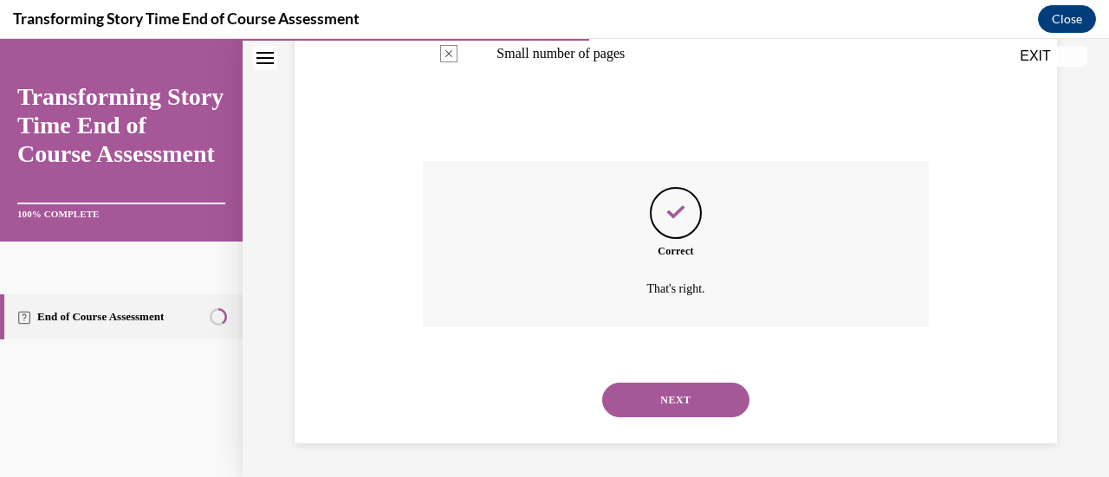
click at [709, 412] on button "NEXT" at bounding box center [675, 400] width 147 height 35
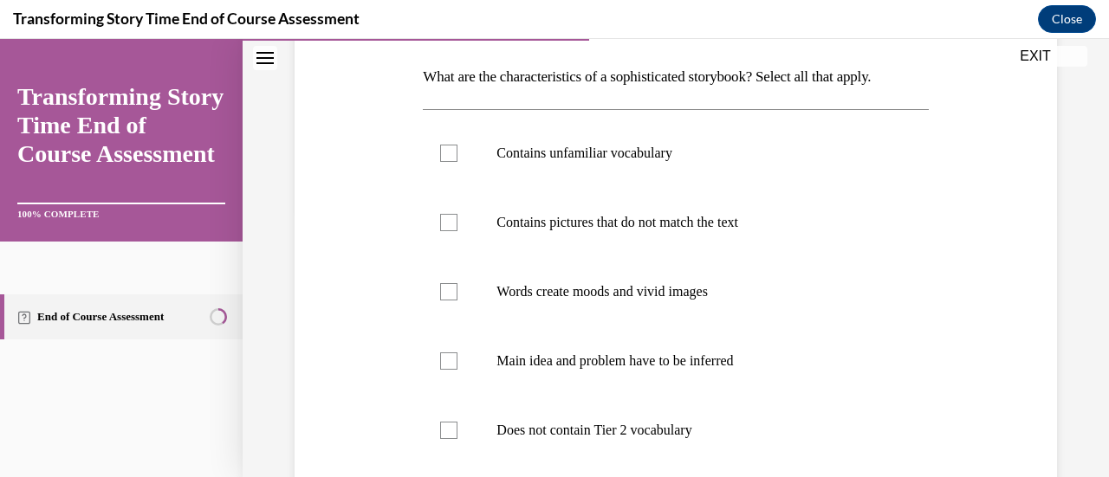
scroll to position [260, 0]
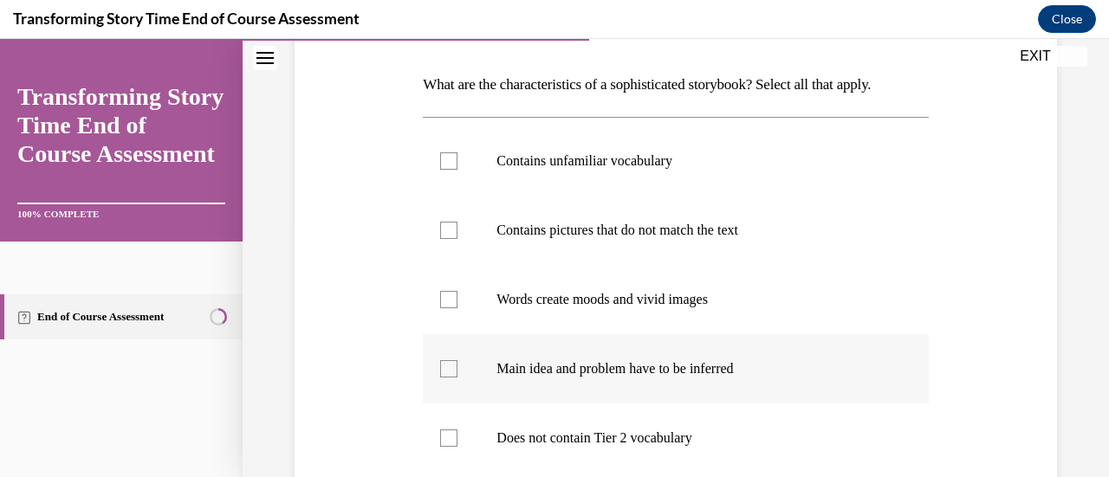
click at [441, 378] on label "Main idea and problem have to be inferred" at bounding box center [675, 368] width 505 height 69
click at [441, 378] on input "Main idea and problem have to be inferred" at bounding box center [448, 368] width 17 height 17
checkbox input "true"
click at [431, 288] on label "Words create moods and vivid images" at bounding box center [675, 299] width 505 height 69
click at [440, 291] on input "Words create moods and vivid images" at bounding box center [448, 299] width 17 height 17
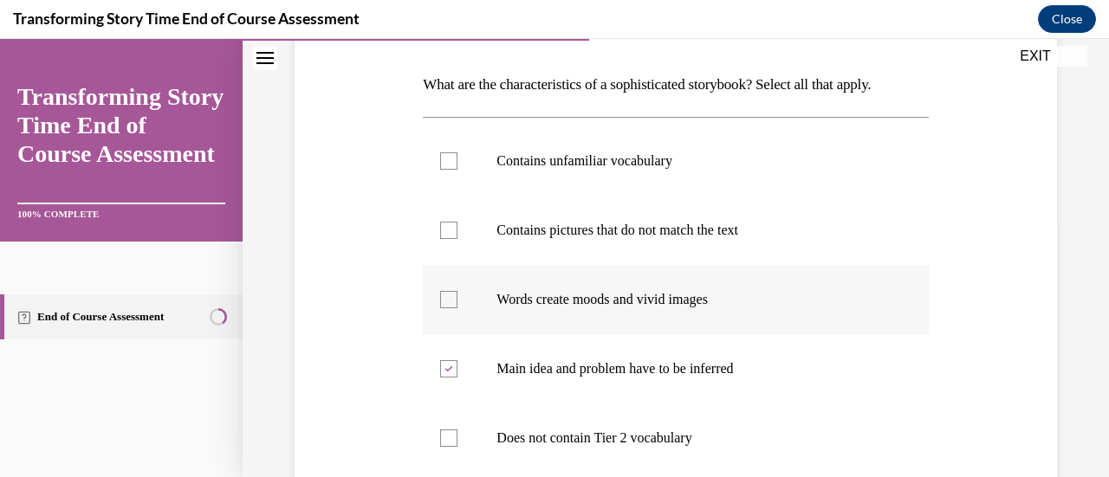
checkbox input "true"
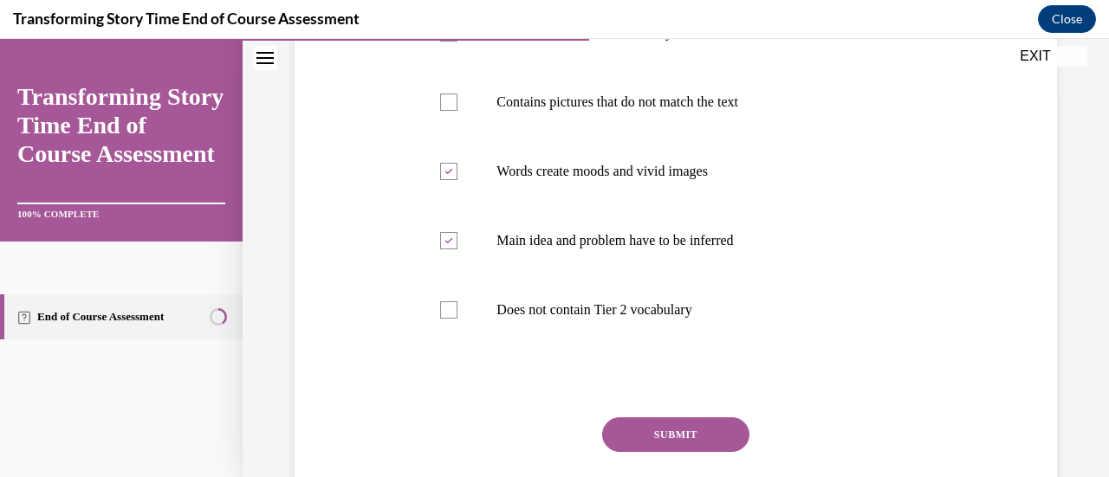
click at [607, 431] on button "SUBMIT" at bounding box center [675, 435] width 147 height 35
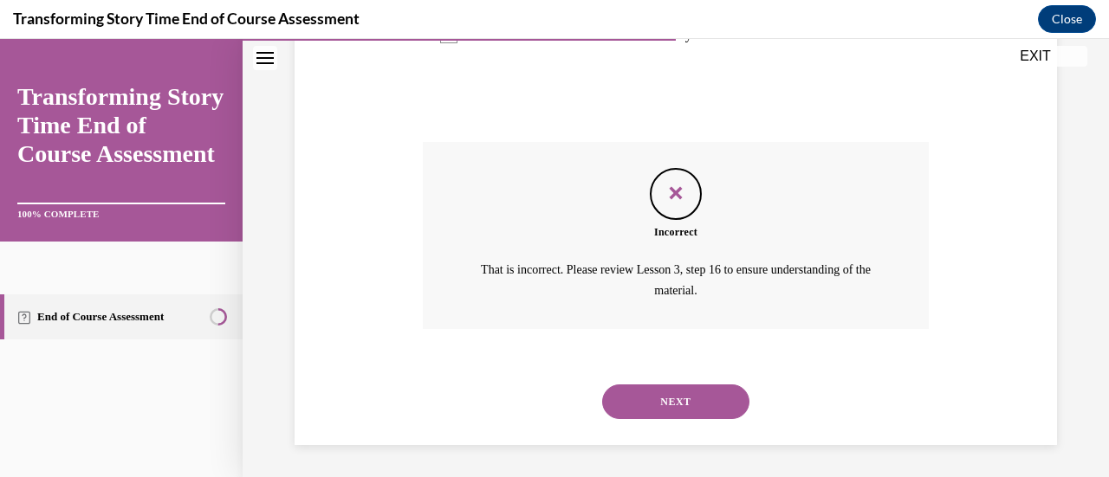
scroll to position [664, 0]
click at [634, 402] on button "NEXT" at bounding box center [675, 401] width 147 height 35
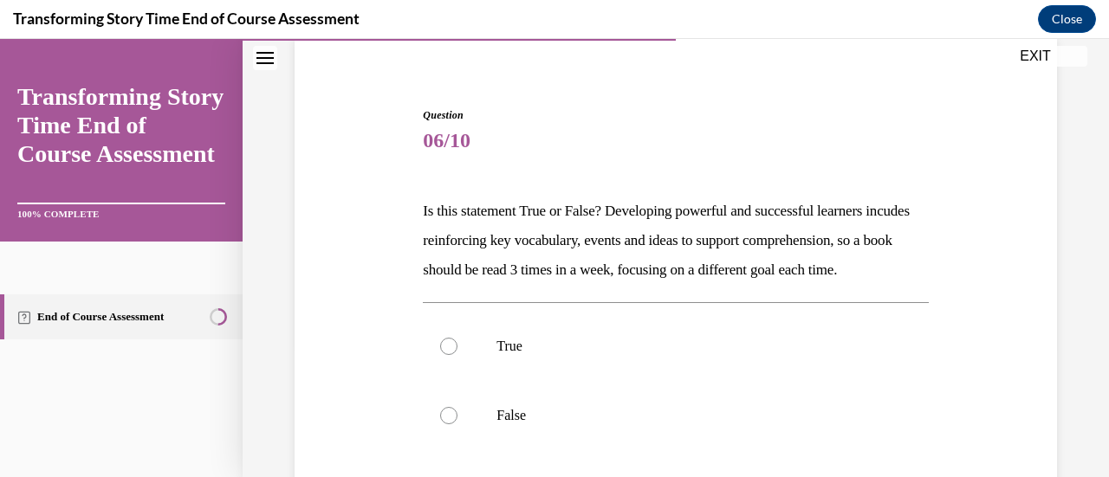
scroll to position [144, 0]
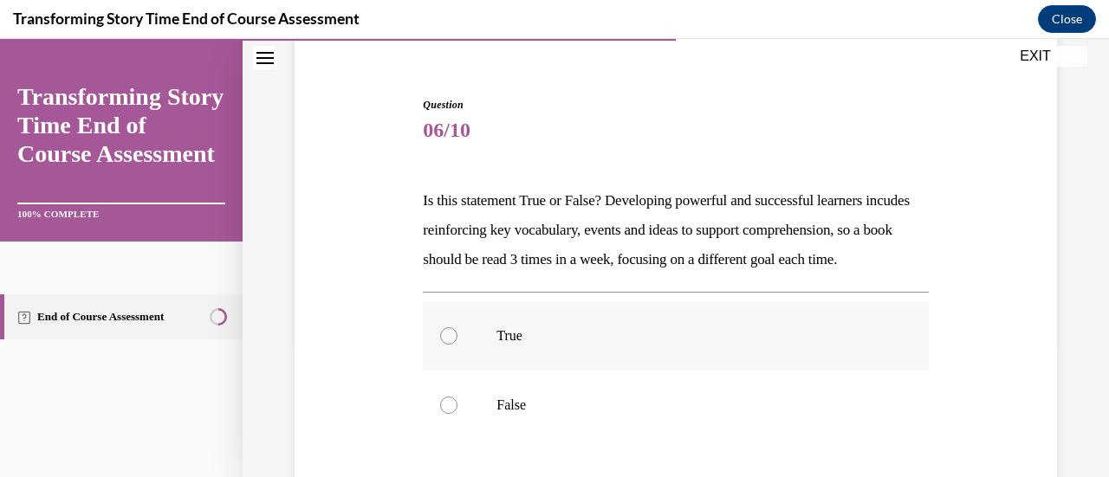
click at [450, 345] on div at bounding box center [448, 335] width 17 height 17
click at [450, 345] on input "True" at bounding box center [448, 335] width 17 height 17
radio input "true"
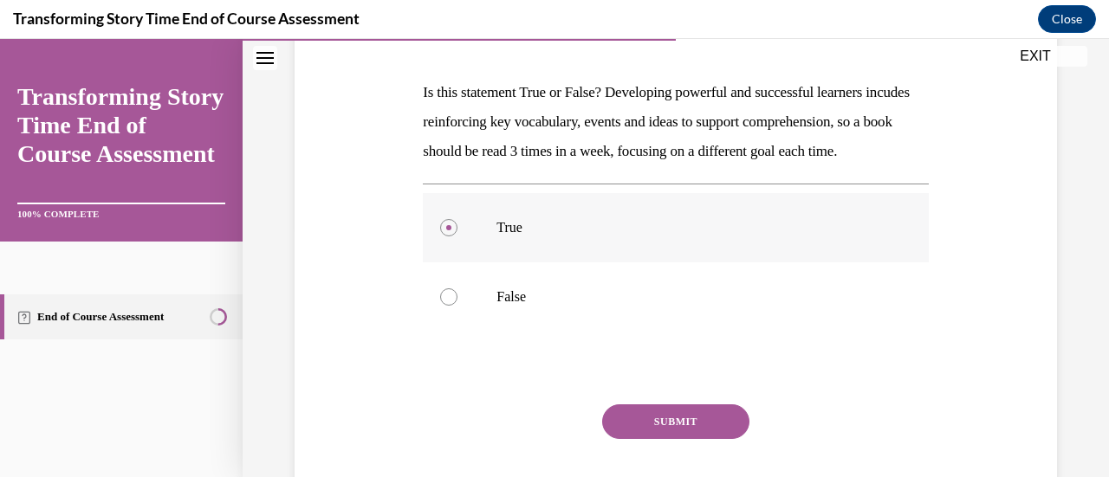
scroll to position [256, 0]
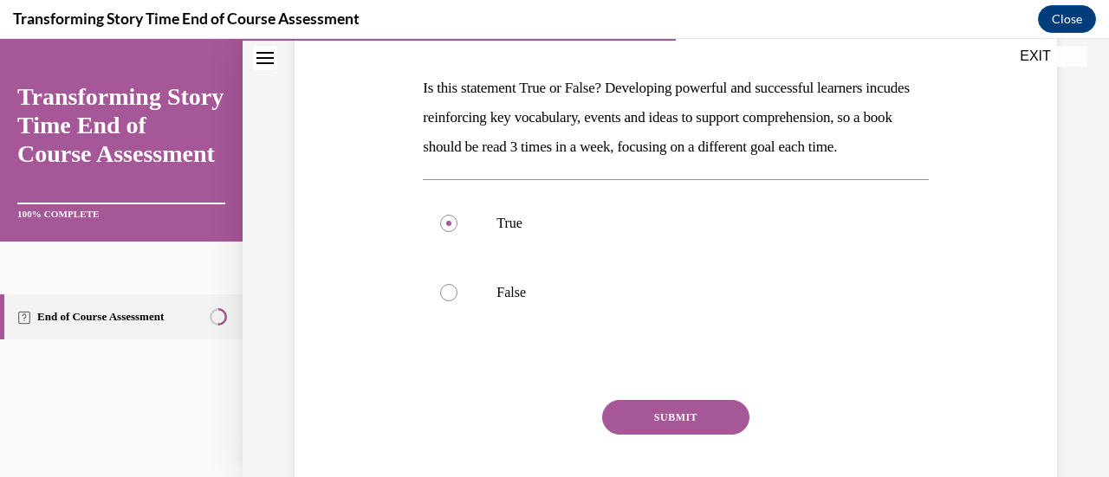
click at [631, 435] on button "SUBMIT" at bounding box center [675, 417] width 147 height 35
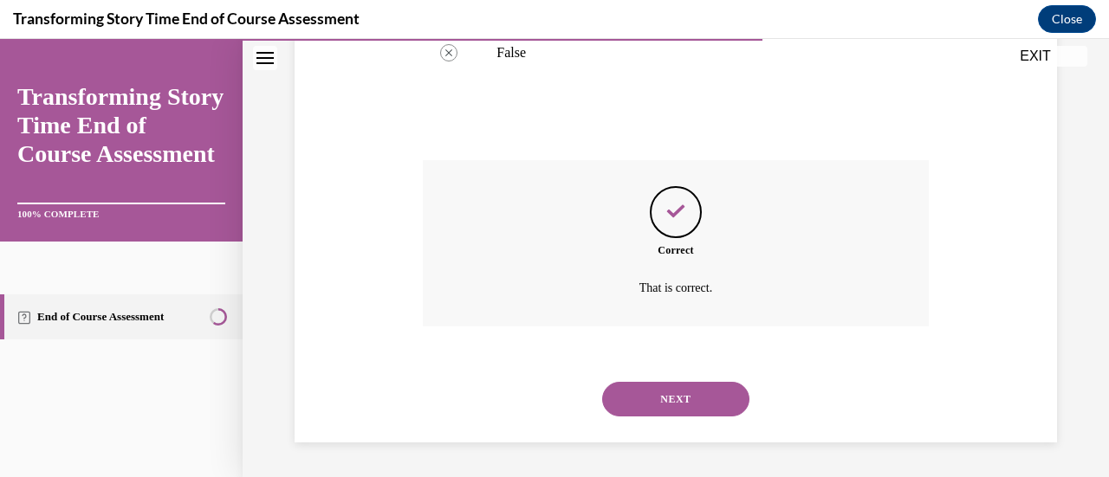
scroll to position [525, 0]
click at [635, 413] on button "NEXT" at bounding box center [675, 399] width 147 height 35
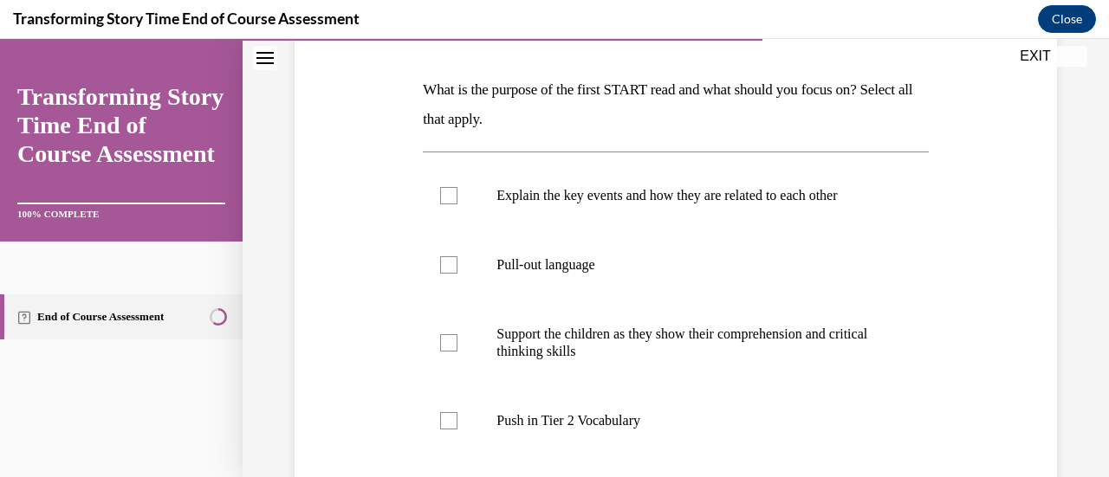
scroll to position [262, 0]
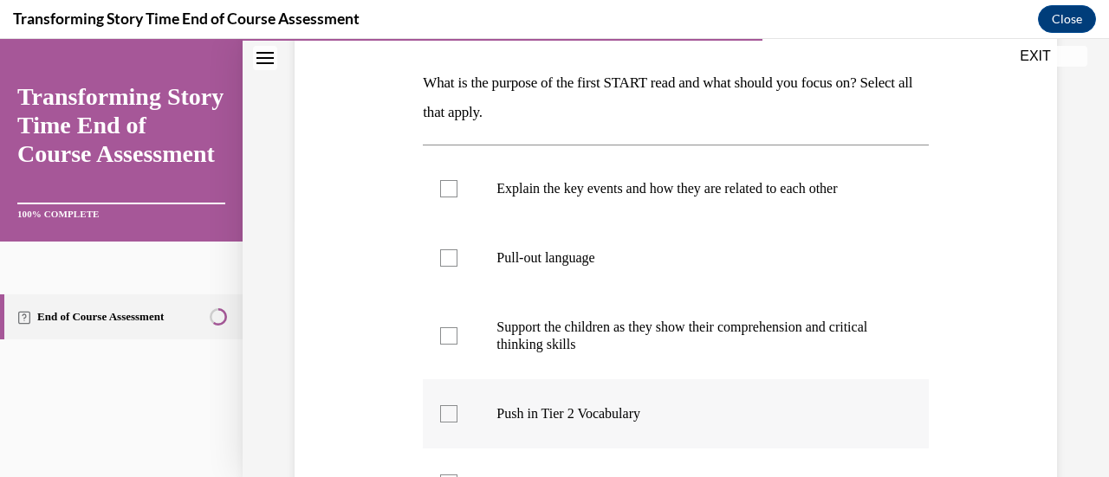
click at [459, 422] on label "Push in Tier 2 Vocabulary" at bounding box center [675, 413] width 505 height 69
click at [457, 422] on input "Push in Tier 2 Vocabulary" at bounding box center [448, 413] width 17 height 17
checkbox input "true"
click at [457, 194] on label "Explain the key events and how they are related to each other" at bounding box center [675, 188] width 505 height 69
click at [457, 194] on input "Explain the key events and how they are related to each other" at bounding box center [448, 188] width 17 height 17
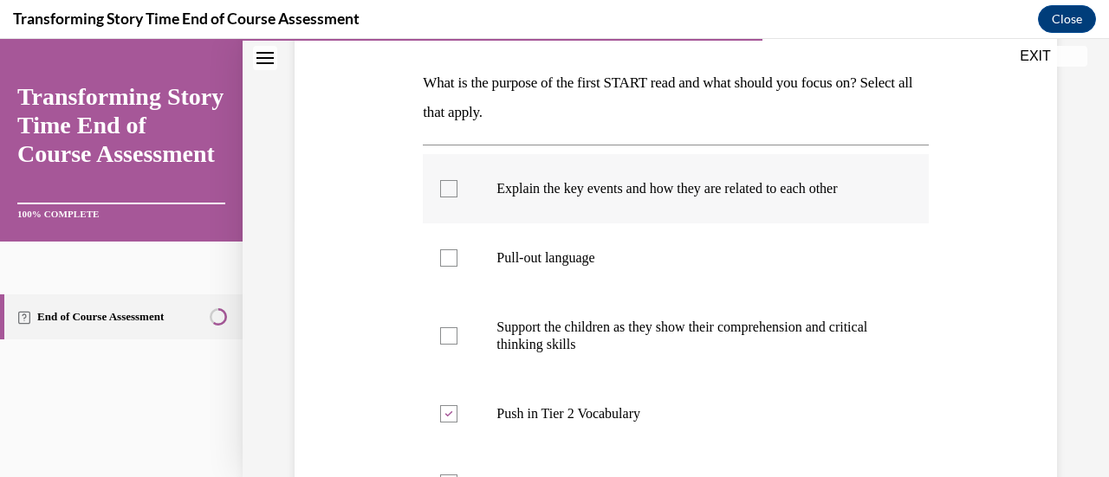
checkbox input "true"
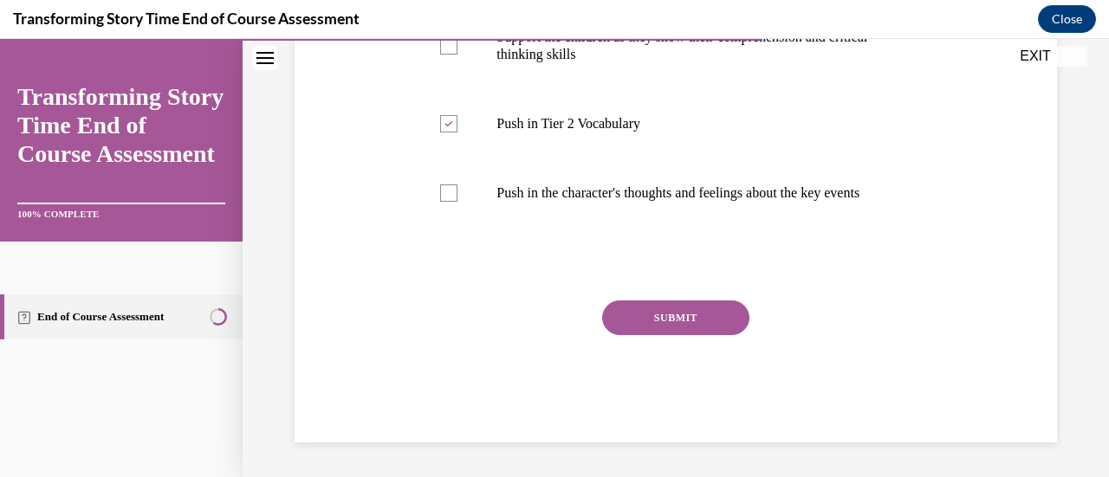
click at [634, 315] on button "SUBMIT" at bounding box center [675, 318] width 147 height 35
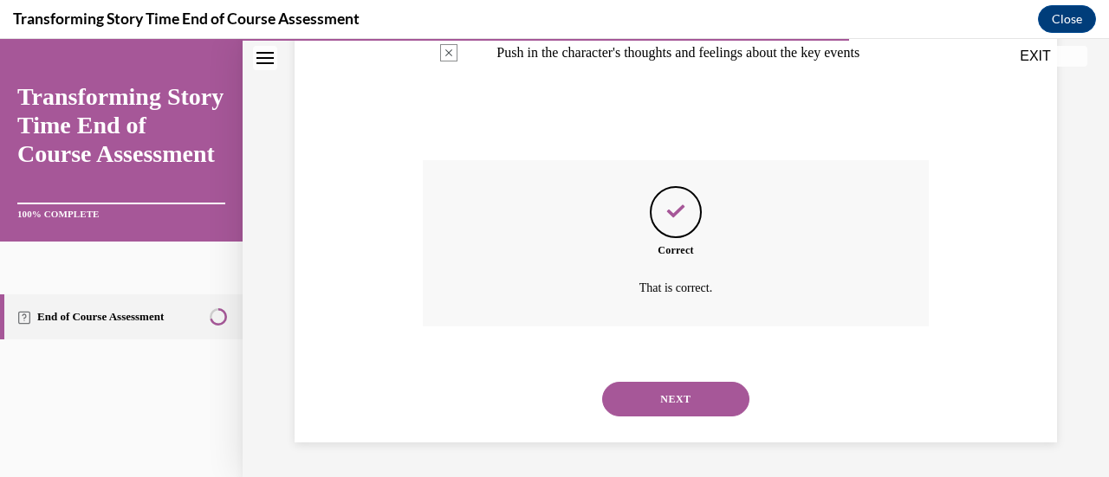
scroll to position [709, 0]
click at [616, 398] on button "NEXT" at bounding box center [675, 399] width 147 height 35
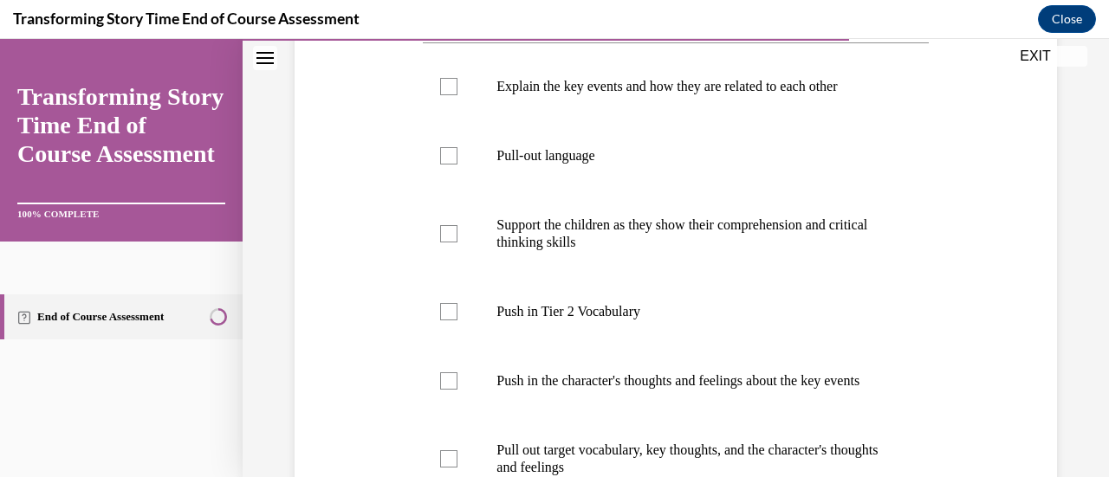
scroll to position [375, 0]
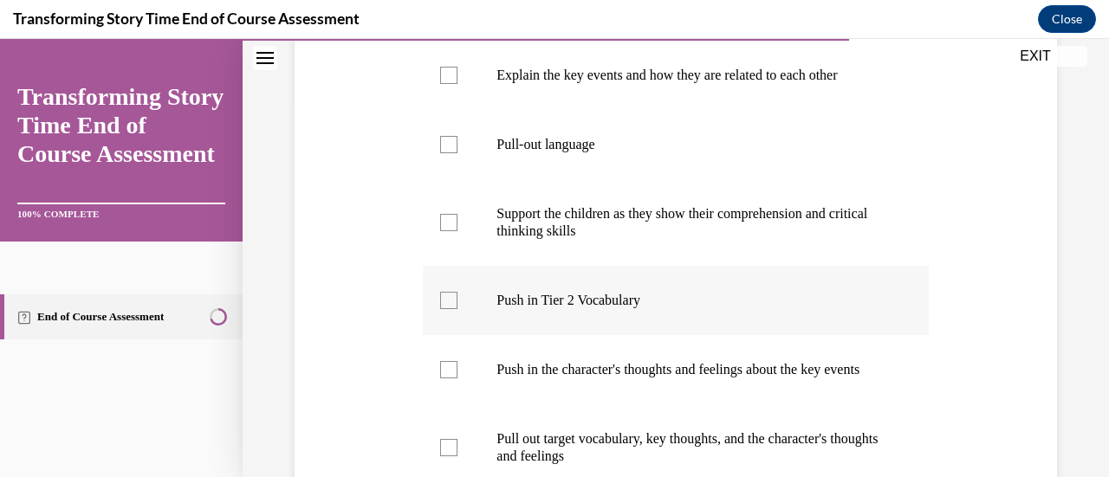
click at [457, 302] on label "Push in Tier 2 Vocabulary" at bounding box center [675, 300] width 505 height 69
click at [457, 302] on input "Push in Tier 2 Vocabulary" at bounding box center [448, 300] width 17 height 17
click at [515, 306] on p "Push in Tier 2 Vocabulary" at bounding box center [690, 300] width 388 height 17
click at [457, 306] on input "Push in Tier 2 Vocabulary" at bounding box center [448, 300] width 17 height 17
checkbox input "false"
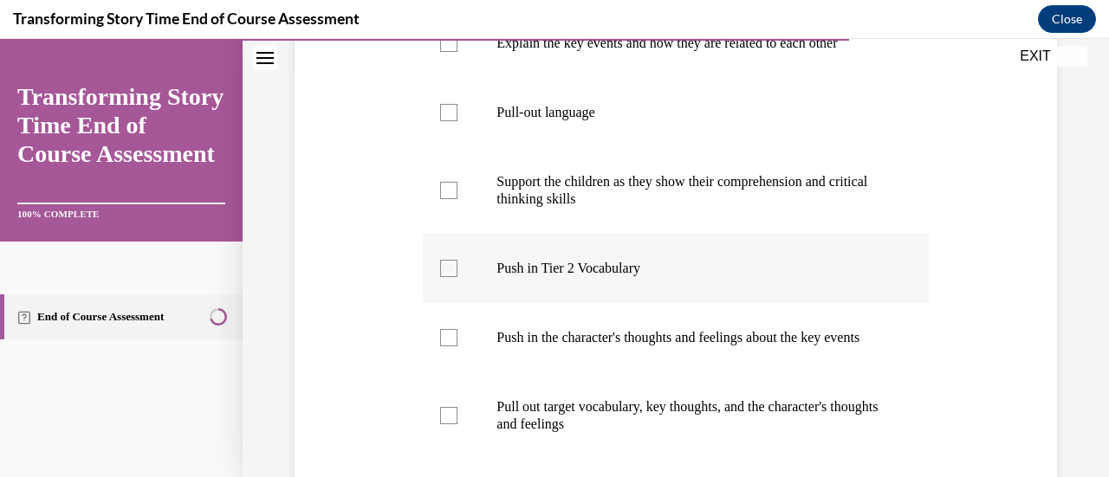
scroll to position [418, 0]
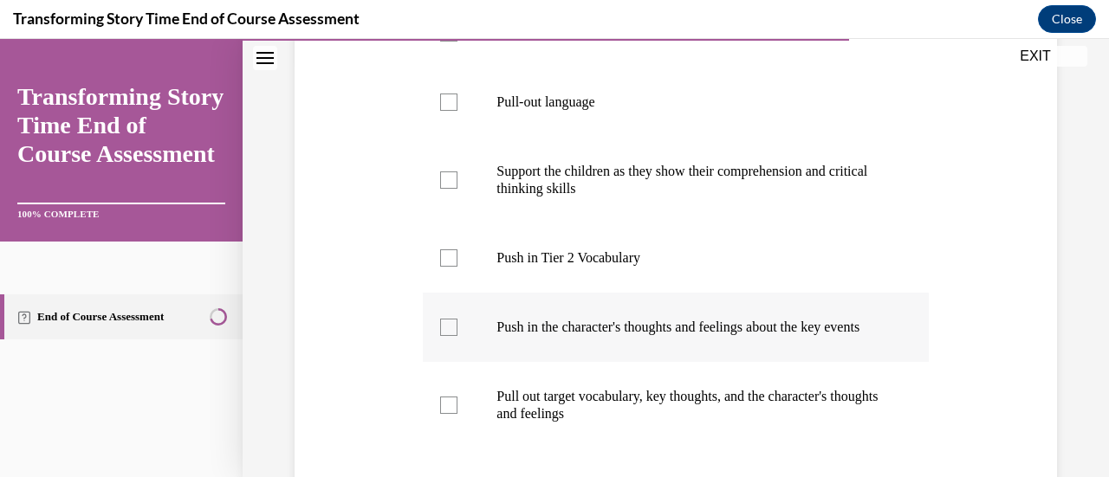
click at [459, 341] on label "Push in the character's thoughts and feelings about the key events" at bounding box center [675, 327] width 505 height 69
click at [457, 336] on input "Push in the character's thoughts and feelings about the key events" at bounding box center [448, 327] width 17 height 17
checkbox input "true"
click at [444, 268] on label "Push in Tier 2 Vocabulary" at bounding box center [675, 257] width 505 height 69
click at [444, 267] on input "Push in Tier 2 Vocabulary" at bounding box center [448, 257] width 17 height 17
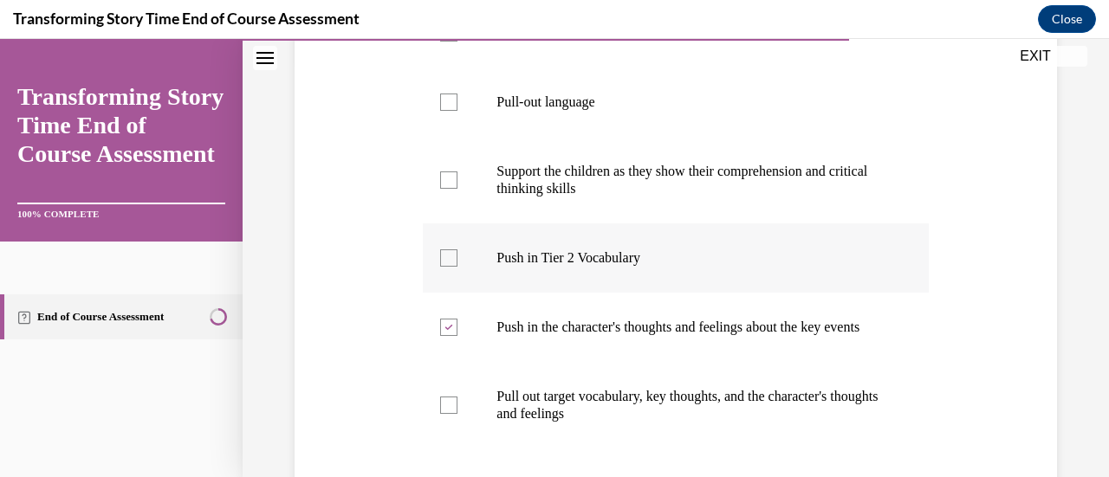
checkbox input "true"
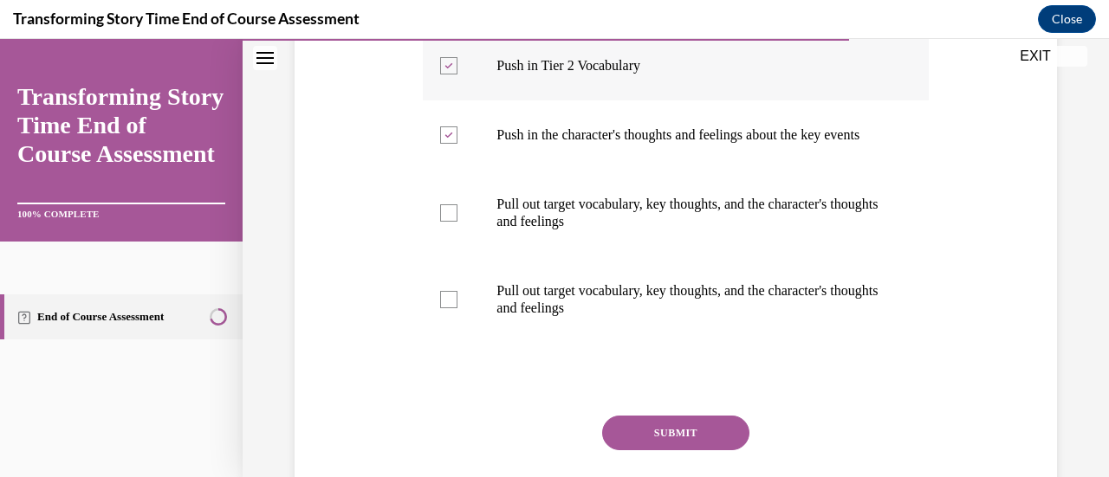
scroll to position [614, 0]
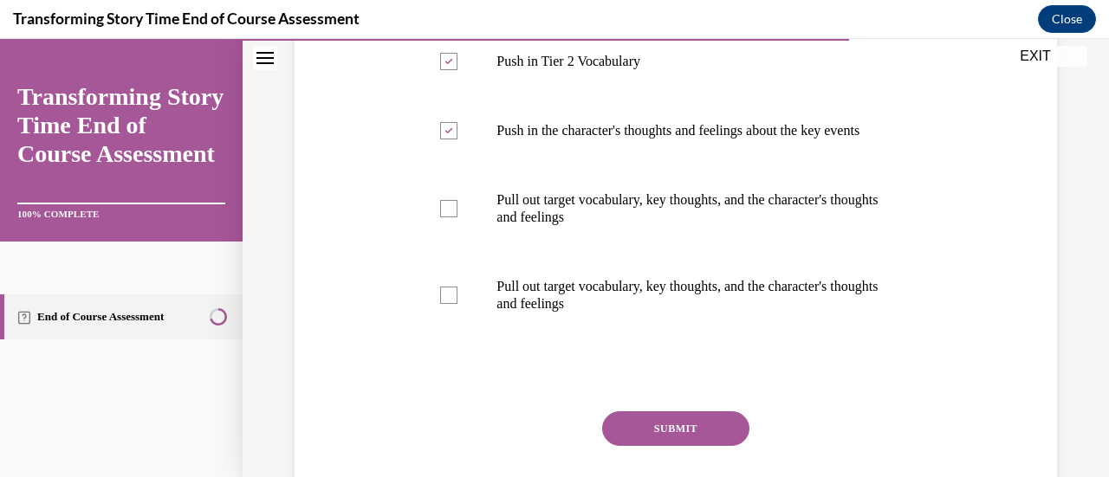
click at [634, 438] on button "SUBMIT" at bounding box center [675, 428] width 147 height 35
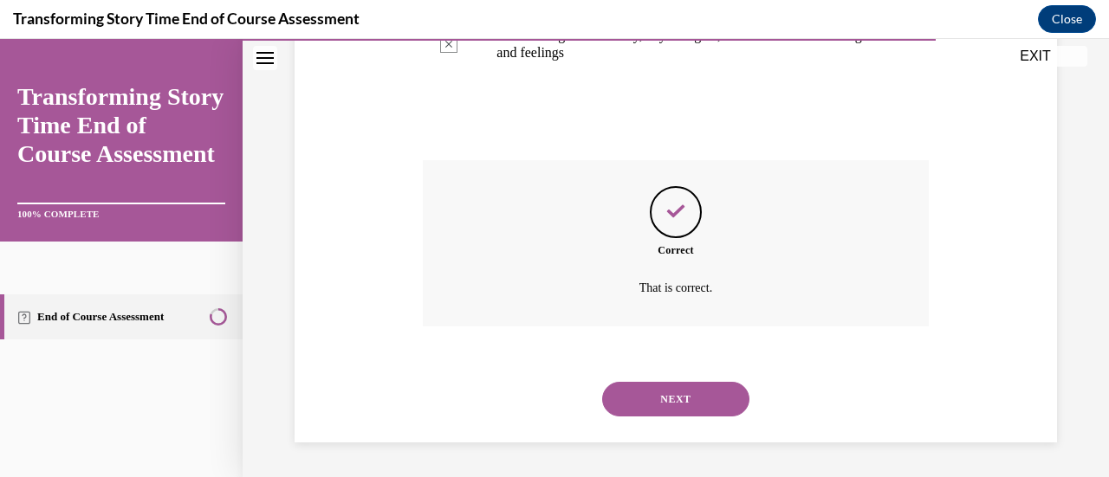
scroll to position [882, 0]
click at [618, 414] on button "NEXT" at bounding box center [675, 399] width 147 height 35
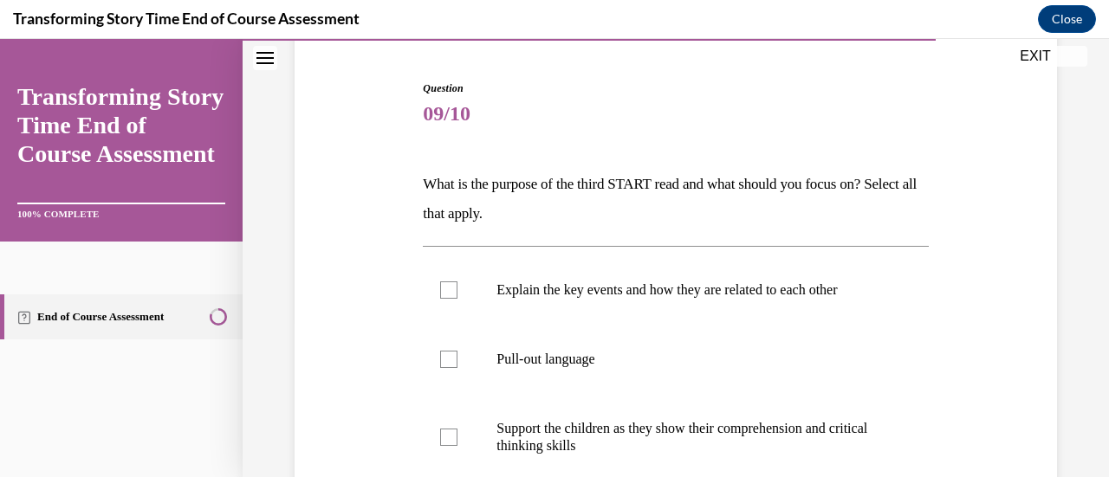
scroll to position [185, 0]
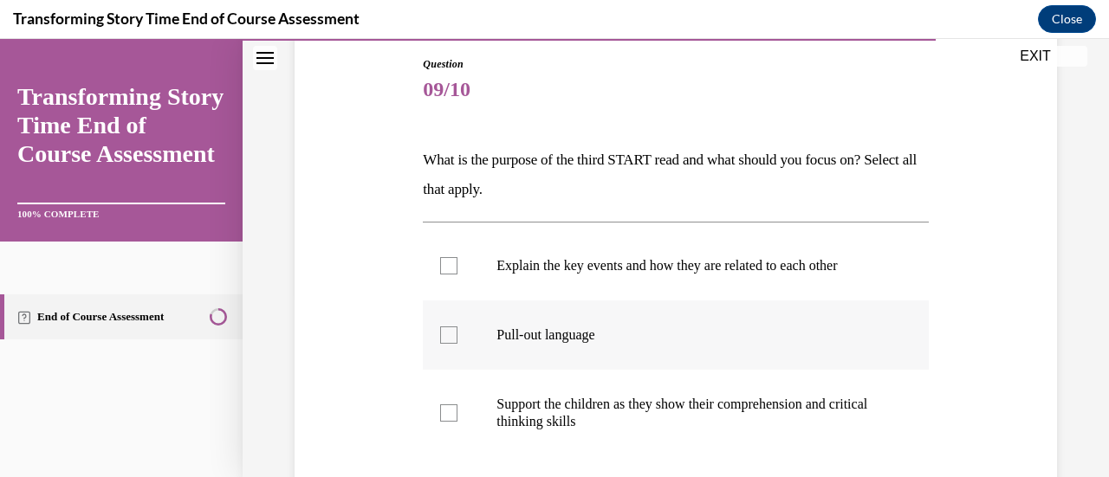
click at [456, 333] on label "Pull-out language" at bounding box center [675, 335] width 505 height 69
click at [456, 333] on input "Pull-out language" at bounding box center [448, 335] width 17 height 17
checkbox input "true"
click at [444, 422] on label "Support the children as they show their comprehension and critical thinking ski…" at bounding box center [675, 413] width 505 height 87
click at [444, 422] on input "Support the children as they show their comprehension and critical thinking ski…" at bounding box center [448, 413] width 17 height 17
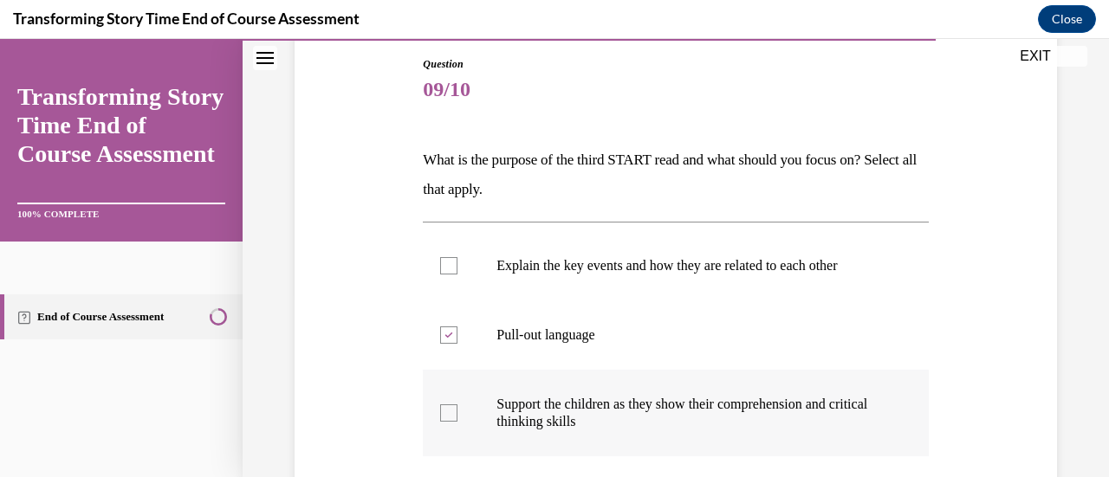
checkbox input "true"
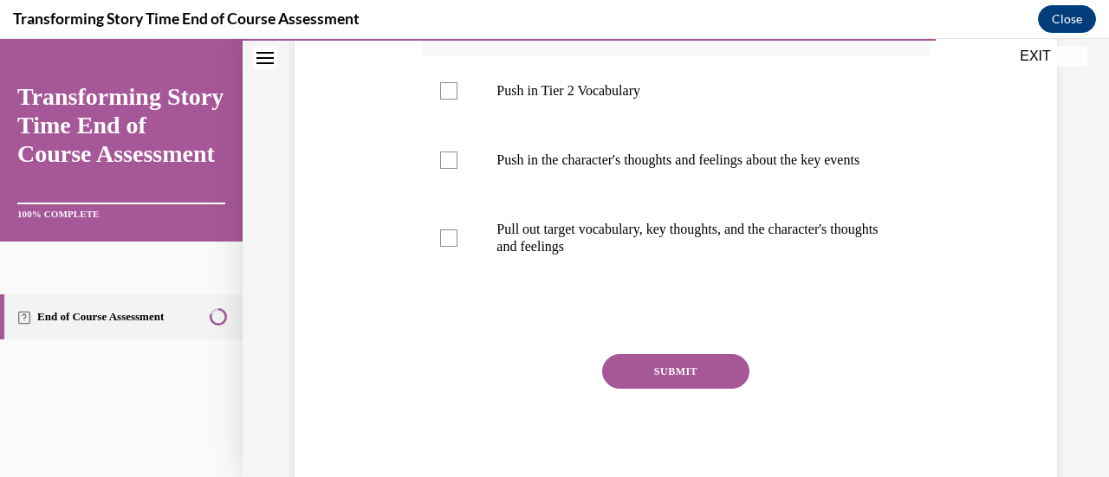
scroll to position [591, 0]
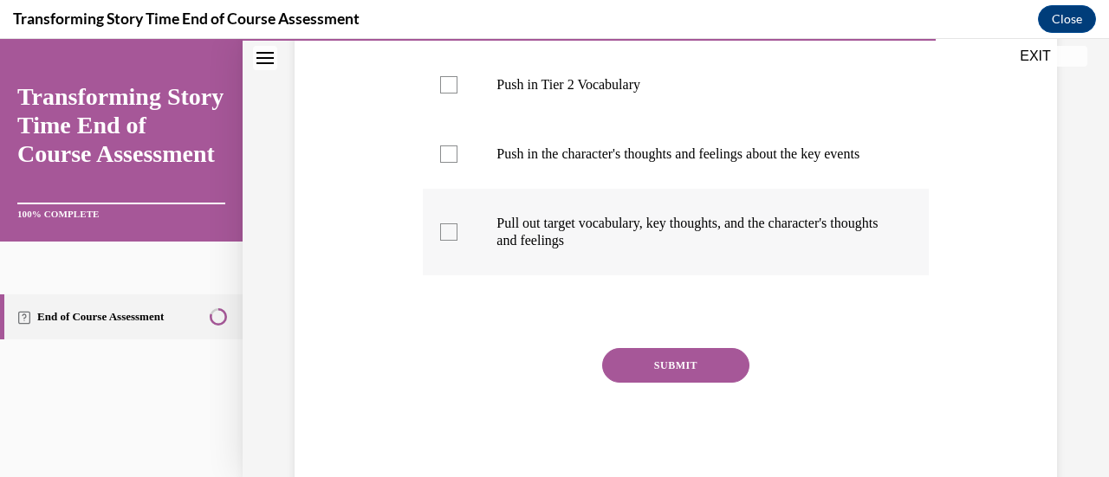
click at [441, 241] on div at bounding box center [448, 231] width 17 height 17
click at [441, 241] on input "Pull out target vocabulary, key thoughts, and the character's thoughts and feel…" at bounding box center [448, 231] width 17 height 17
checkbox input "true"
click at [632, 379] on button "SUBMIT" at bounding box center [675, 365] width 147 height 35
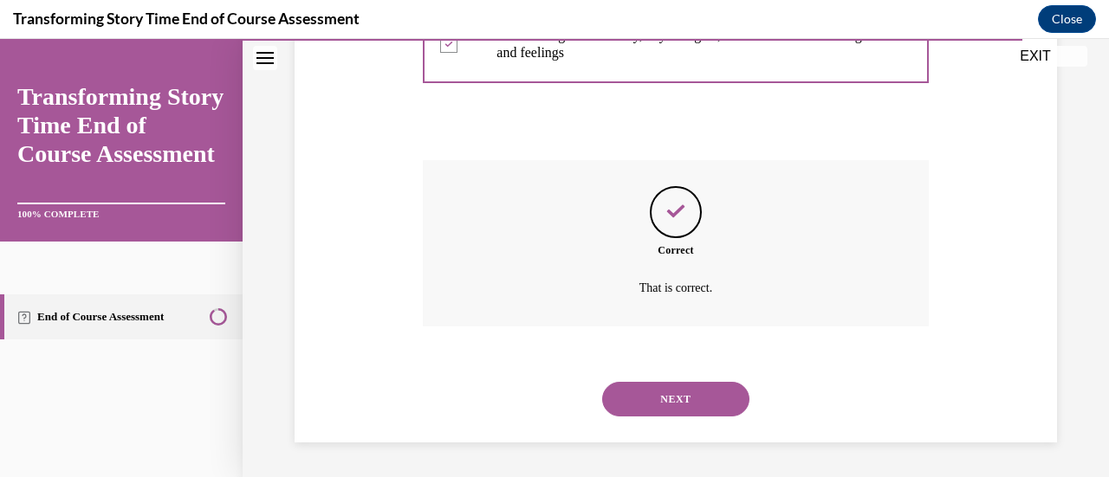
scroll to position [795, 0]
click at [619, 411] on button "NEXT" at bounding box center [675, 399] width 147 height 35
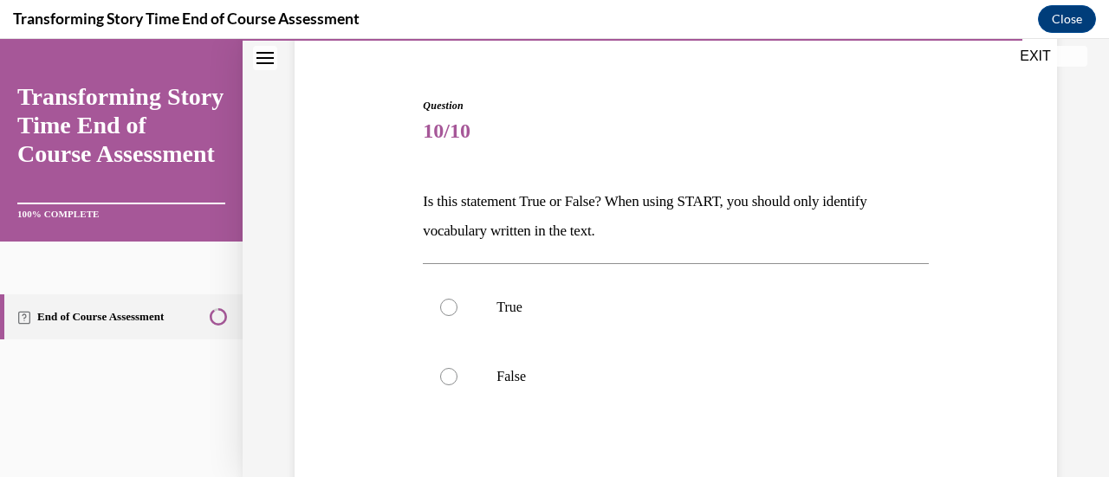
scroll to position [147, 0]
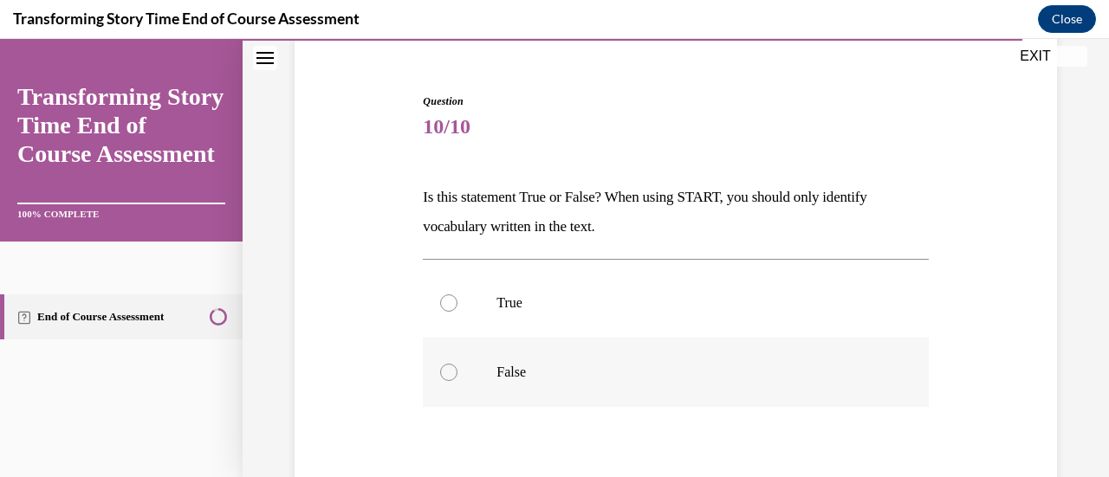
click at [450, 362] on label "False" at bounding box center [675, 372] width 505 height 69
click at [450, 364] on input "False" at bounding box center [448, 372] width 17 height 17
radio input "true"
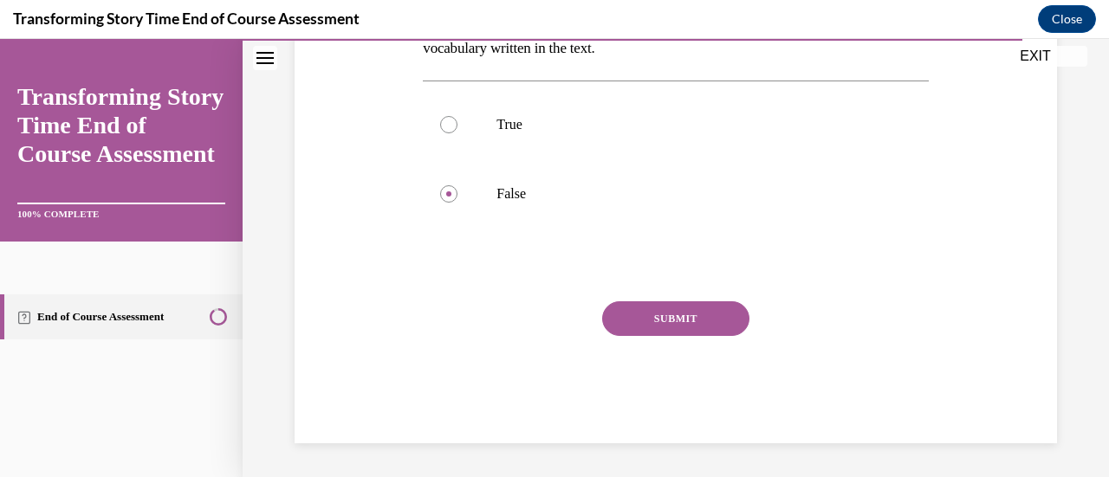
click at [632, 317] on button "SUBMIT" at bounding box center [675, 318] width 147 height 35
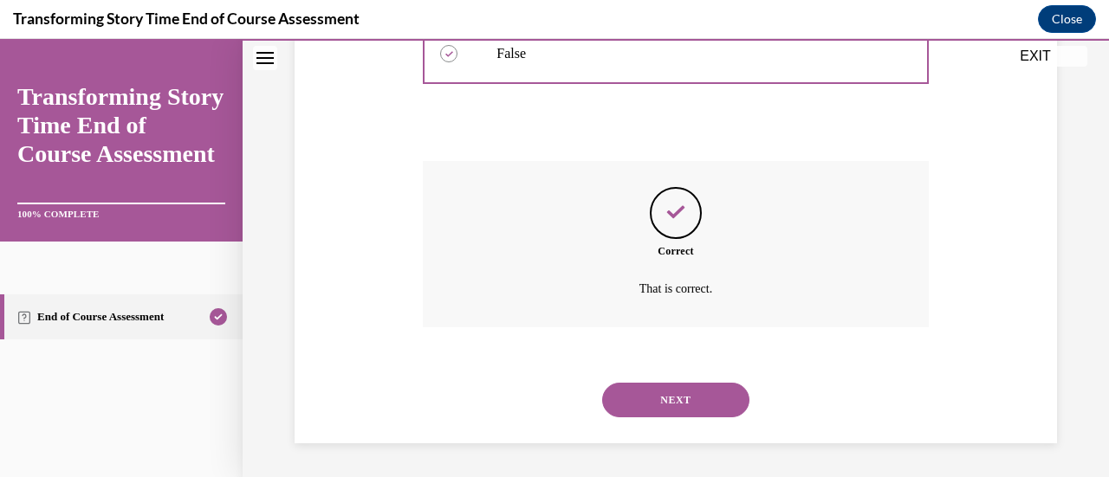
click at [634, 402] on button "NEXT" at bounding box center [675, 400] width 147 height 35
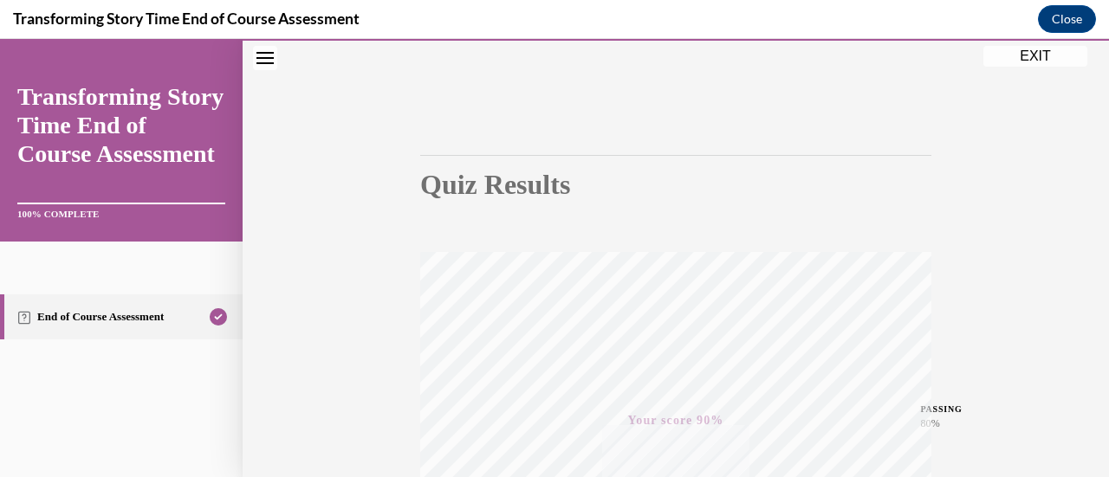
scroll to position [81, 0]
click at [1033, 68] on div "Quiz Results PASSING 80% Your score 90% Passed PASSING 80% Your score Your scor…" at bounding box center [676, 428] width 866 height 833
click at [1025, 66] on div "Quiz Results PASSING 80% Your score 90% Passed PASSING 80% Your score Your scor…" at bounding box center [676, 428] width 866 height 833
click at [1017, 66] on div "Quiz Results PASSING 80% Your score 90% Passed PASSING 80% Your score Your scor…" at bounding box center [676, 428] width 866 height 833
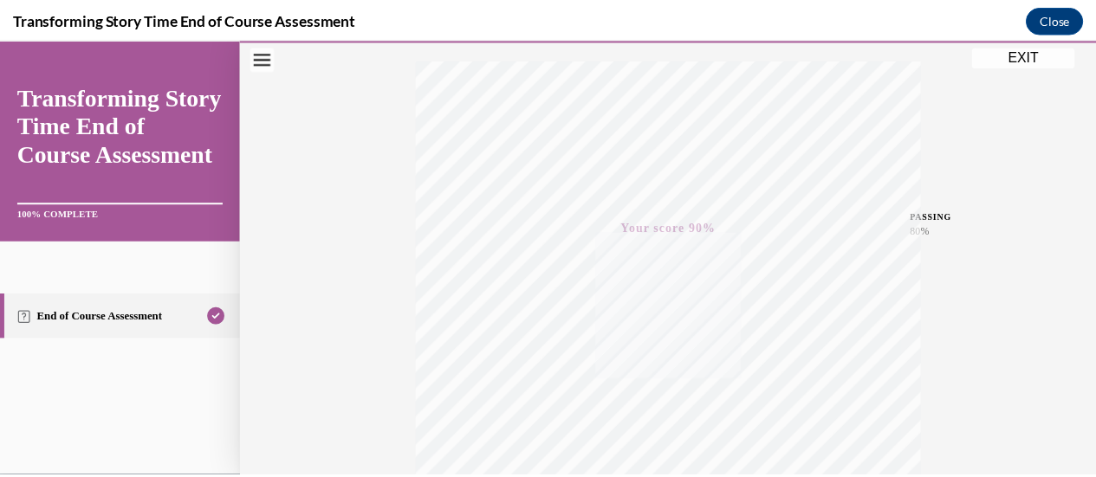
scroll to position [0, 0]
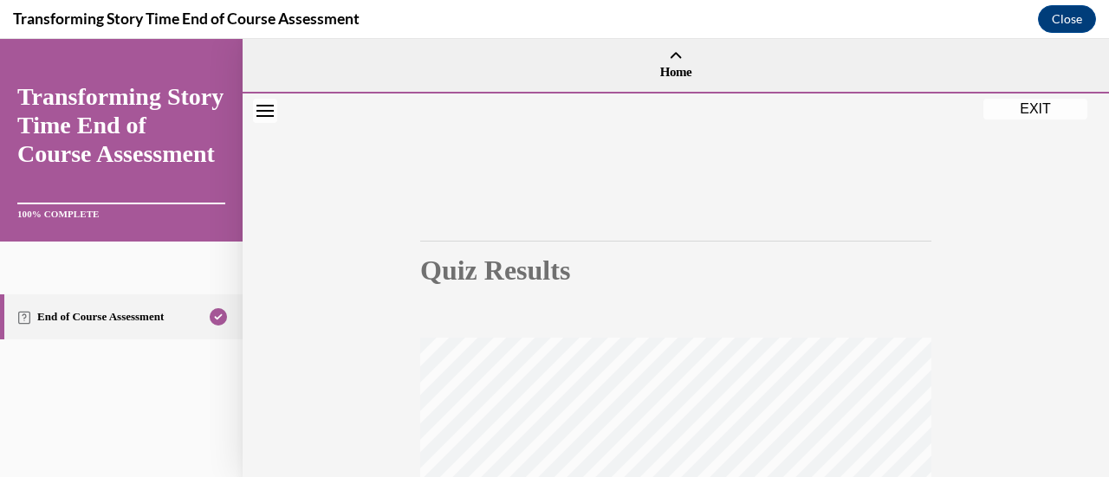
click at [1022, 113] on button "EXIT" at bounding box center [1035, 109] width 104 height 21
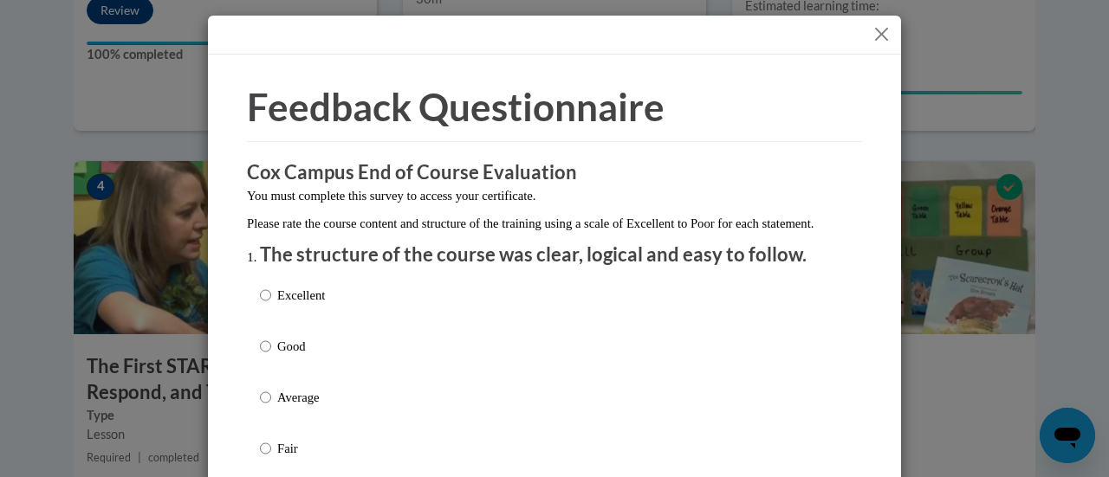
click at [873, 30] on button "Close" at bounding box center [882, 34] width 22 height 22
